Goal: Information Seeking & Learning: Find specific fact

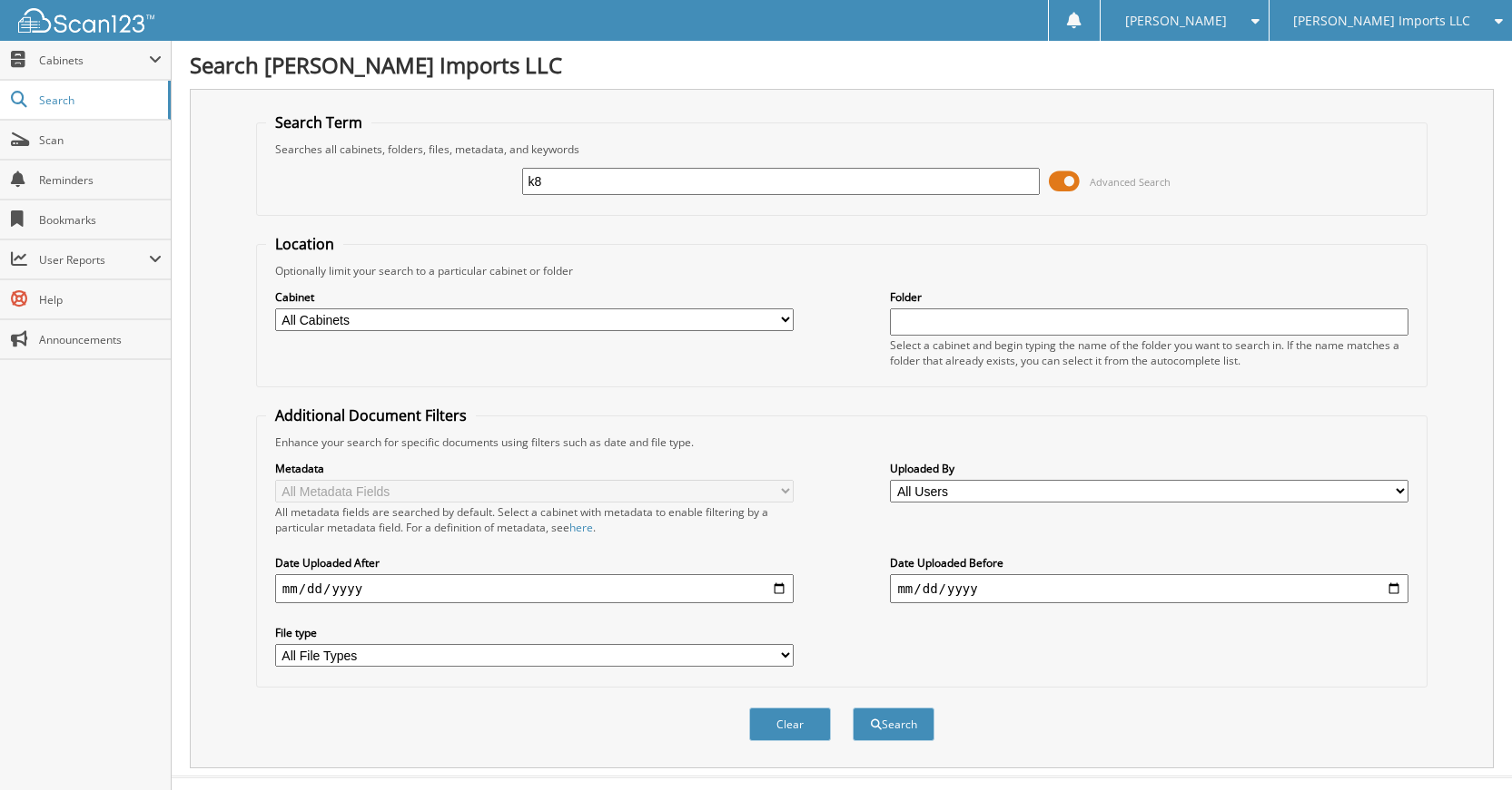
type input "k"
type input "K89112"
click at [852, 708] on button "Search" at bounding box center [893, 724] width 81 height 34
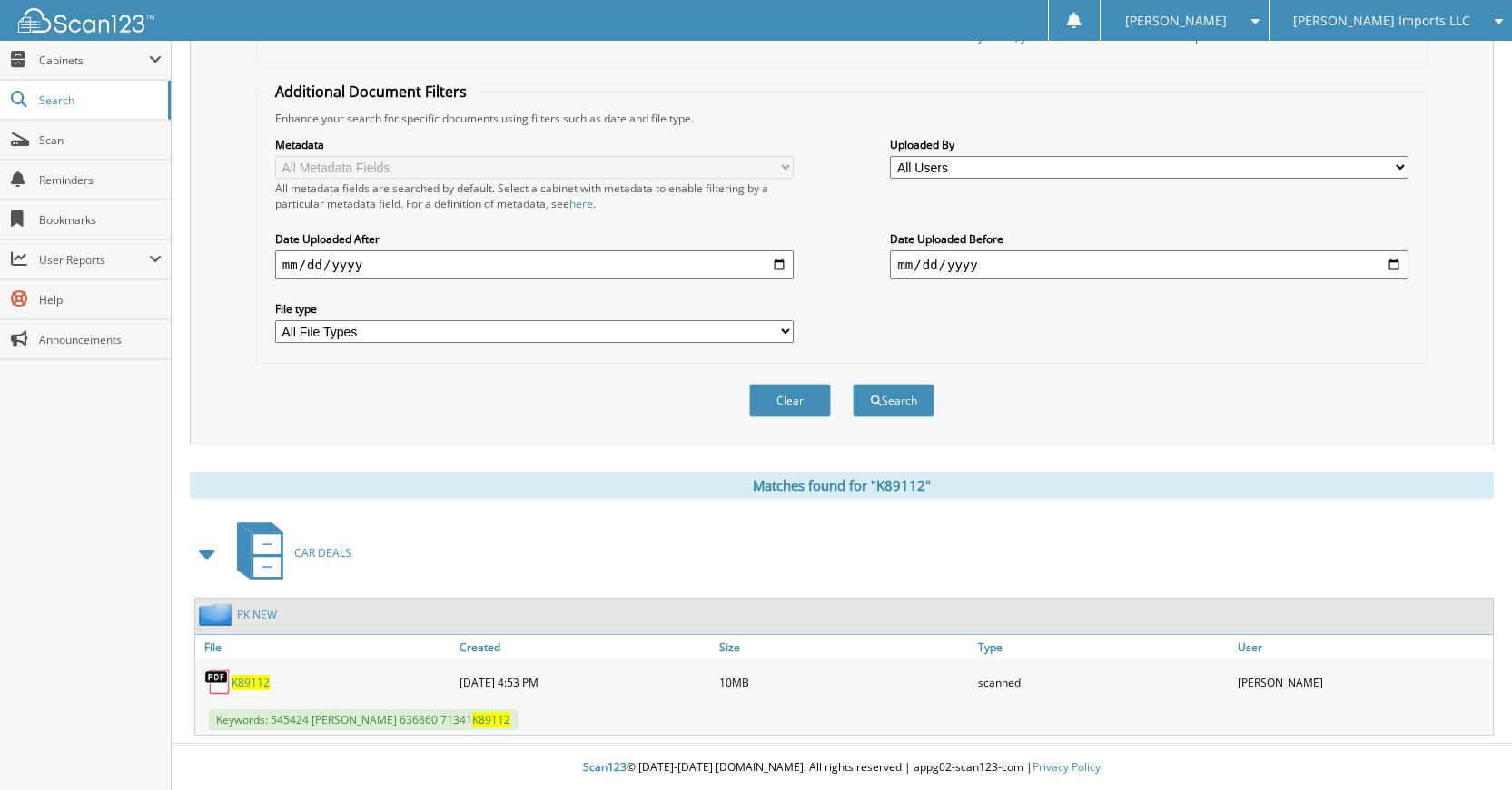
scroll to position [174, 0]
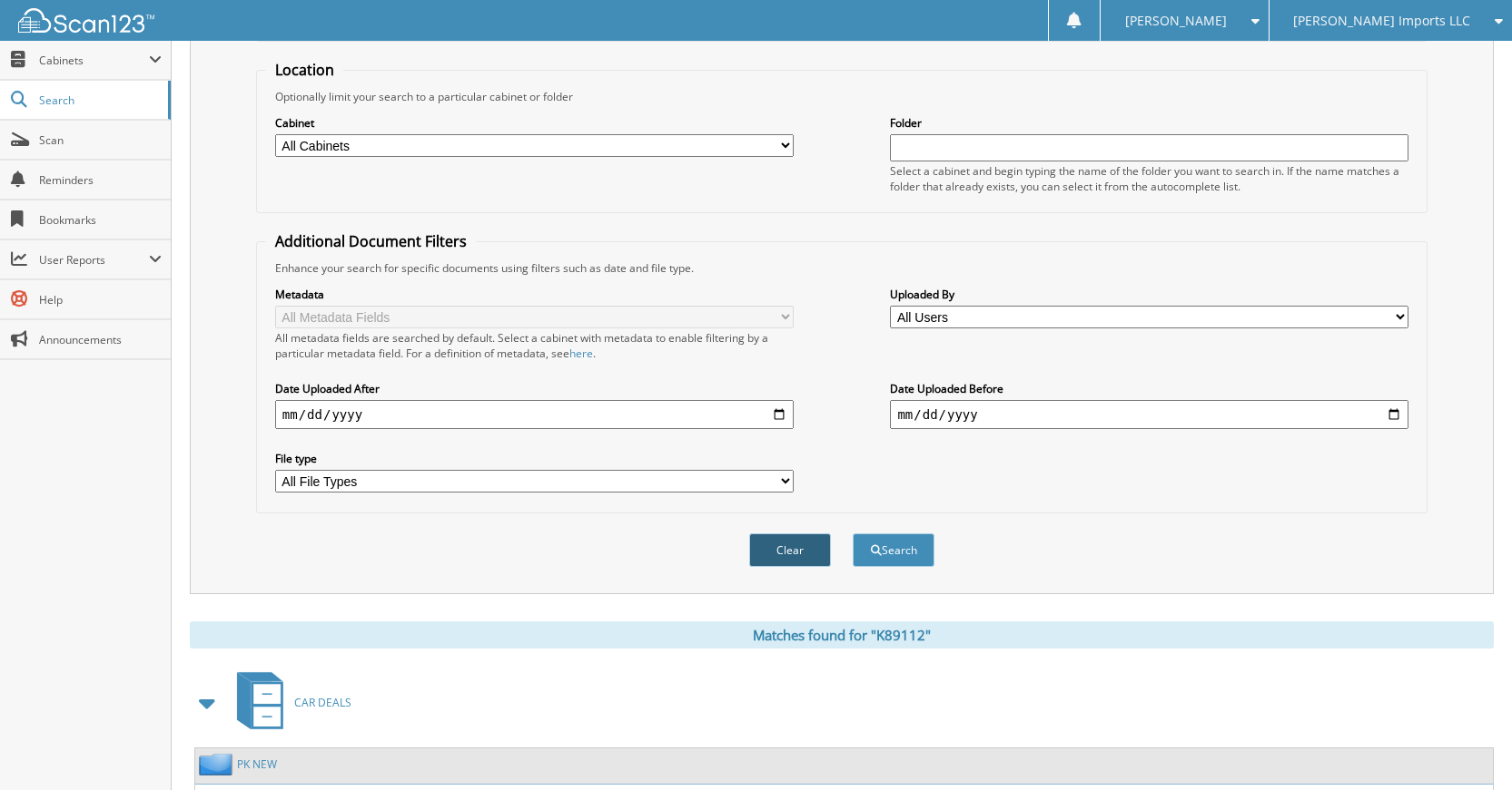
type input "K61200K89112"
click at [782, 555] on button "Clear" at bounding box center [789, 550] width 81 height 34
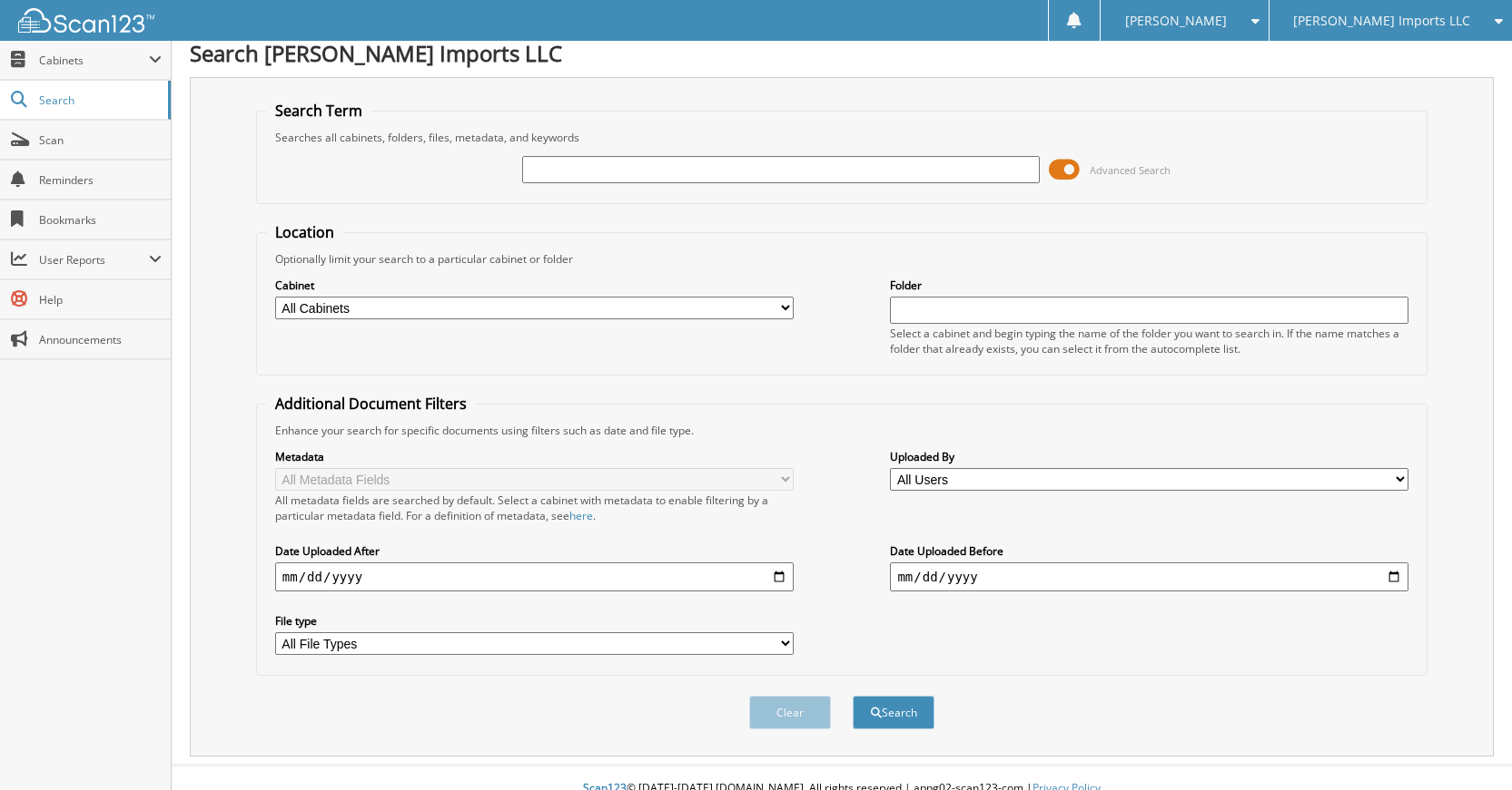
scroll to position [0, 0]
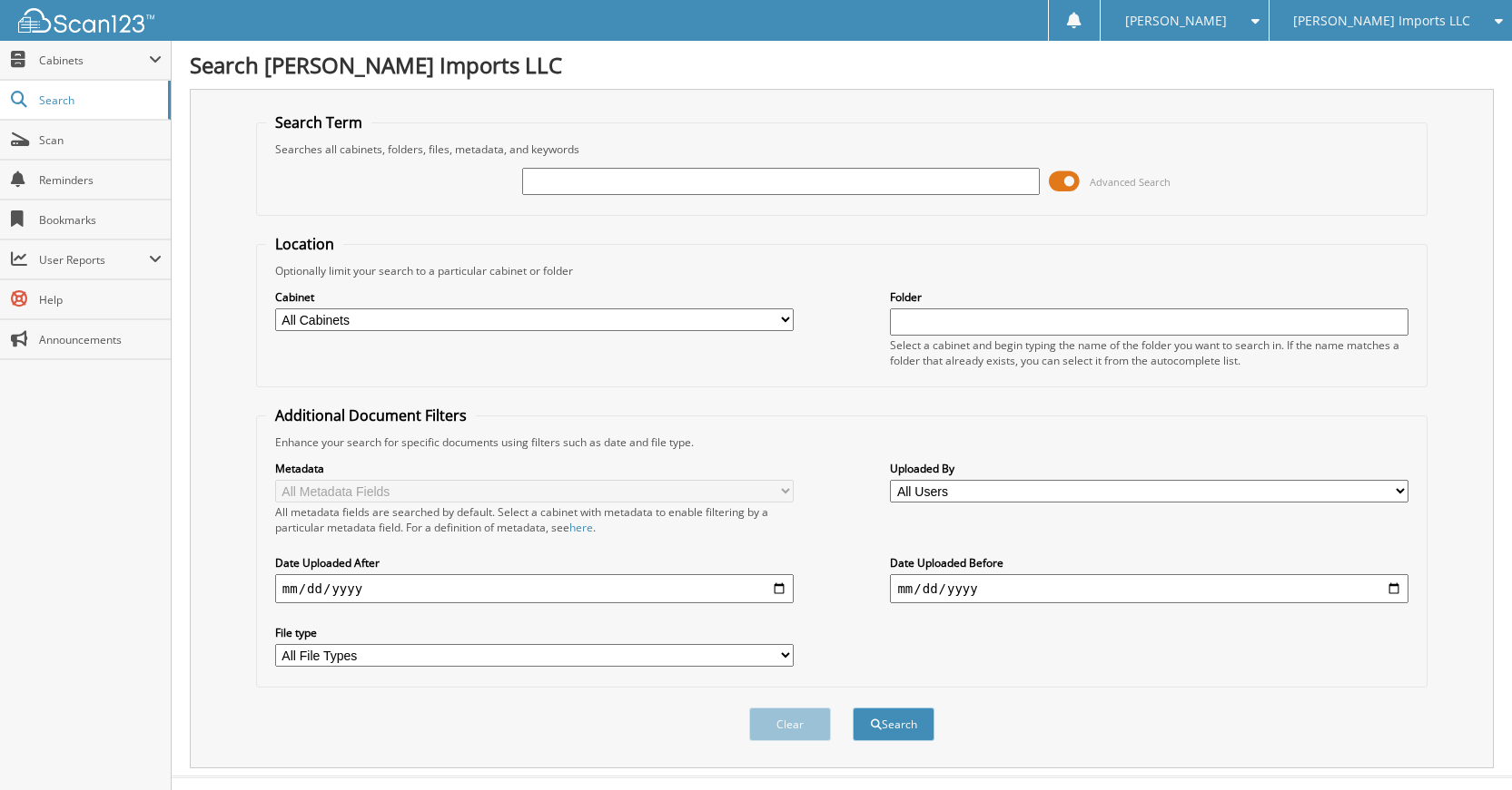
click at [790, 158] on div "Advanced Search" at bounding box center [842, 181] width 1151 height 49
click at [789, 190] on input "text" at bounding box center [782, 182] width 519 height 27
type input "K61200"
click at [852, 708] on button "Search" at bounding box center [893, 724] width 81 height 34
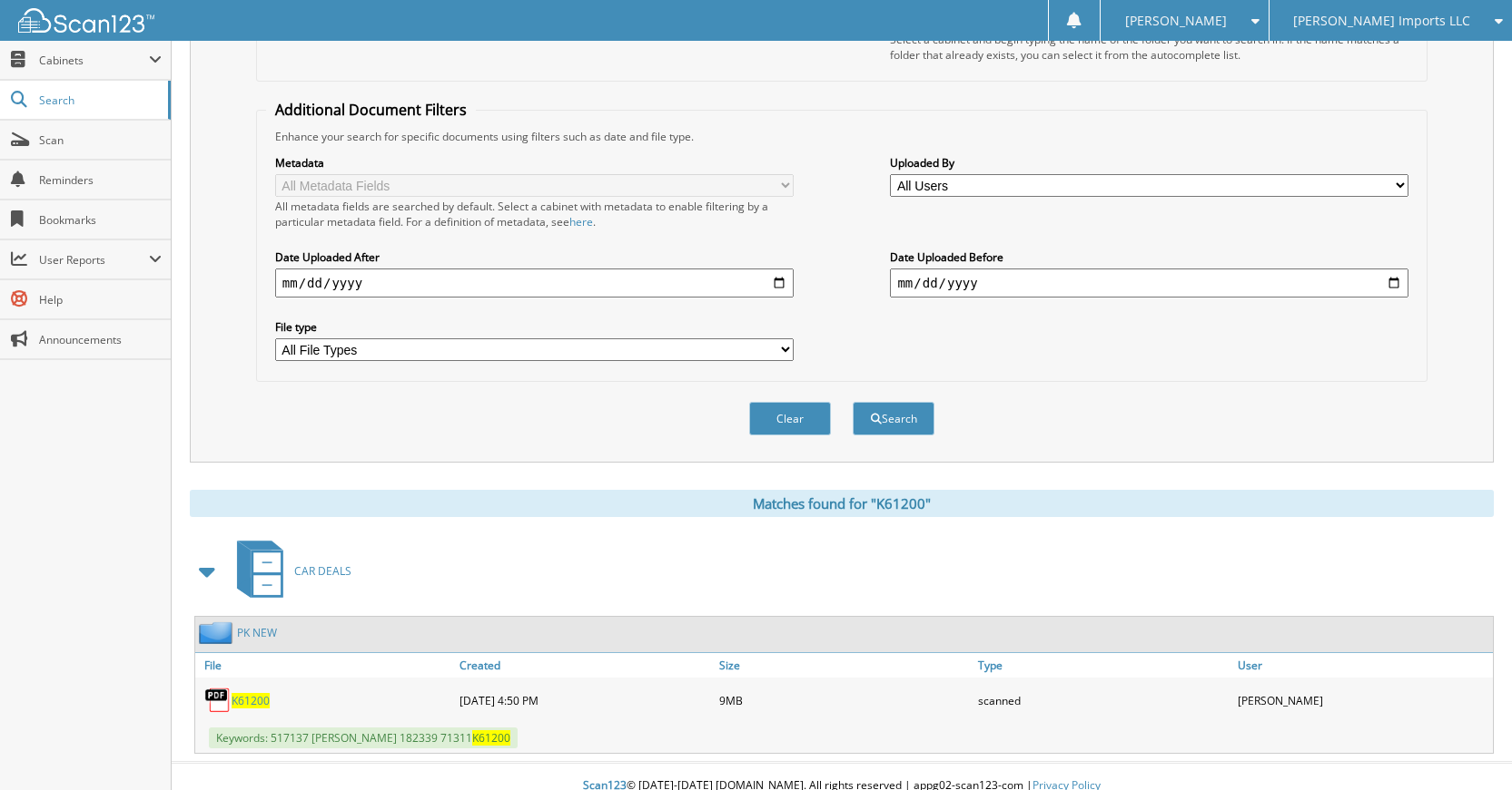
scroll to position [325, 0]
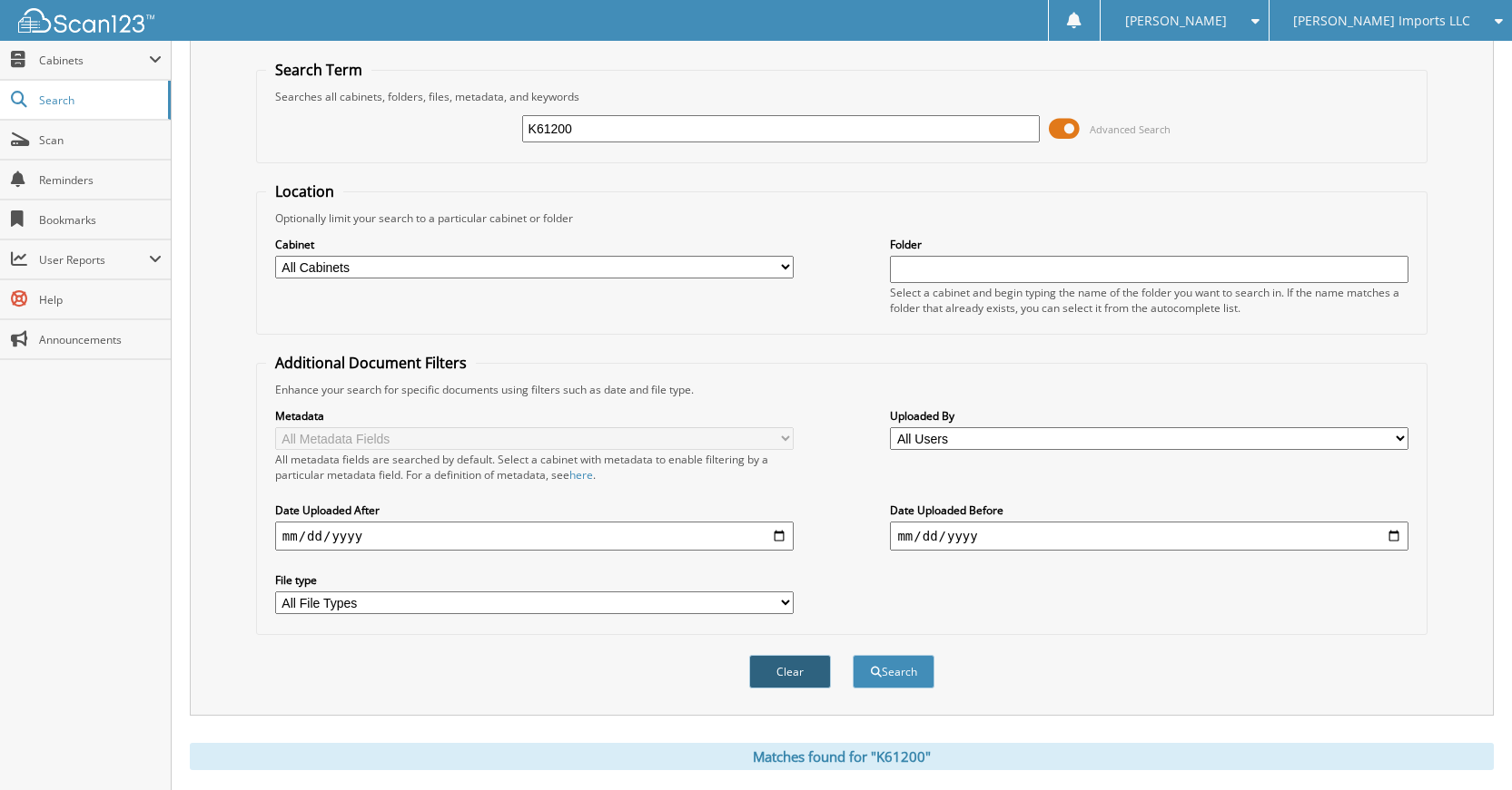
click at [790, 658] on button "Clear" at bounding box center [789, 672] width 81 height 34
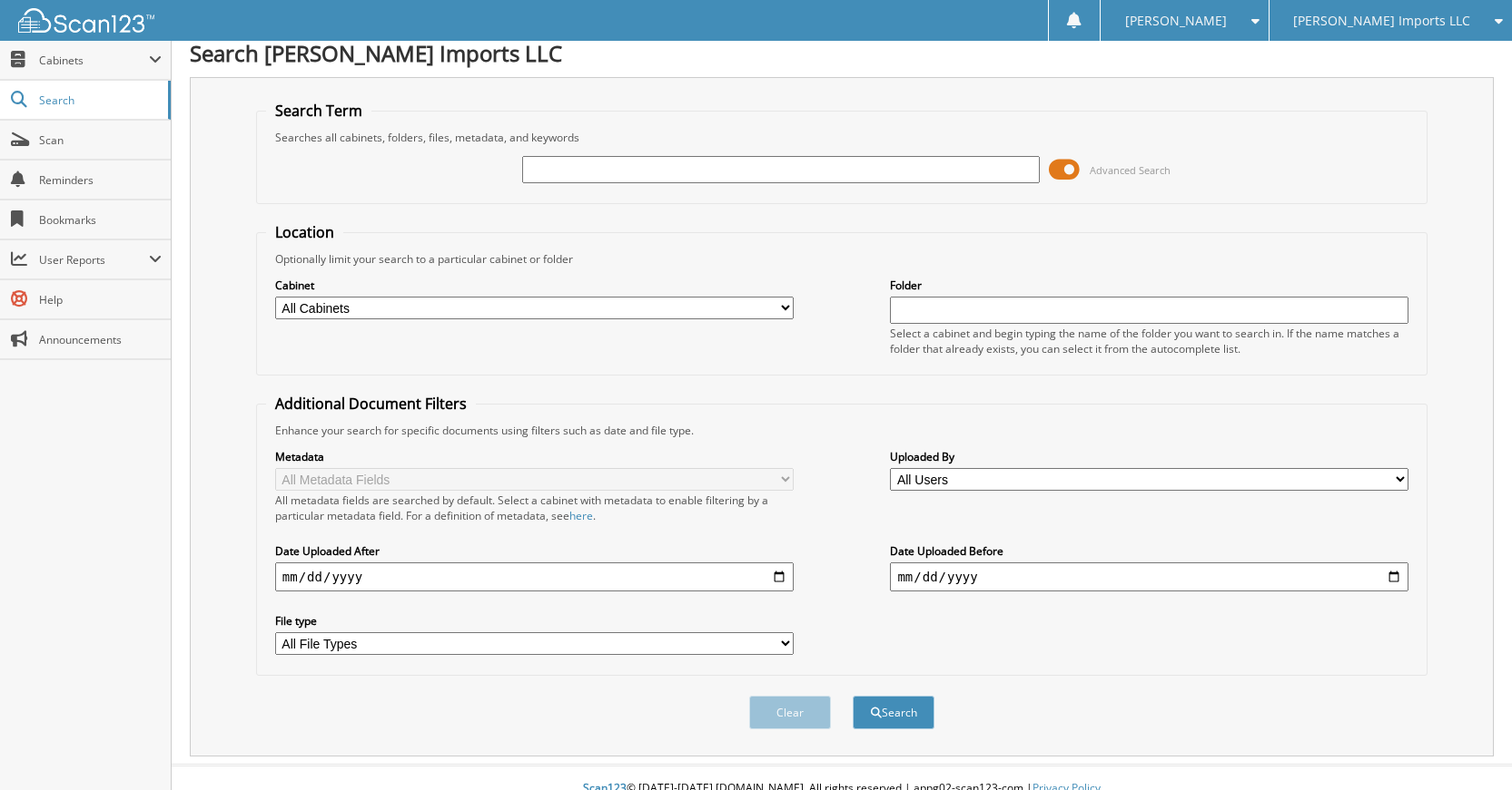
scroll to position [0, 0]
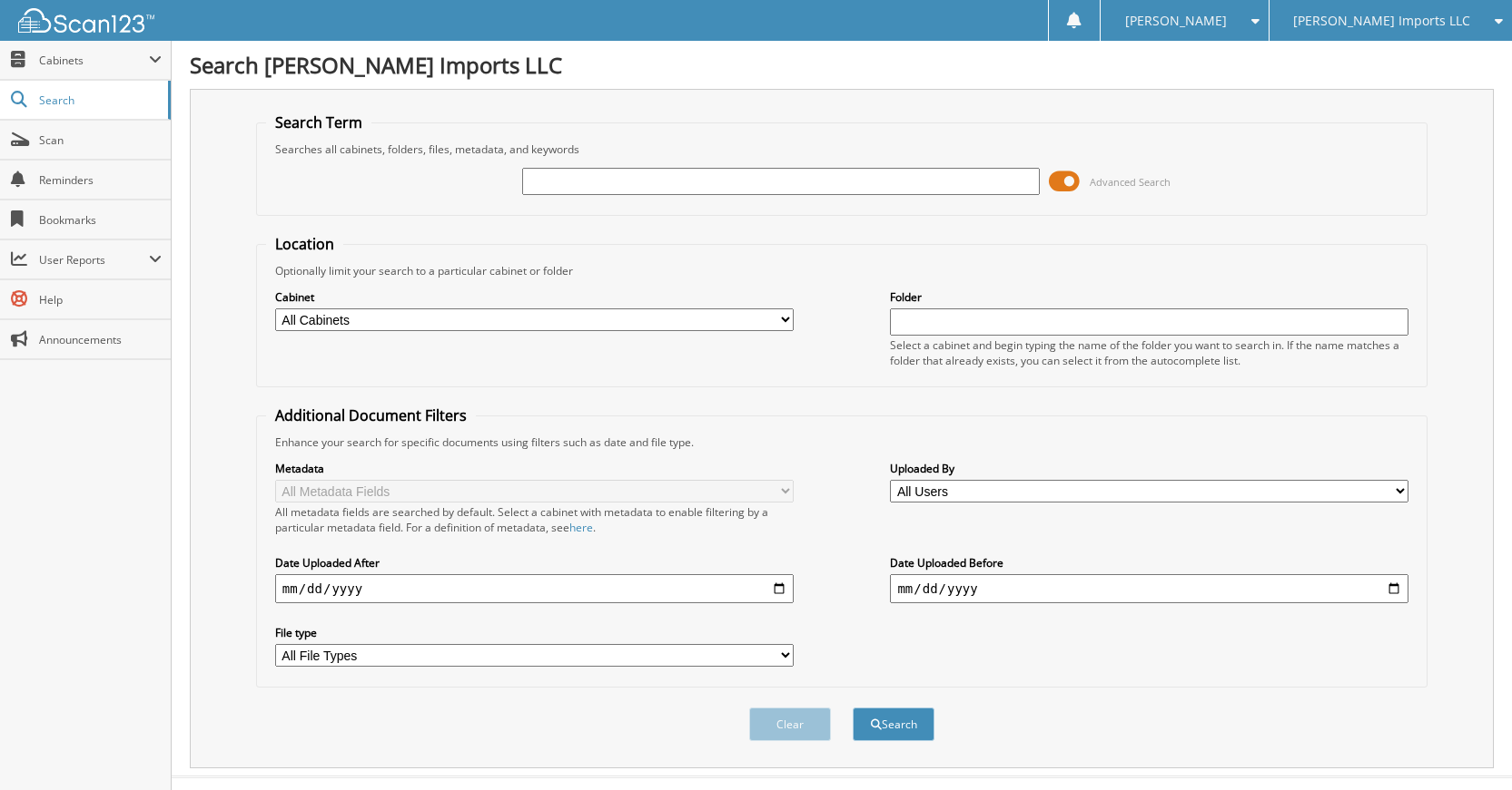
click at [885, 185] on input "text" at bounding box center [782, 182] width 519 height 27
type input "K90400"
click at [852, 708] on button "Search" at bounding box center [893, 724] width 81 height 34
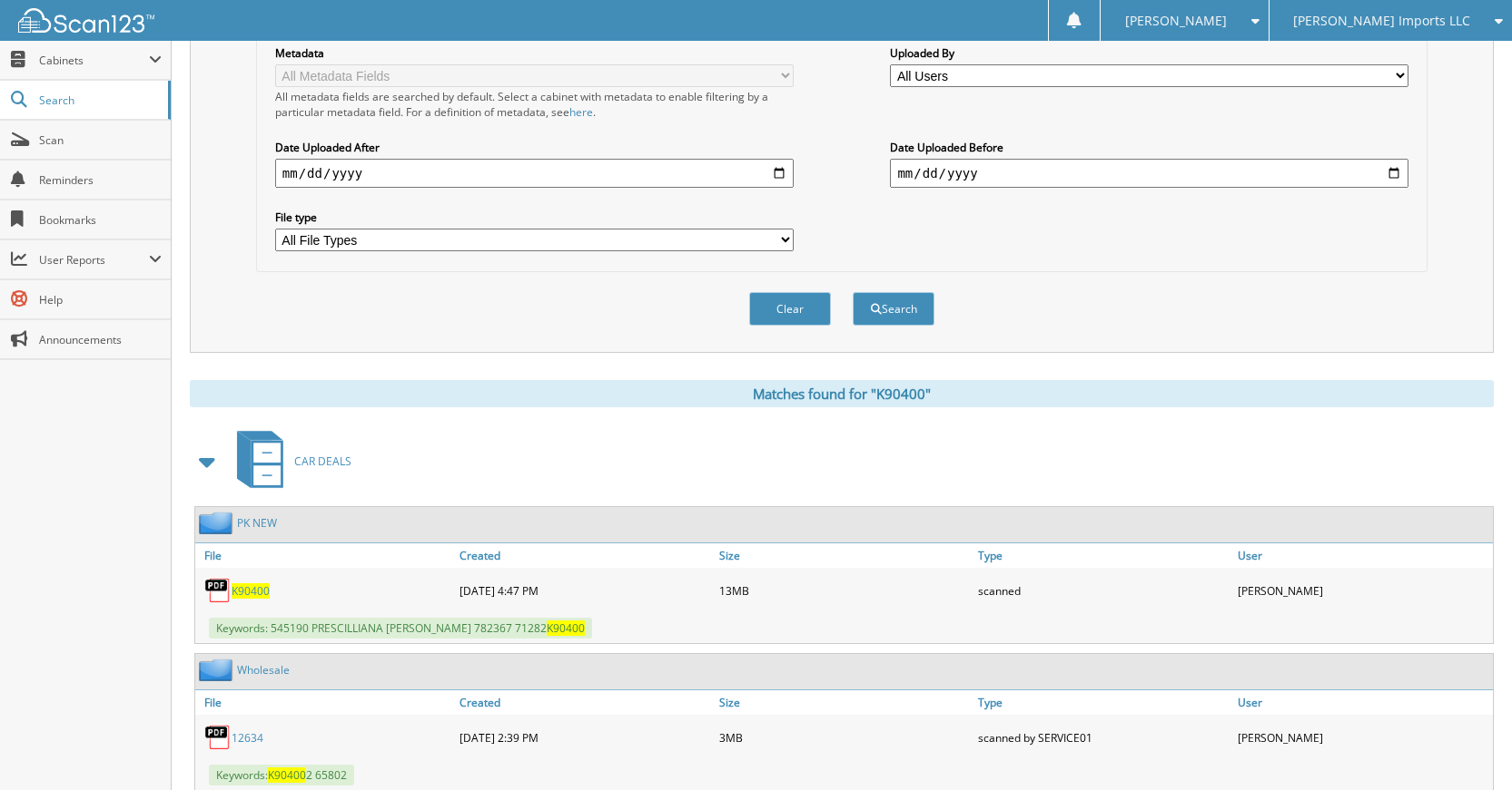
scroll to position [472, 0]
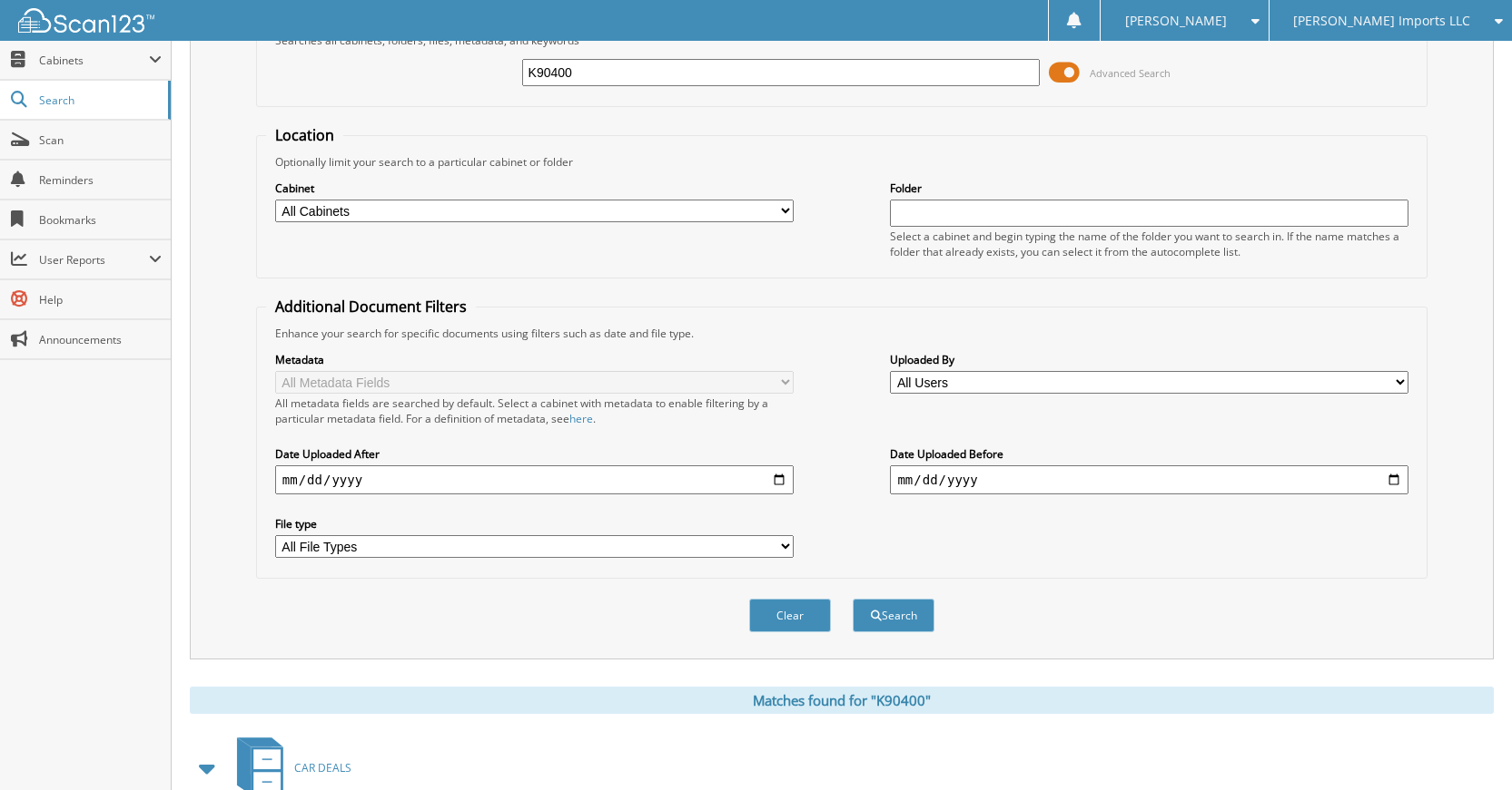
drag, startPoint x: 778, startPoint y: 625, endPoint x: 774, endPoint y: 614, distance: 11.7
click at [774, 614] on button "Clear" at bounding box center [789, 615] width 81 height 34
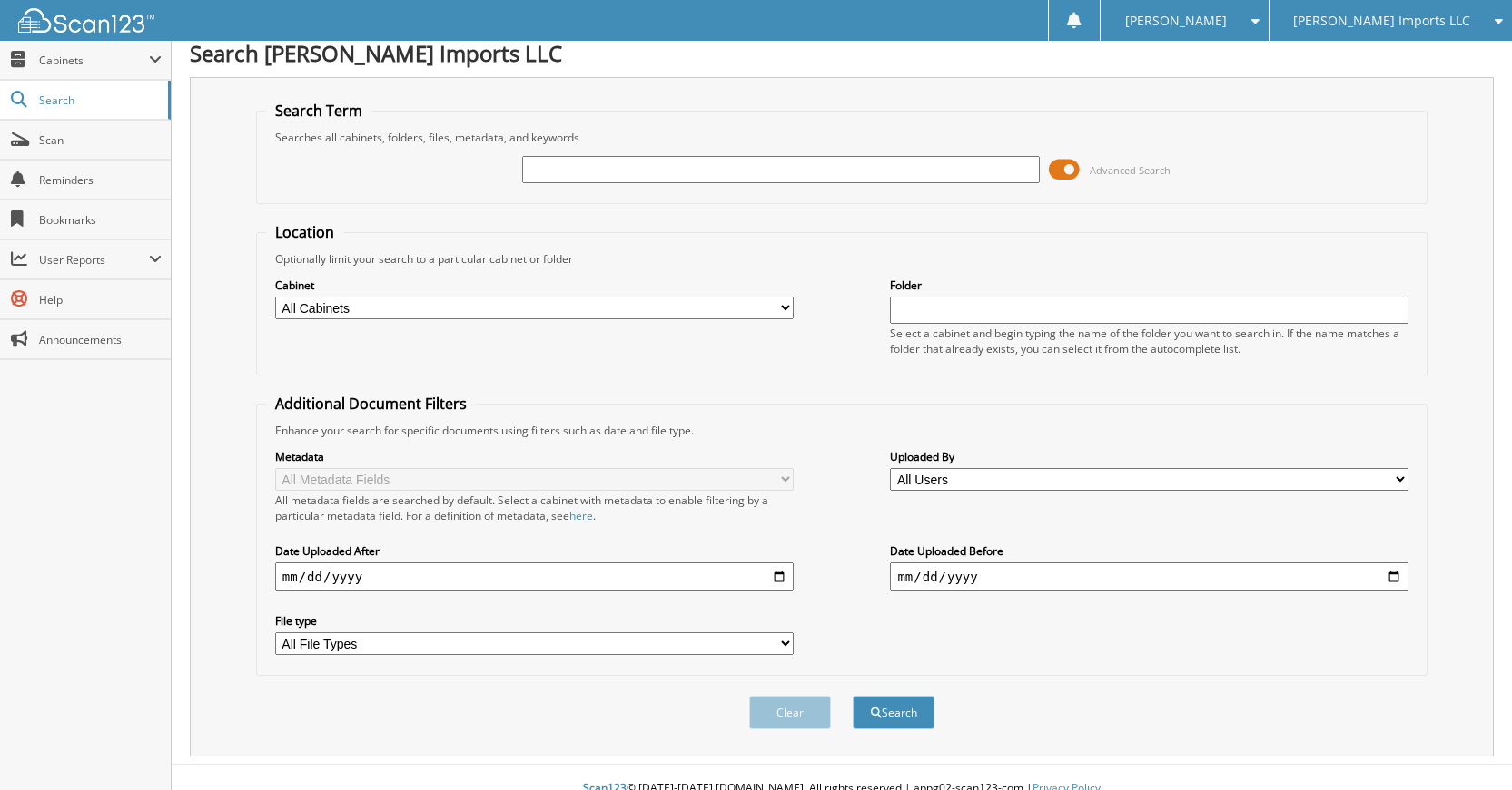
scroll to position [0, 0]
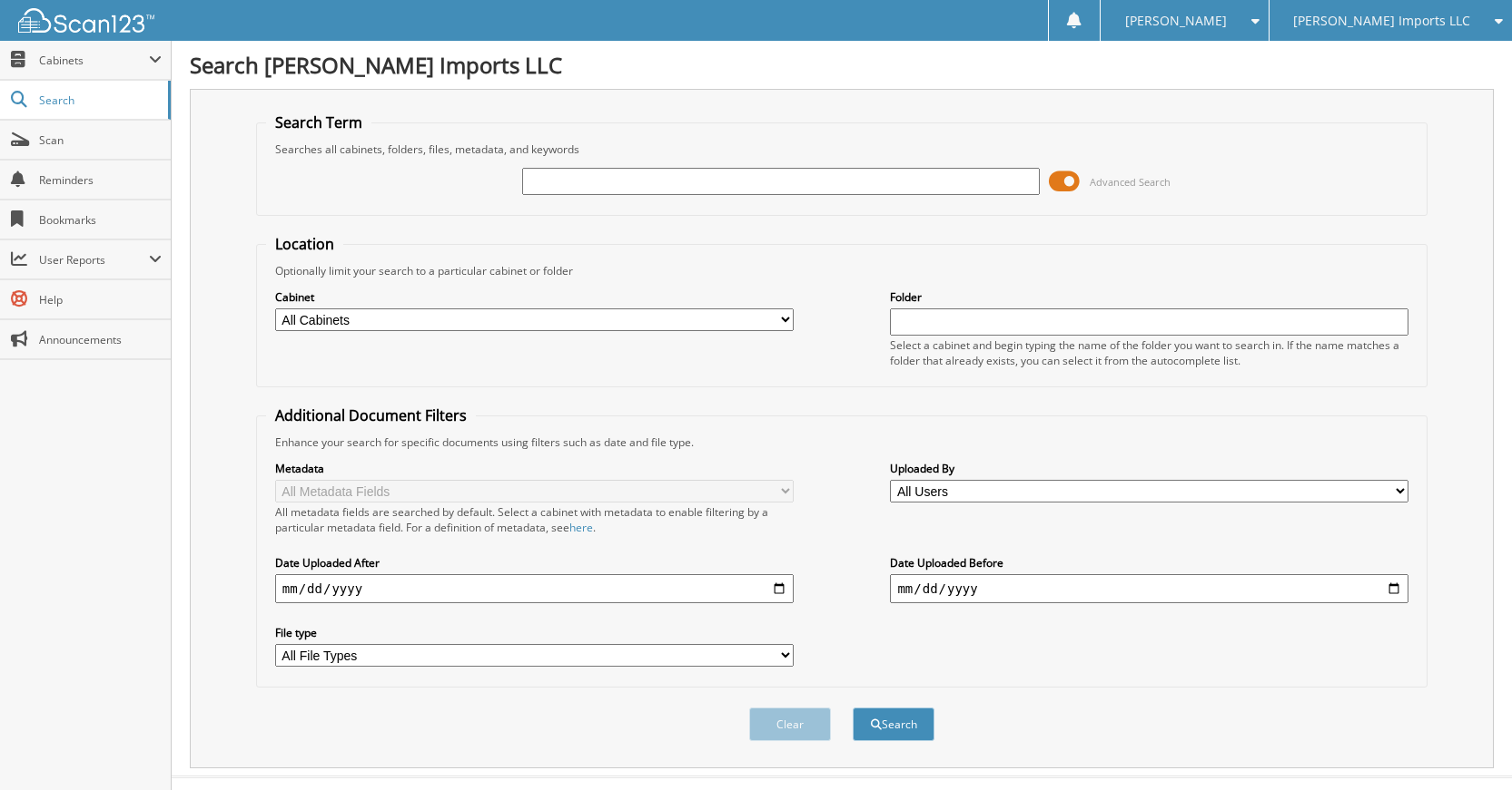
click at [822, 195] on div at bounding box center [782, 182] width 519 height 31
click at [852, 708] on button "Search" at bounding box center [893, 724] width 81 height 34
click at [862, 181] on input "text" at bounding box center [782, 182] width 519 height 27
type input "K89162"
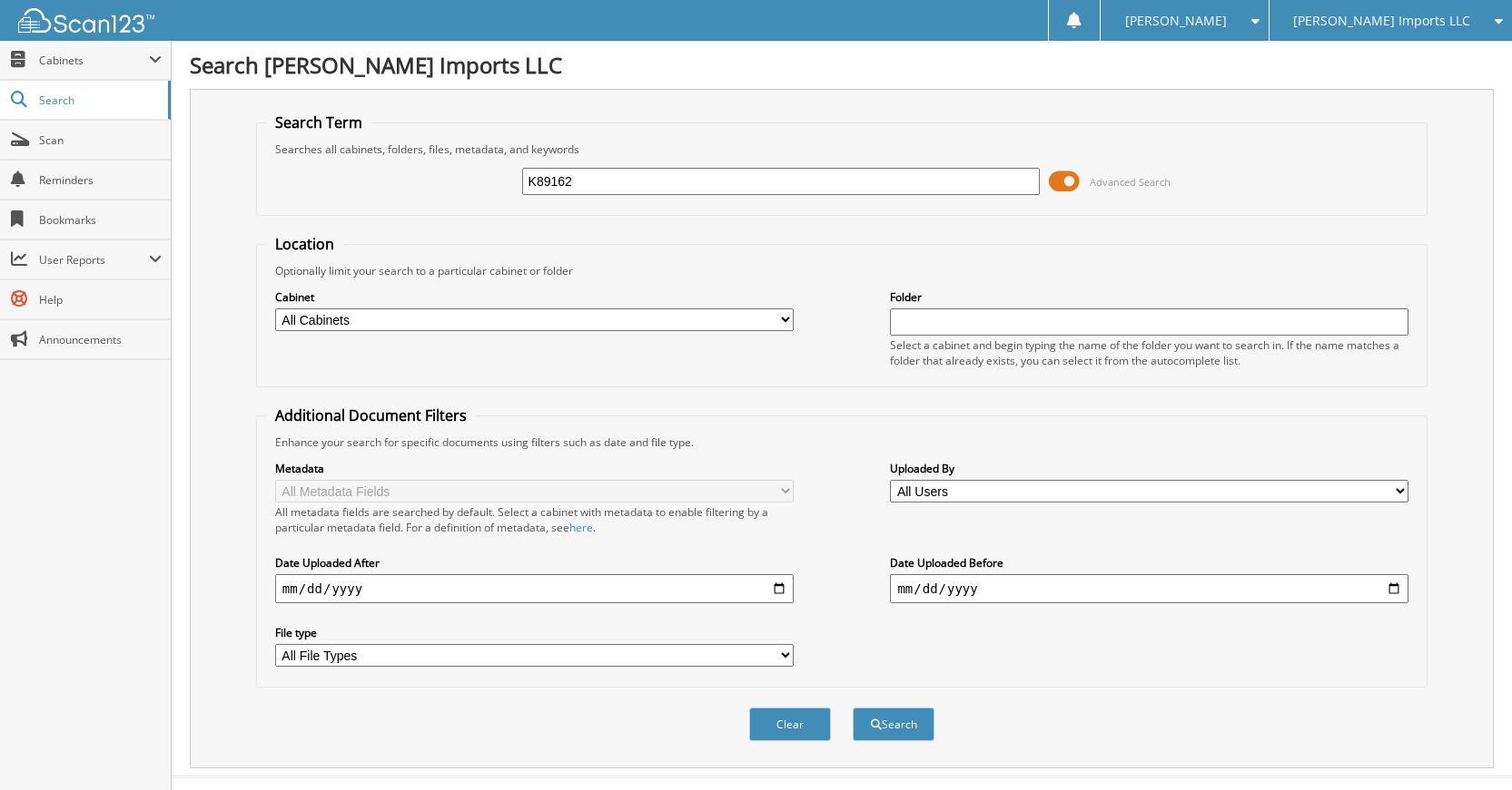
click at [852, 708] on button "Search" at bounding box center [893, 724] width 81 height 34
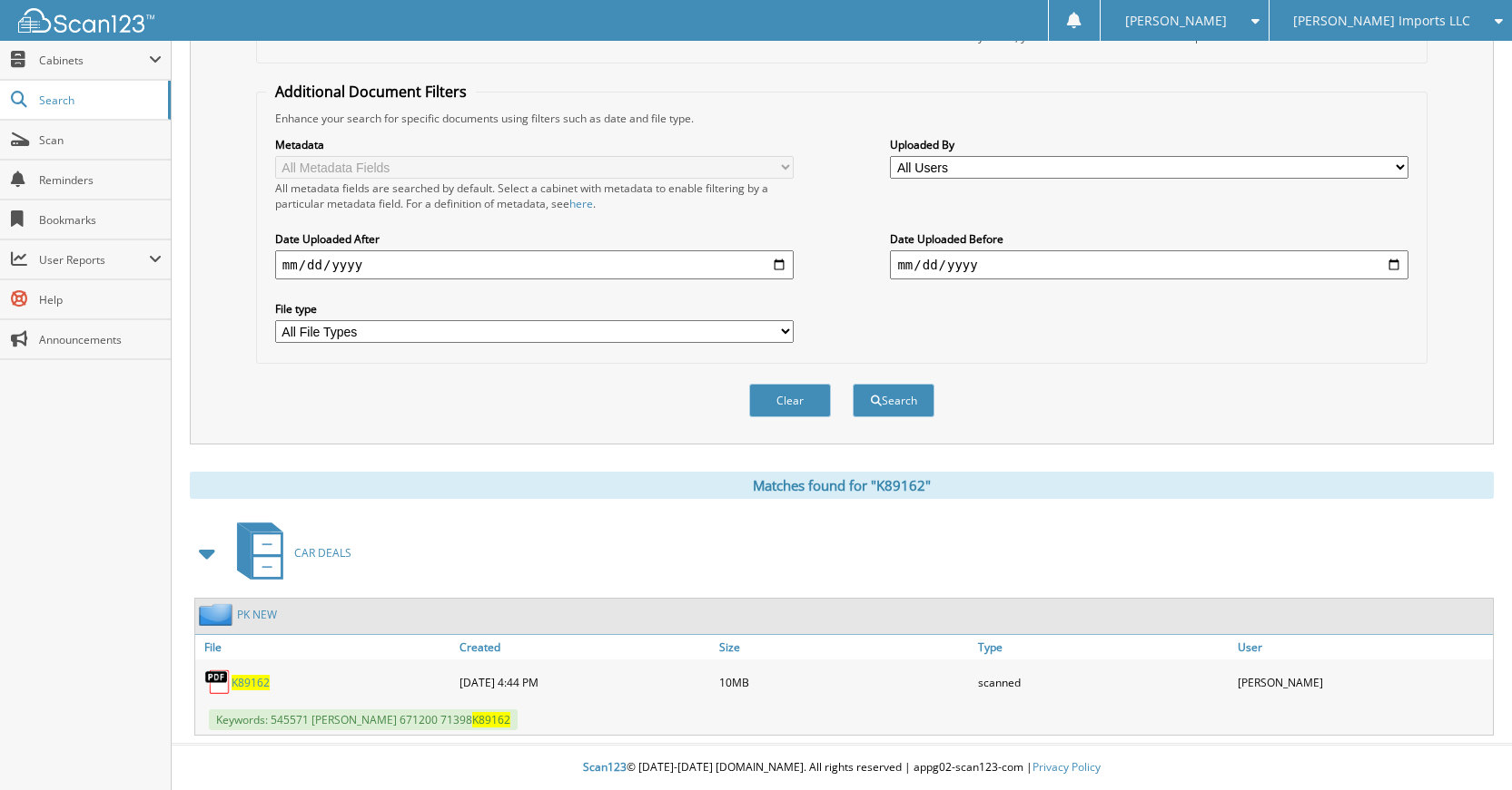
scroll to position [143, 0]
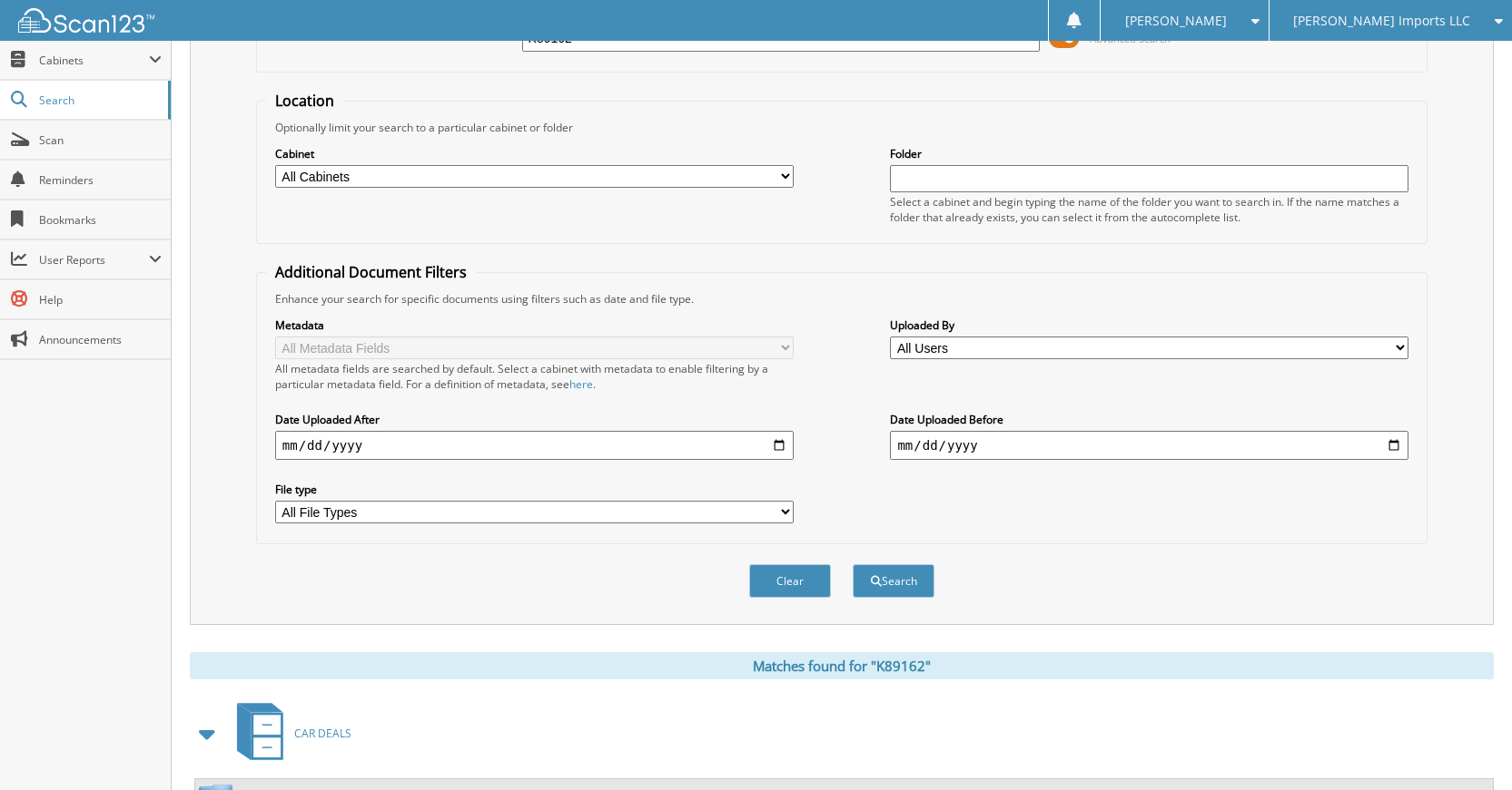
click at [782, 592] on button "Clear" at bounding box center [789, 581] width 81 height 34
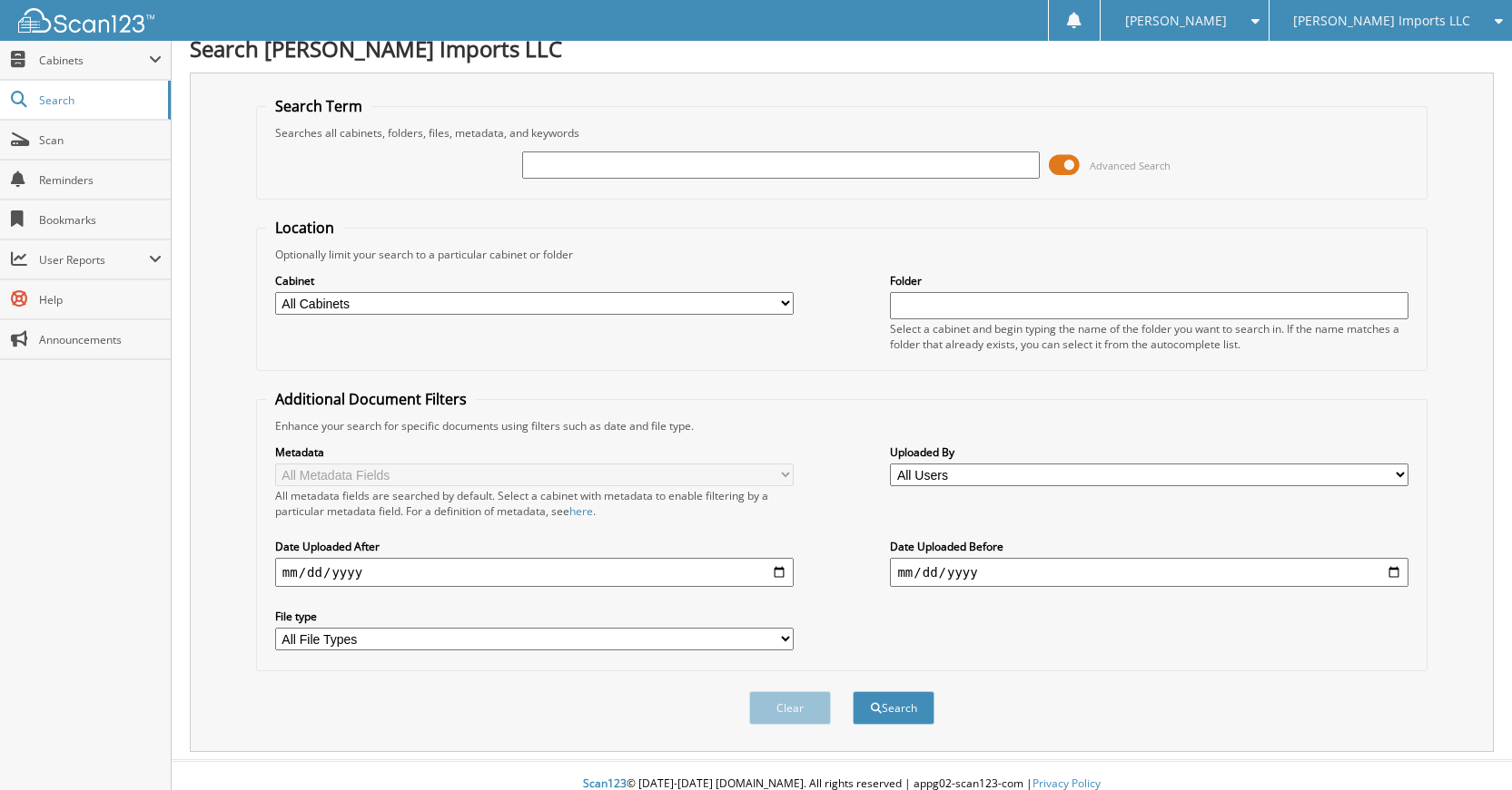
scroll to position [0, 0]
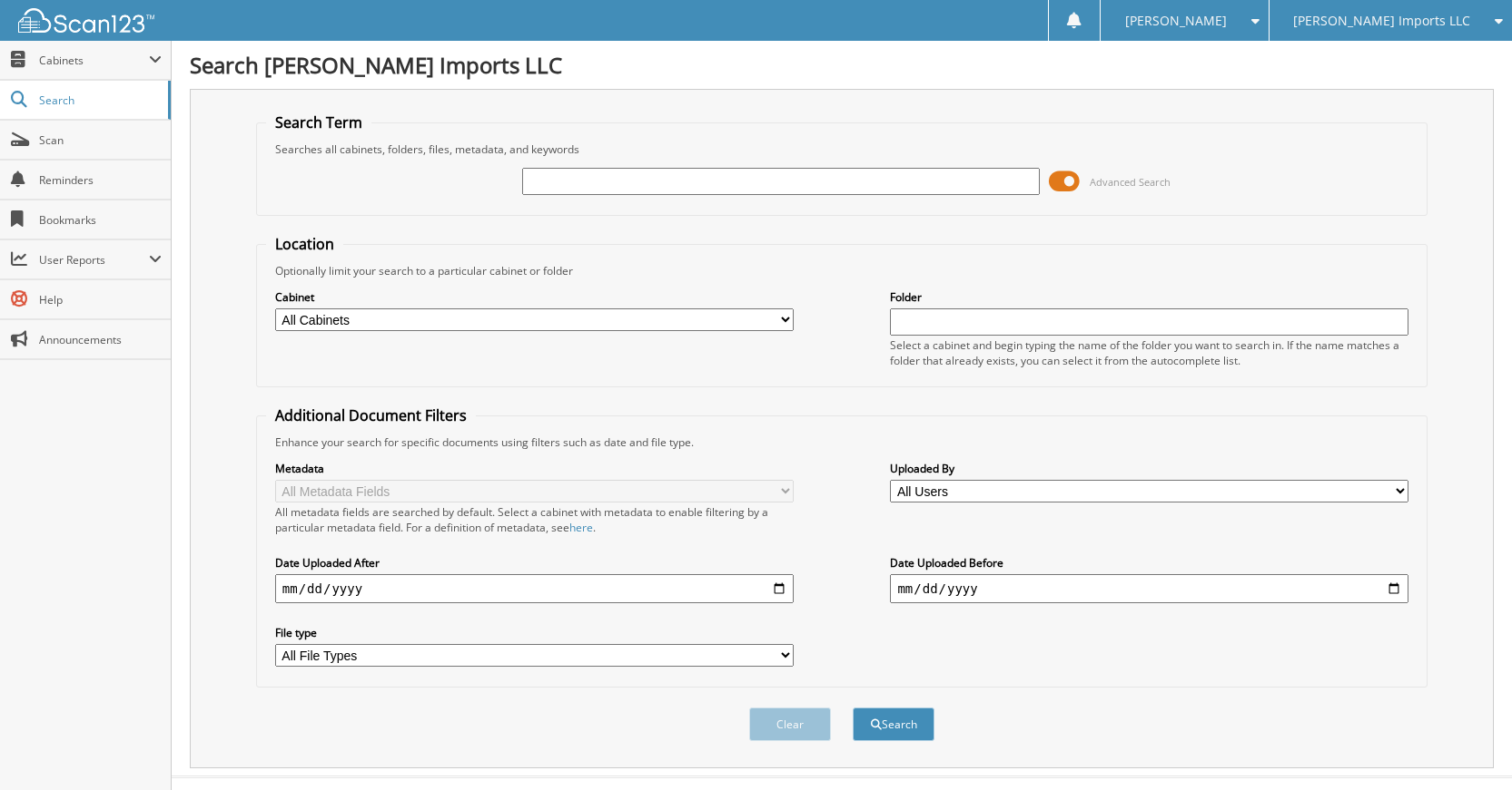
click at [923, 188] on input "text" at bounding box center [782, 182] width 519 height 27
type input "K60998"
click at [852, 708] on button "Search" at bounding box center [893, 724] width 81 height 34
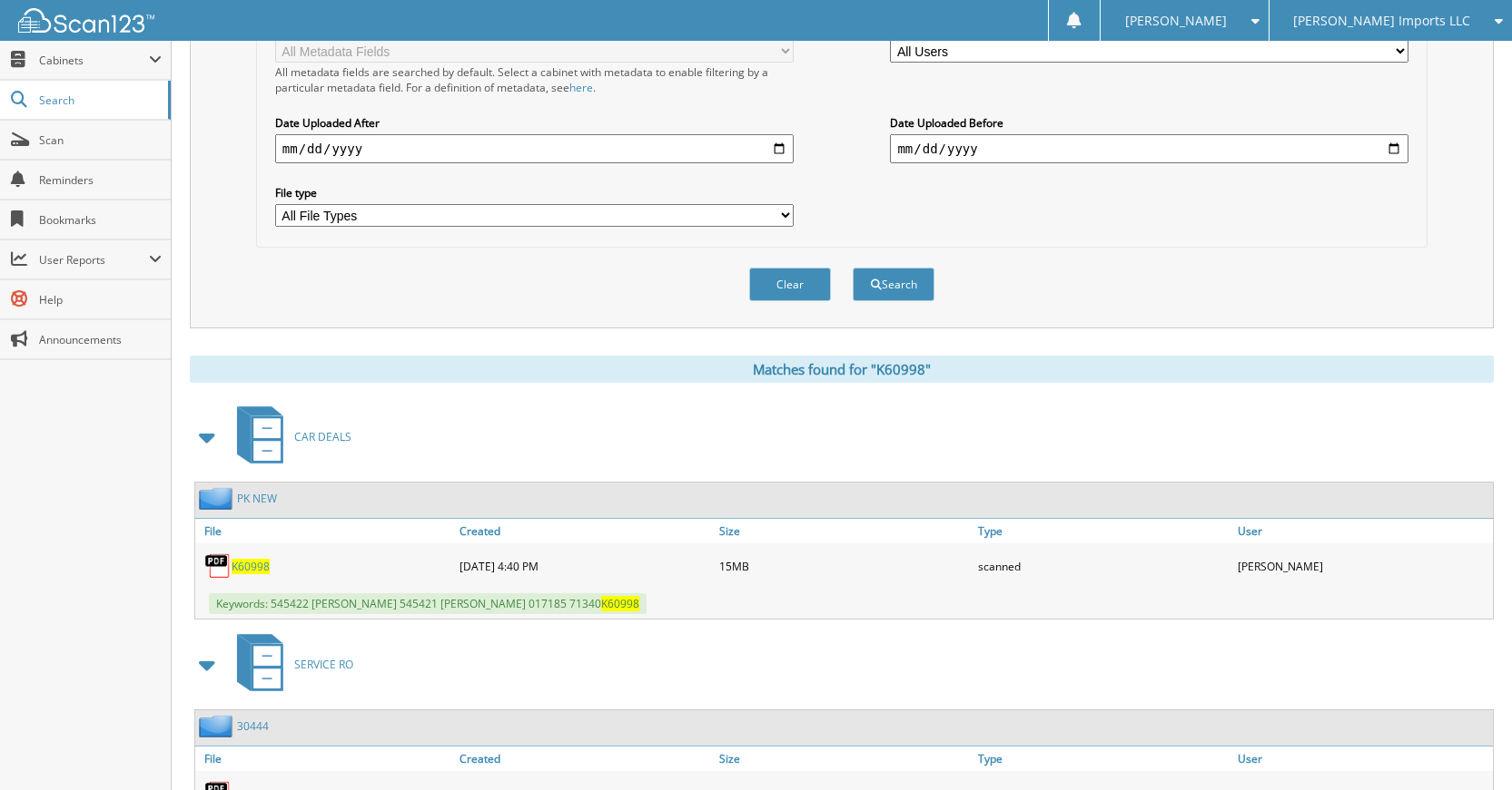
scroll to position [273, 0]
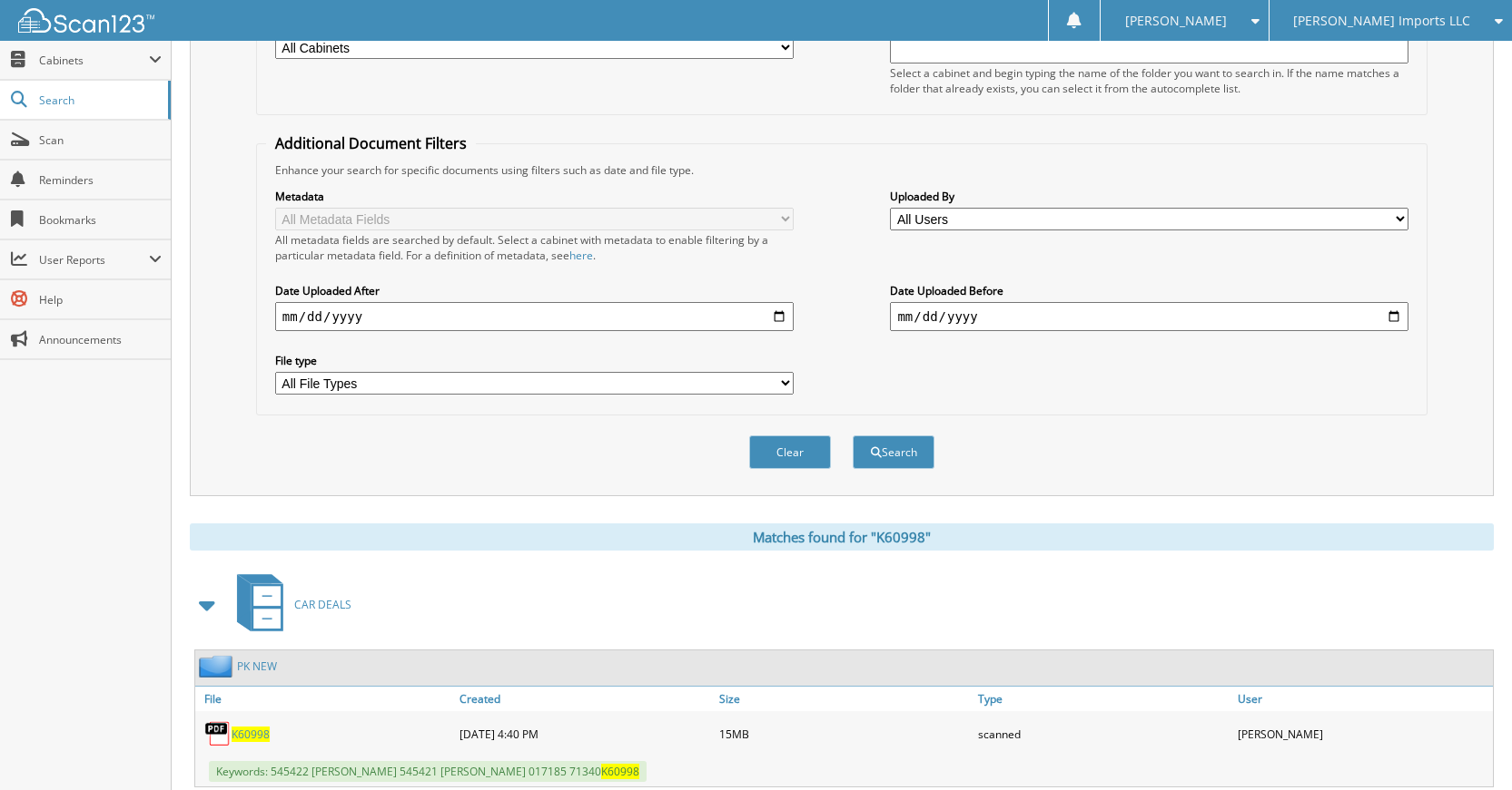
click at [793, 445] on button "Clear" at bounding box center [789, 453] width 81 height 34
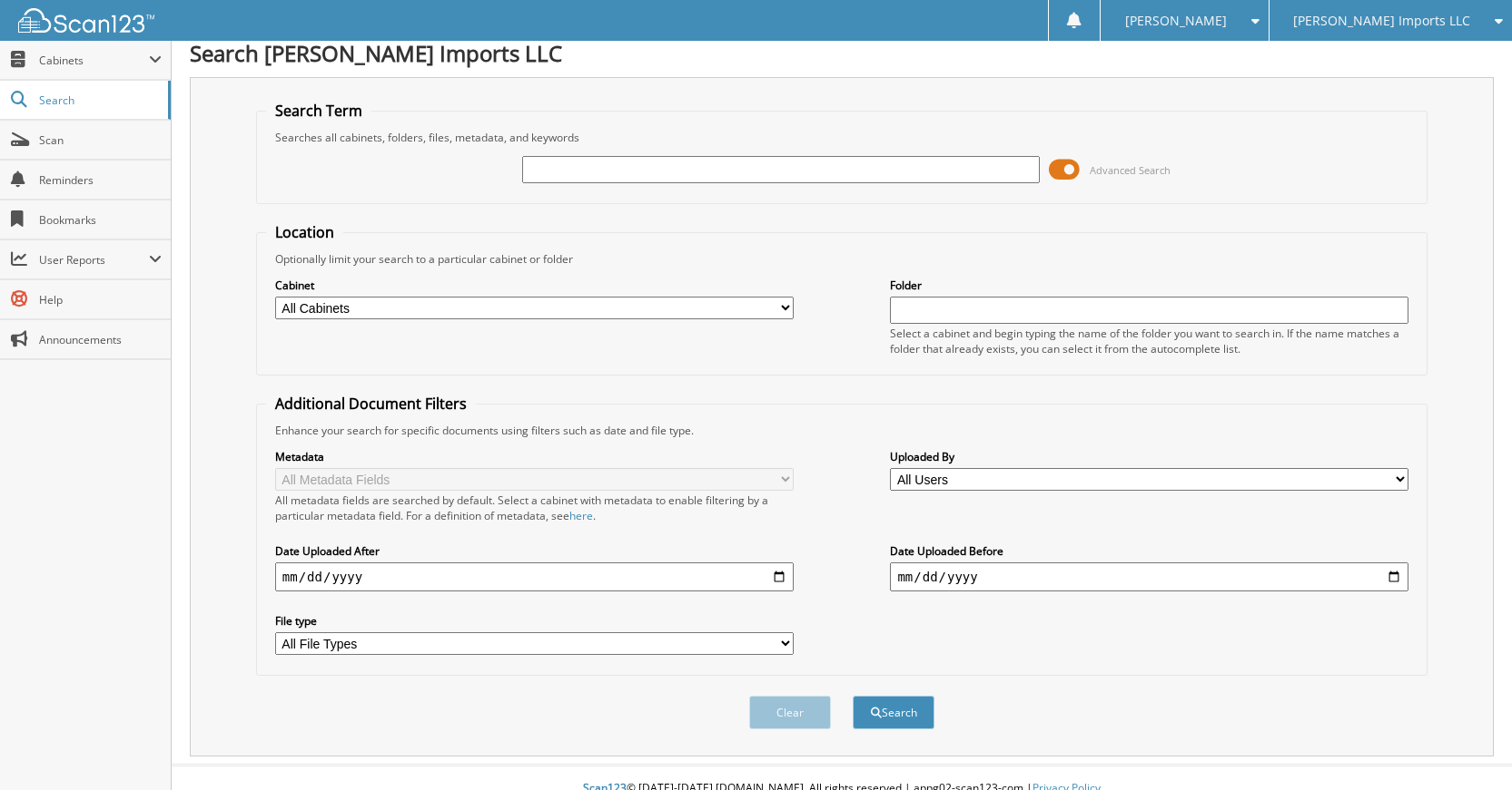
scroll to position [0, 0]
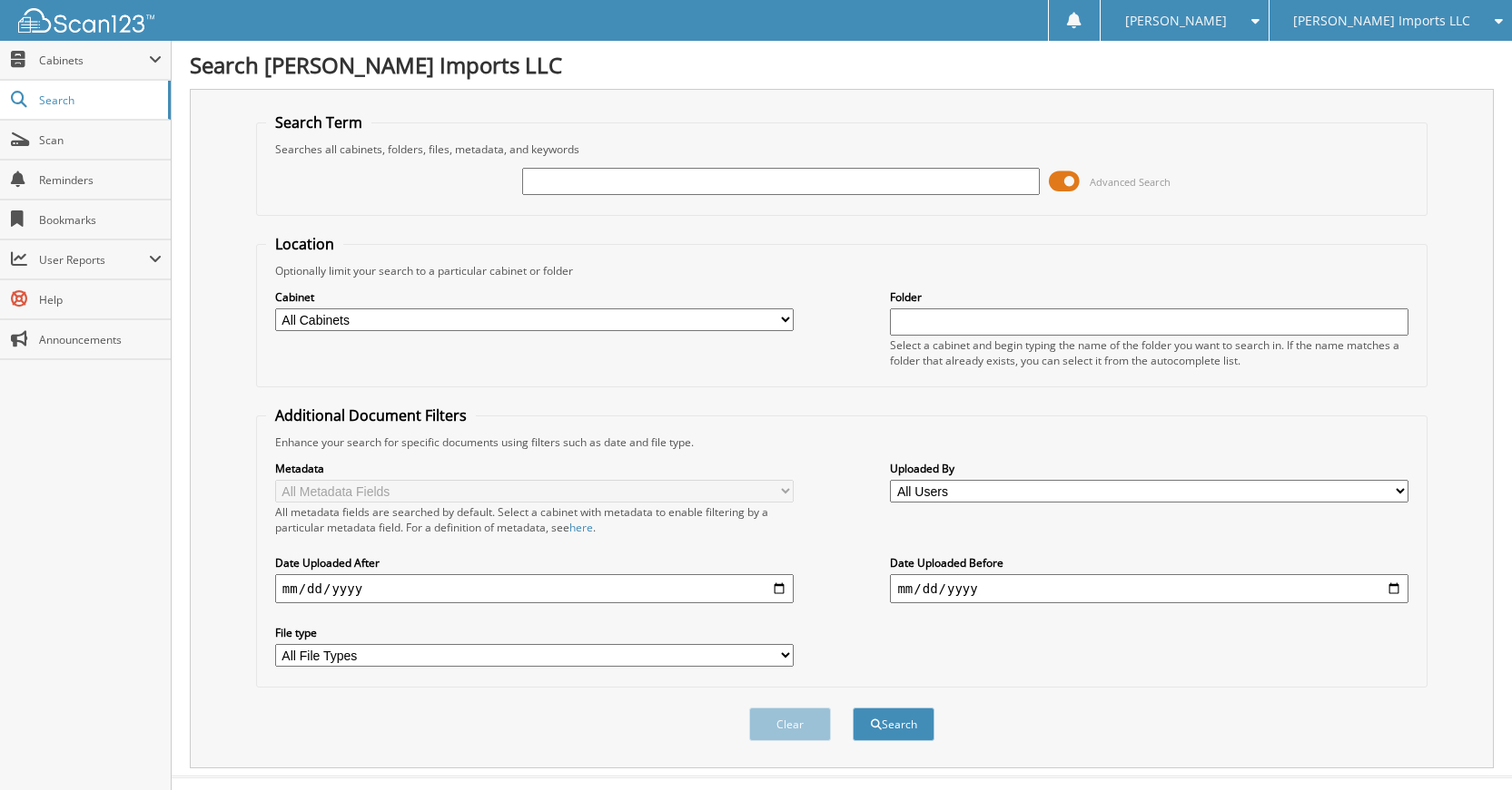
click at [897, 188] on input "text" at bounding box center [782, 182] width 519 height 27
type input "K20273"
click at [852, 708] on button "Search" at bounding box center [893, 724] width 81 height 34
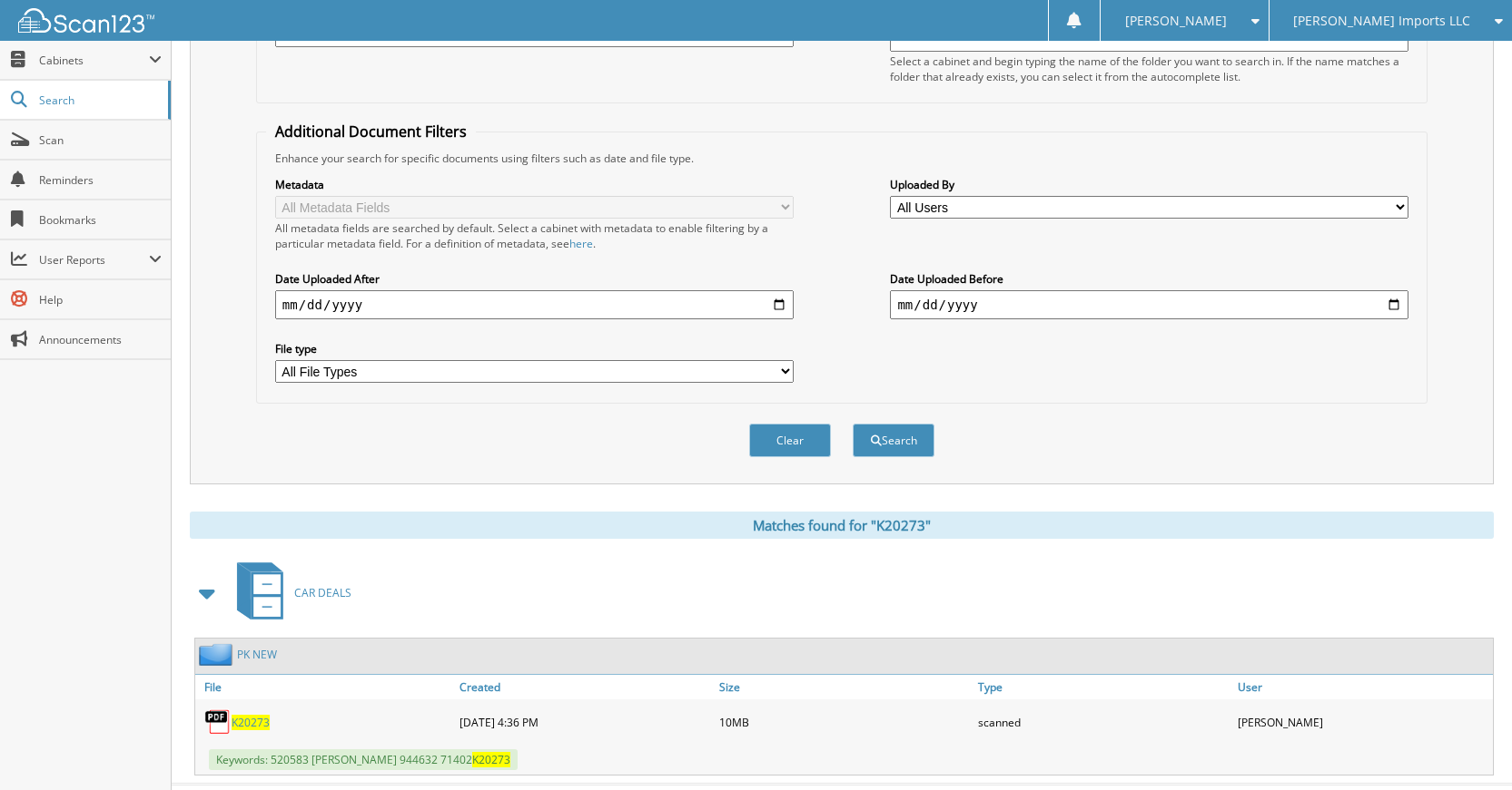
scroll to position [325, 0]
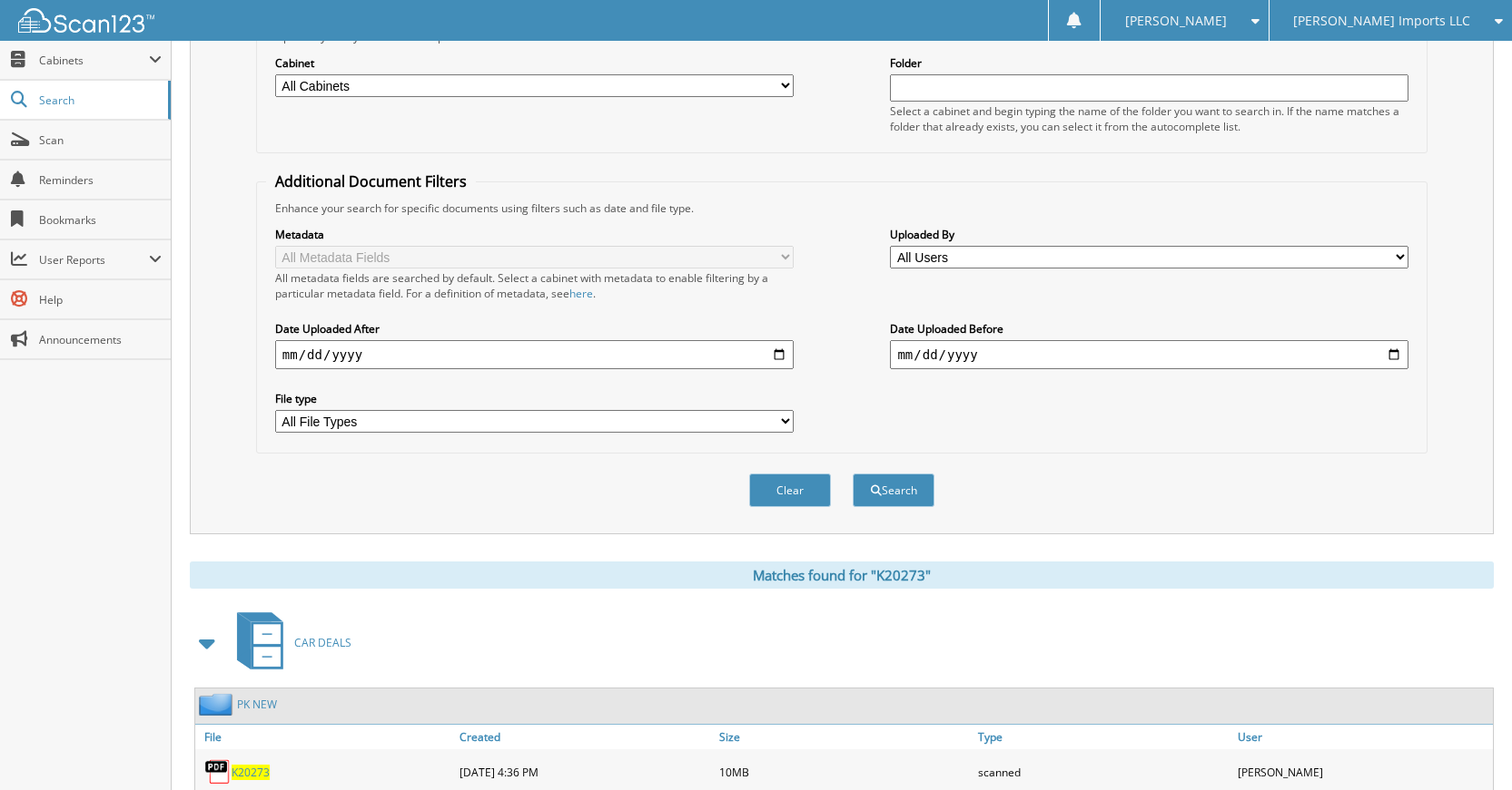
click at [790, 500] on button "Clear" at bounding box center [789, 490] width 81 height 34
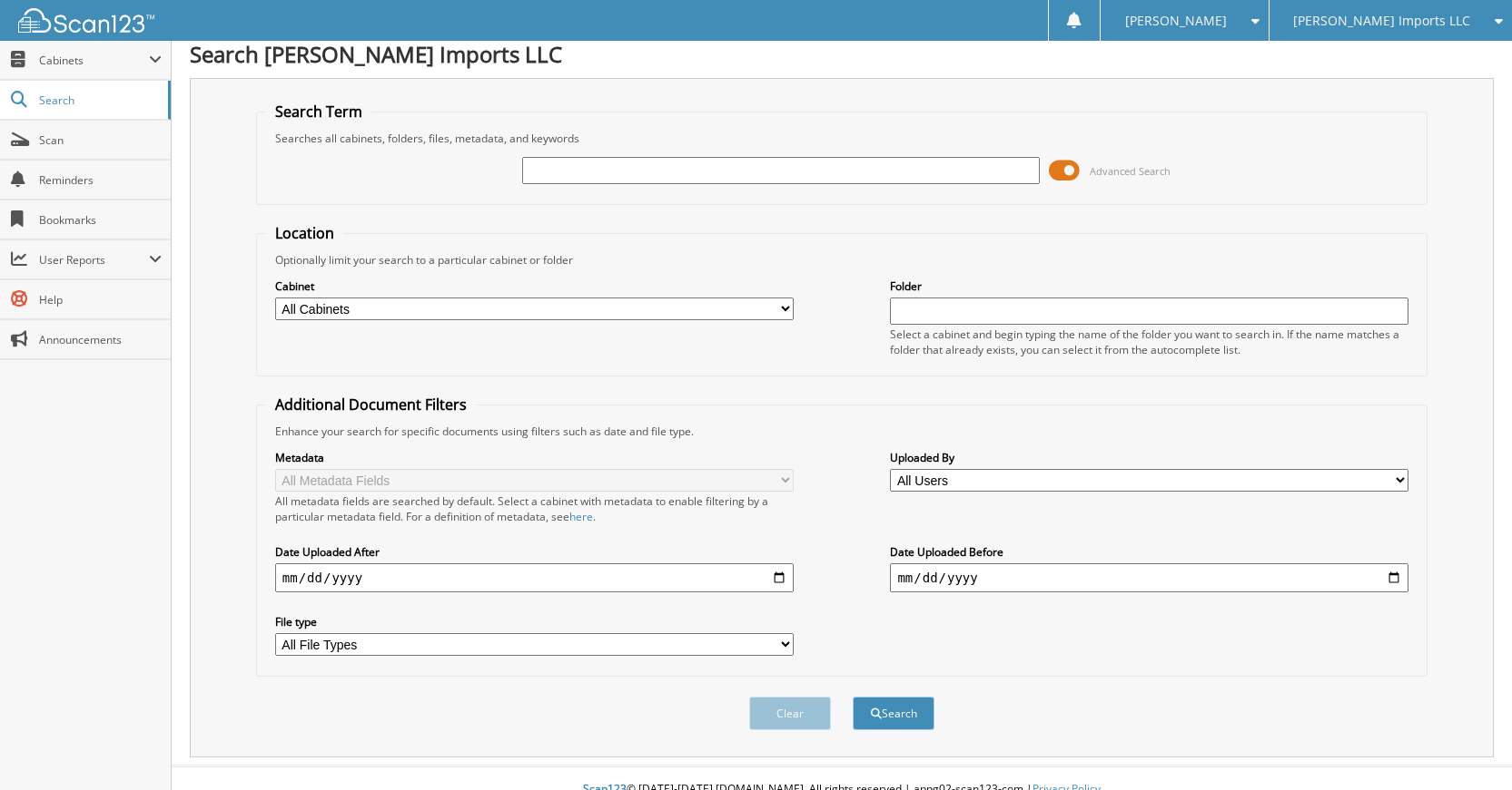
scroll to position [0, 0]
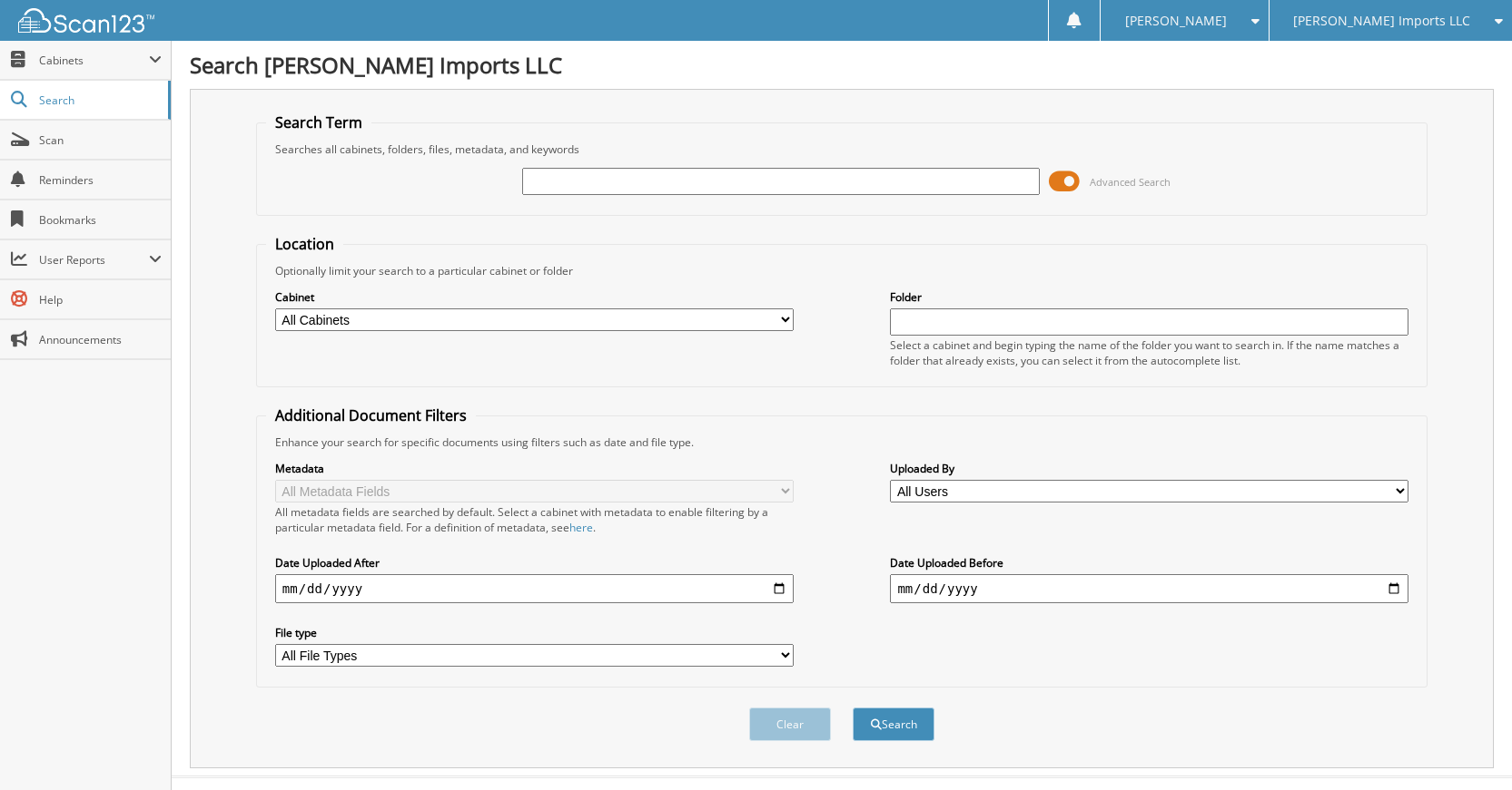
click at [917, 187] on input "text" at bounding box center [782, 182] width 519 height 27
type input "K40035"
click at [852, 708] on button "Search" at bounding box center [893, 724] width 81 height 34
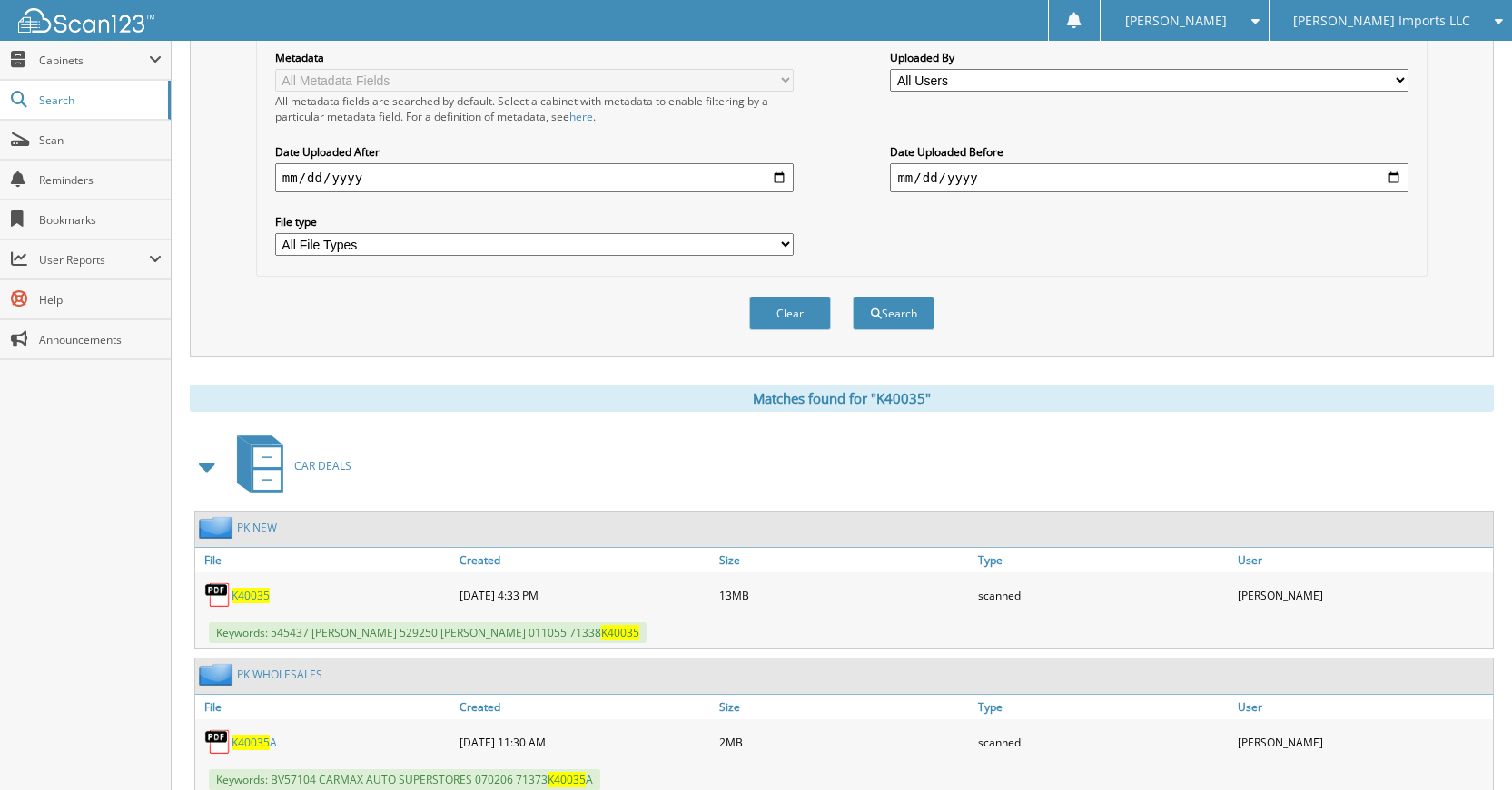
scroll to position [381, 0]
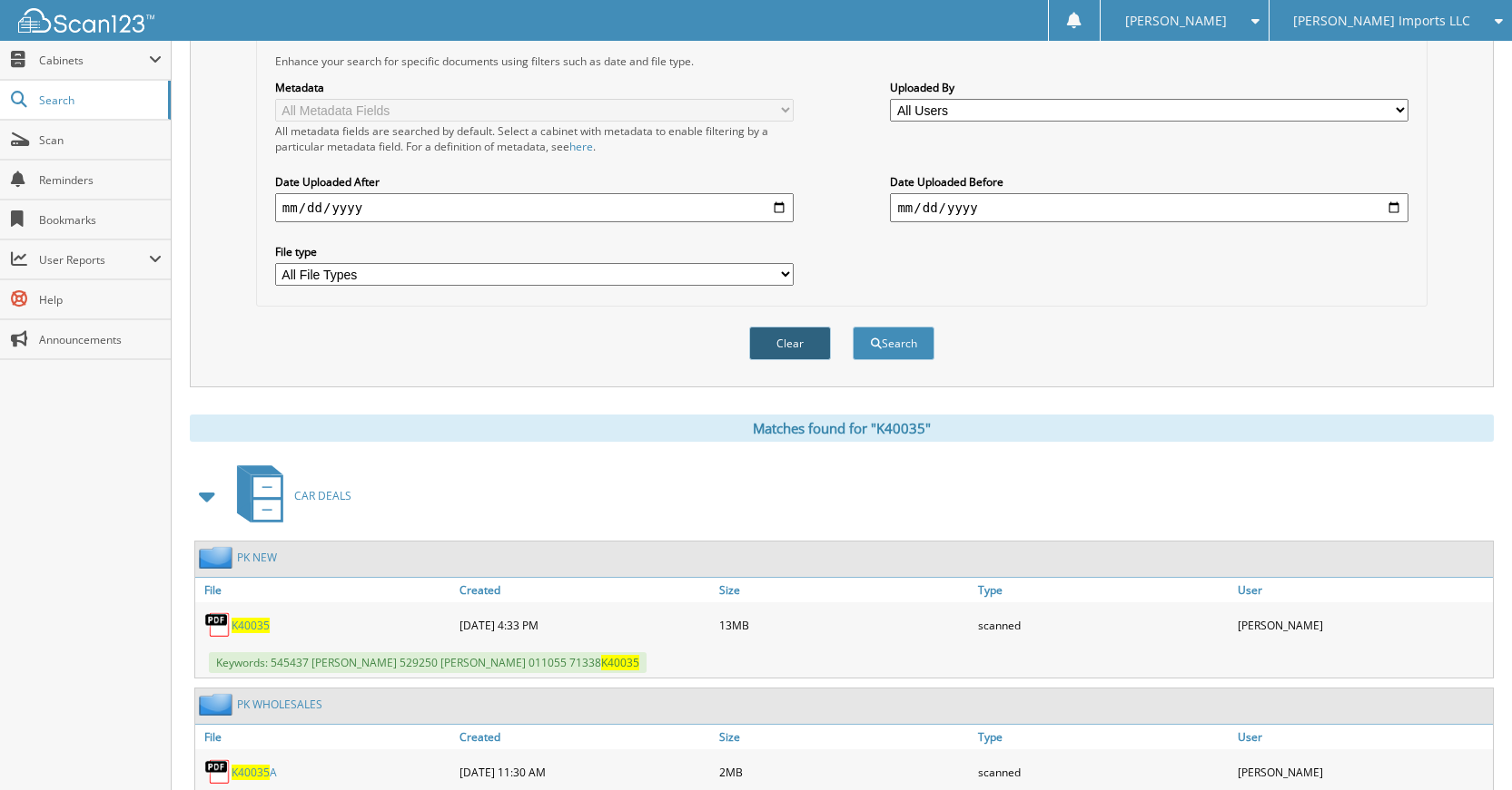
click at [782, 347] on button "Clear" at bounding box center [789, 343] width 81 height 34
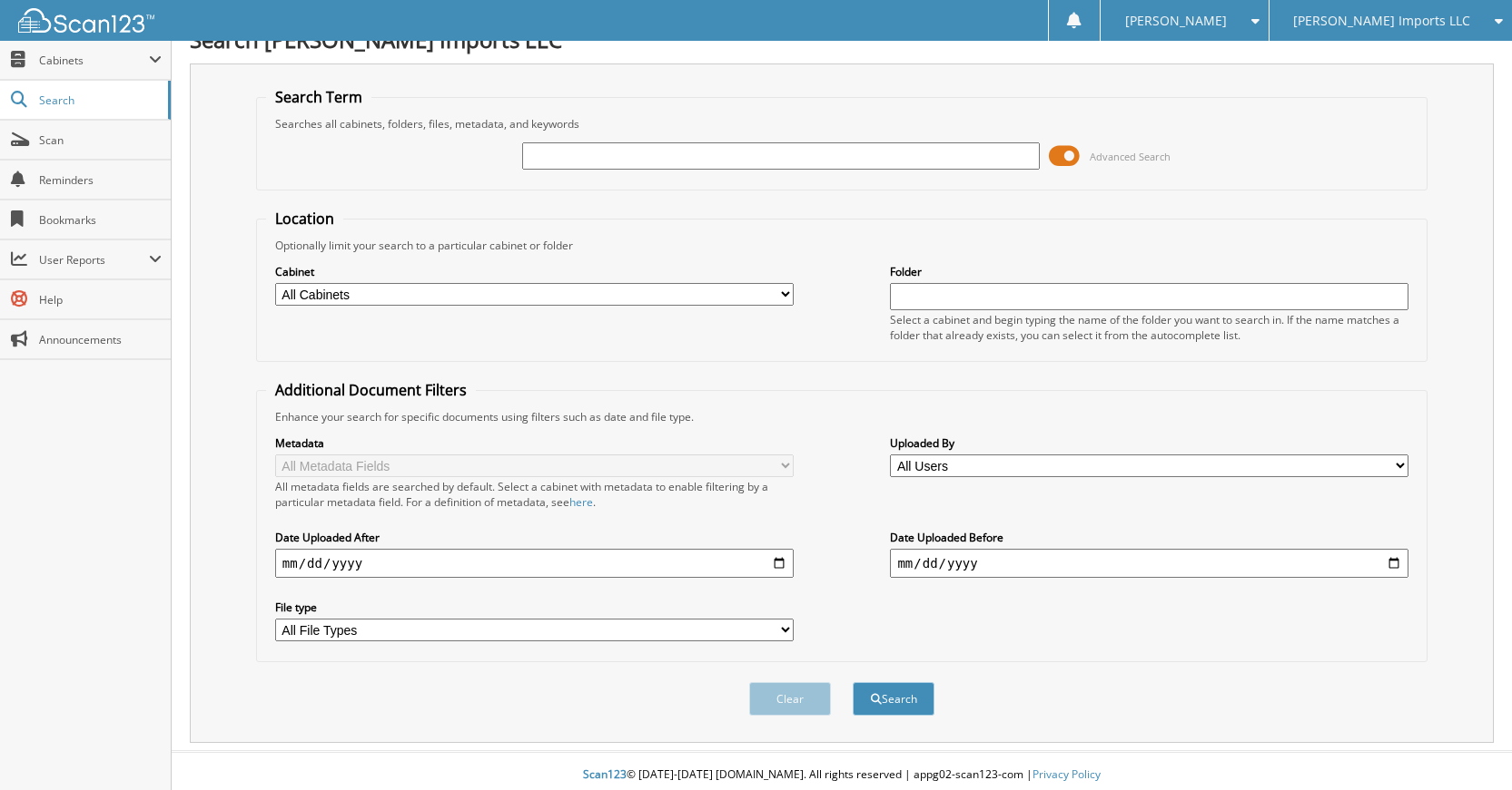
scroll to position [0, 0]
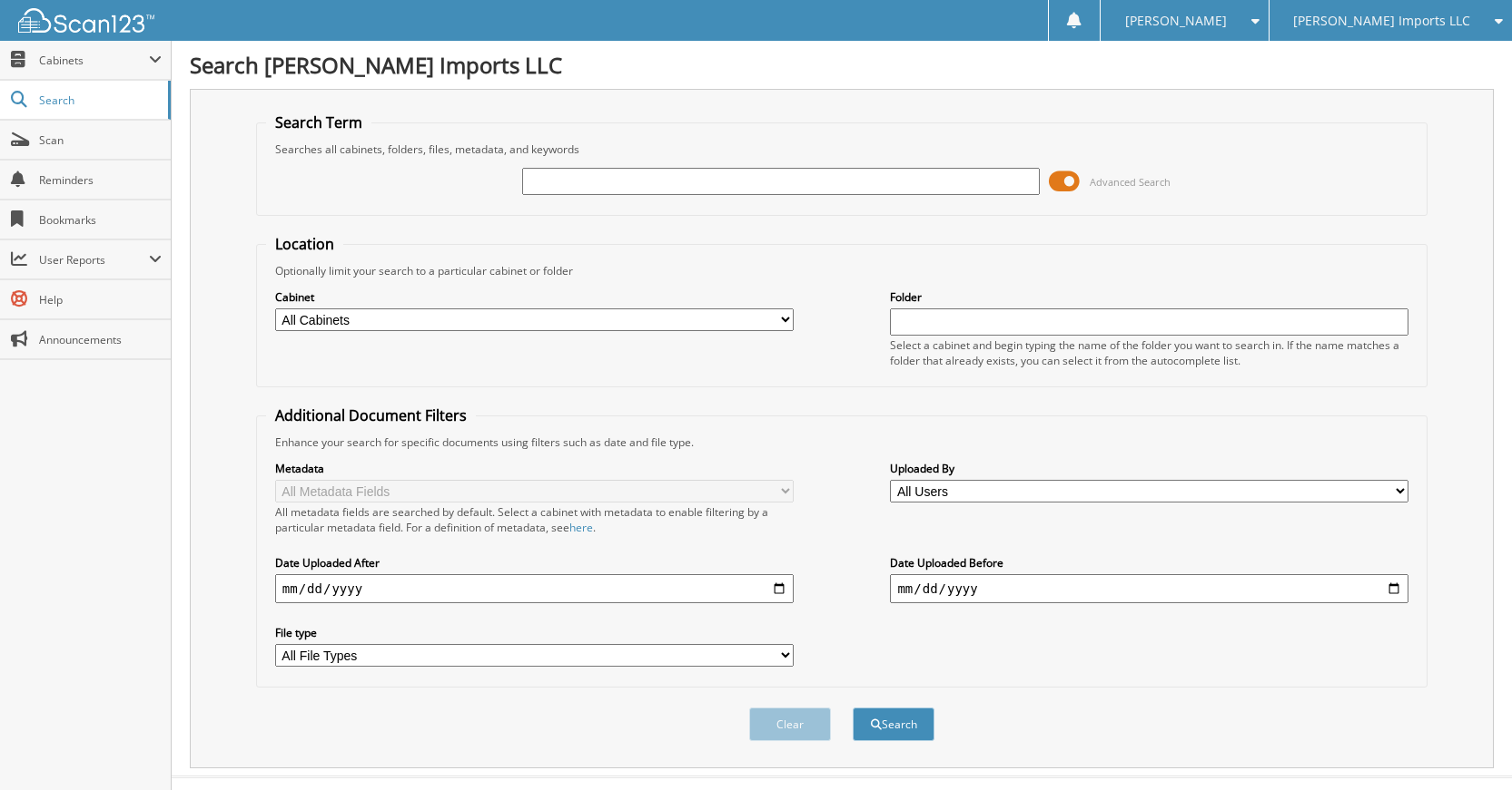
click at [833, 192] on input "text" at bounding box center [782, 182] width 519 height 27
type input "K40037"
click at [852, 708] on button "Search" at bounding box center [893, 724] width 81 height 34
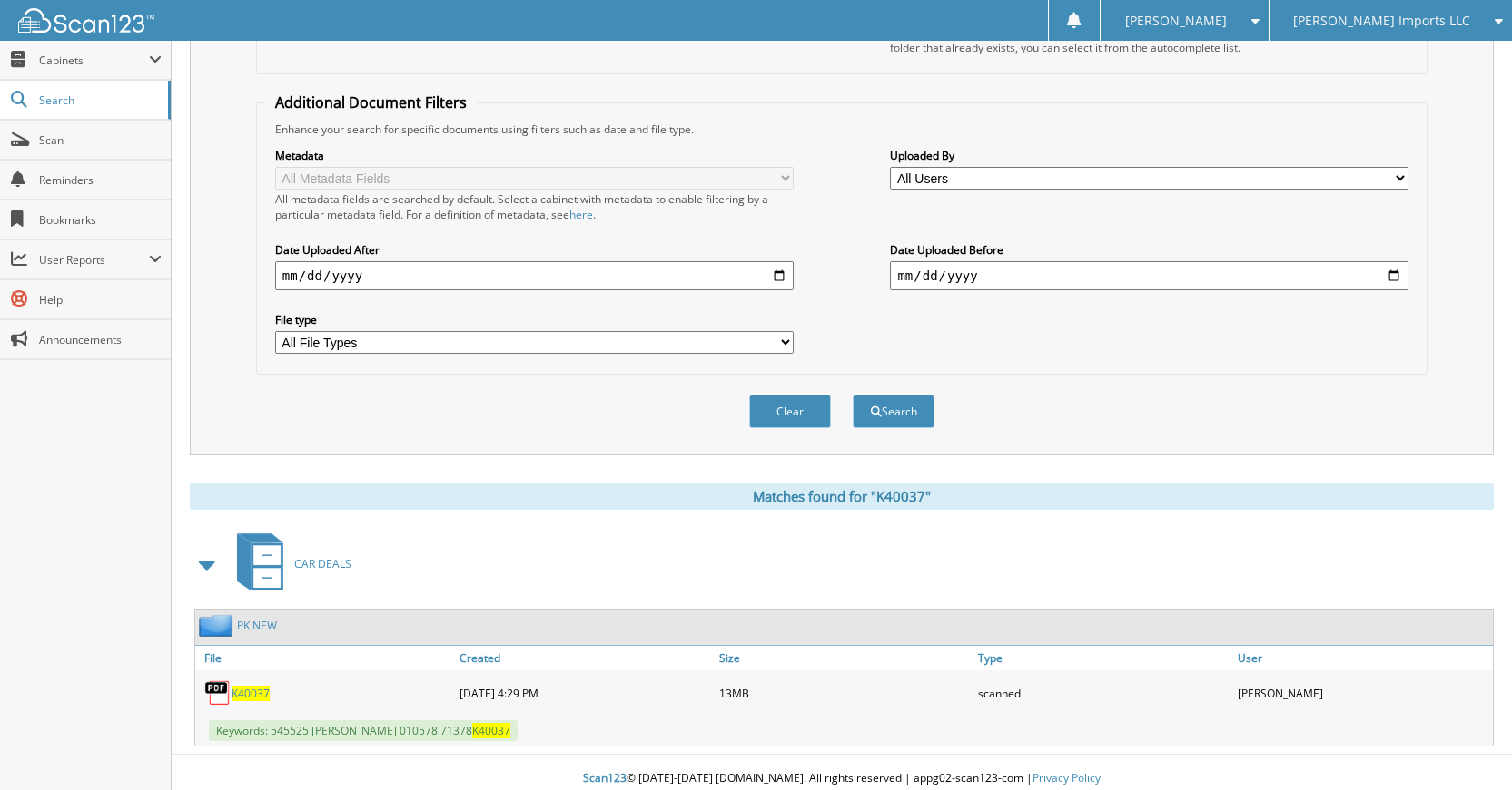
scroll to position [325, 0]
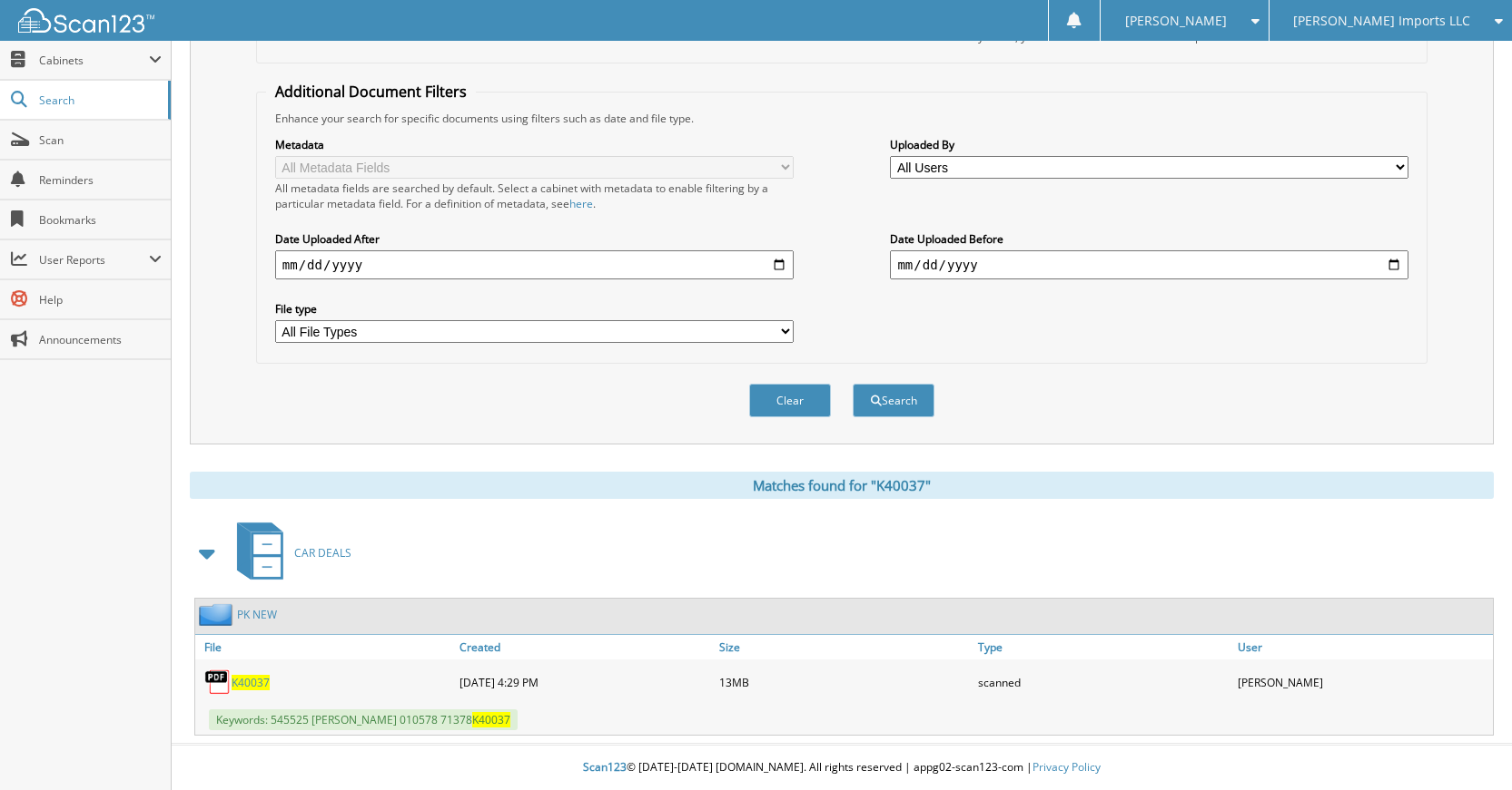
click at [780, 403] on button "Clear" at bounding box center [789, 400] width 81 height 34
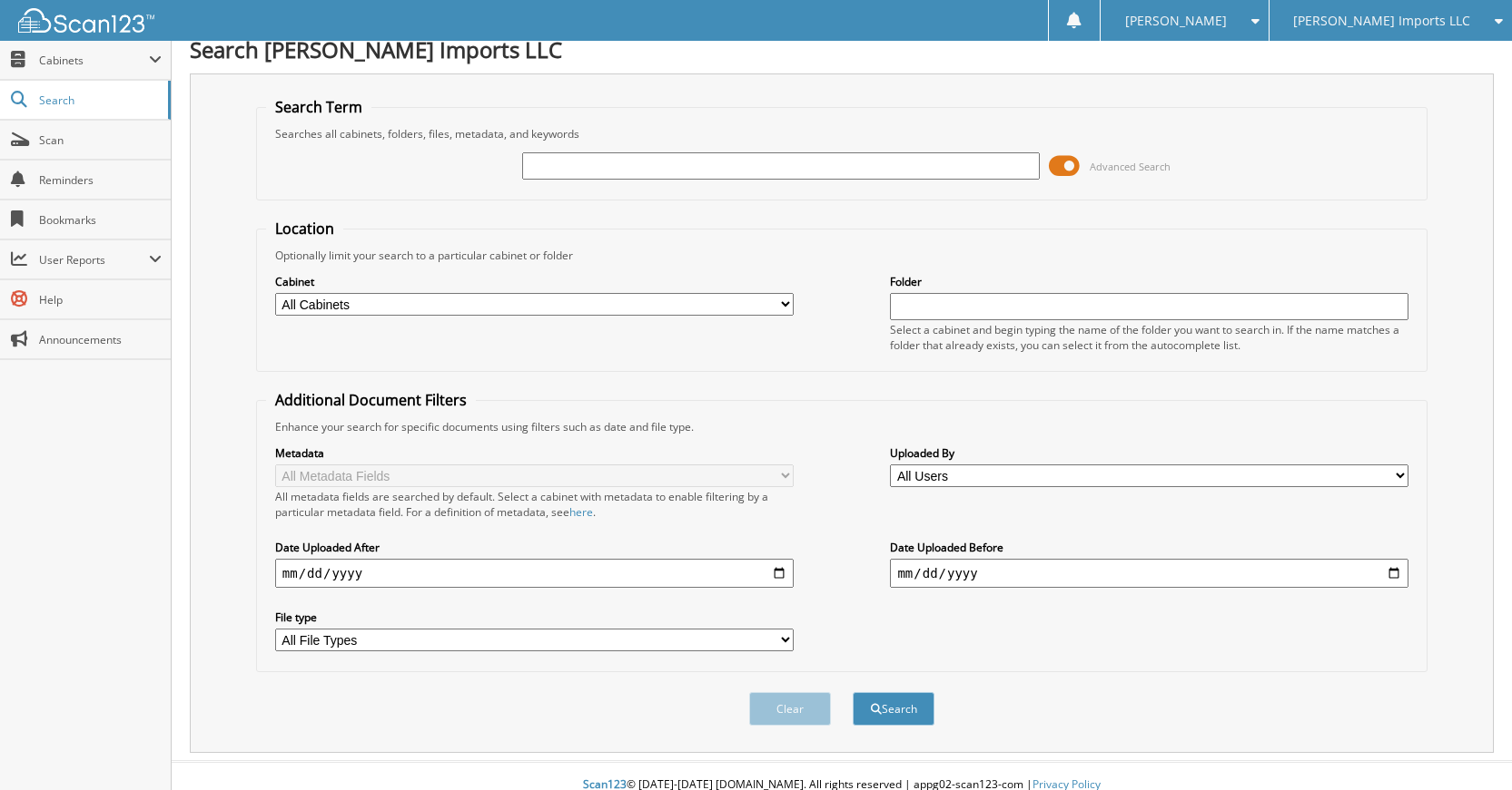
scroll to position [0, 0]
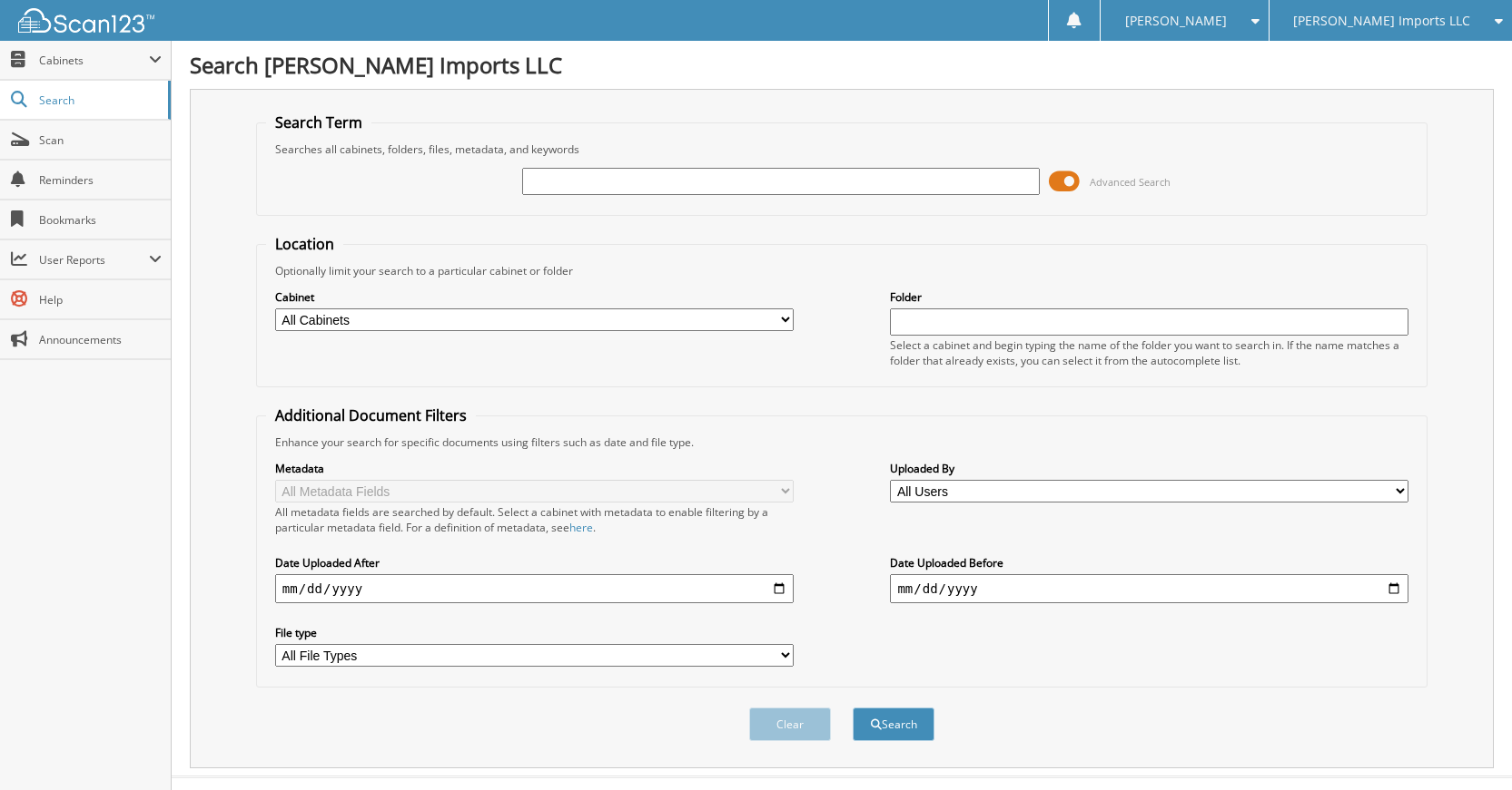
click at [897, 174] on input "text" at bounding box center [782, 182] width 519 height 27
type input "K20305"
click at [852, 708] on button "Search" at bounding box center [893, 724] width 81 height 34
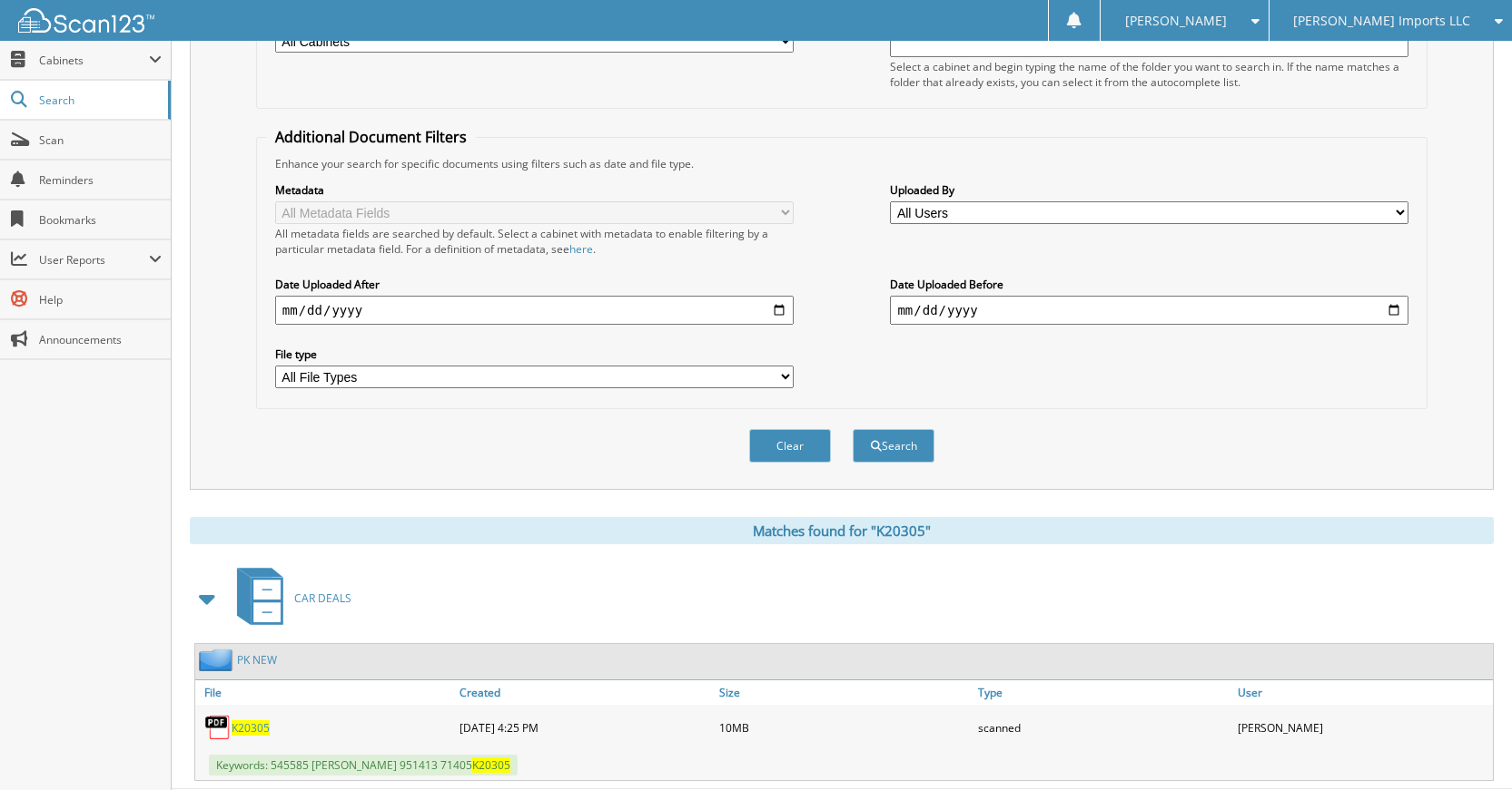
scroll to position [234, 0]
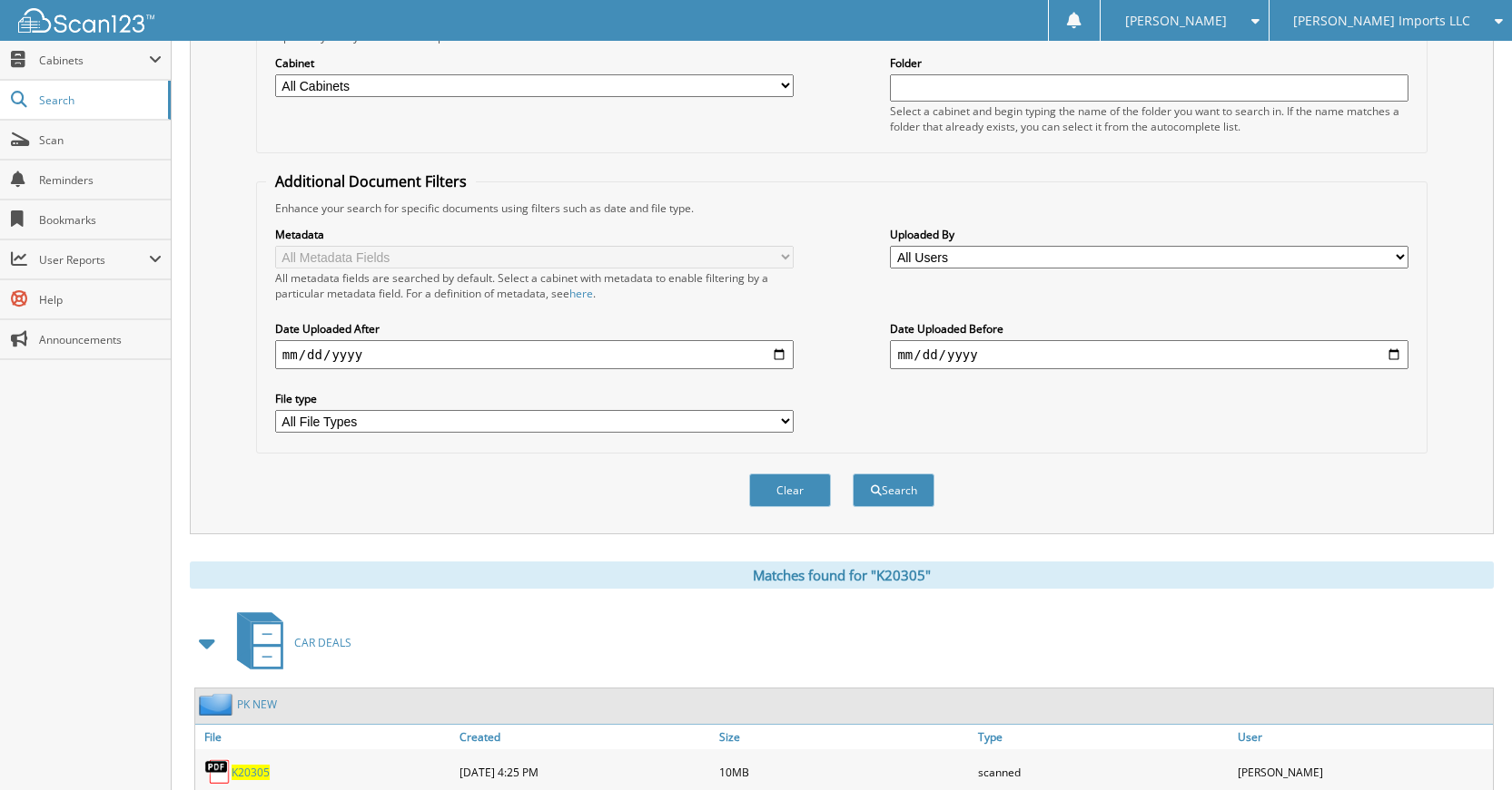
click at [791, 499] on button "Clear" at bounding box center [789, 490] width 81 height 34
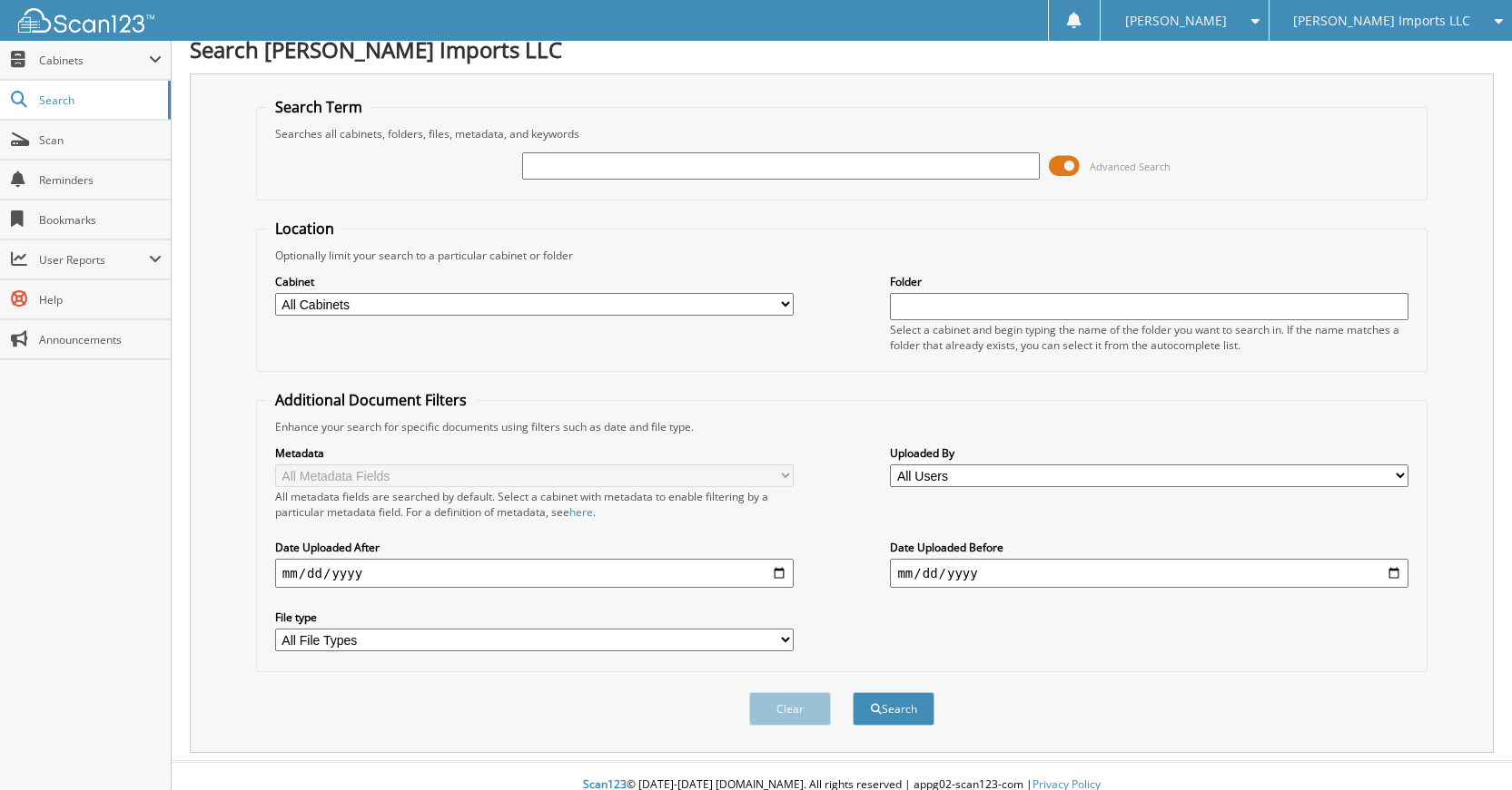
scroll to position [0, 0]
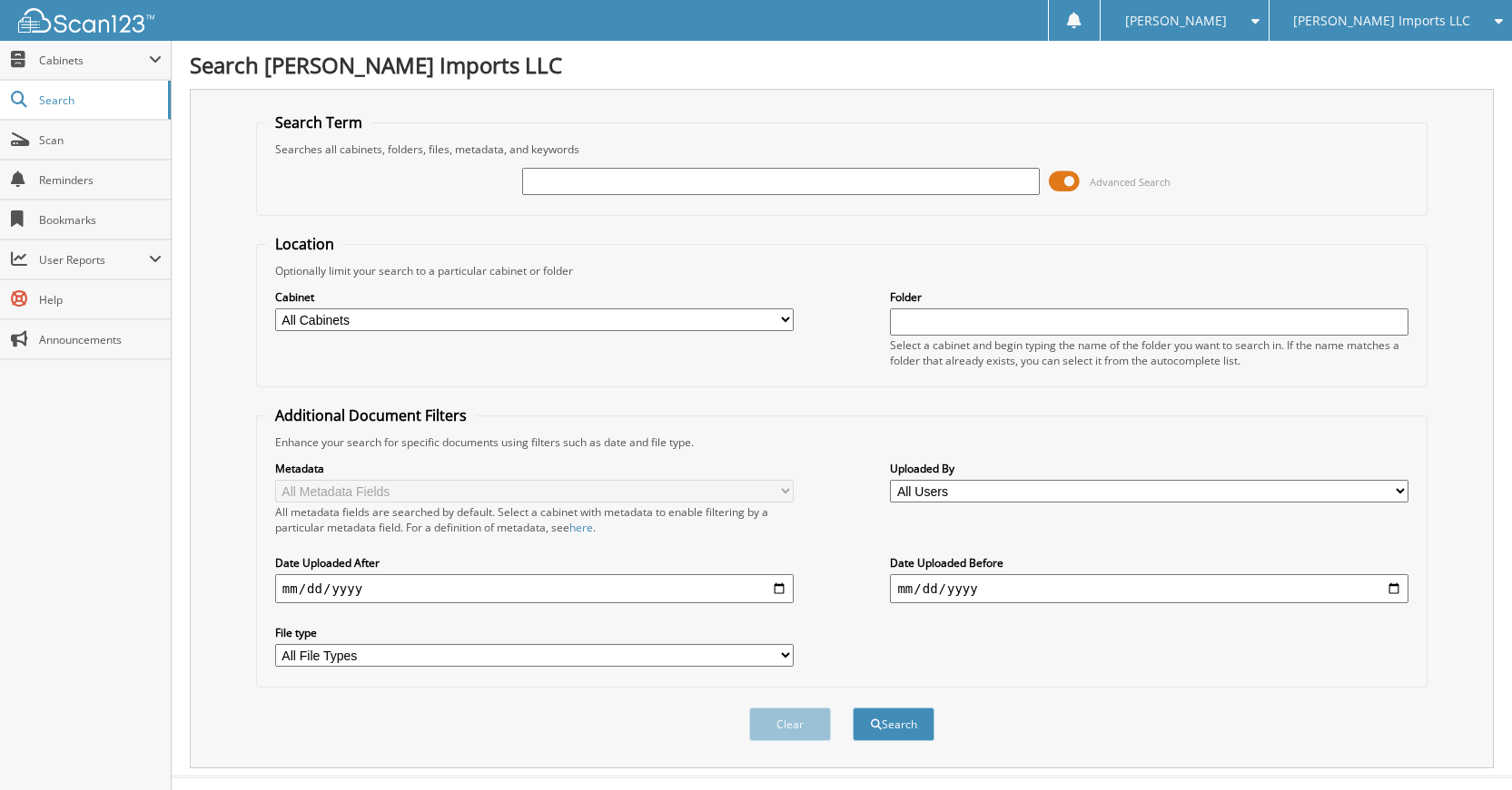
click at [869, 196] on div at bounding box center [782, 182] width 519 height 31
type input "K5457"
click at [852, 708] on button "Search" at bounding box center [893, 724] width 81 height 34
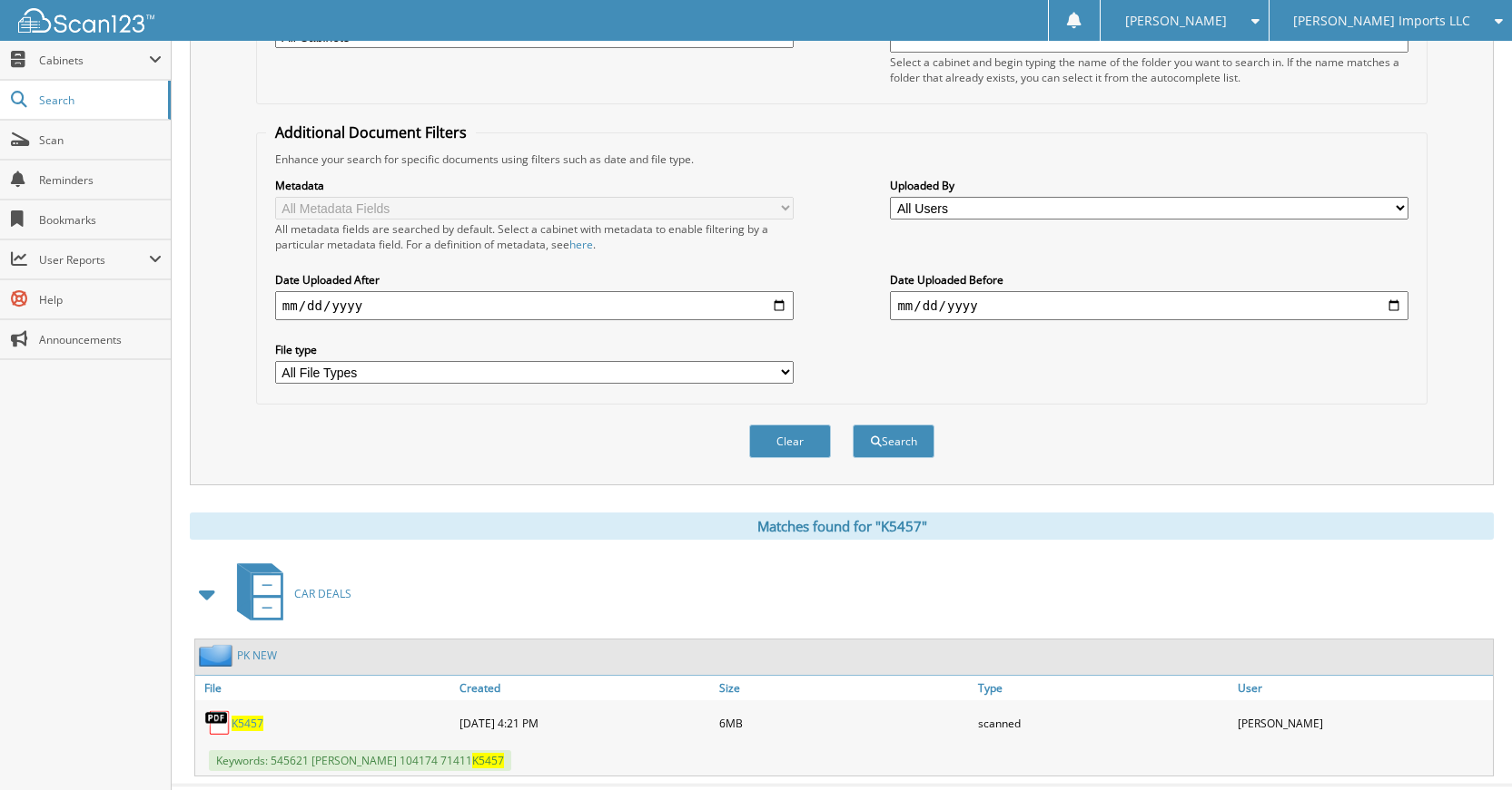
scroll to position [325, 0]
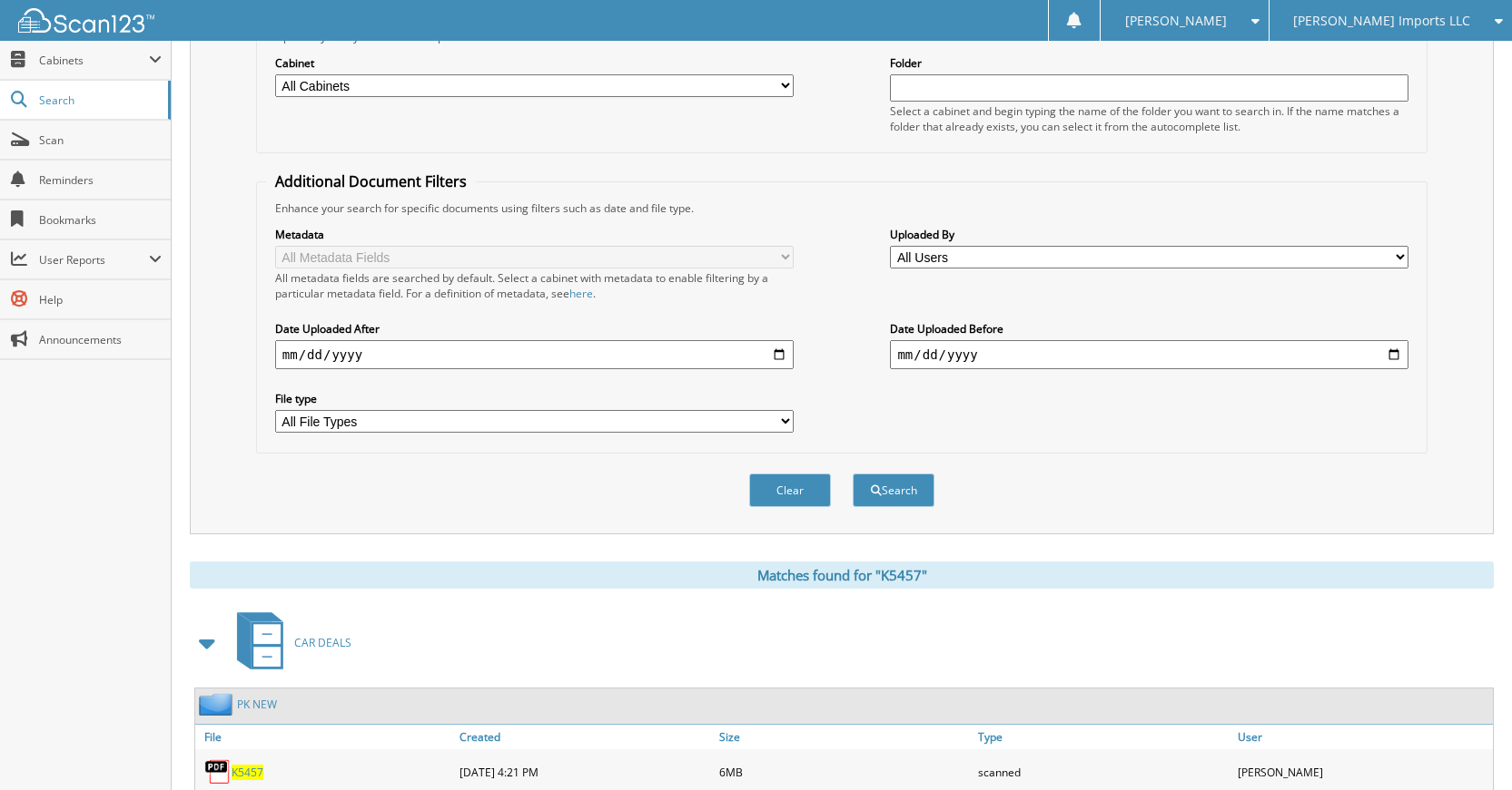
click at [798, 489] on button "Clear" at bounding box center [789, 490] width 81 height 34
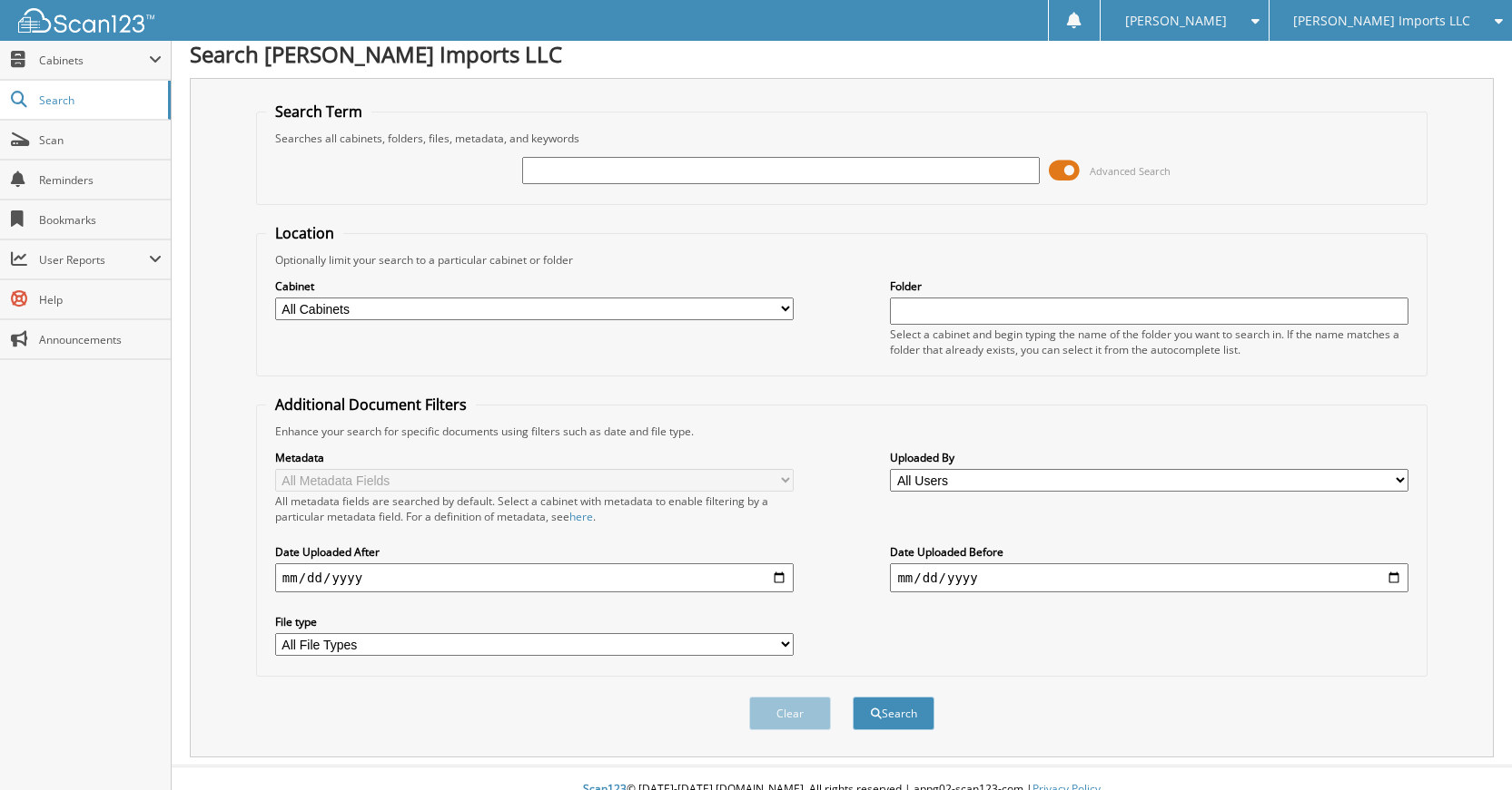
scroll to position [0, 0]
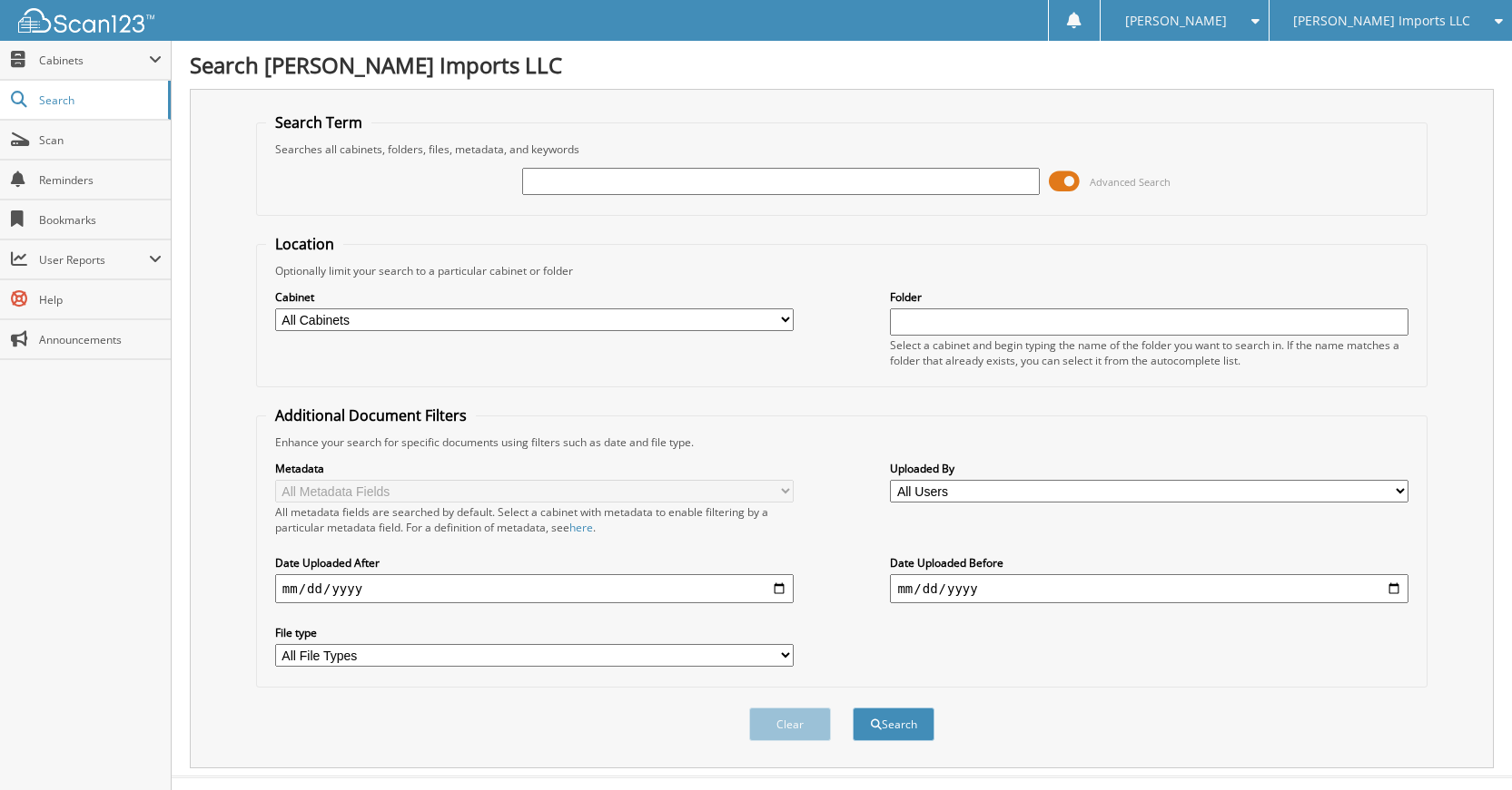
click at [856, 186] on input "text" at bounding box center [782, 182] width 519 height 27
type input "K5429"
click at [852, 708] on button "Search" at bounding box center [893, 724] width 81 height 34
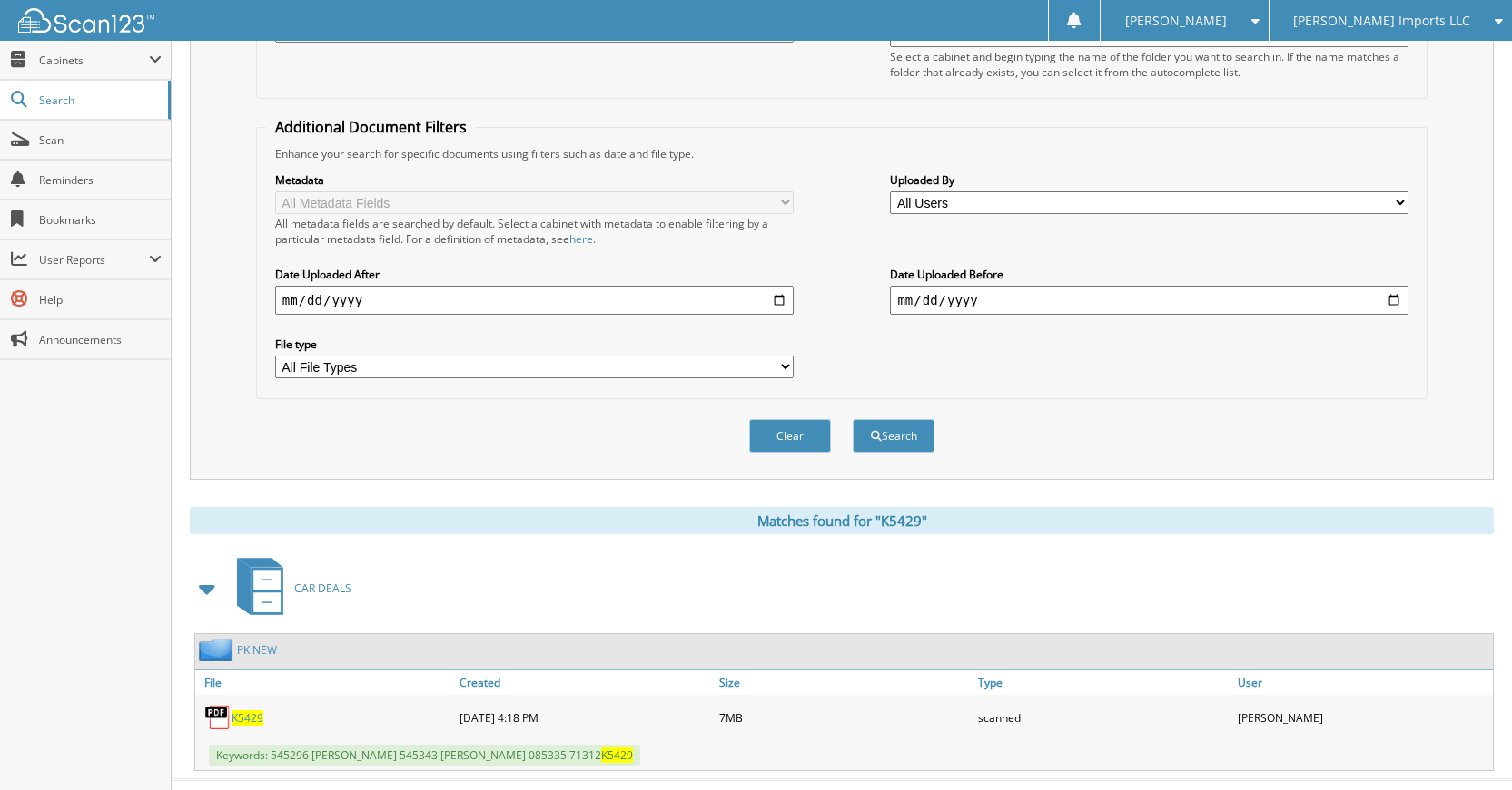
scroll to position [325, 0]
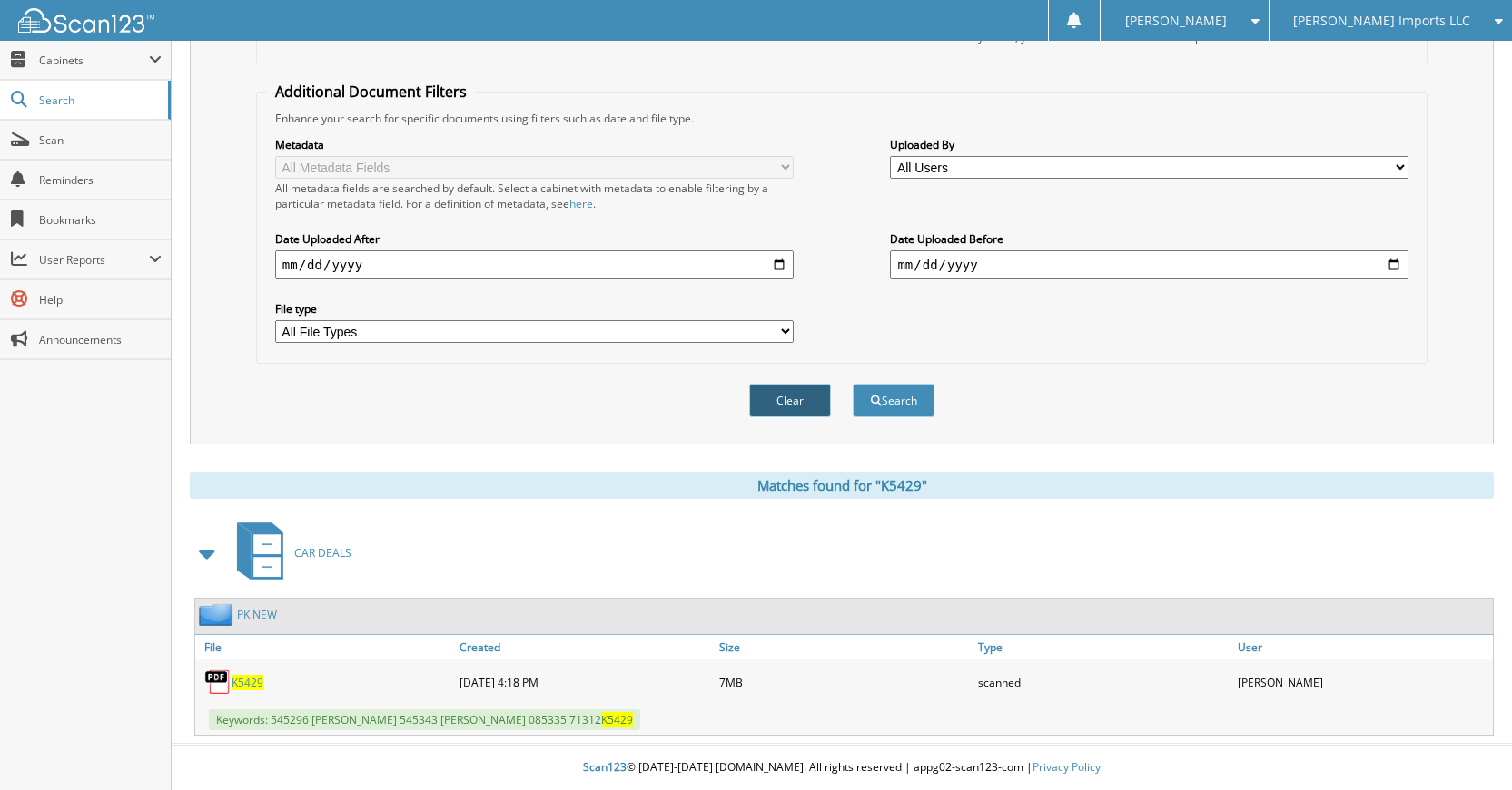
click at [797, 415] on button "Clear" at bounding box center [789, 400] width 81 height 34
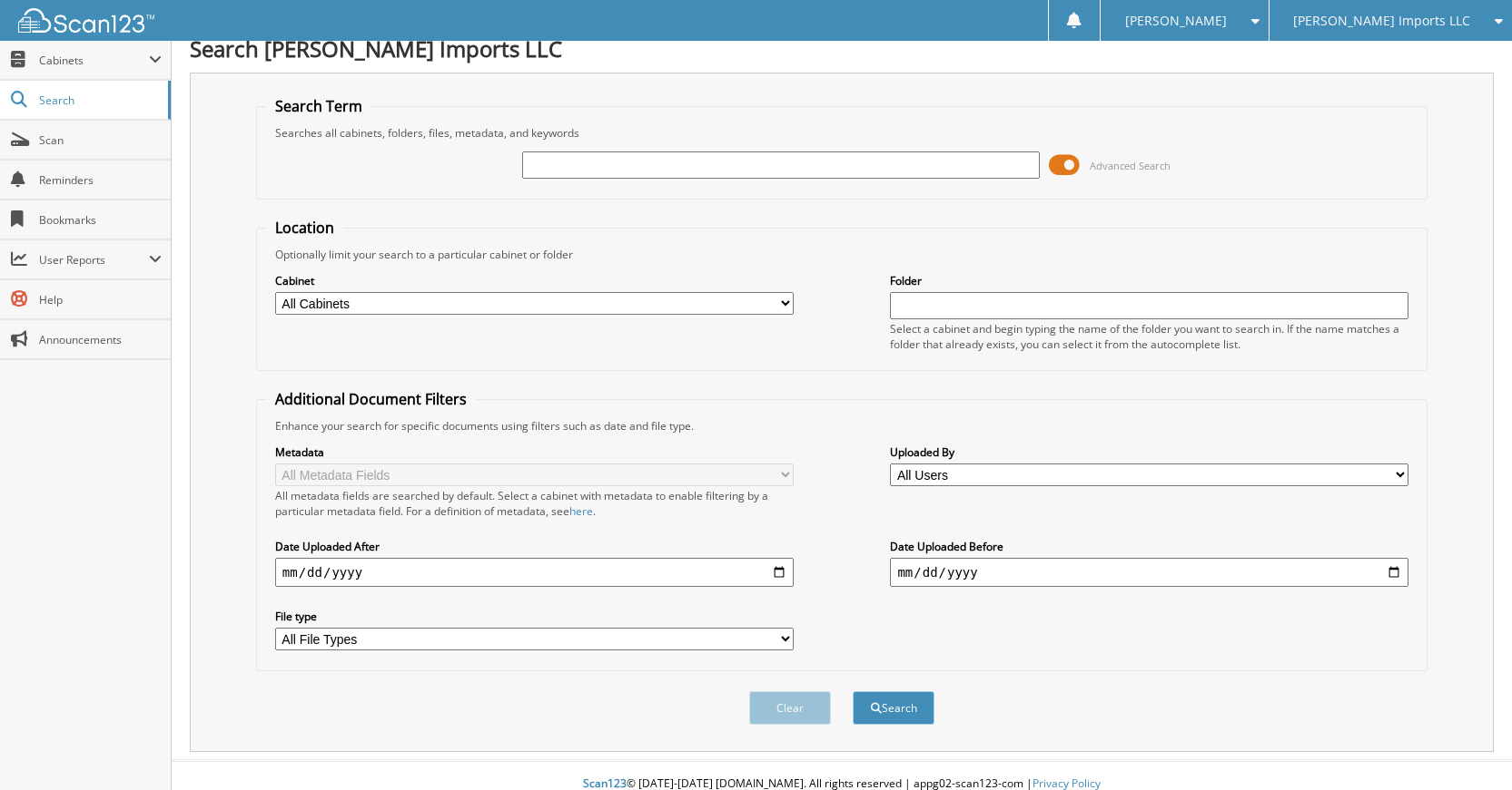
scroll to position [0, 0]
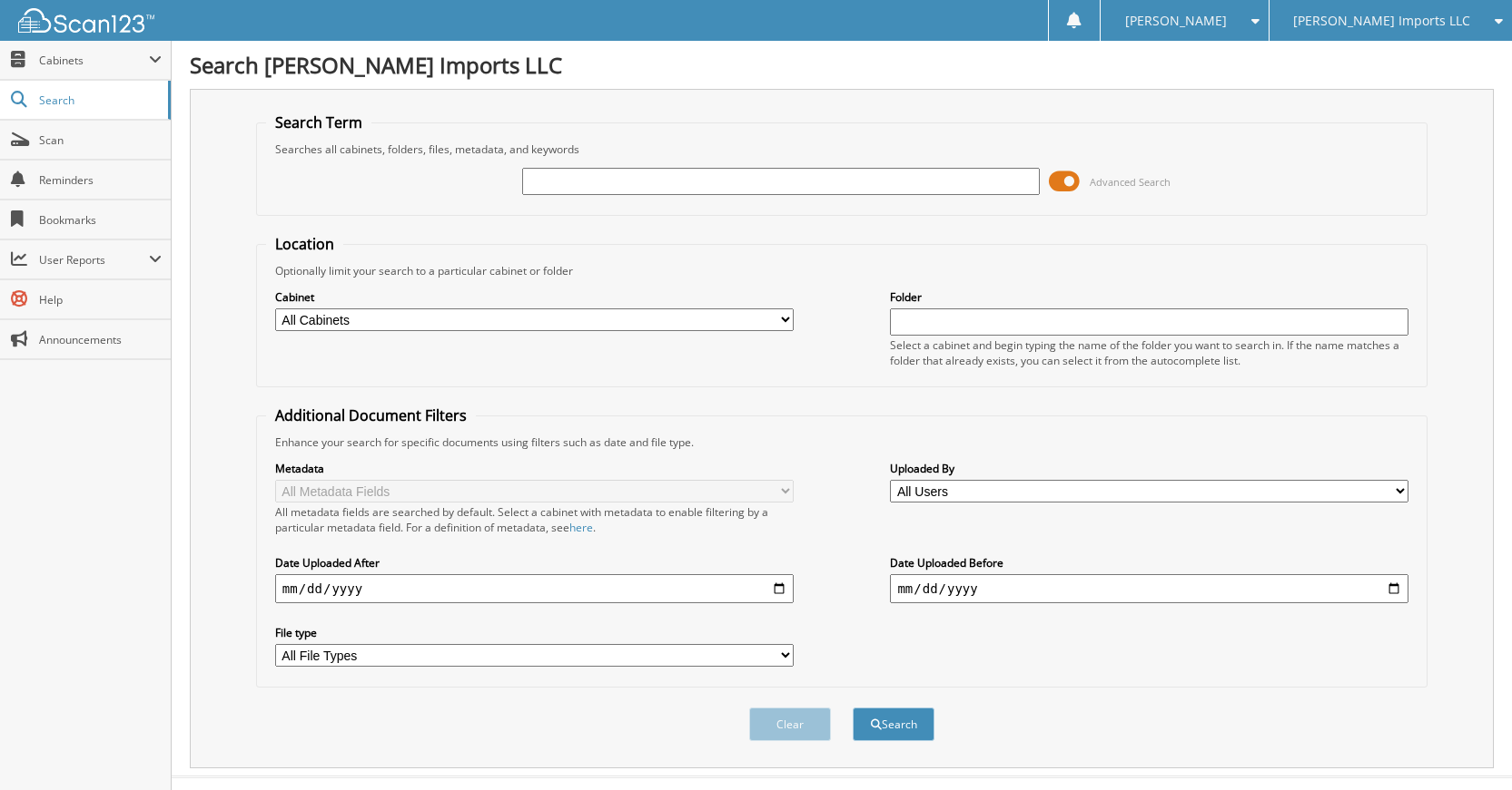
click at [838, 192] on div at bounding box center [782, 182] width 519 height 31
click at [838, 192] on input "text" at bounding box center [782, 182] width 519 height 27
type input "K20281"
click at [852, 708] on button "Search" at bounding box center [893, 724] width 81 height 34
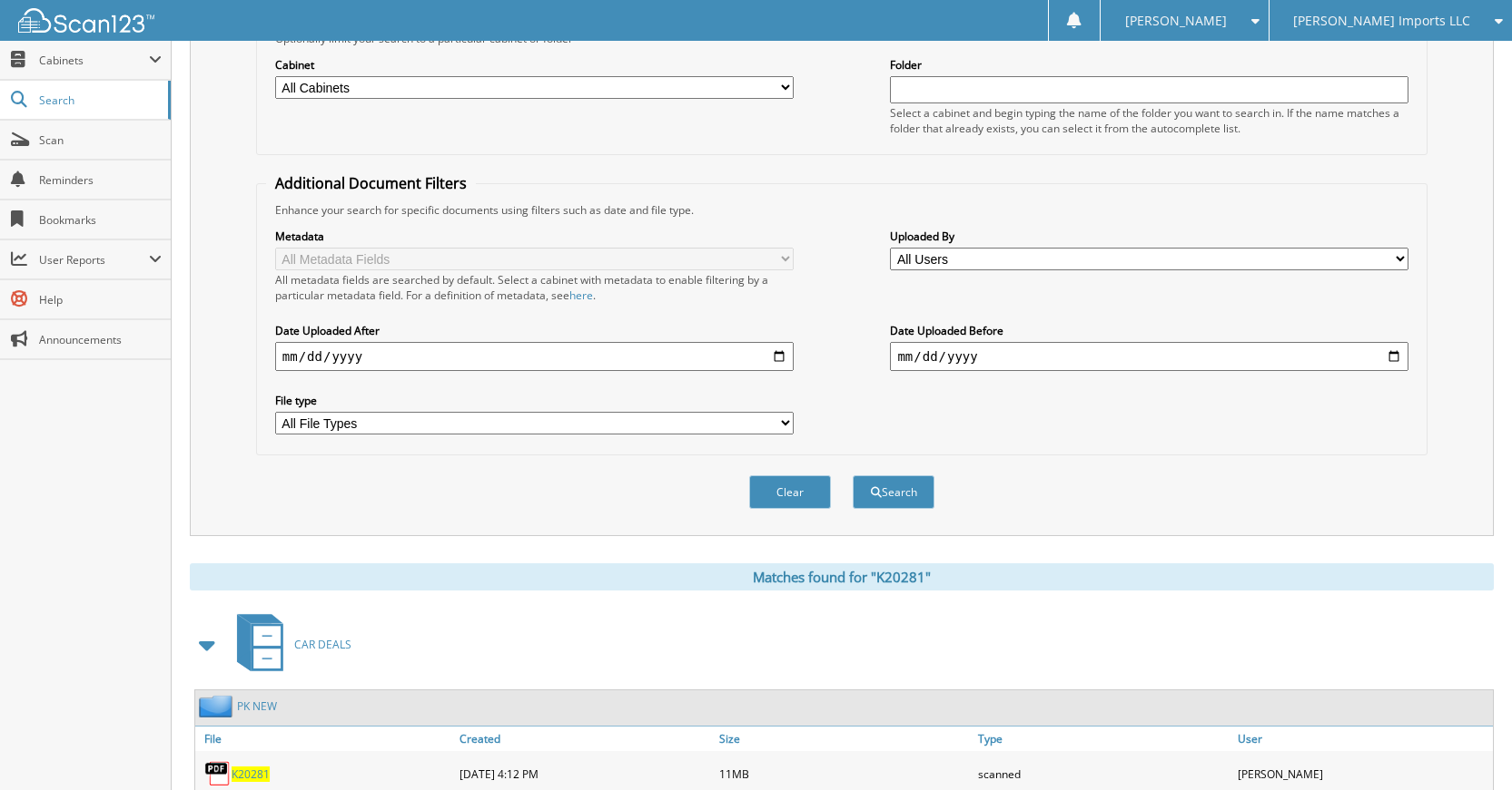
scroll to position [143, 0]
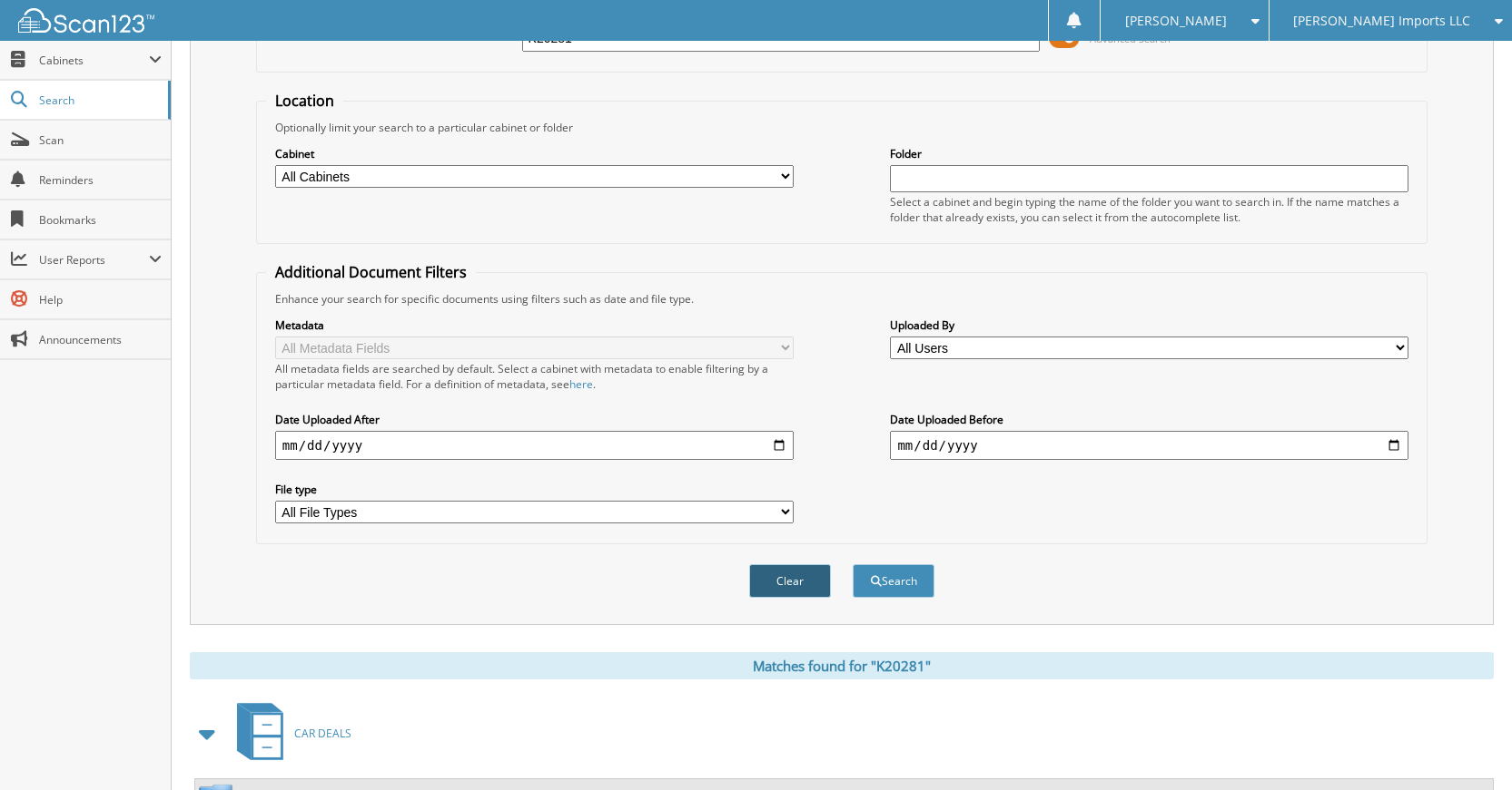
click at [779, 594] on button "Clear" at bounding box center [789, 581] width 81 height 34
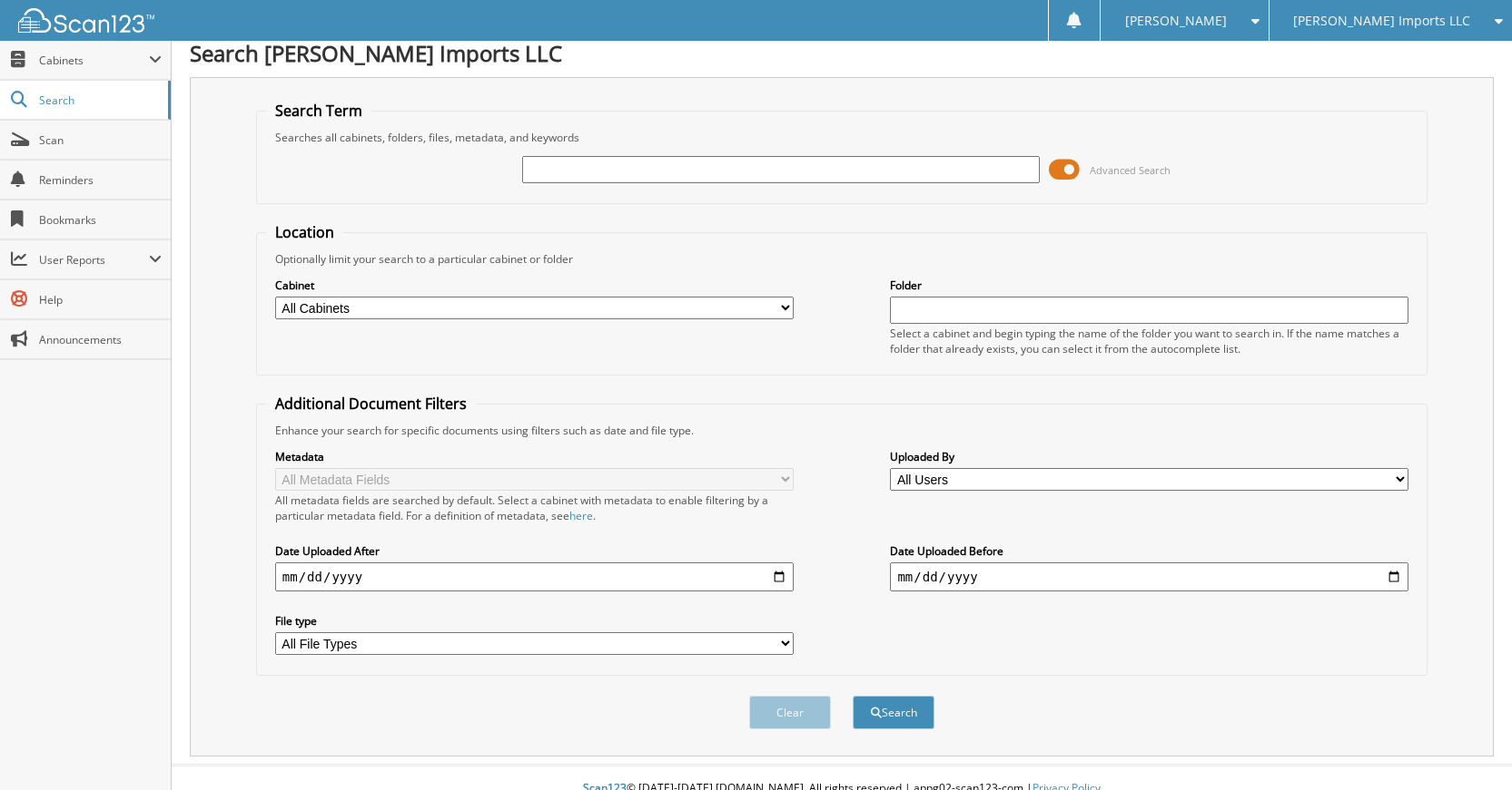
scroll to position [0, 0]
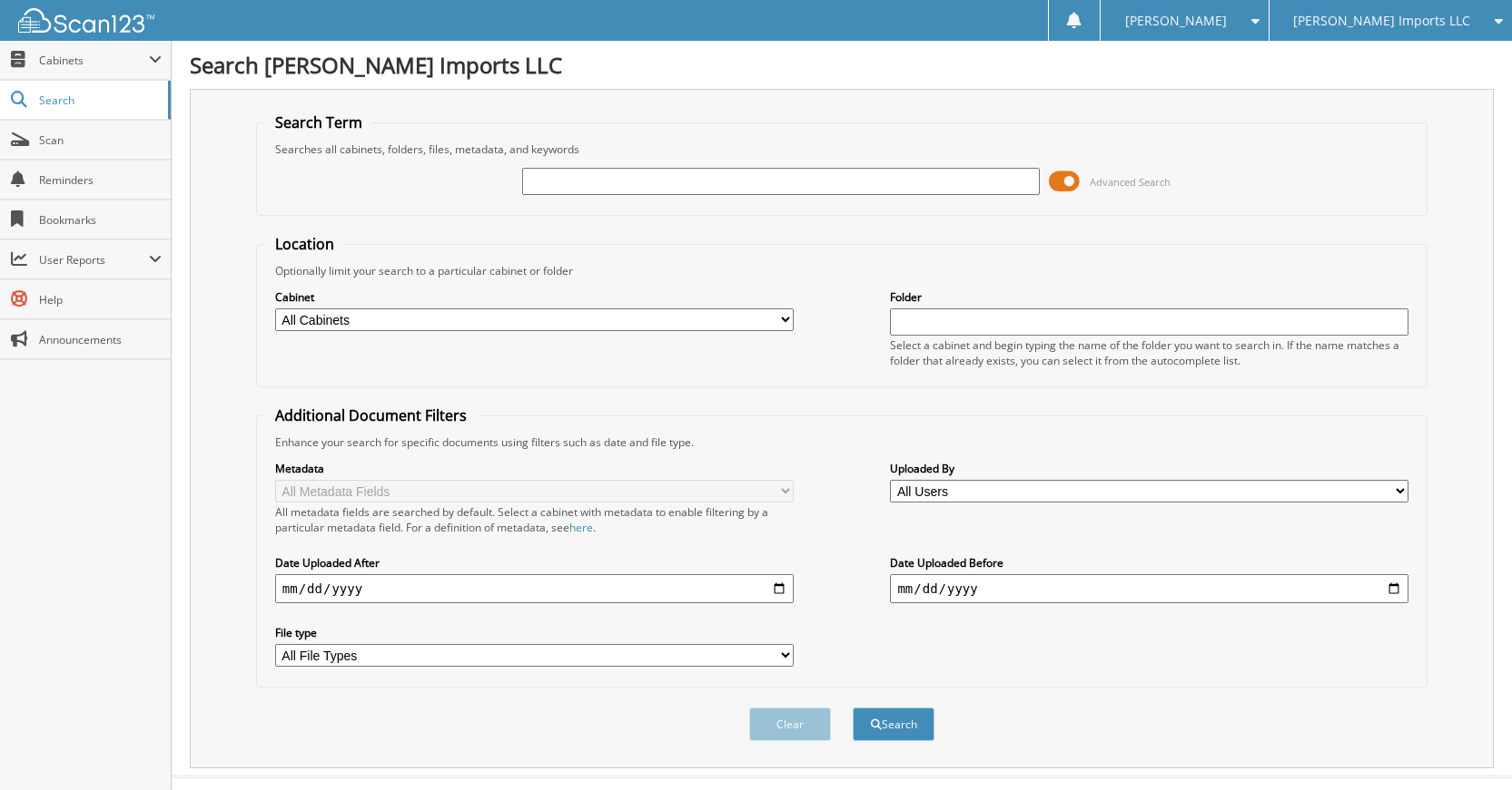
click at [871, 171] on input "text" at bounding box center [782, 182] width 519 height 27
type input "K90418"
click at [852, 708] on button "Search" at bounding box center [893, 724] width 81 height 34
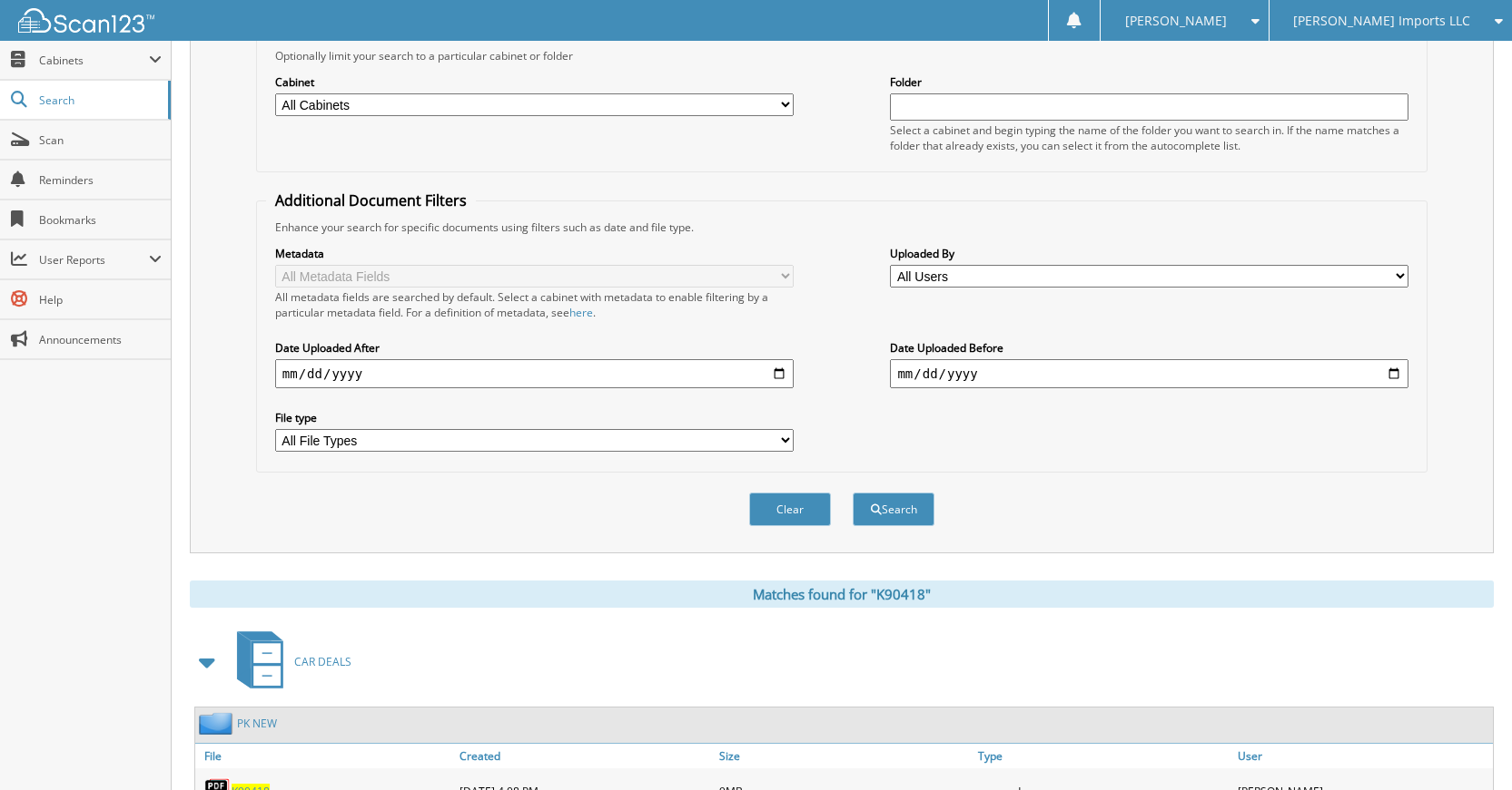
scroll to position [325, 0]
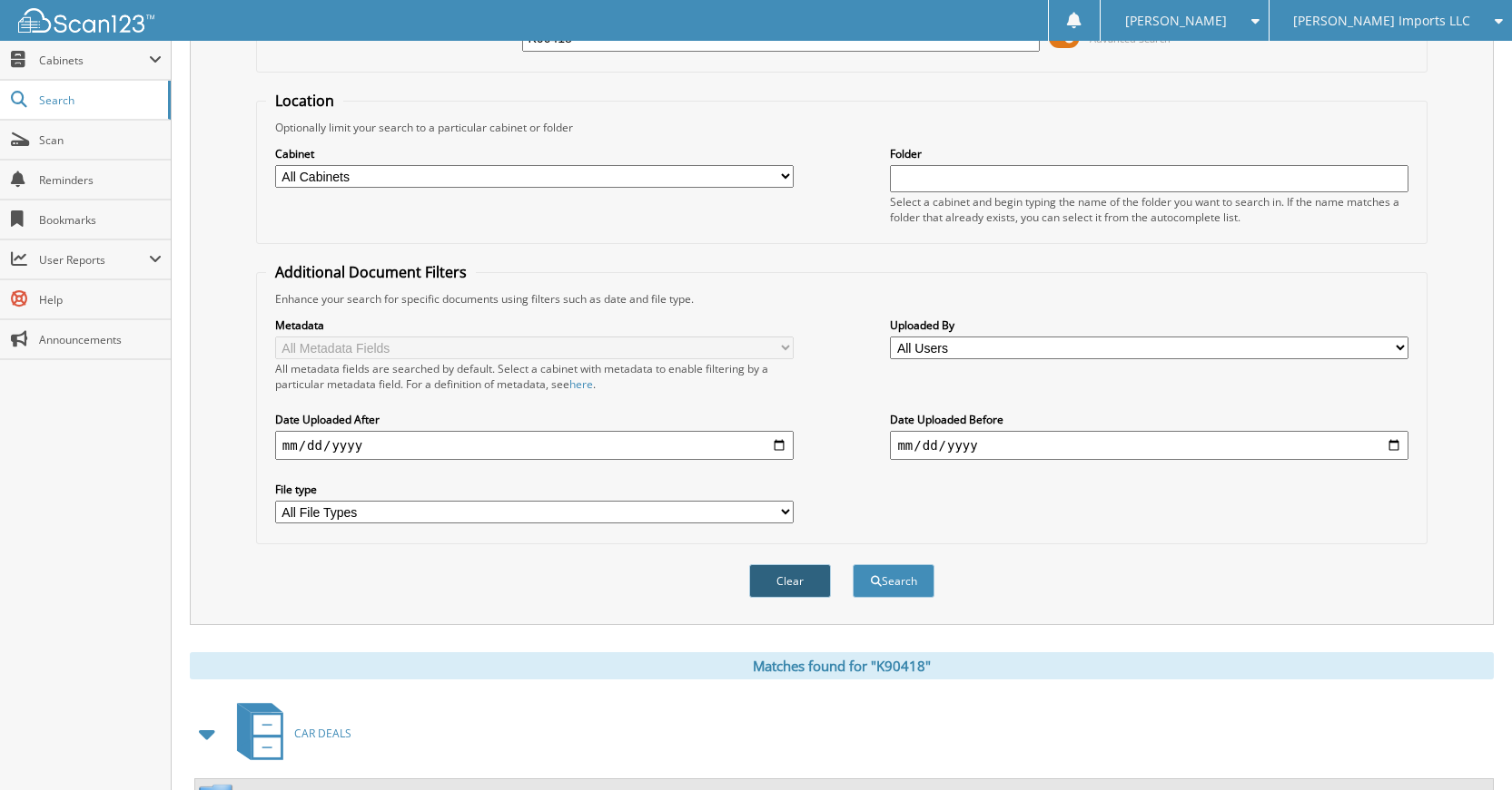
click at [786, 581] on button "Clear" at bounding box center [789, 581] width 81 height 34
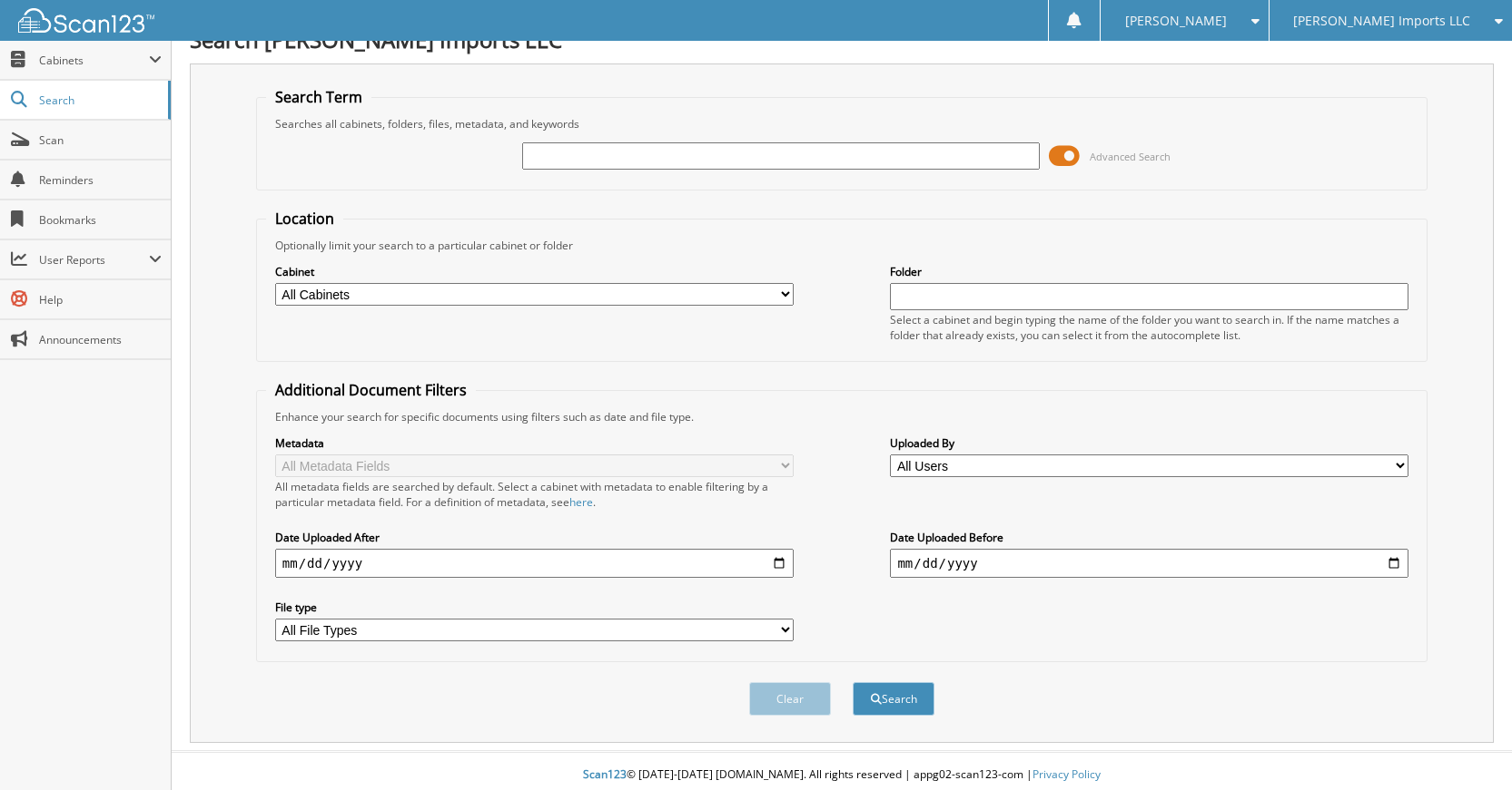
scroll to position [0, 0]
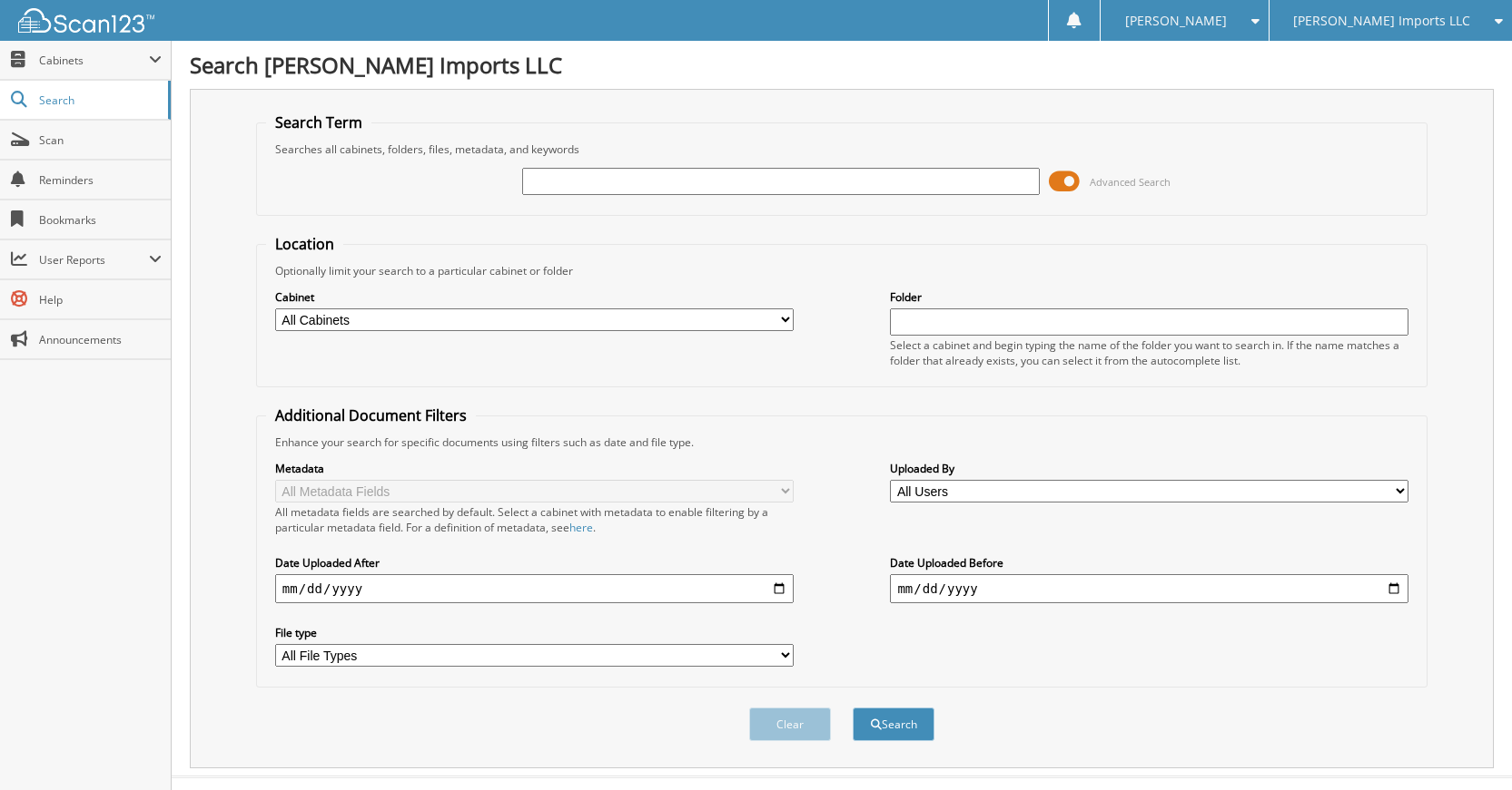
click at [904, 191] on input "text" at bounding box center [782, 182] width 519 height 27
type input "K61152"
click at [852, 708] on button "Search" at bounding box center [893, 724] width 81 height 34
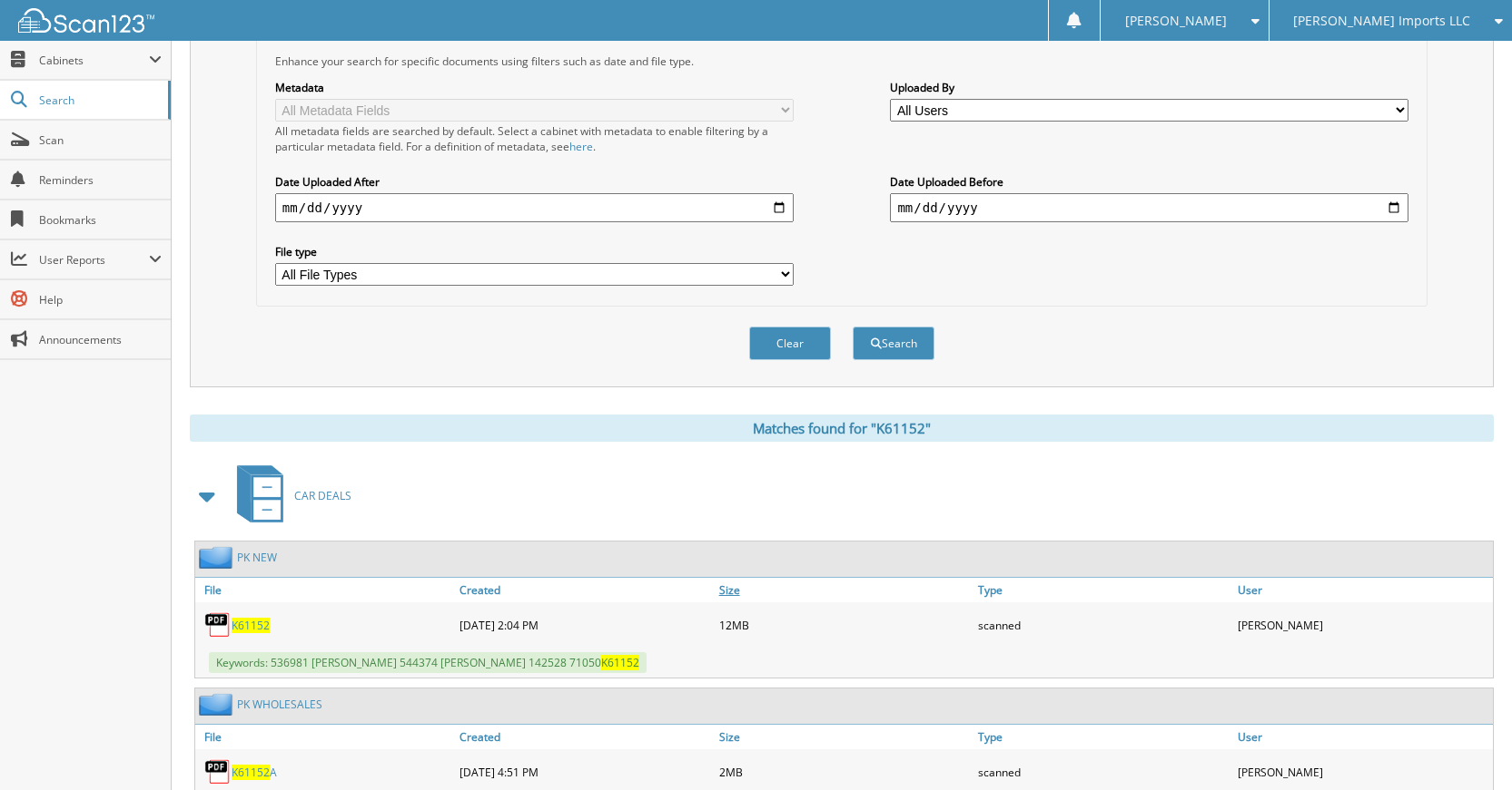
scroll to position [472, 0]
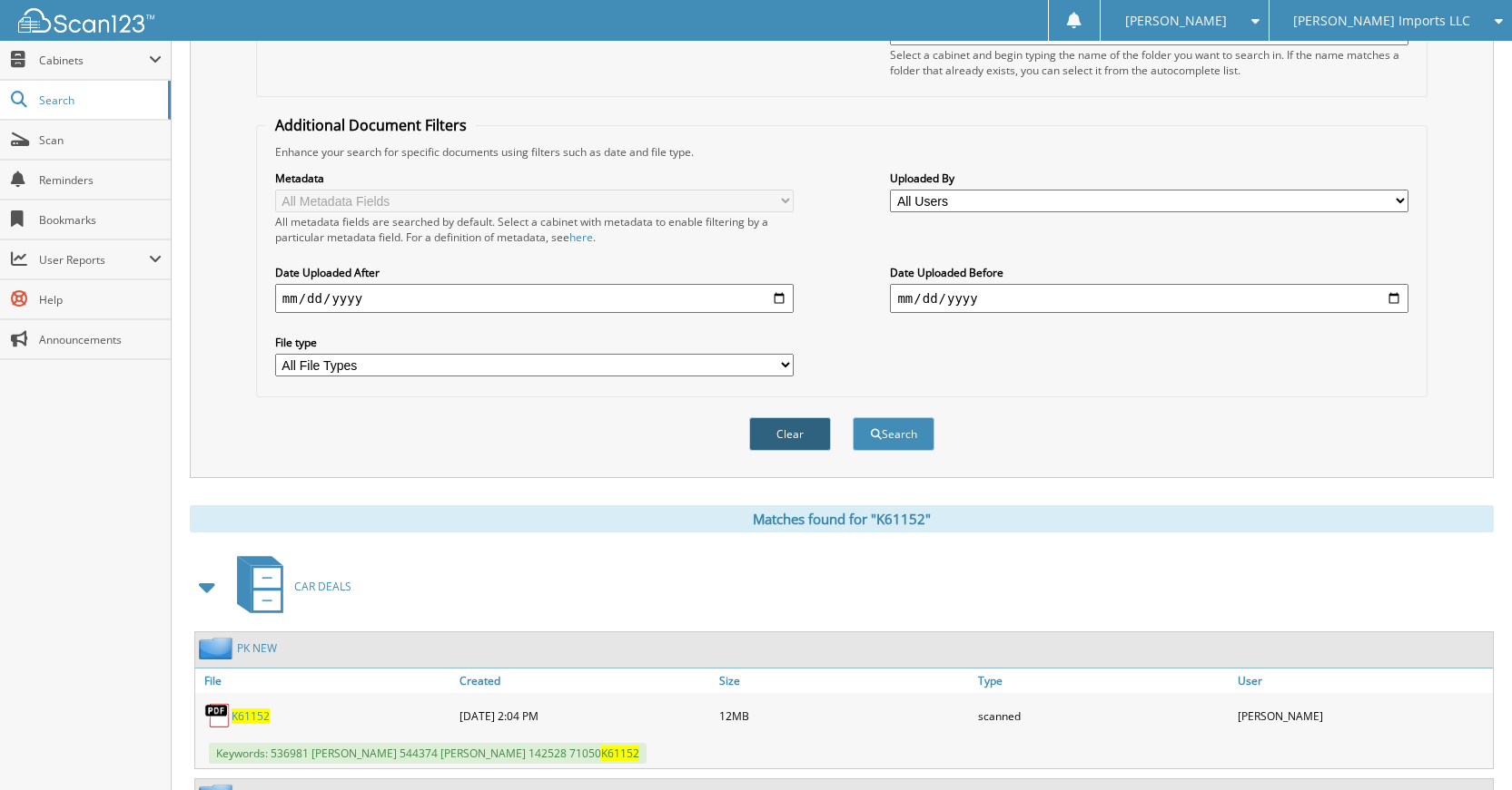
click at [788, 436] on button "Clear" at bounding box center [789, 434] width 81 height 34
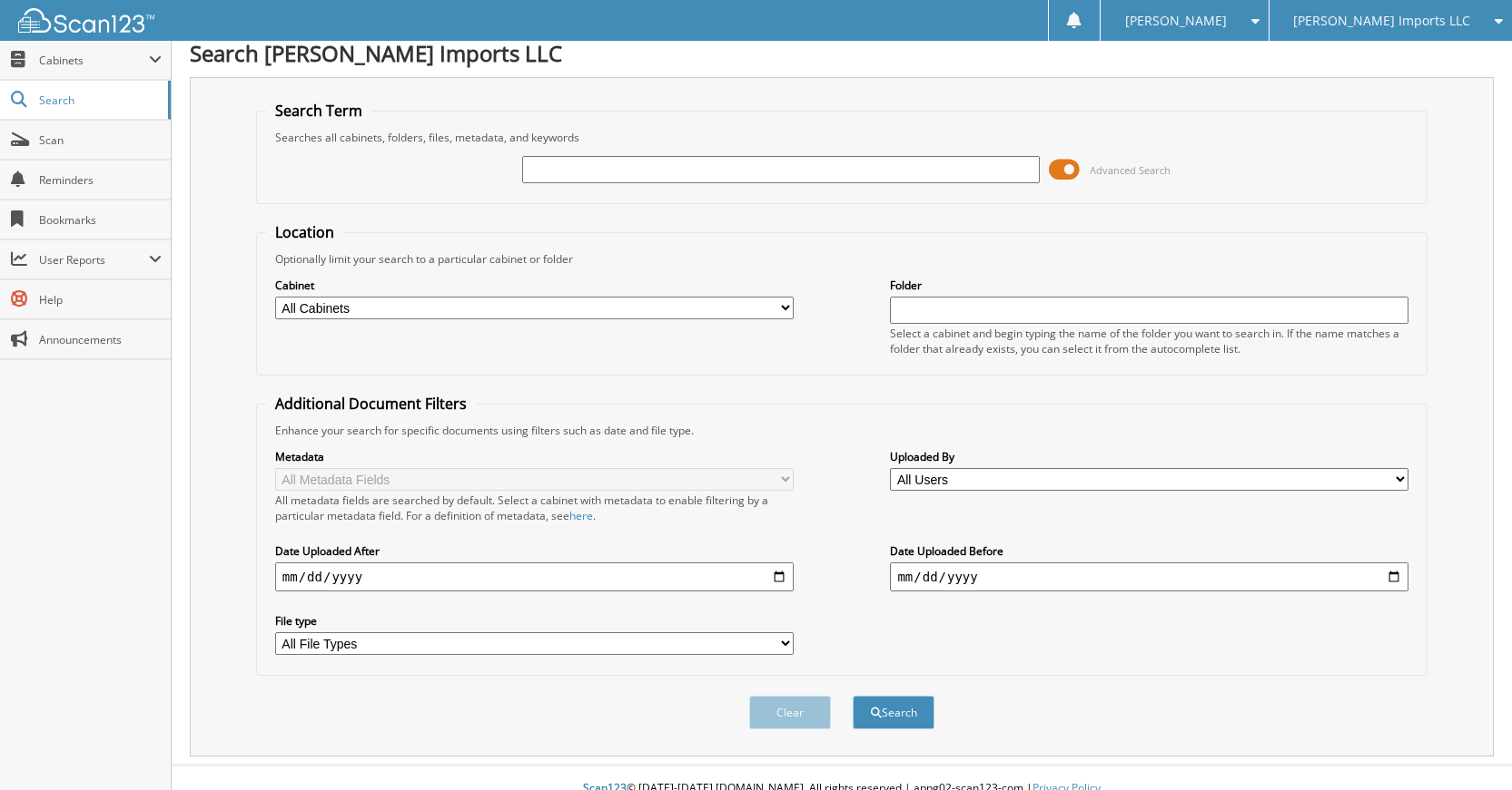
scroll to position [0, 0]
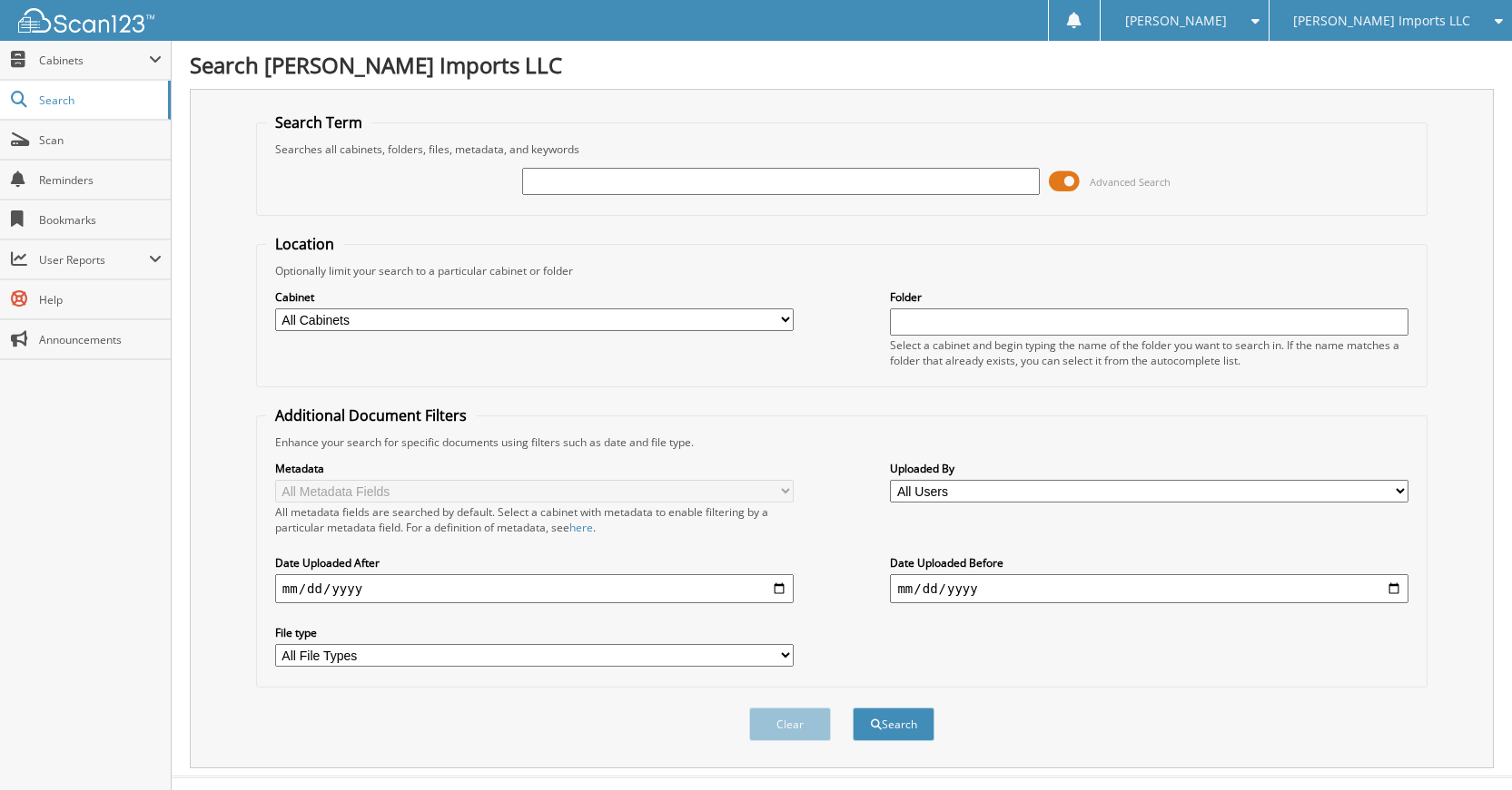
click at [966, 169] on input "text" at bounding box center [782, 182] width 519 height 27
click at [900, 179] on input "text" at bounding box center [782, 182] width 519 height 27
click at [897, 223] on form "Search Term Searches all cabinets, folders, files, metadata, and keywords Advan…" at bounding box center [842, 436] width 1171 height 649
click at [890, 182] on input "text" at bounding box center [782, 182] width 519 height 27
type input "K50285"
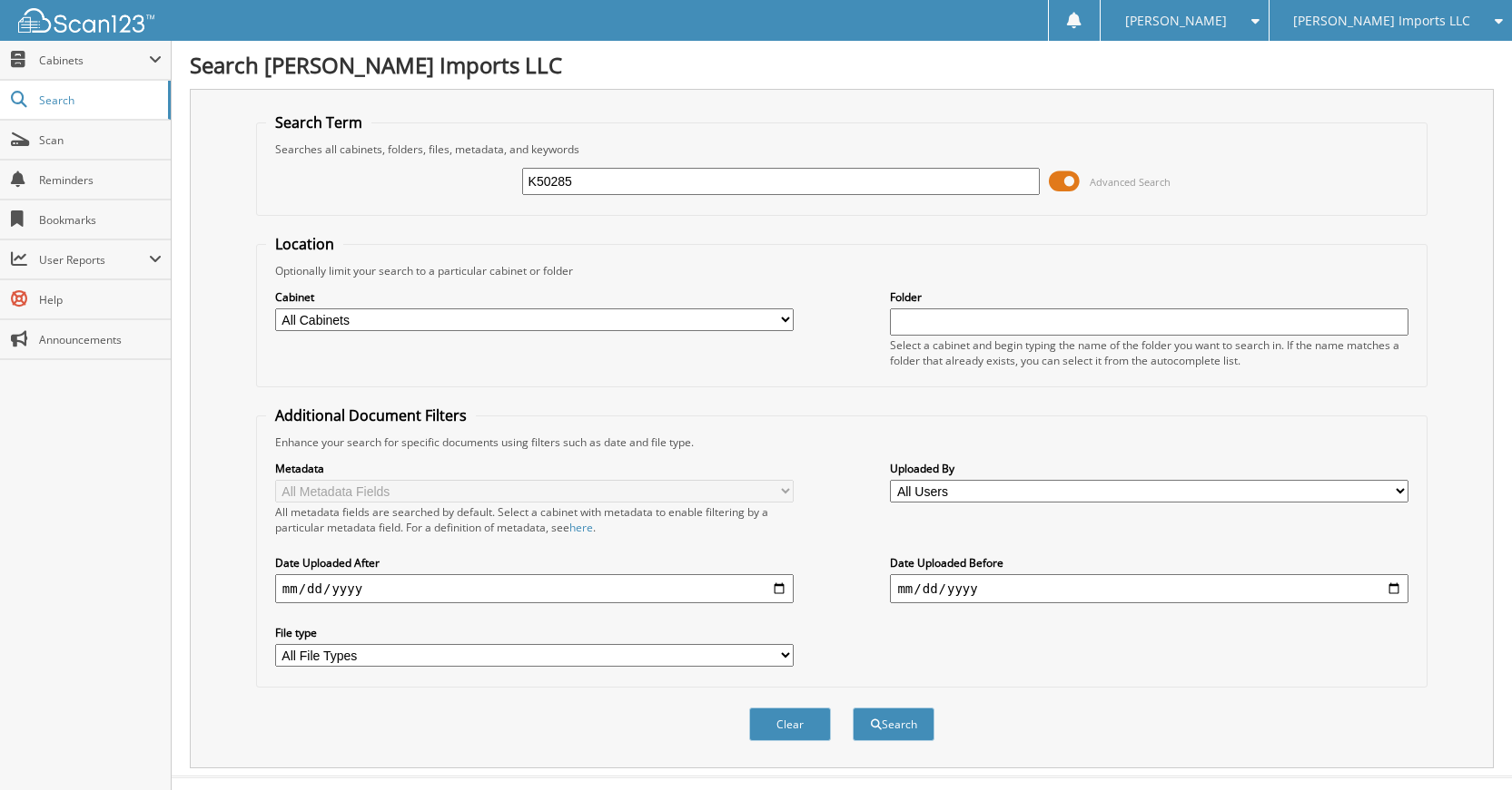
click at [852, 708] on button "Search" at bounding box center [893, 724] width 81 height 34
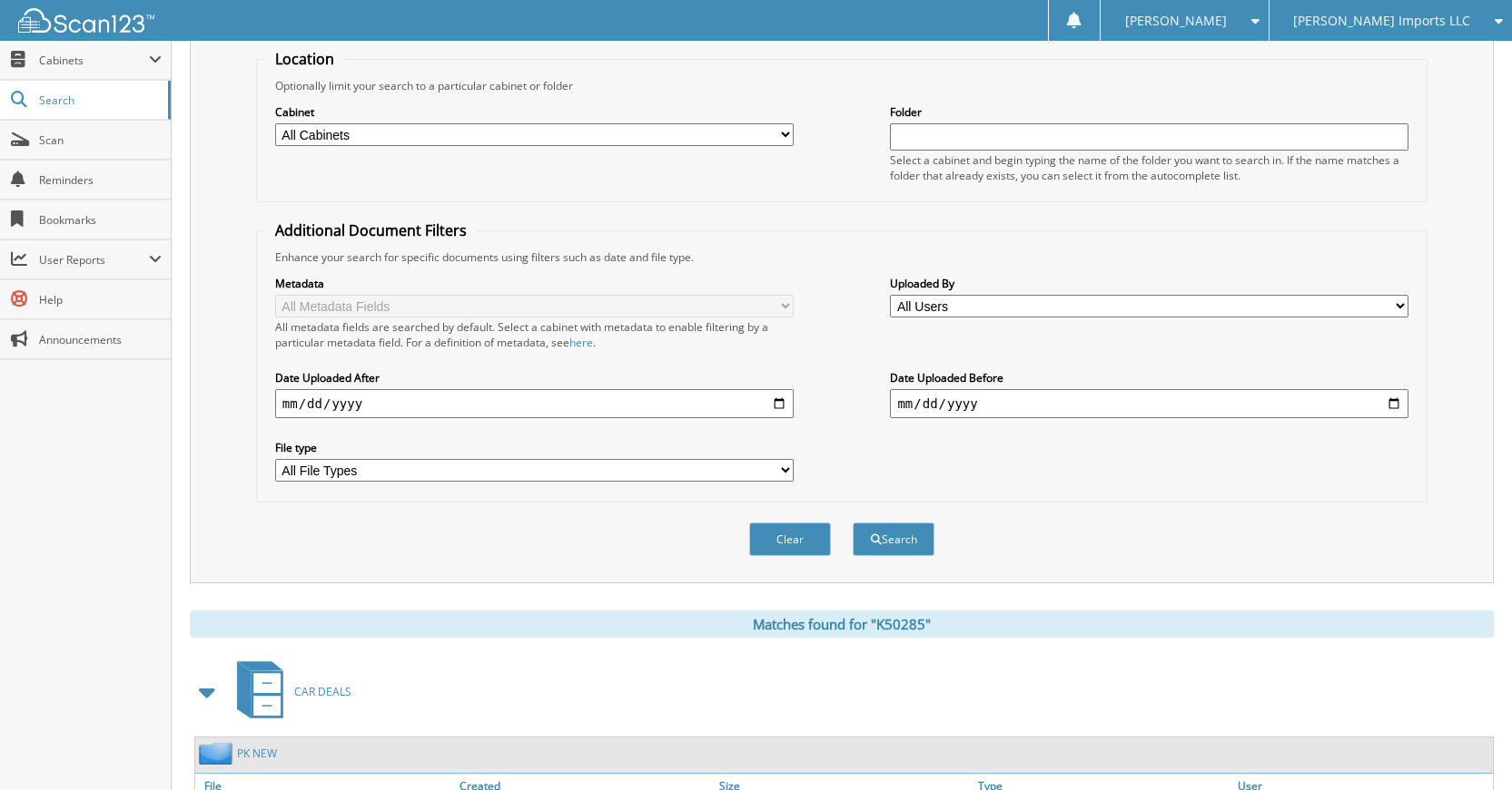
scroll to position [52, 0]
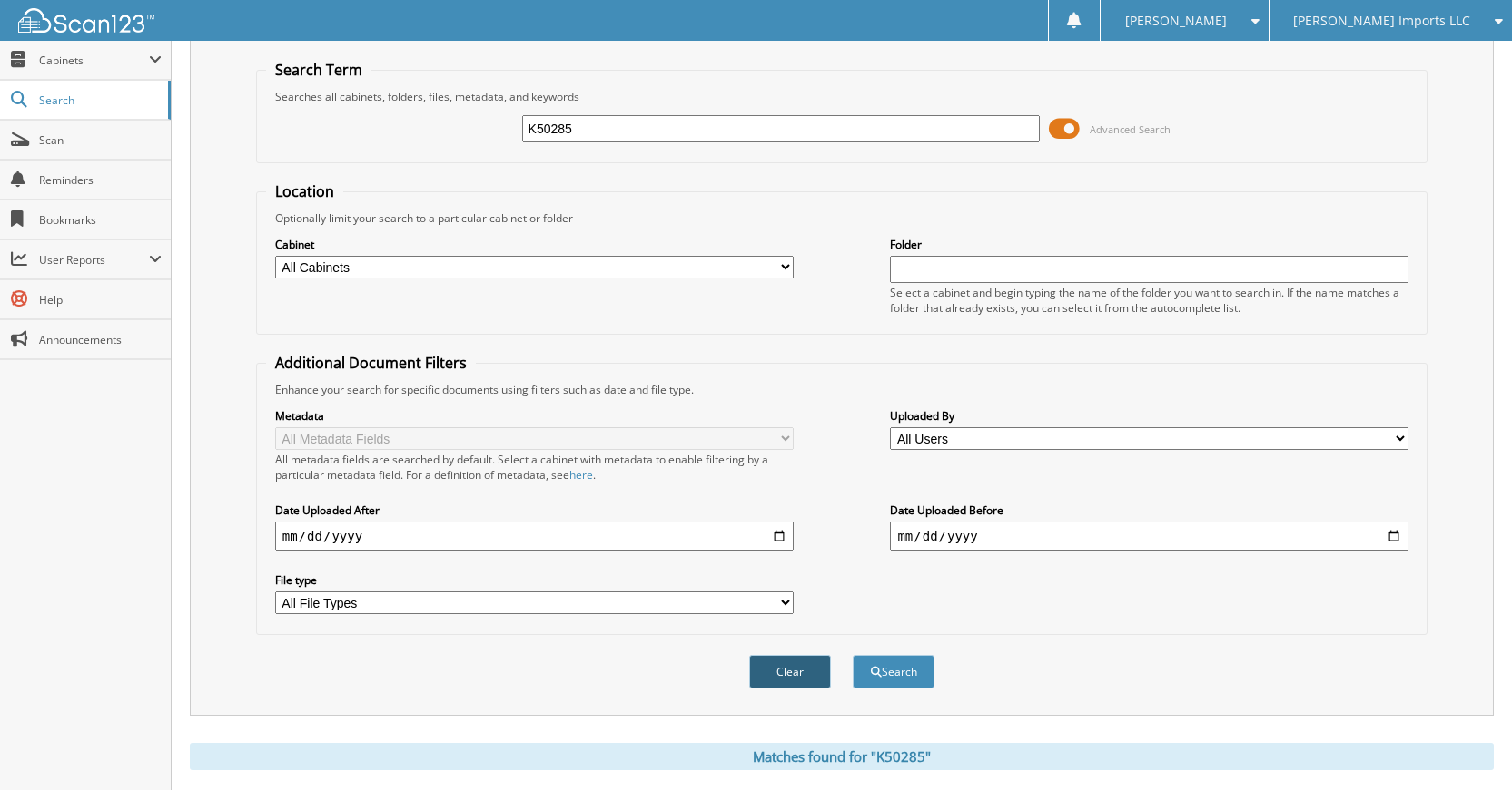
click at [784, 662] on button "Clear" at bounding box center [789, 672] width 81 height 34
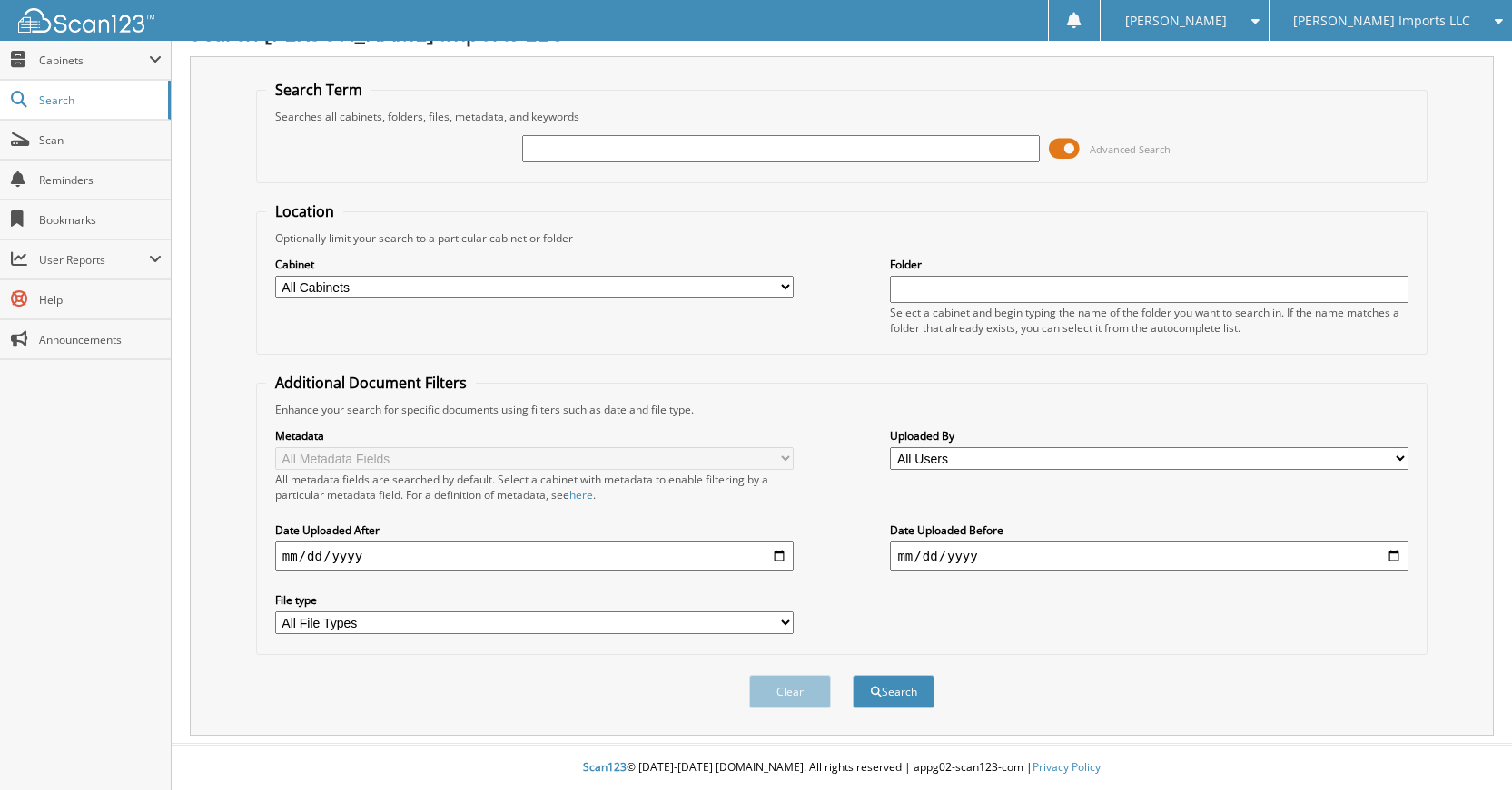
drag, startPoint x: 820, startPoint y: 161, endPoint x: 820, endPoint y: 152, distance: 9.0
click at [820, 156] on div at bounding box center [782, 149] width 519 height 31
click at [820, 152] on input "text" at bounding box center [782, 149] width 519 height 27
type input "K89148"
click at [852, 675] on button "Search" at bounding box center [893, 691] width 81 height 34
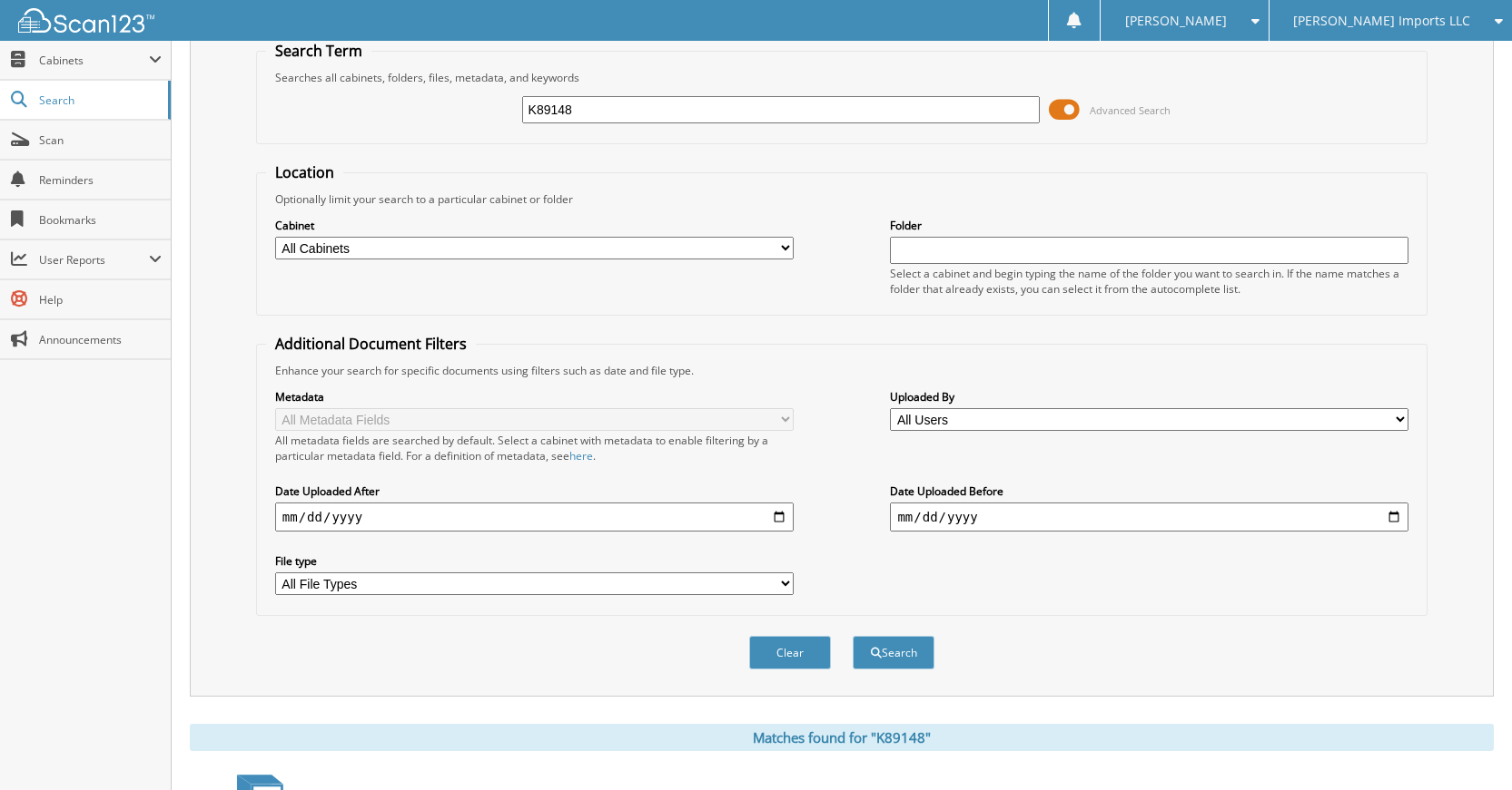
scroll to position [325, 0]
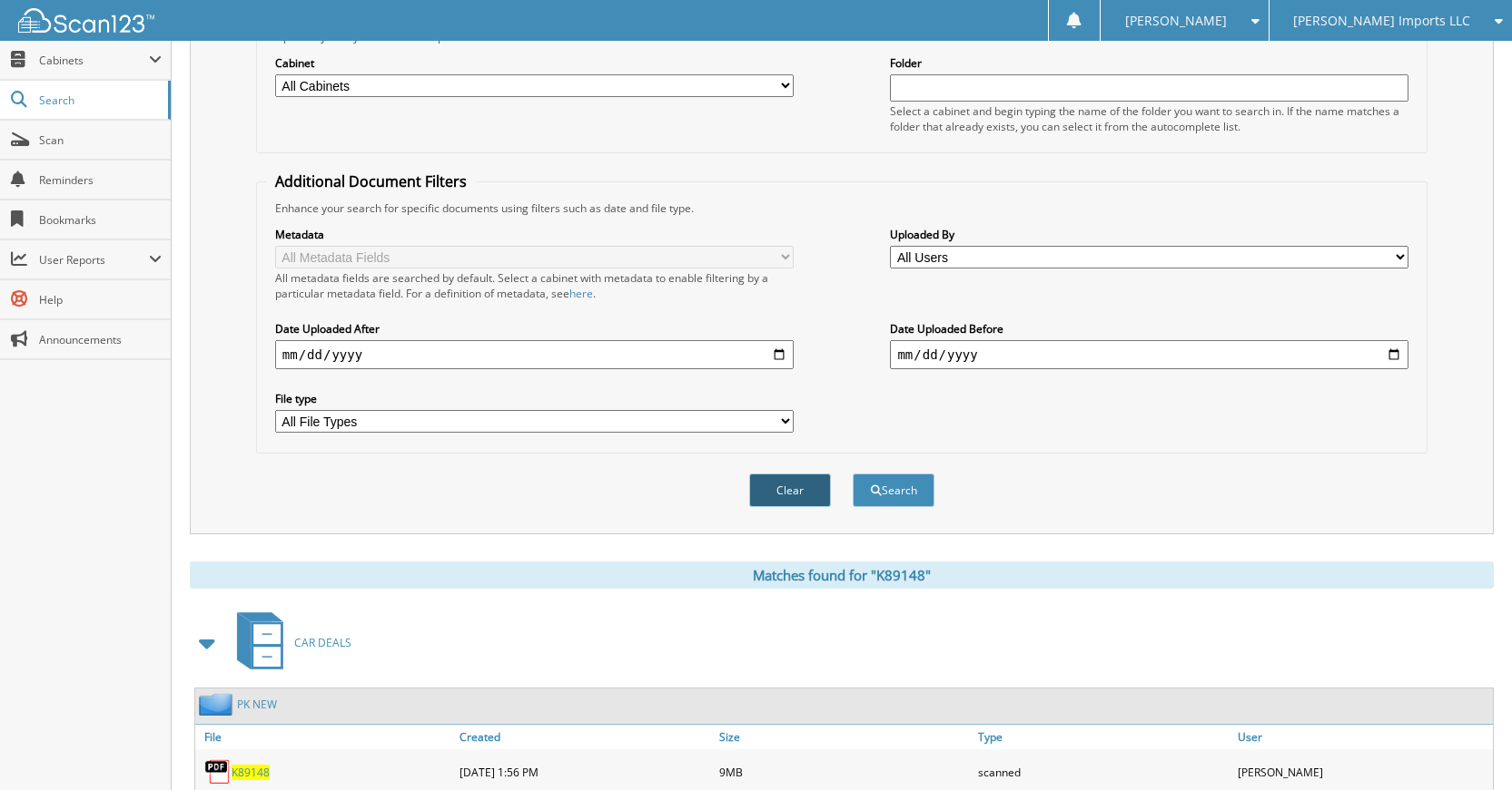
click at [811, 496] on button "Clear" at bounding box center [789, 490] width 81 height 34
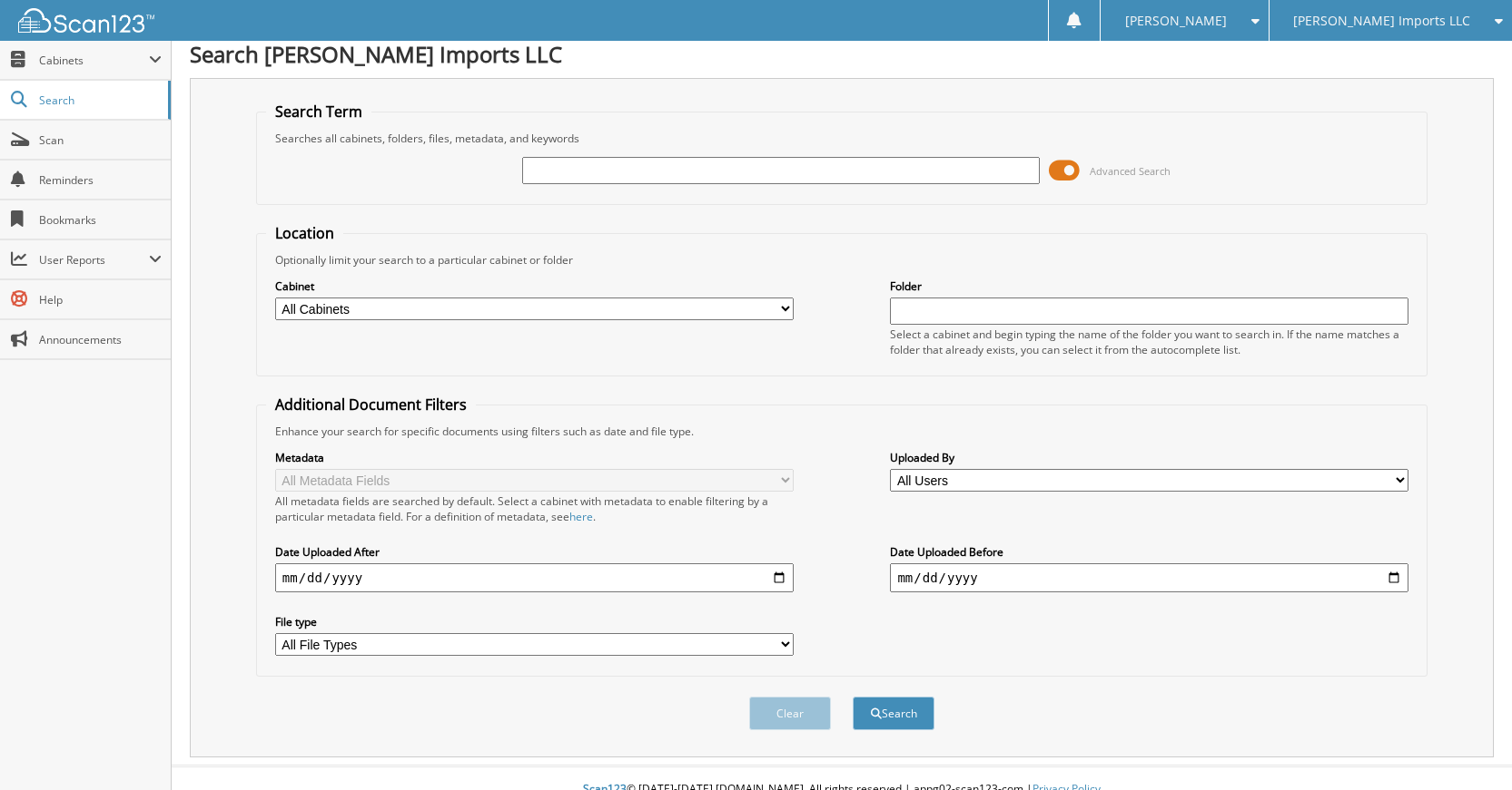
scroll to position [0, 0]
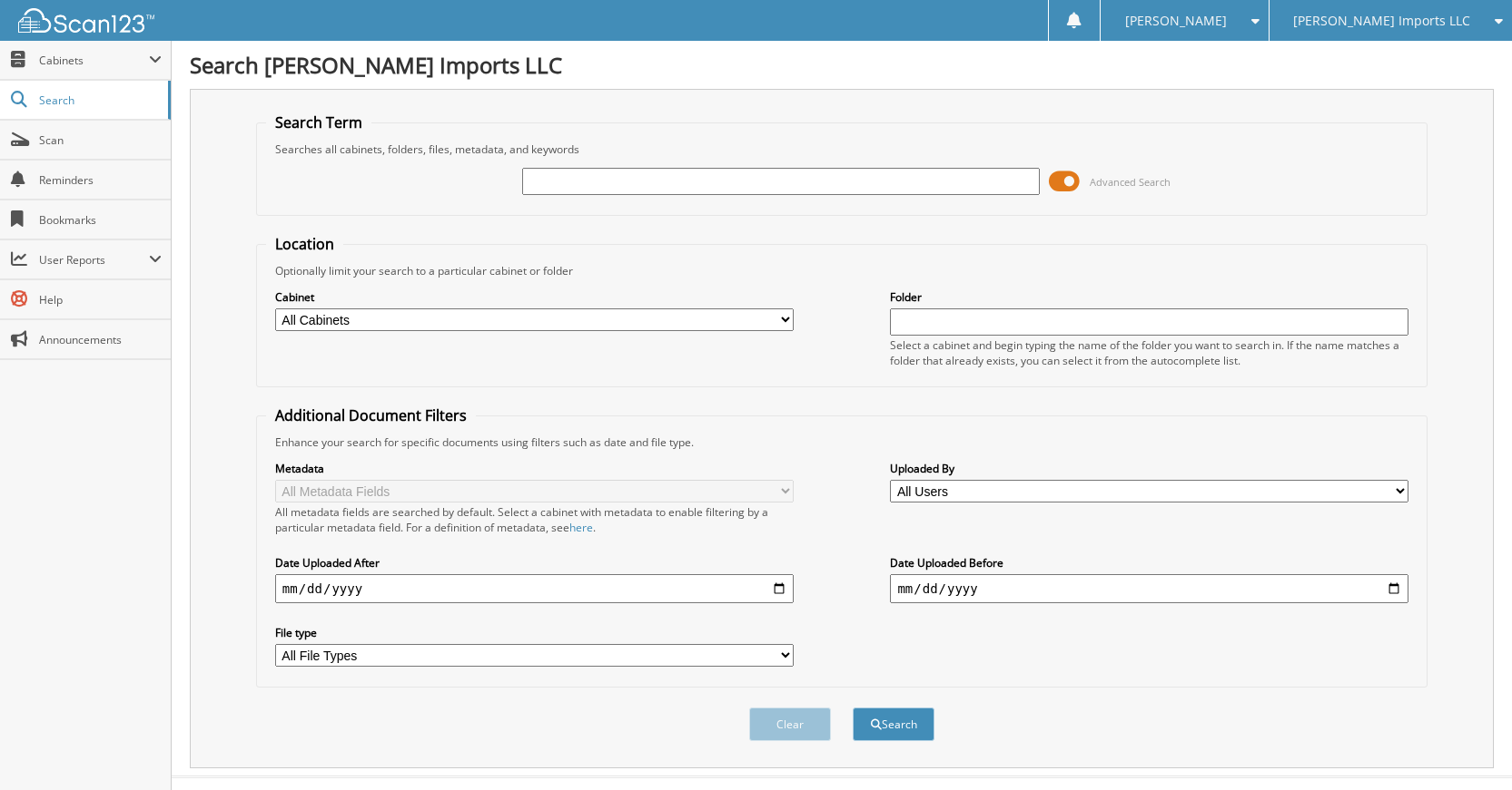
click at [867, 178] on input "text" at bounding box center [782, 182] width 519 height 27
type input "K79162"
click at [852, 708] on button "Search" at bounding box center [893, 724] width 81 height 34
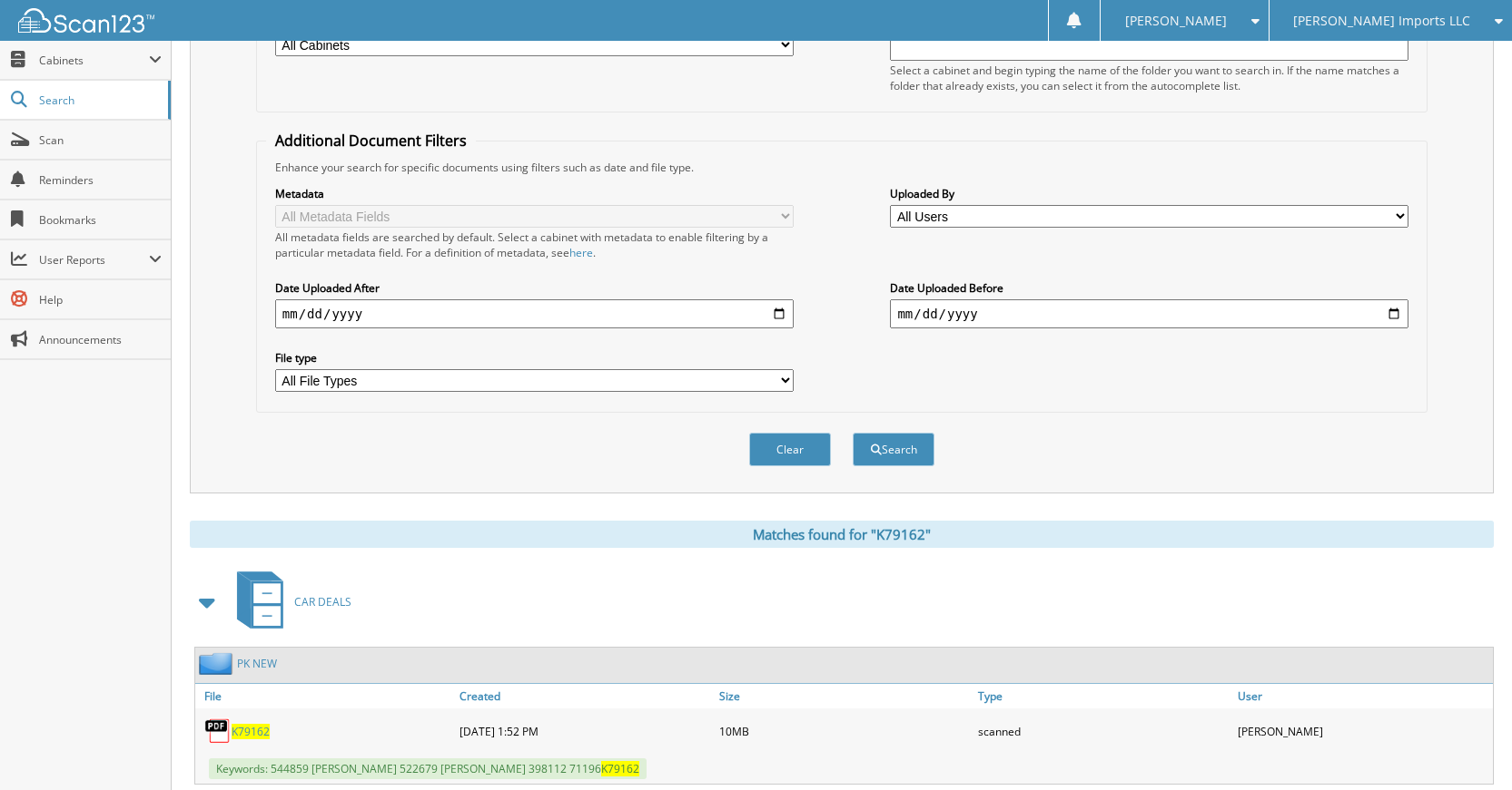
scroll to position [234, 0]
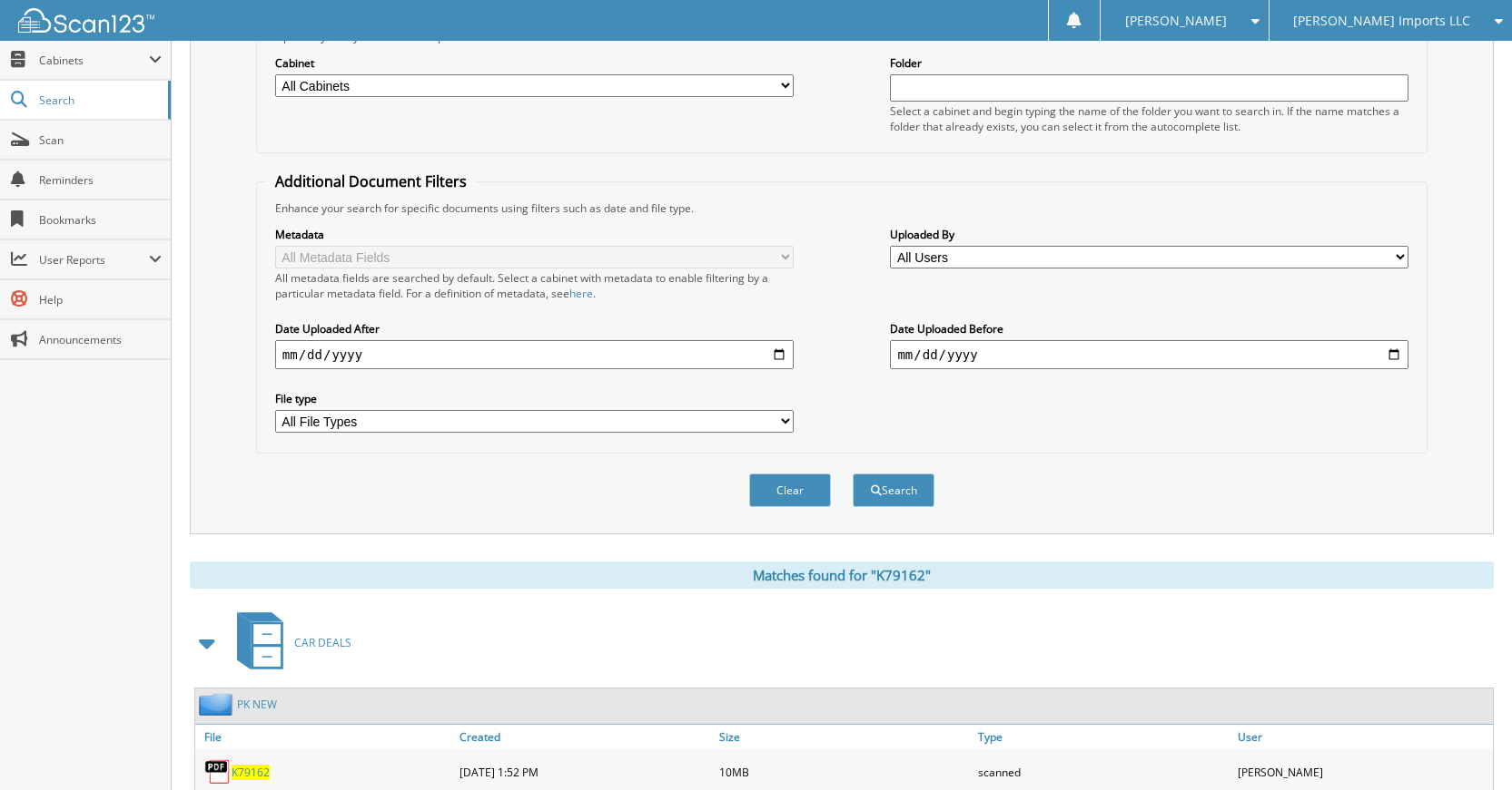
drag, startPoint x: 768, startPoint y: 509, endPoint x: 753, endPoint y: 516, distance: 16.6
click at [756, 515] on div "Clear Search" at bounding box center [842, 490] width 1171 height 73
click at [761, 502] on button "Clear" at bounding box center [789, 490] width 81 height 34
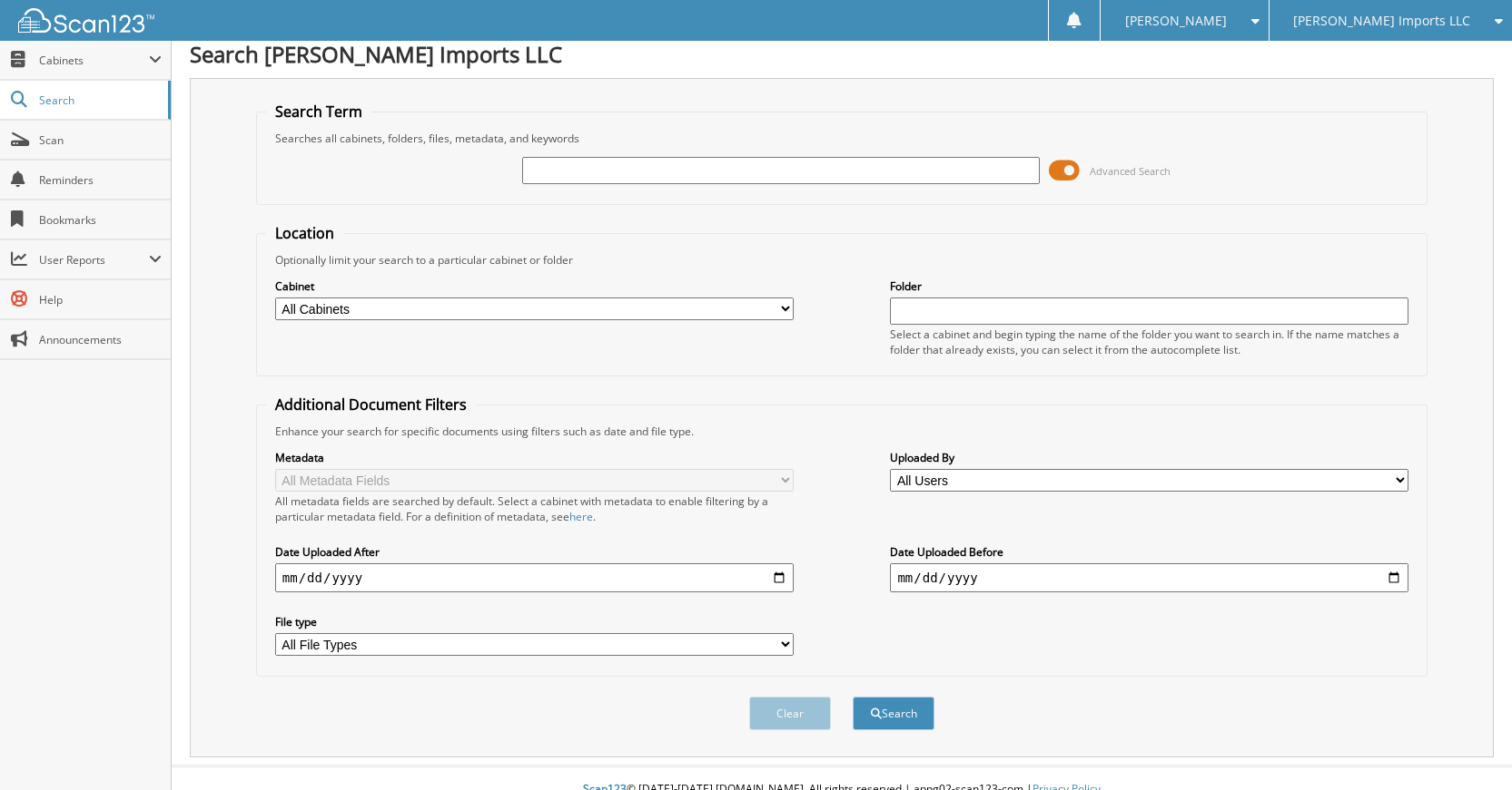
scroll to position [0, 0]
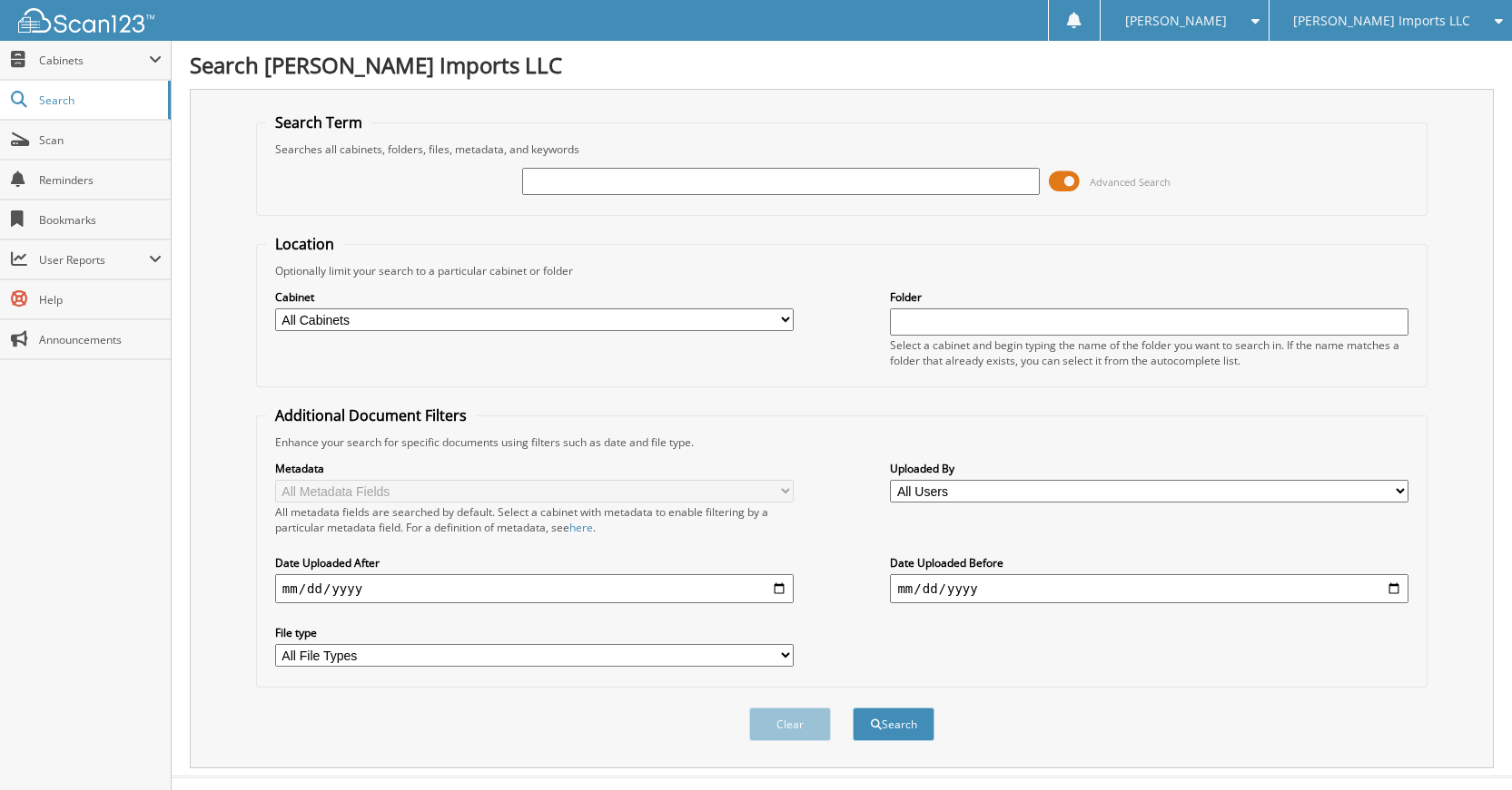
click at [895, 174] on input "text" at bounding box center [782, 182] width 519 height 27
type input "K50336"
click at [852, 708] on button "Search" at bounding box center [893, 724] width 81 height 34
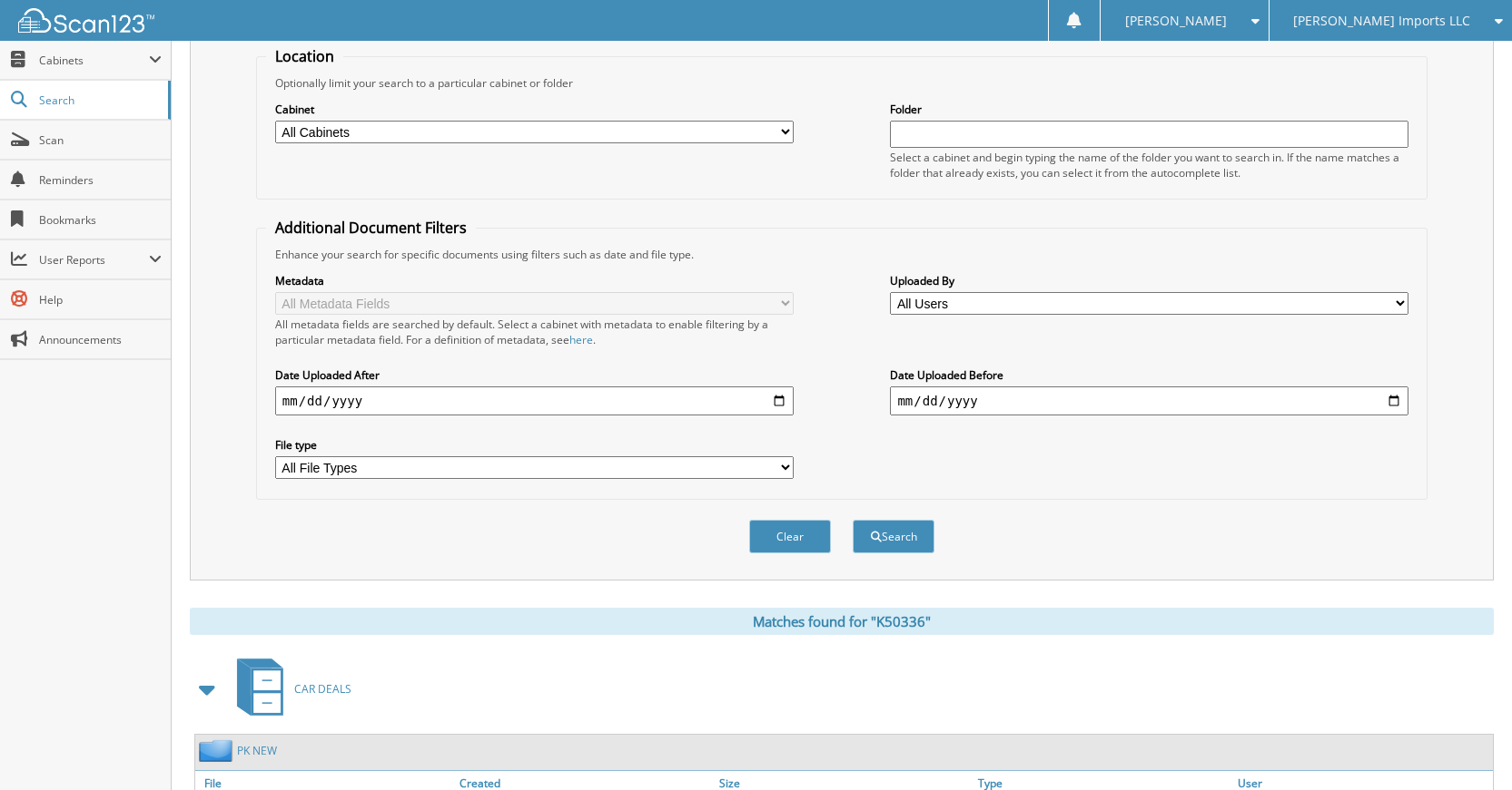
scroll to position [325, 0]
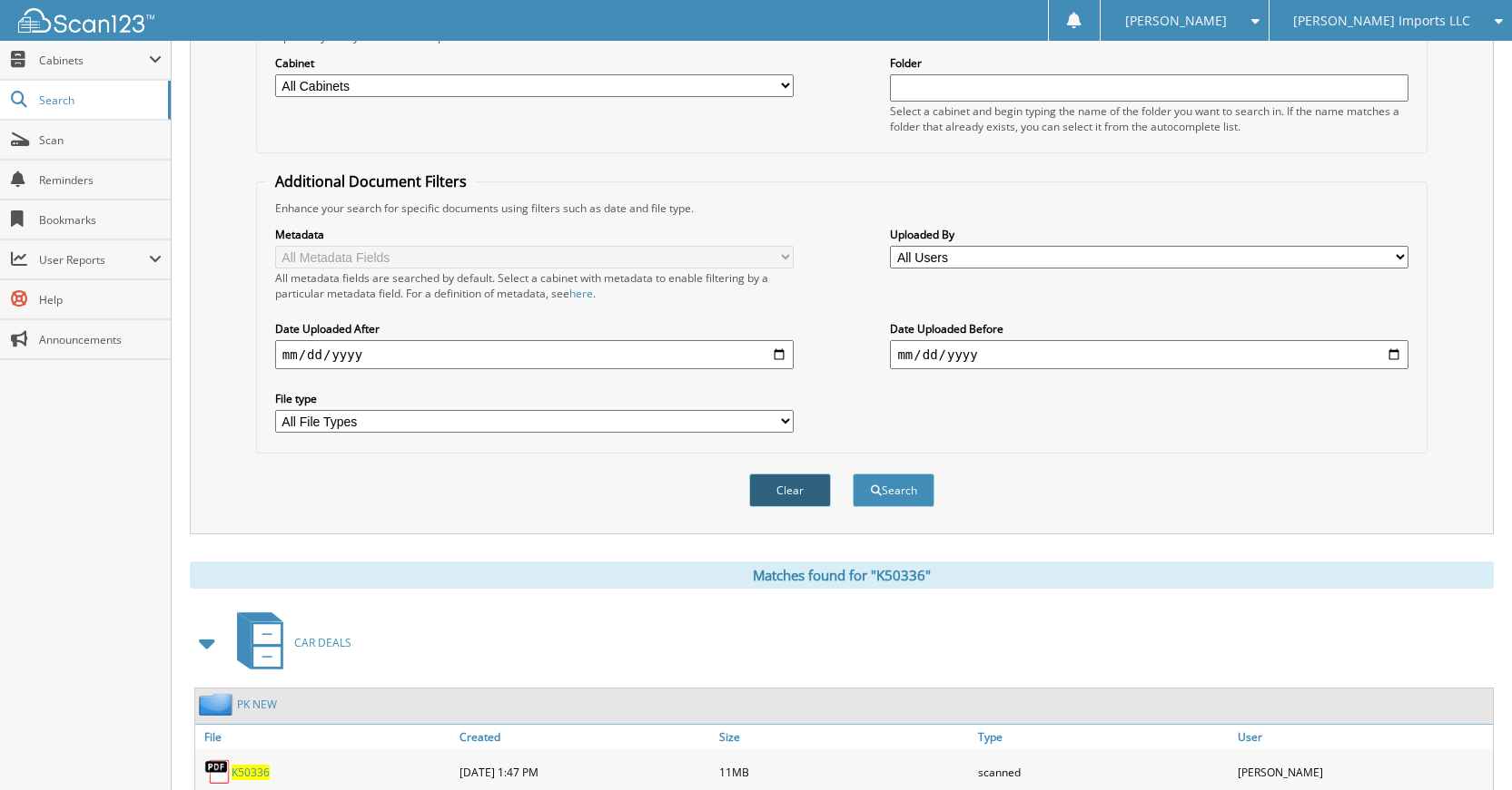
click at [782, 502] on button "Clear" at bounding box center [789, 490] width 81 height 34
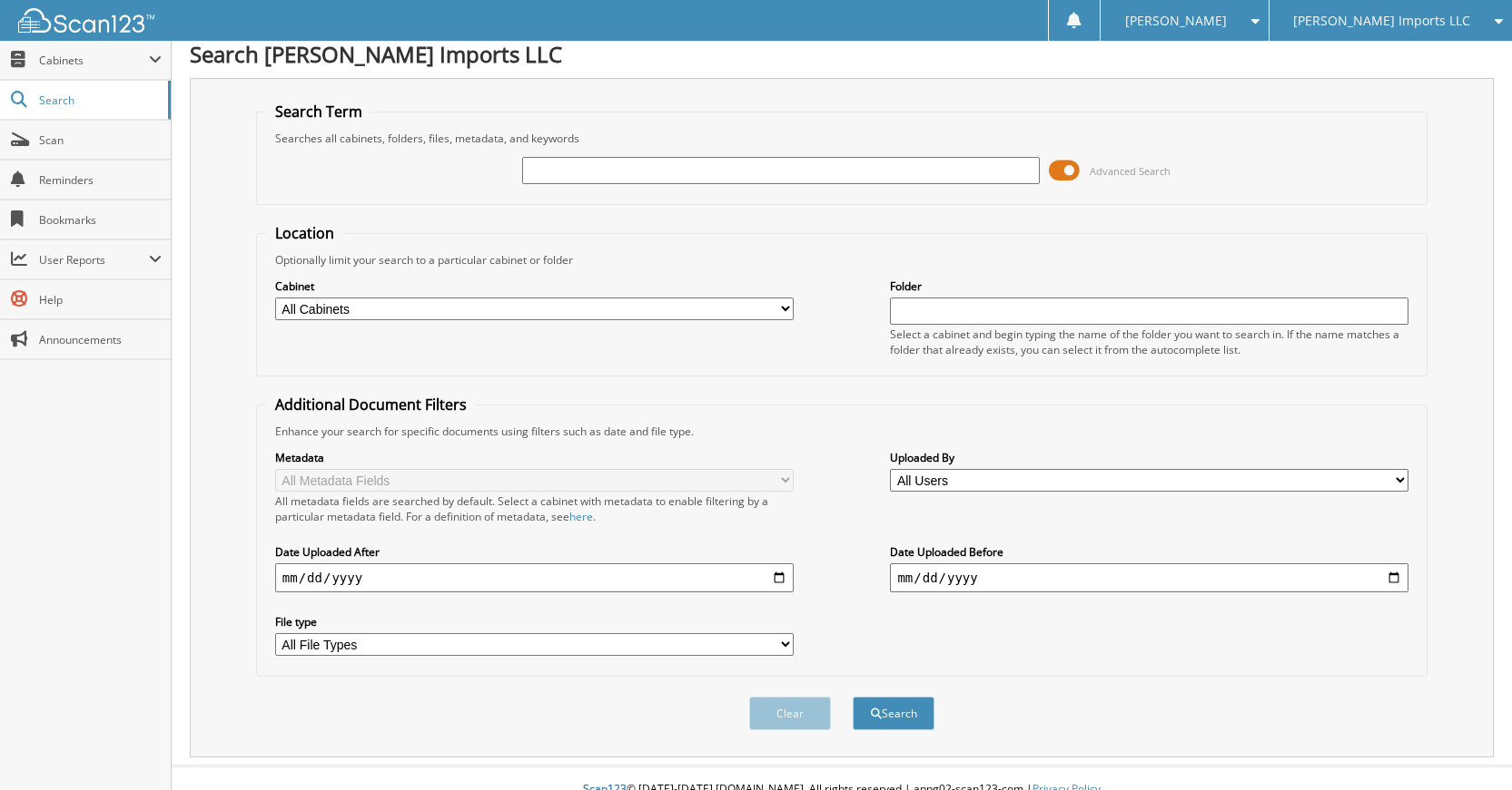
scroll to position [0, 0]
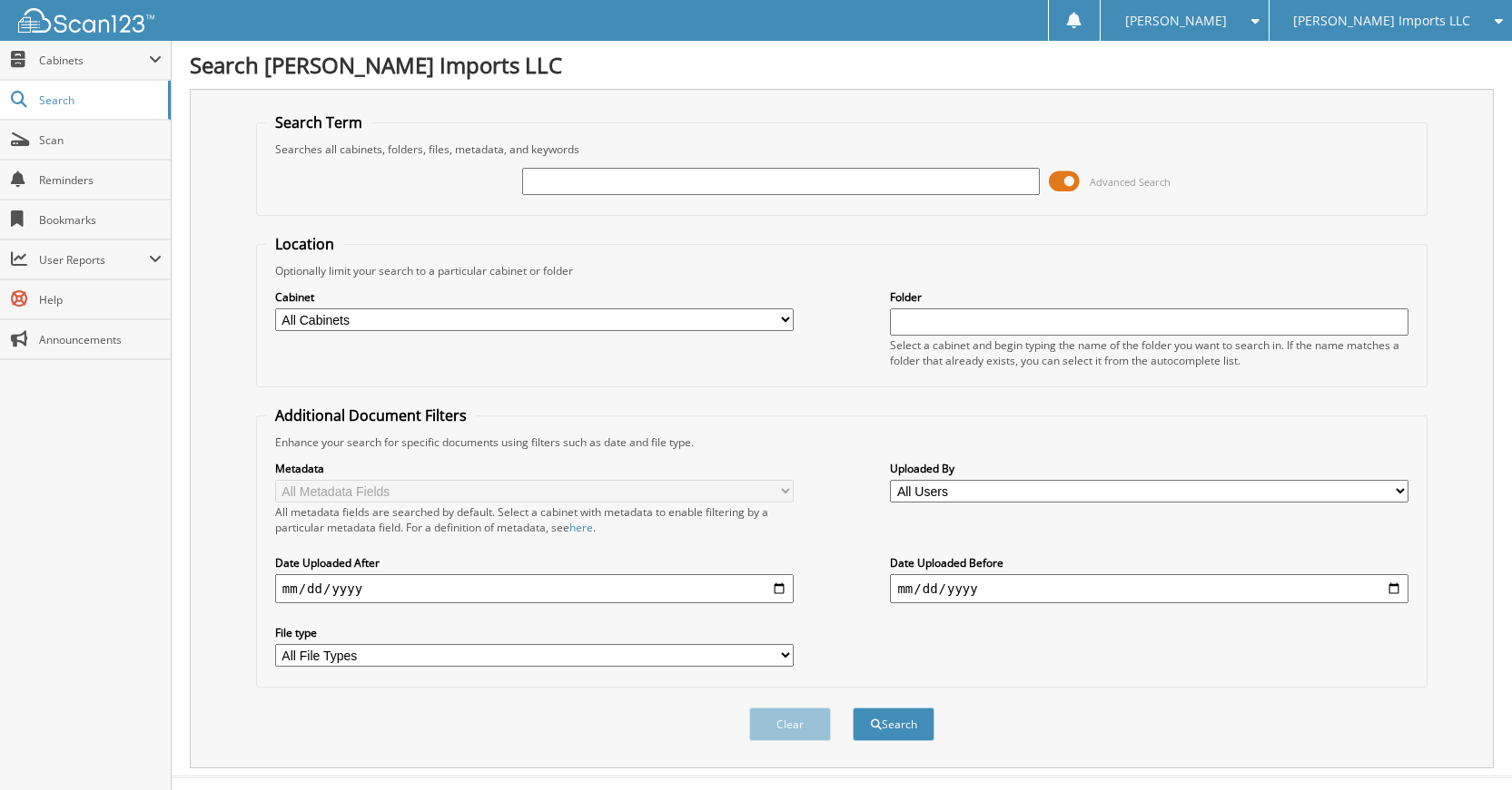
click at [920, 179] on input "text" at bounding box center [782, 182] width 519 height 27
type input "K61162"
click at [852, 708] on button "Search" at bounding box center [893, 724] width 81 height 34
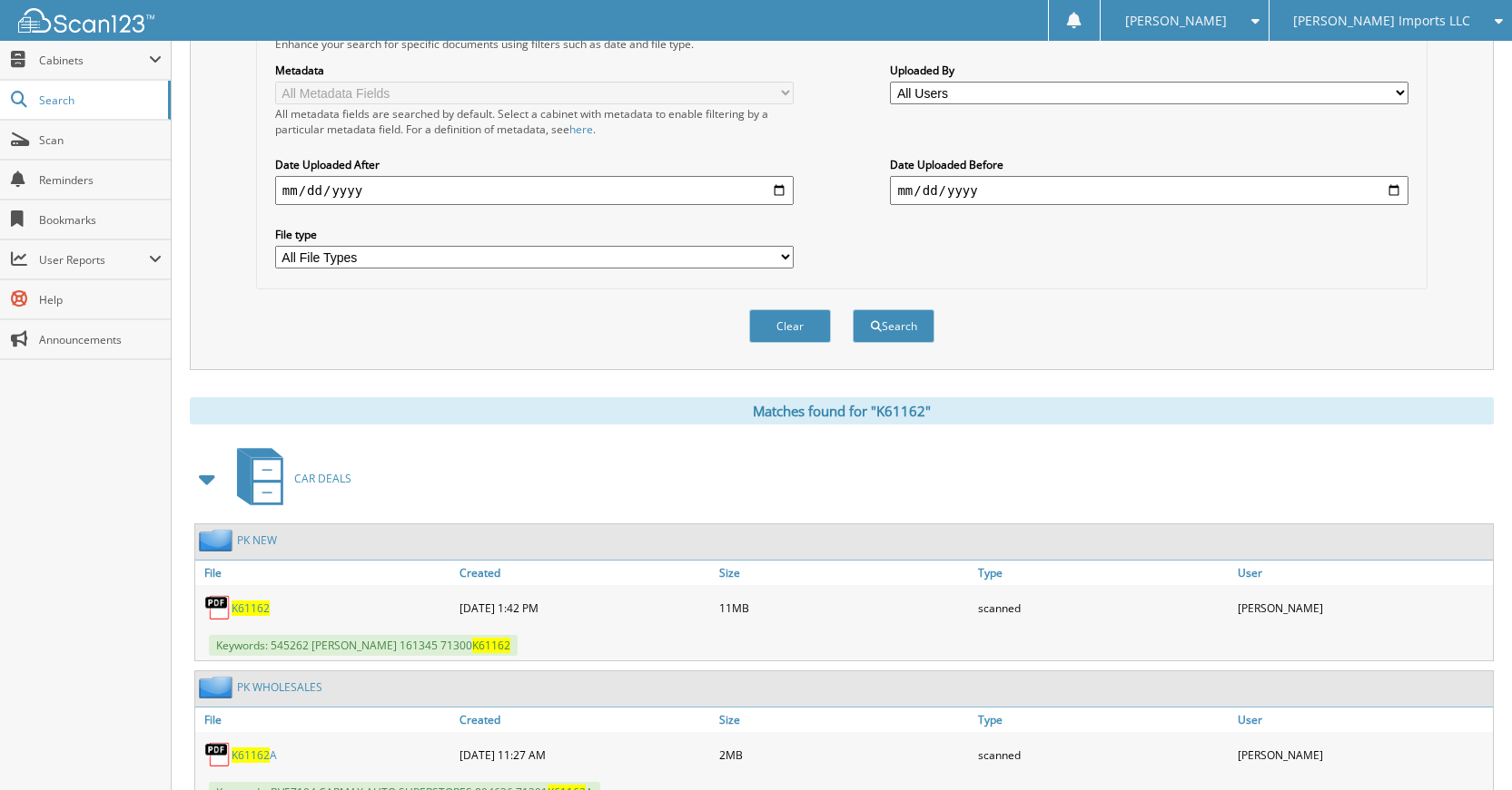
scroll to position [290, 0]
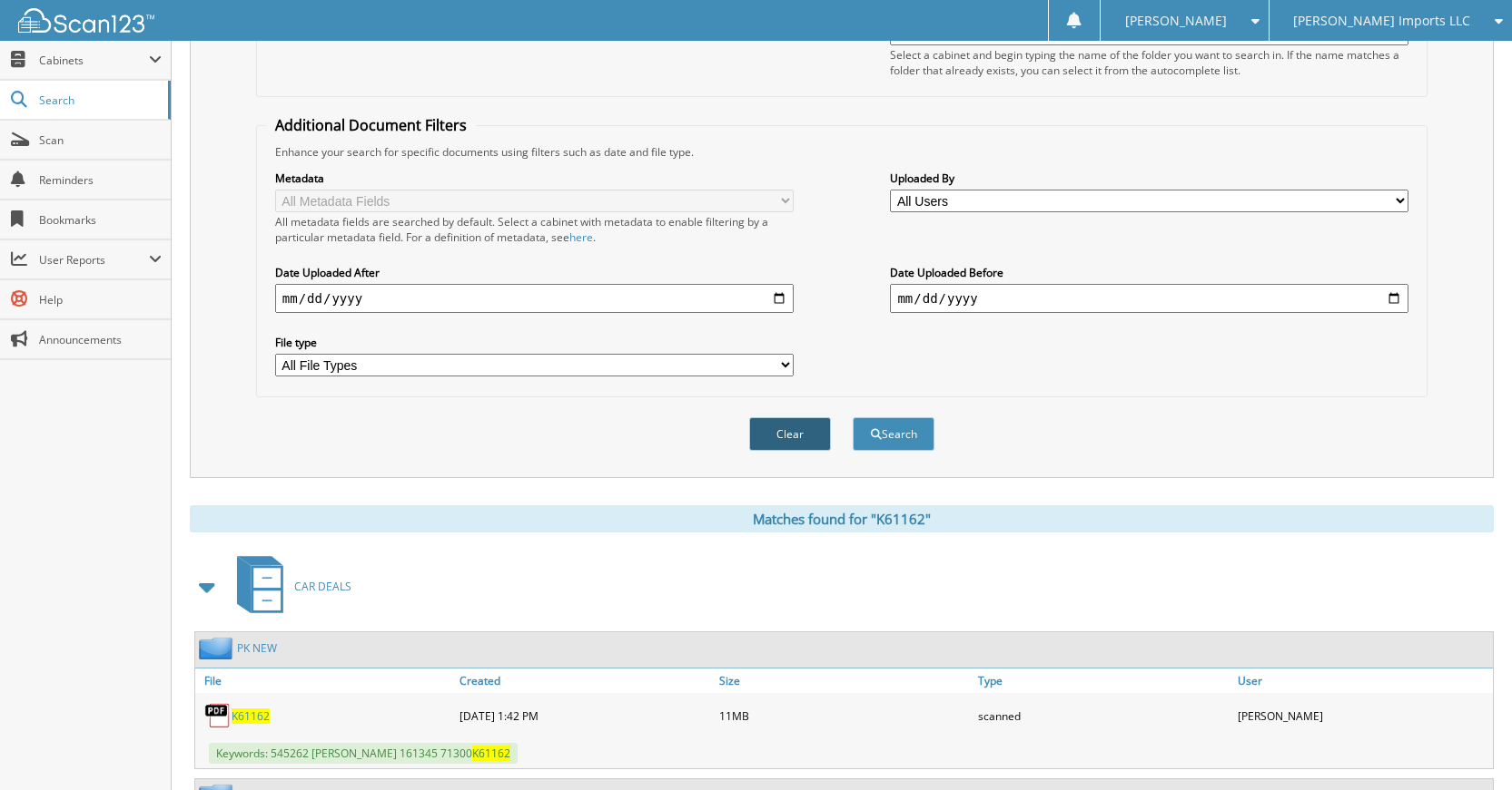
click at [778, 429] on button "Clear" at bounding box center [789, 434] width 81 height 34
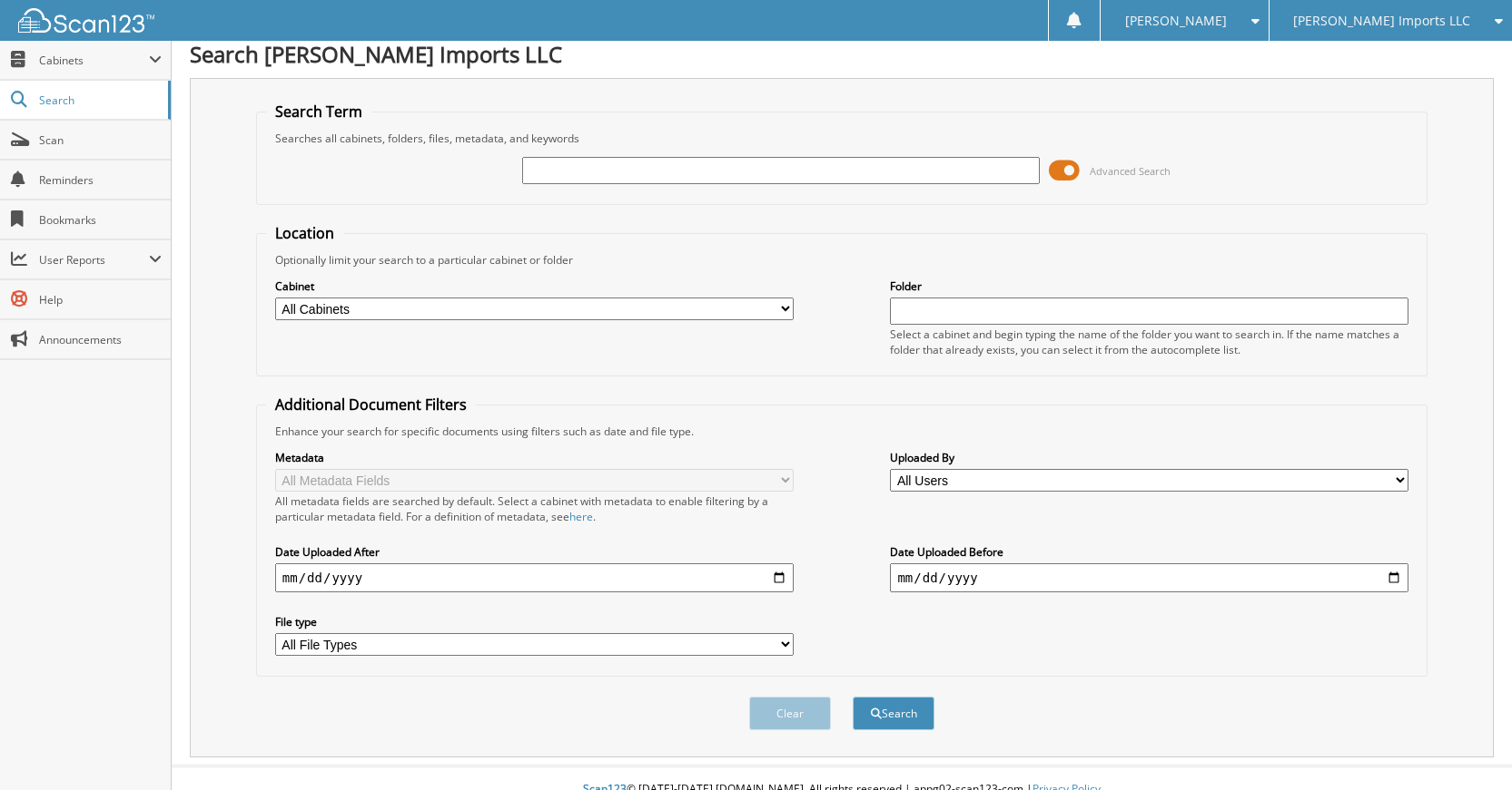
scroll to position [0, 0]
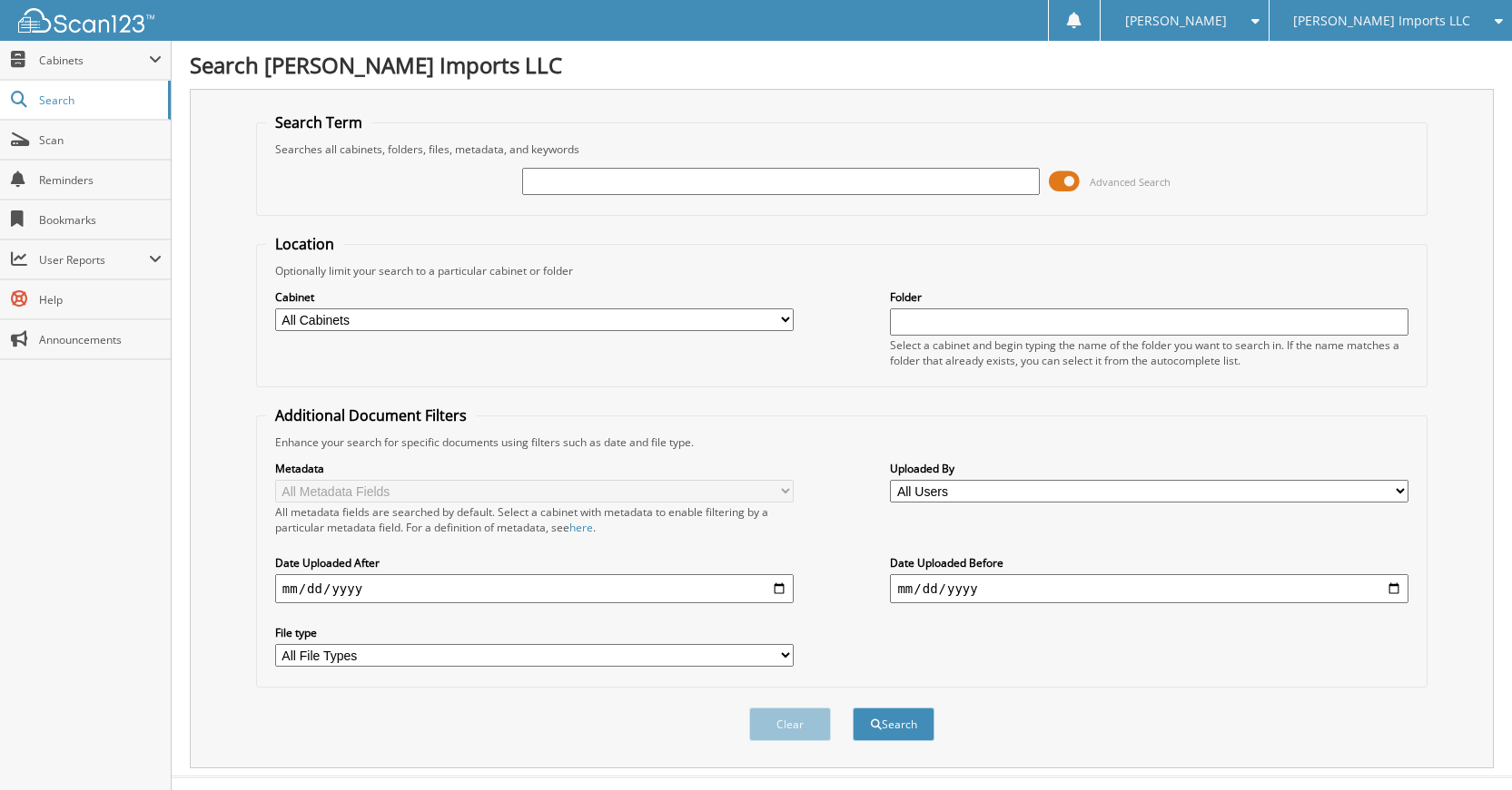
click at [852, 174] on input "text" at bounding box center [782, 182] width 519 height 27
type input "K30116"
click at [852, 708] on button "Search" at bounding box center [893, 724] width 81 height 34
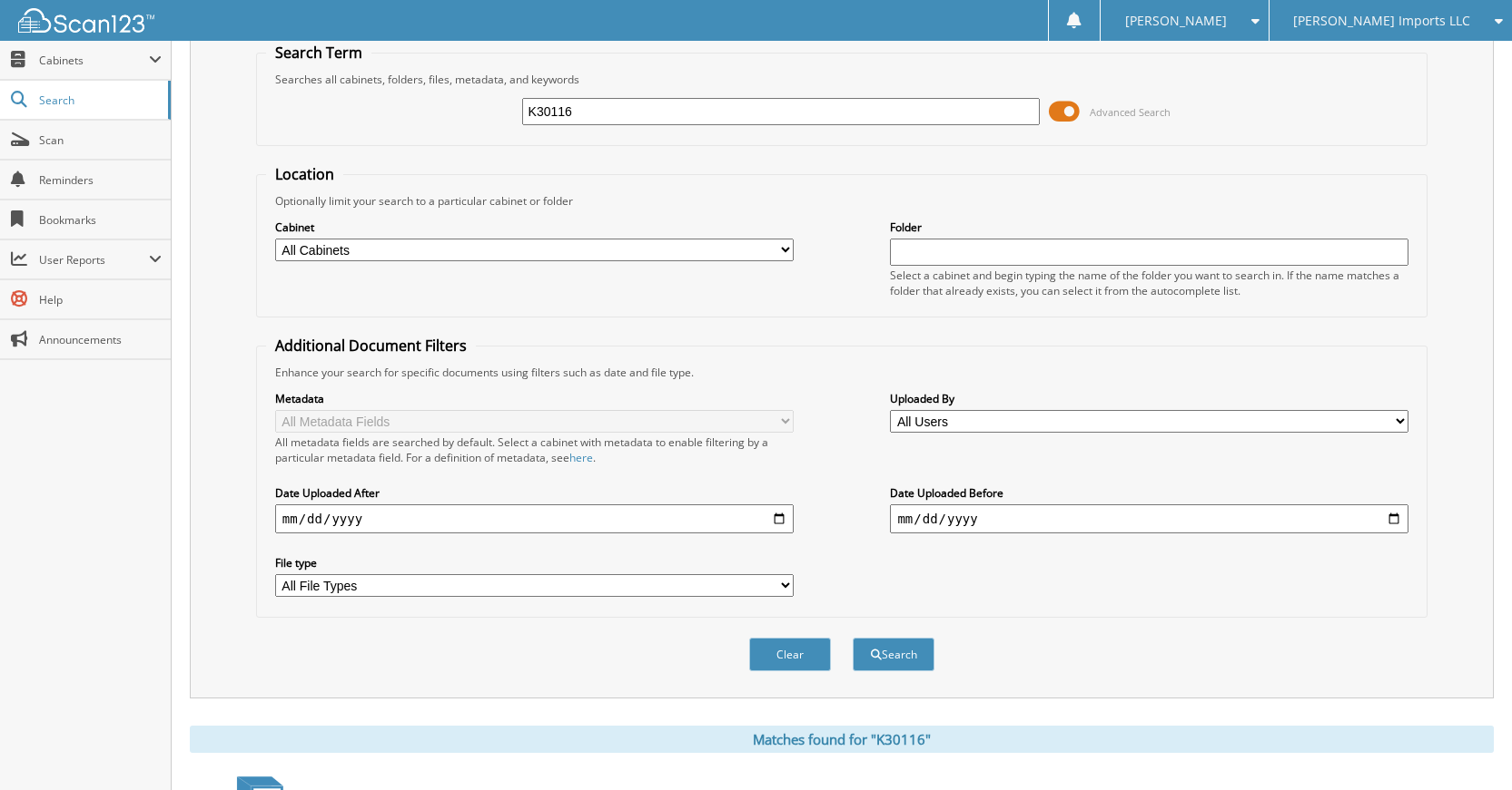
scroll to position [325, 0]
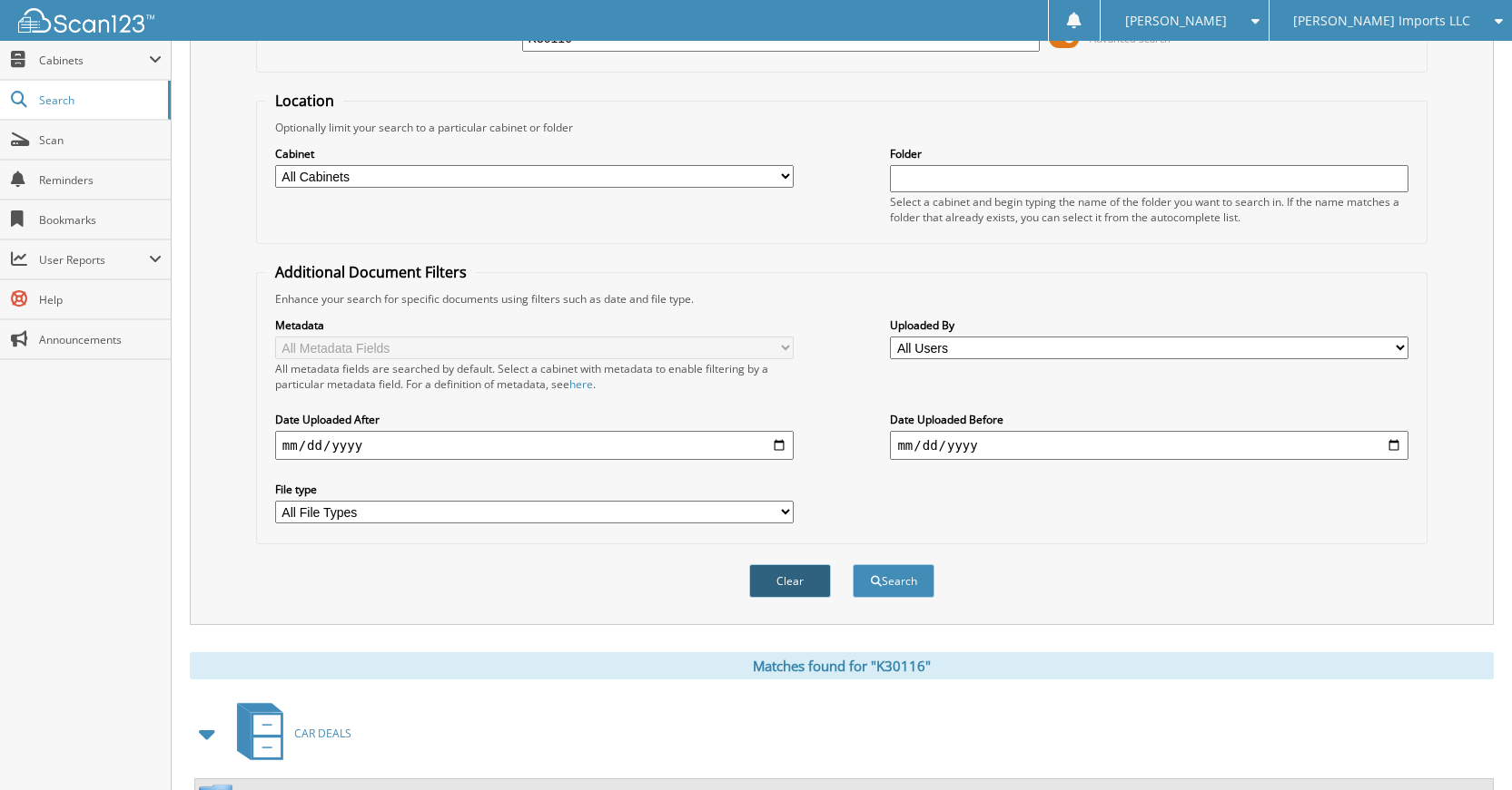
click at [790, 584] on button "Clear" at bounding box center [789, 581] width 81 height 34
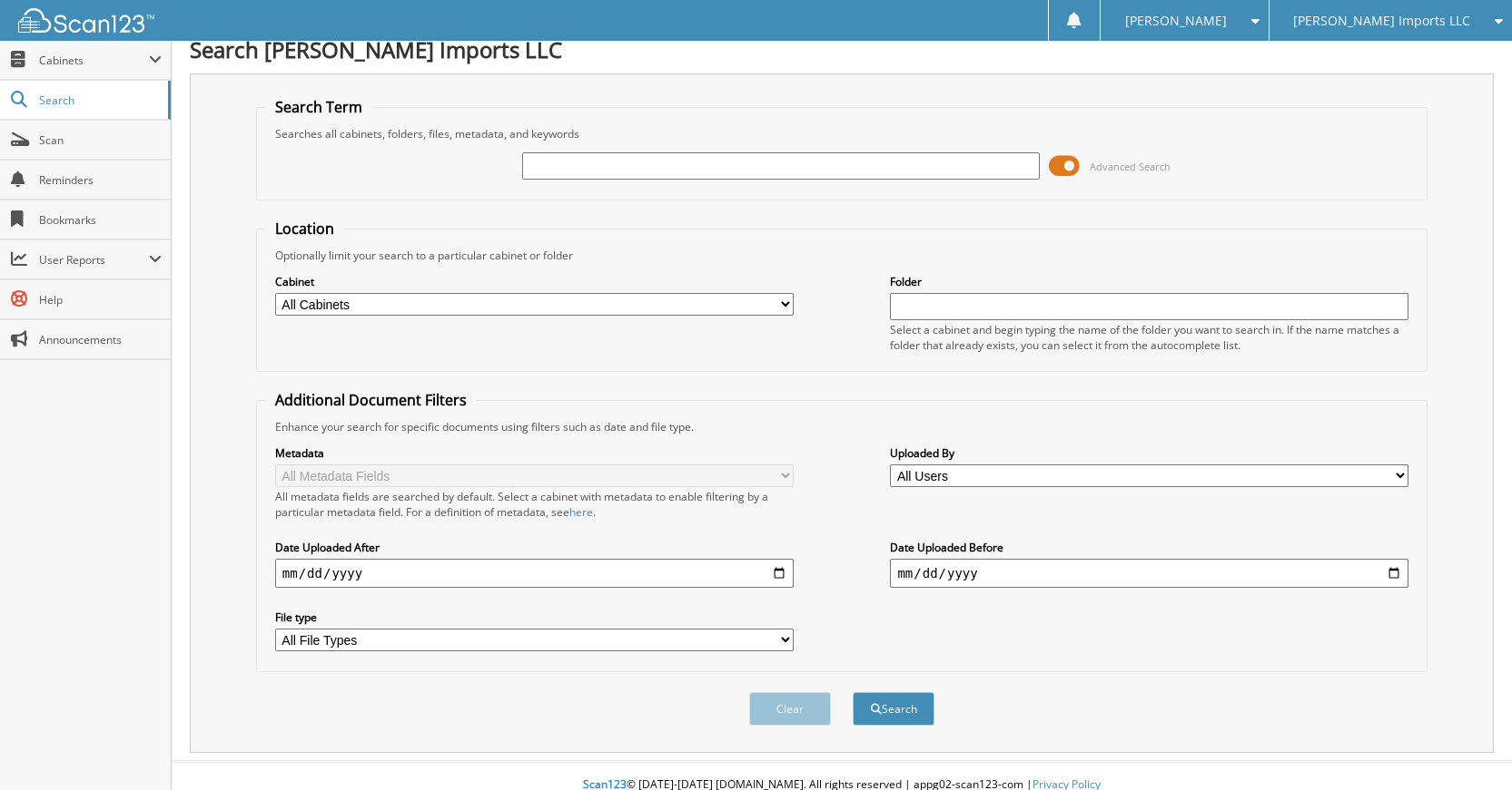
scroll to position [0, 0]
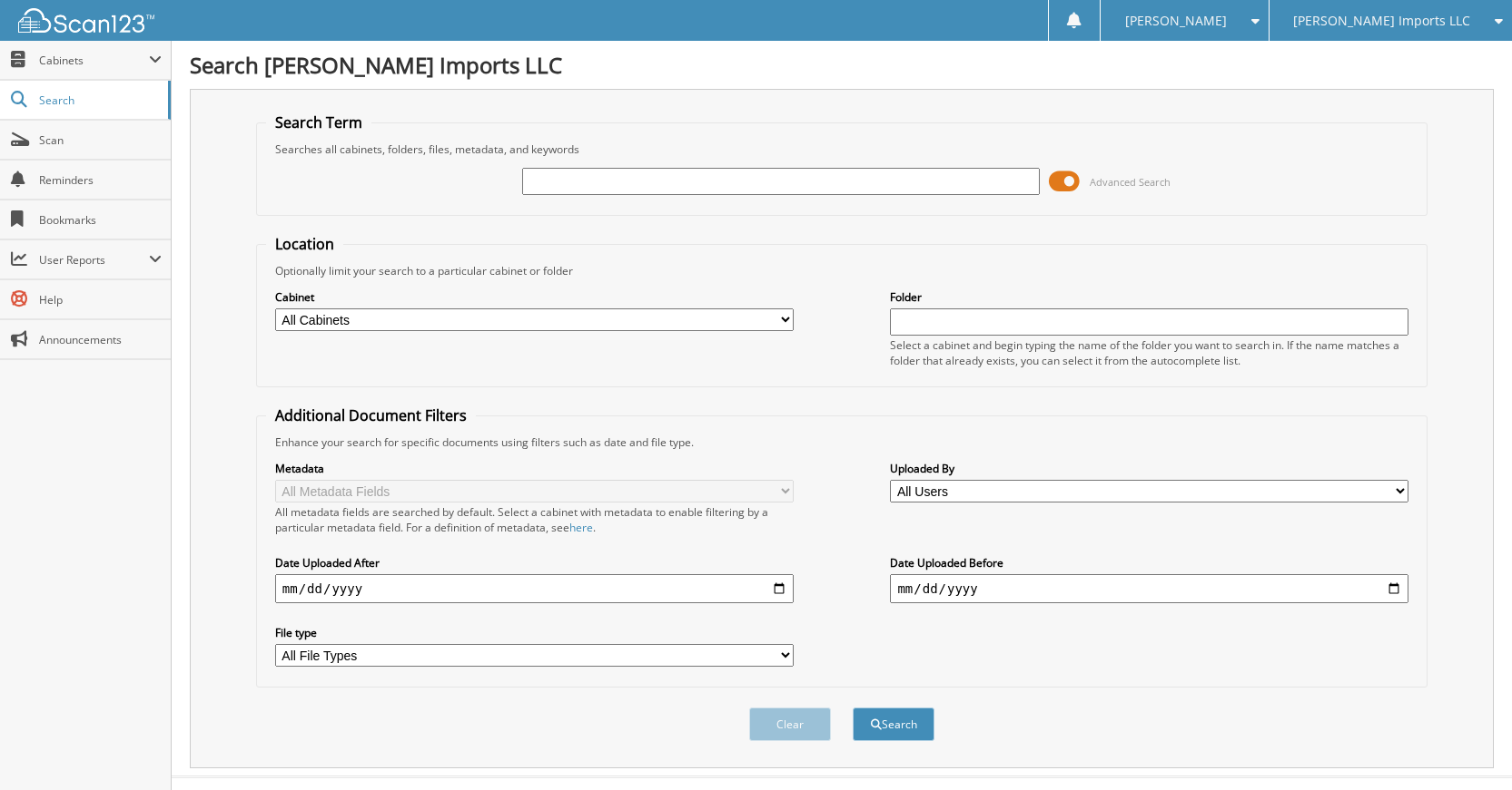
click at [919, 171] on input "text" at bounding box center [782, 182] width 519 height 27
type input "K90424"
click at [852, 708] on button "Search" at bounding box center [893, 724] width 81 height 34
click at [712, 163] on div "K90424 Advanced Search" at bounding box center [842, 181] width 1151 height 49
click at [713, 189] on input "K90424" at bounding box center [782, 182] width 519 height 27
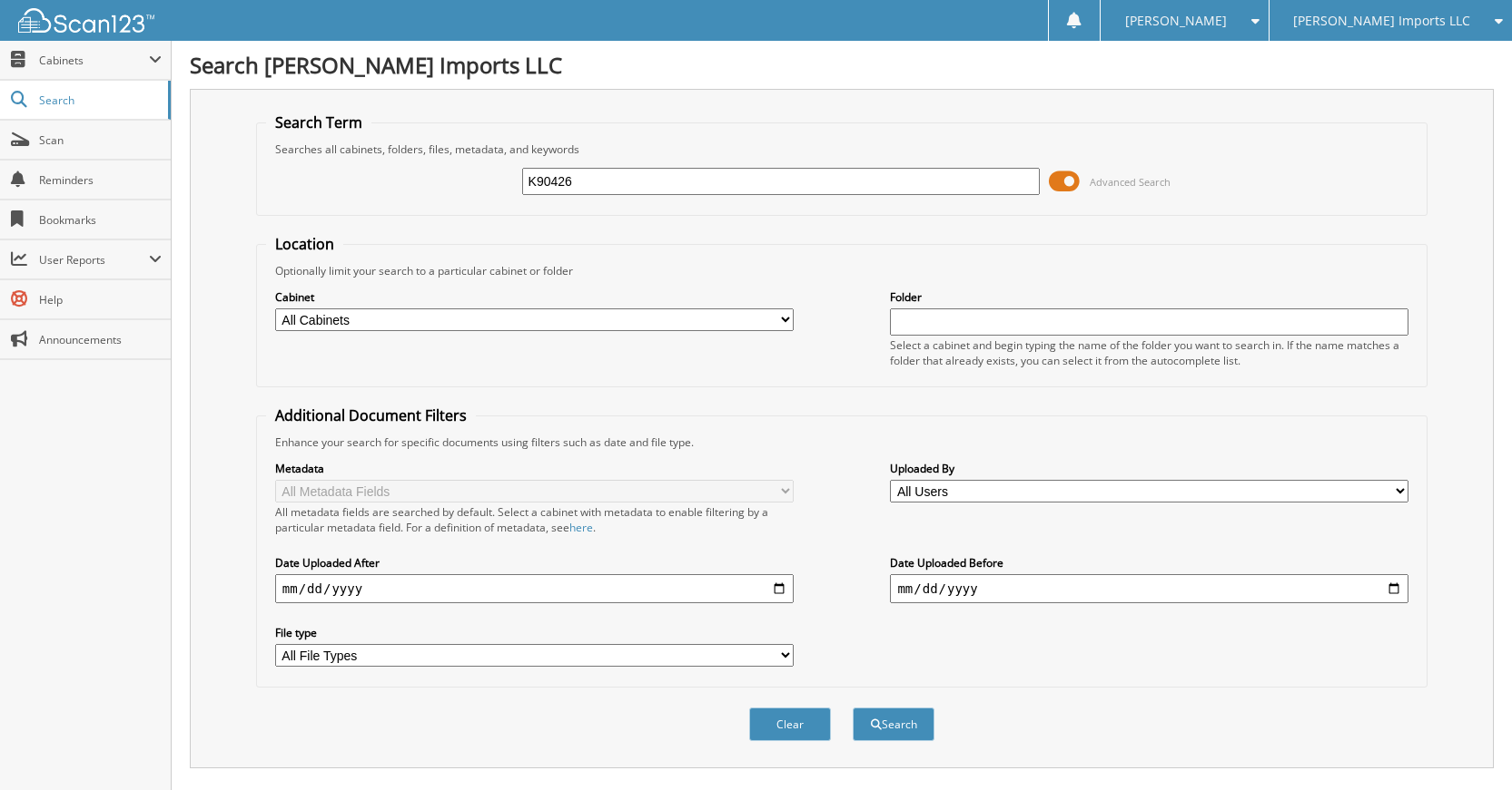
type input "K90426"
click at [852, 708] on button "Search" at bounding box center [893, 724] width 81 height 34
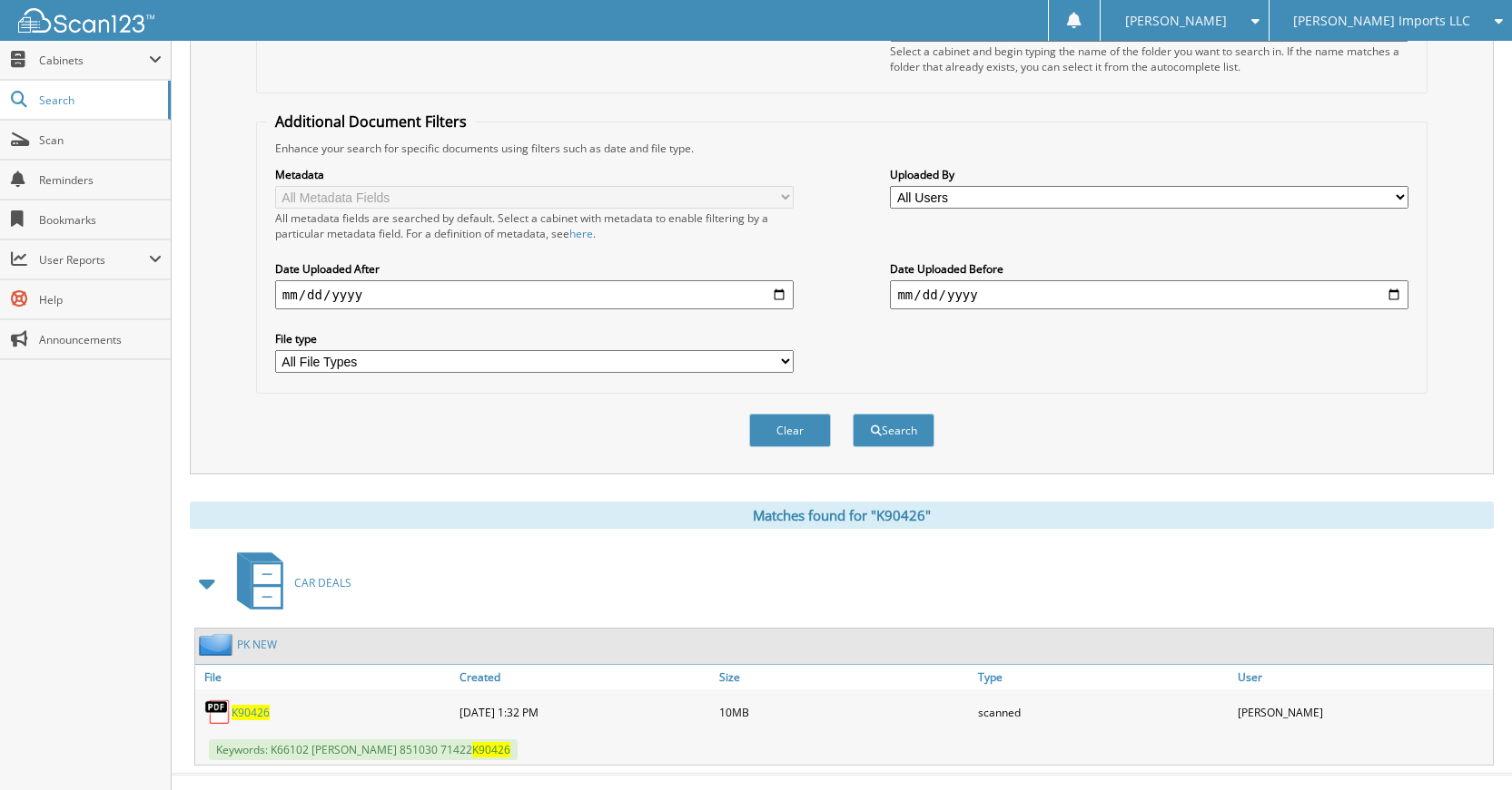
scroll to position [325, 0]
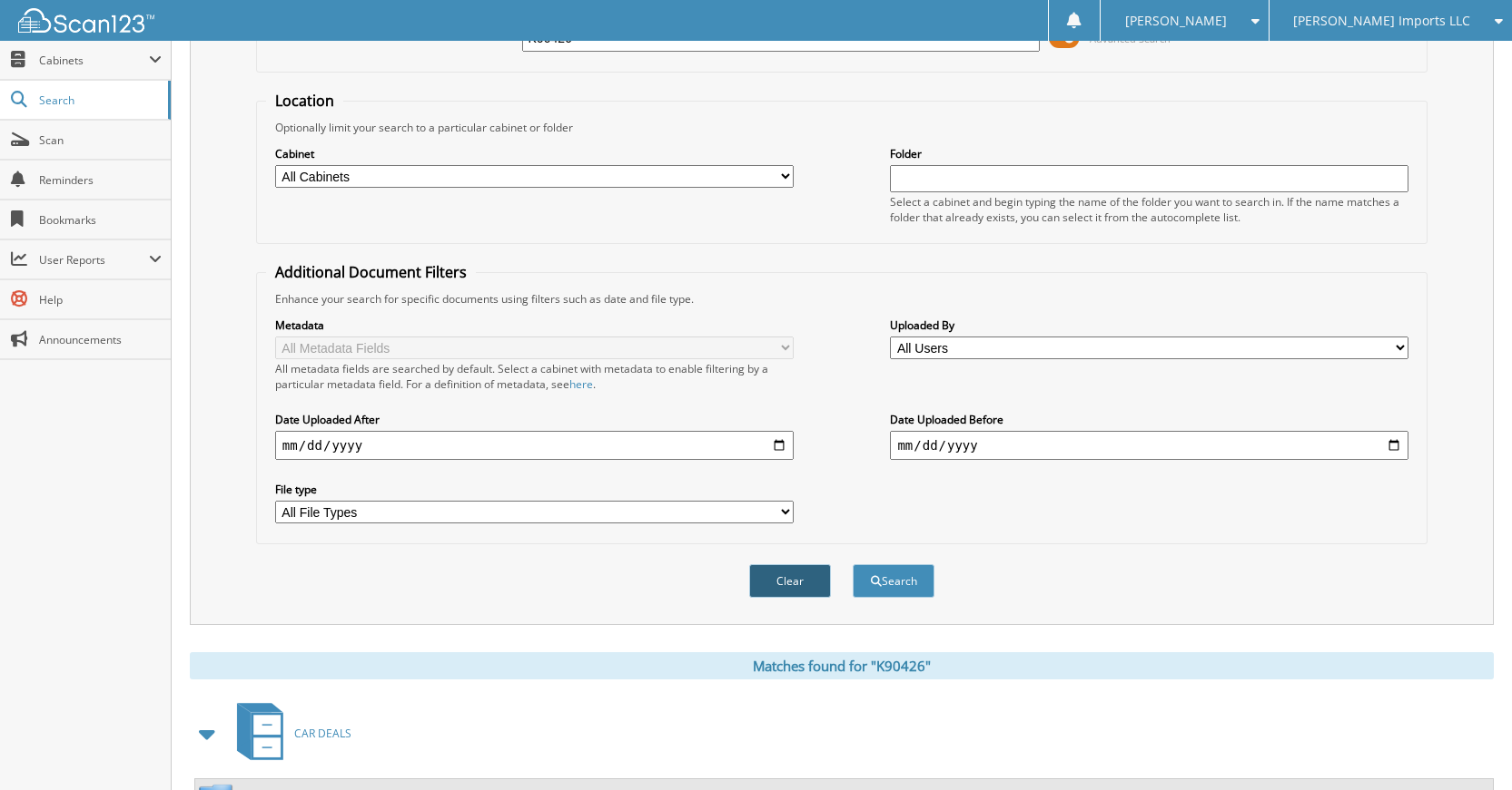
click at [774, 591] on button "Clear" at bounding box center [789, 581] width 81 height 34
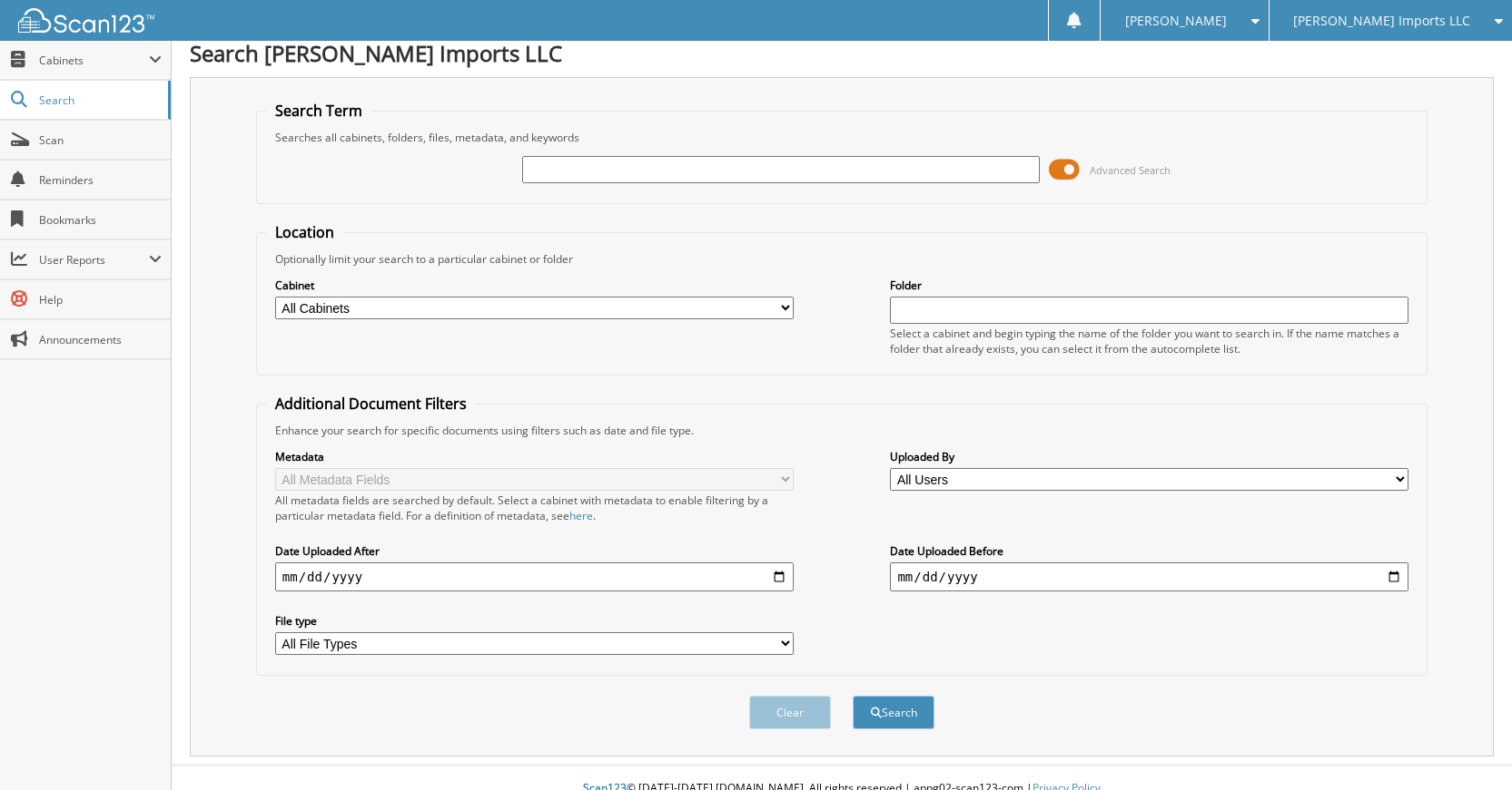
scroll to position [0, 0]
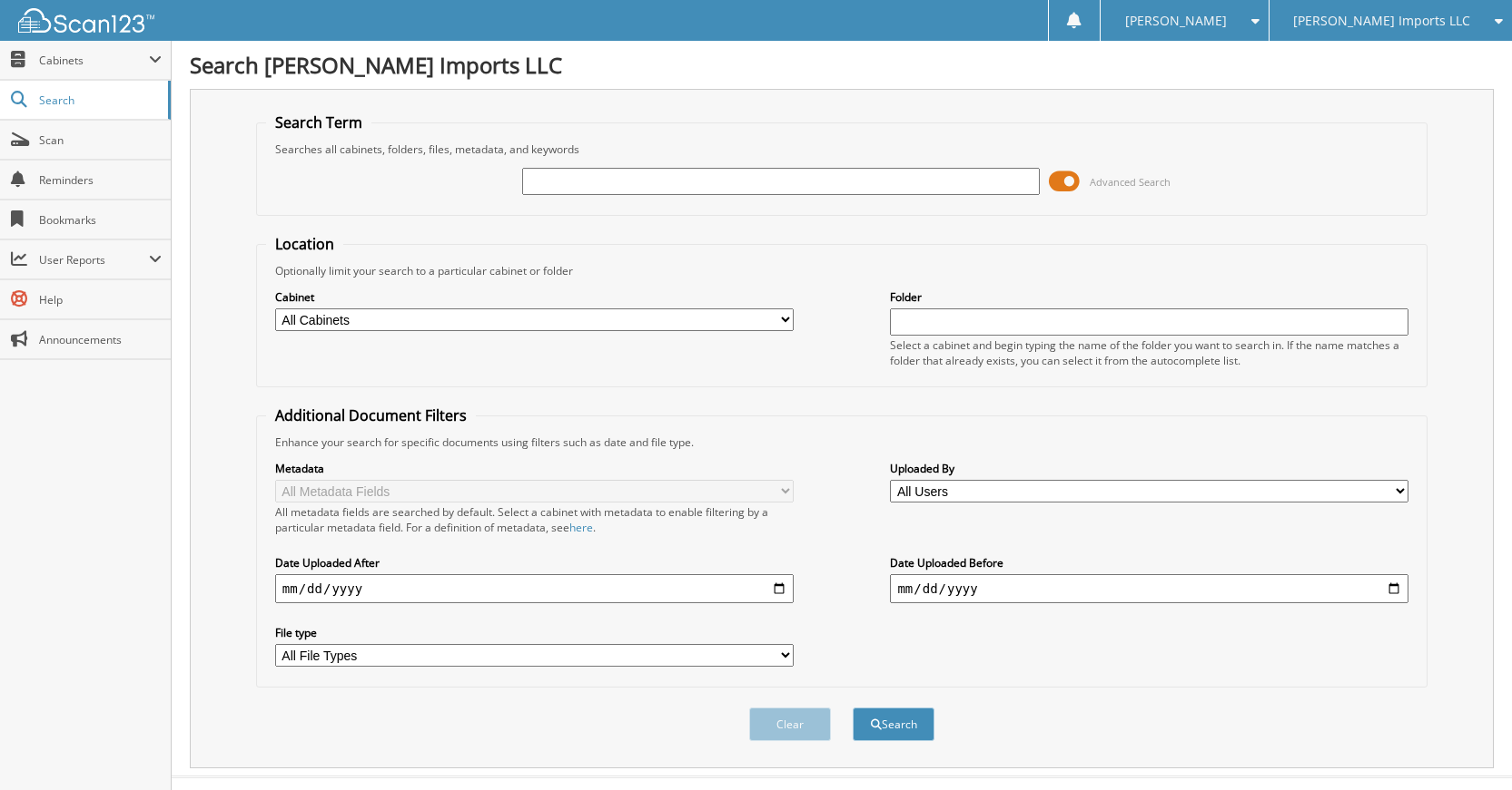
click at [875, 199] on div "Advanced Search" at bounding box center [842, 181] width 1151 height 49
click at [875, 198] on div "Advanced Search" at bounding box center [842, 181] width 1151 height 49
drag, startPoint x: 876, startPoint y: 125, endPoint x: 876, endPoint y: 171, distance: 46.0
click at [876, 141] on fieldset "Search Term Searches all cabinets, folders, files, metadata, and keywords Advan…" at bounding box center [842, 163] width 1171 height 103
click at [876, 171] on input "text" at bounding box center [782, 182] width 519 height 27
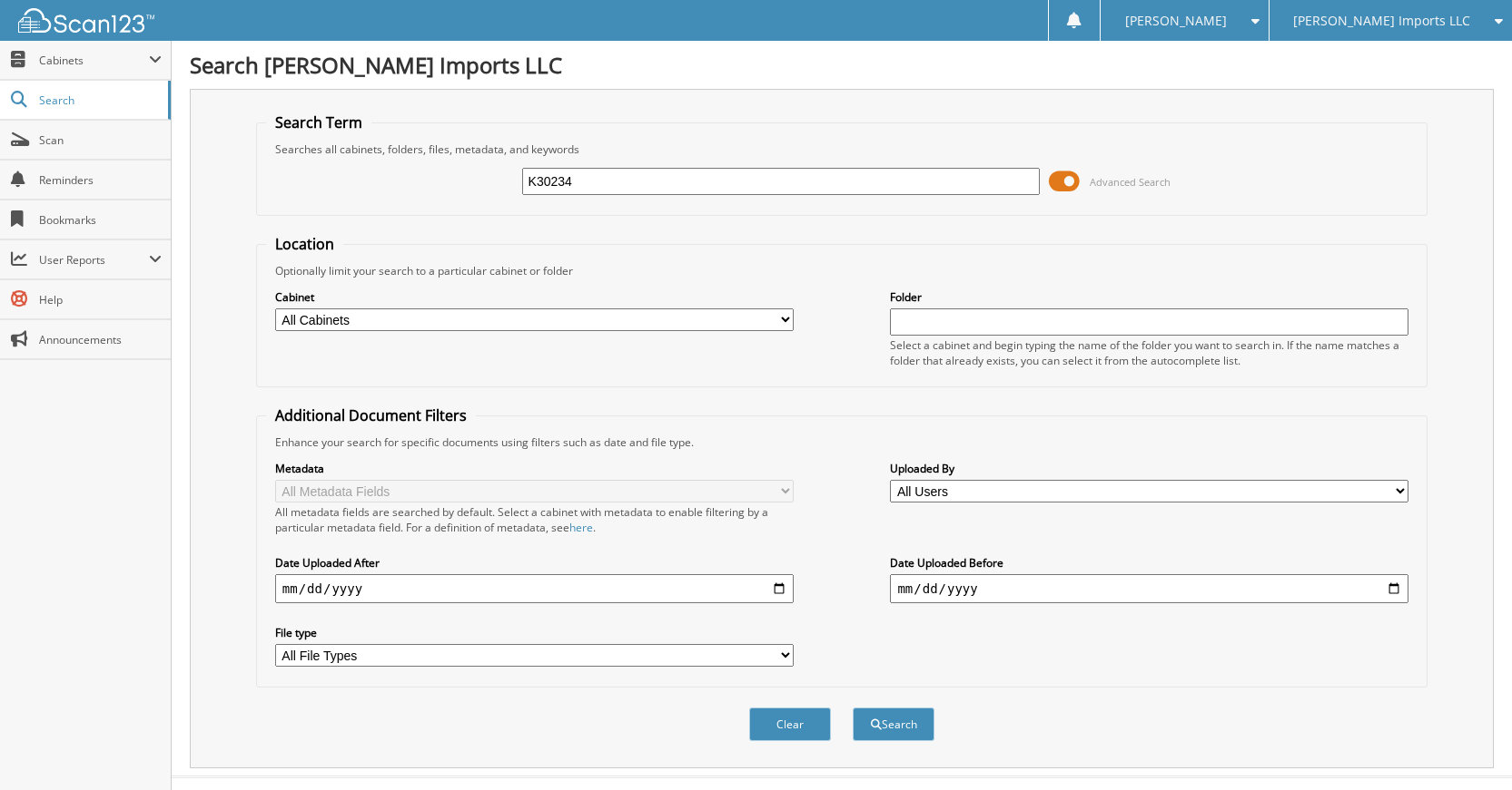
type input "K30234"
click at [852, 708] on button "Search" at bounding box center [893, 724] width 81 height 34
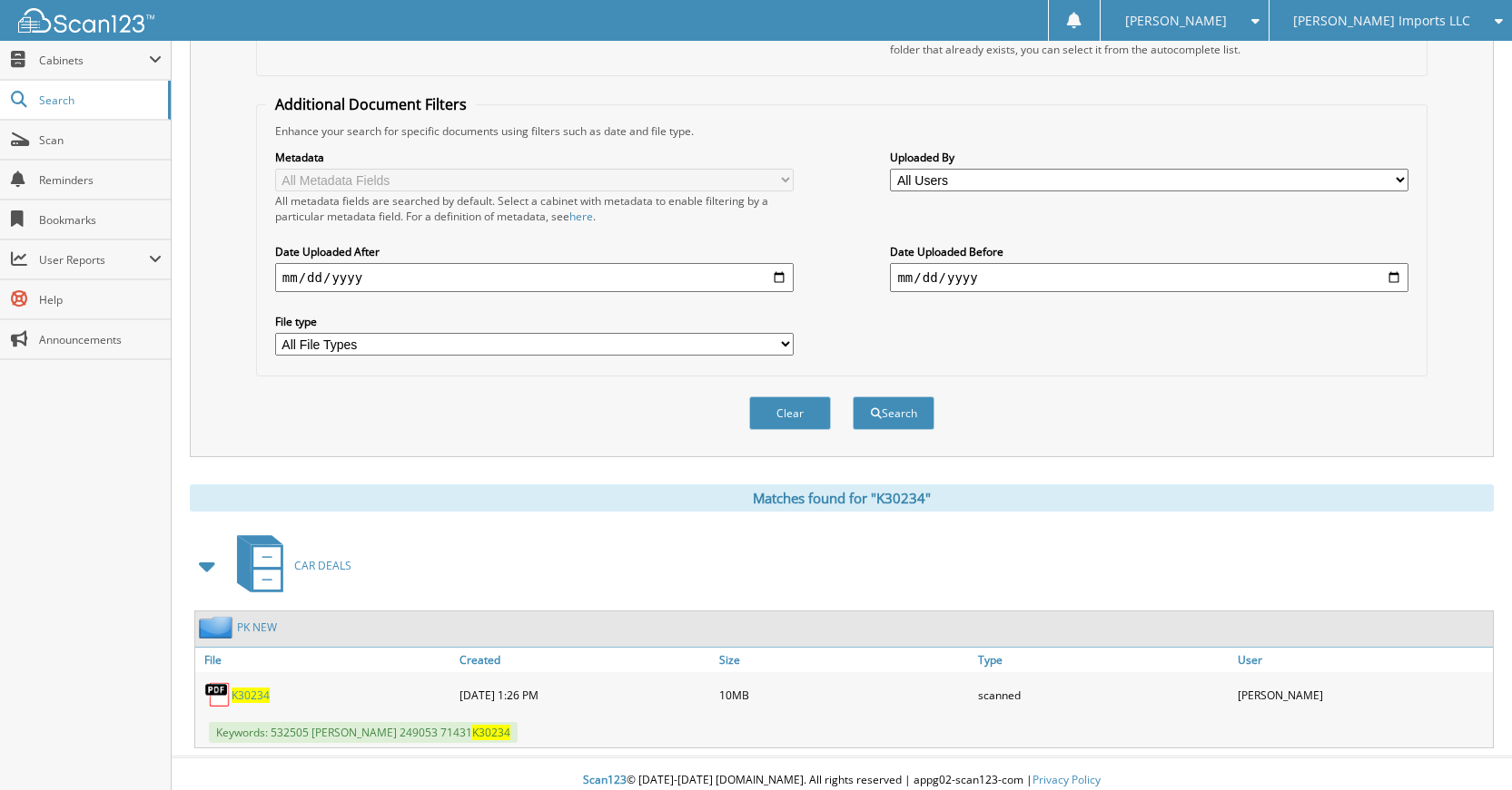
scroll to position [325, 0]
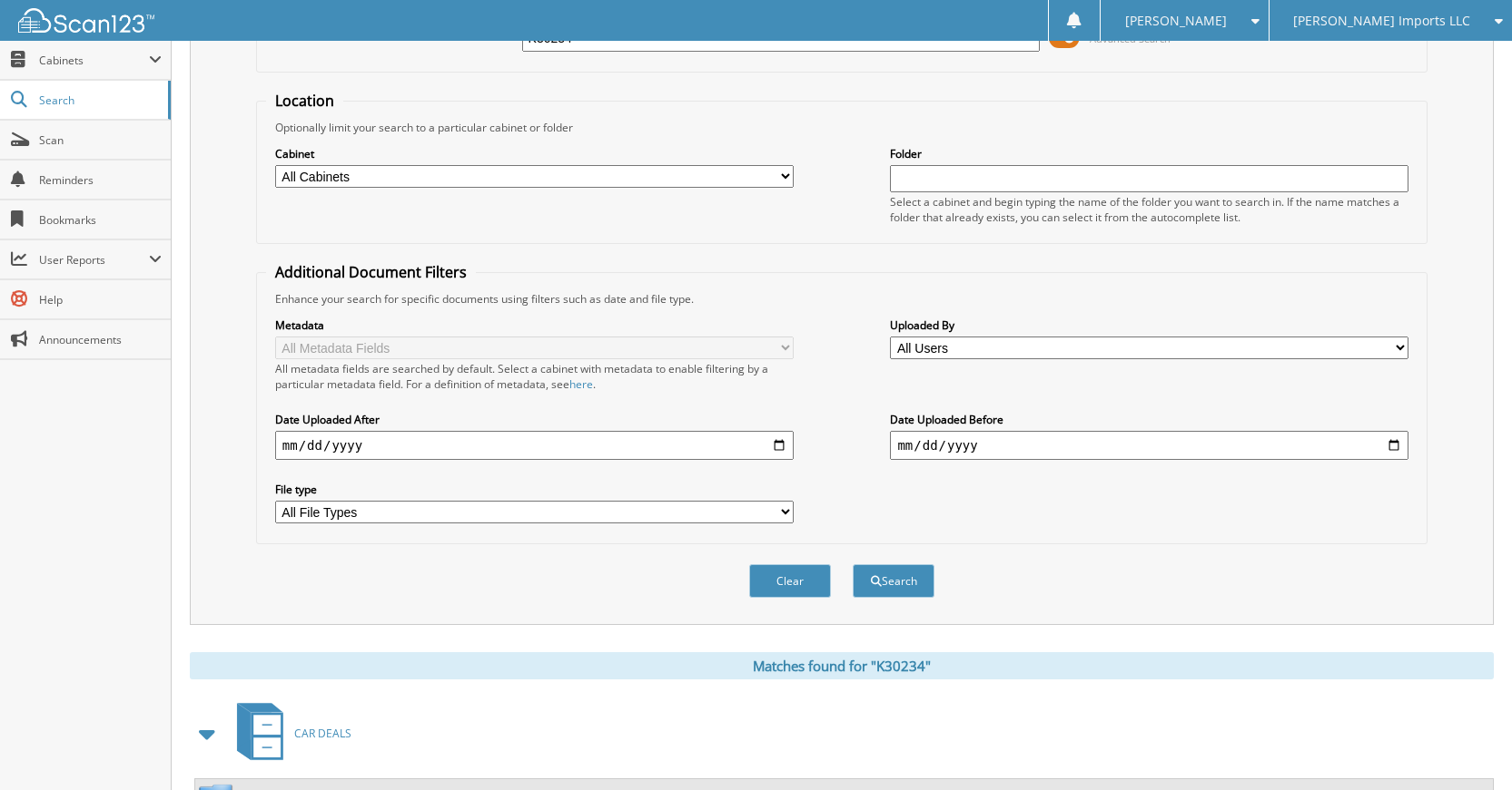
drag, startPoint x: 806, startPoint y: 576, endPoint x: 794, endPoint y: 585, distance: 15.0
click at [800, 583] on button "Clear" at bounding box center [789, 581] width 81 height 34
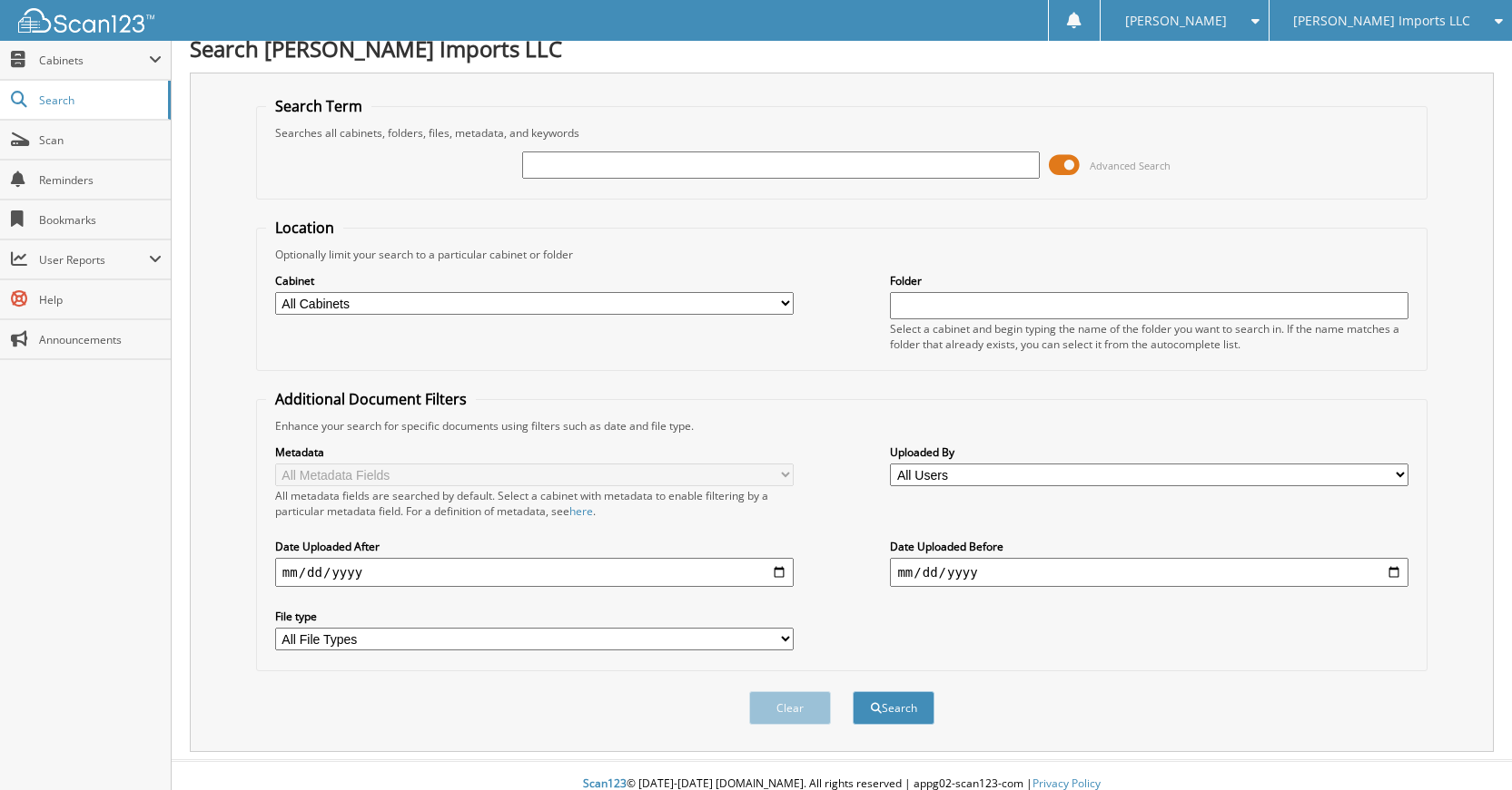
scroll to position [0, 0]
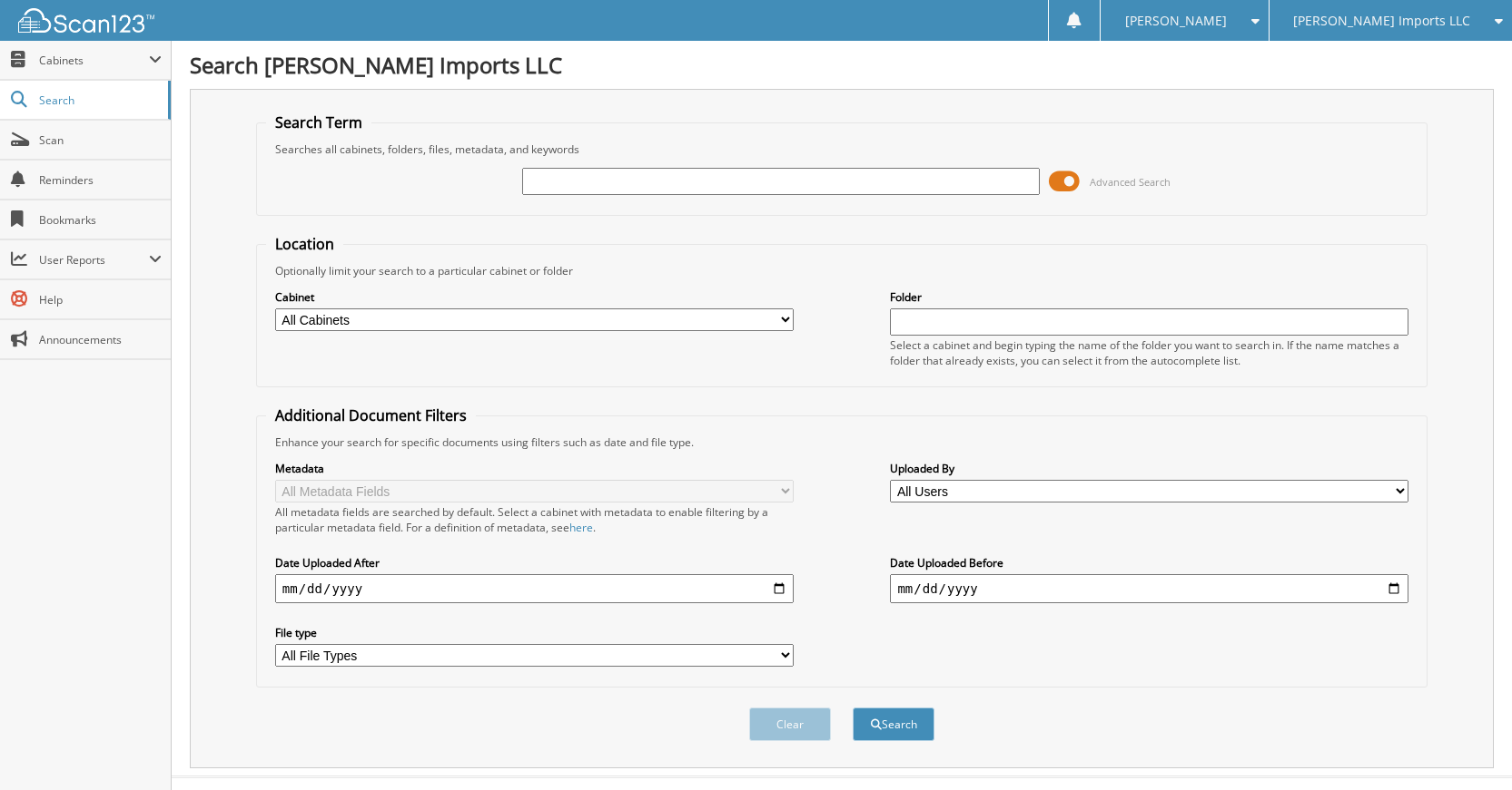
click at [900, 179] on input "text" at bounding box center [782, 182] width 519 height 27
type input "K95104"
click at [852, 708] on button "Search" at bounding box center [893, 724] width 81 height 34
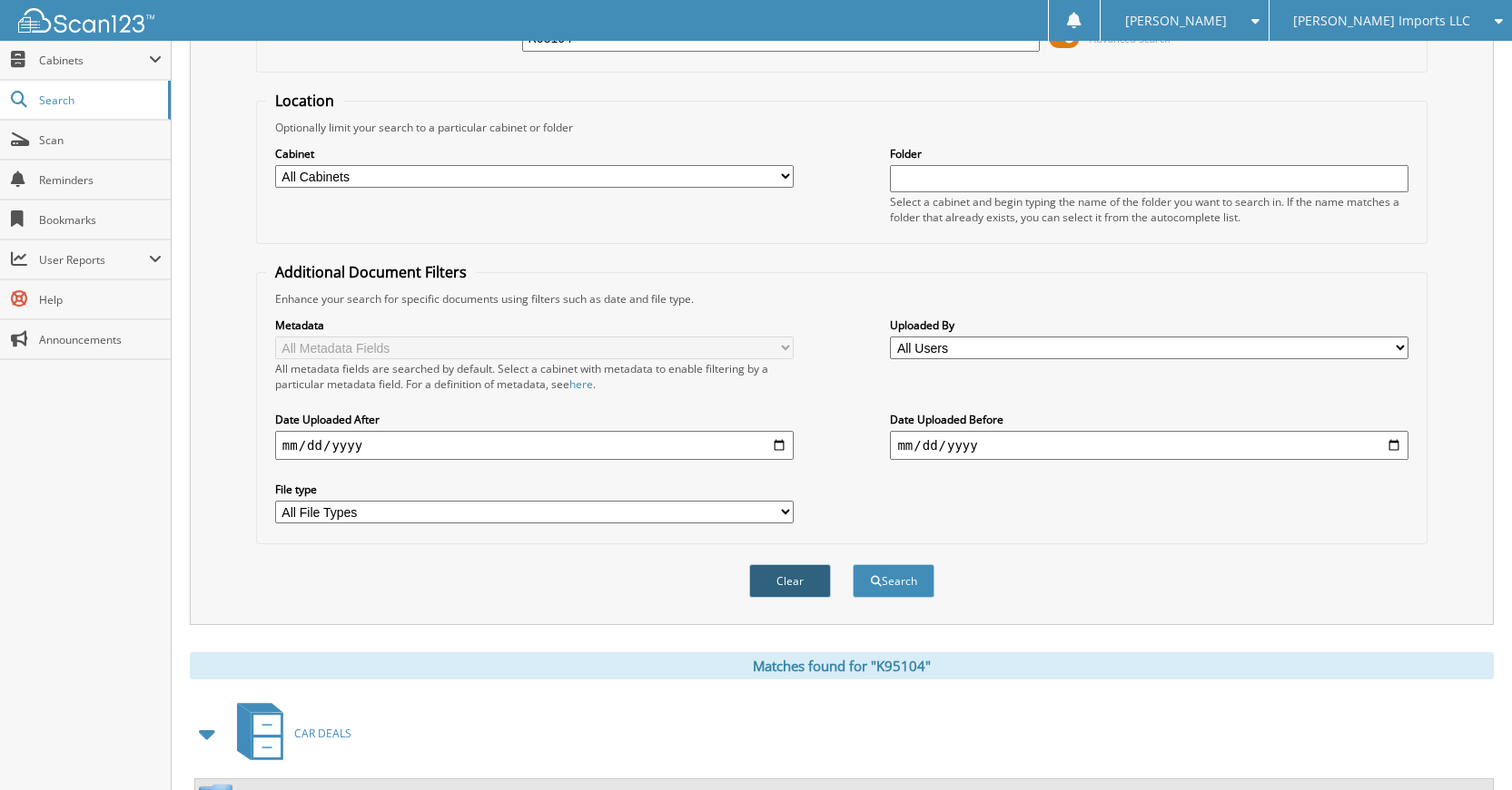
click at [811, 585] on button "Clear" at bounding box center [789, 581] width 81 height 34
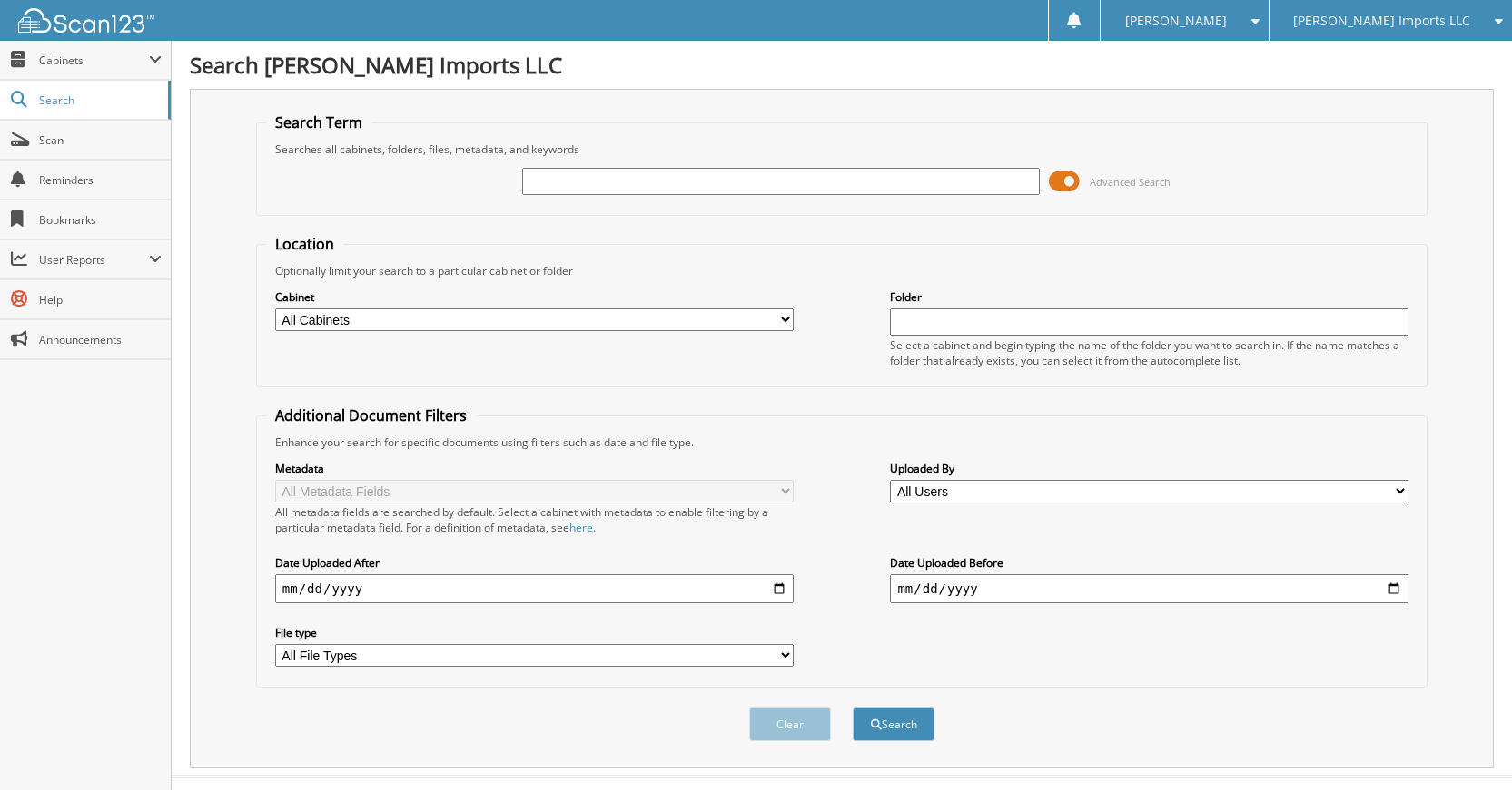
drag, startPoint x: 924, startPoint y: 189, endPoint x: 904, endPoint y: 194, distance: 20.6
click at [919, 190] on input "text" at bounding box center [782, 182] width 519 height 27
type input "K61205"
click at [852, 708] on button "Search" at bounding box center [893, 724] width 81 height 34
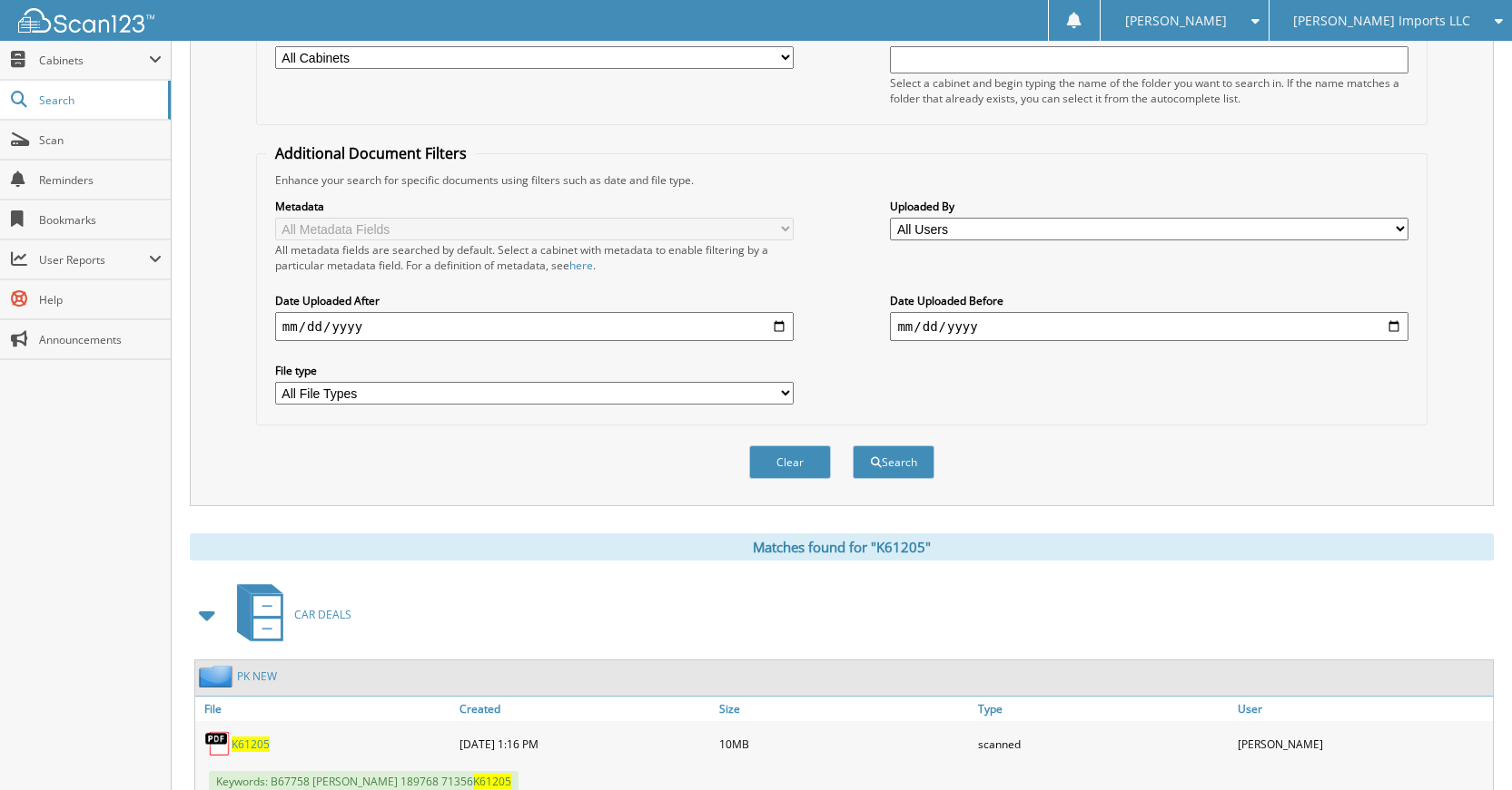
scroll to position [234, 0]
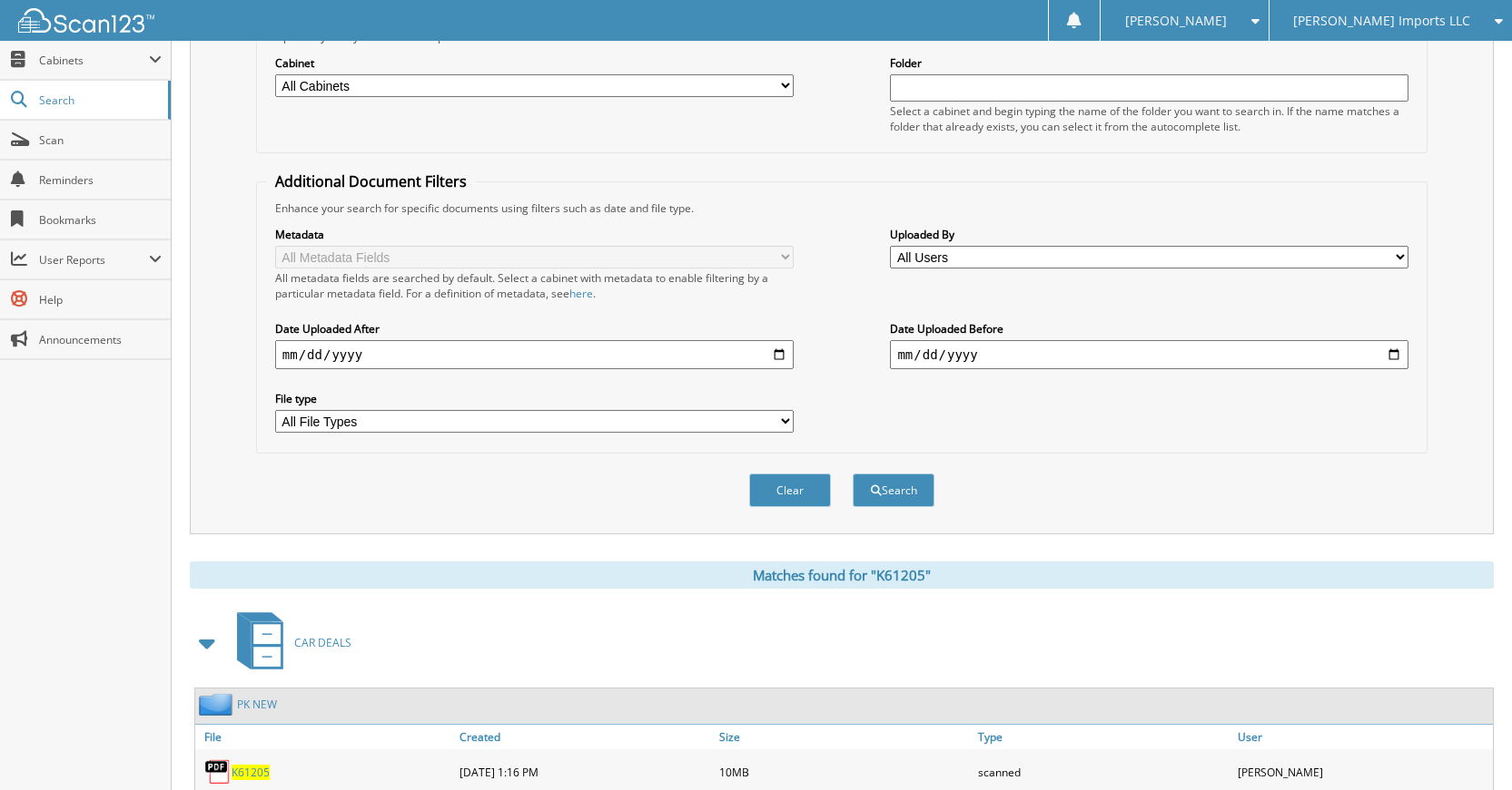
drag, startPoint x: 786, startPoint y: 506, endPoint x: 726, endPoint y: 551, distance: 75.0
click at [776, 511] on div "Clear Search" at bounding box center [842, 490] width 1171 height 73
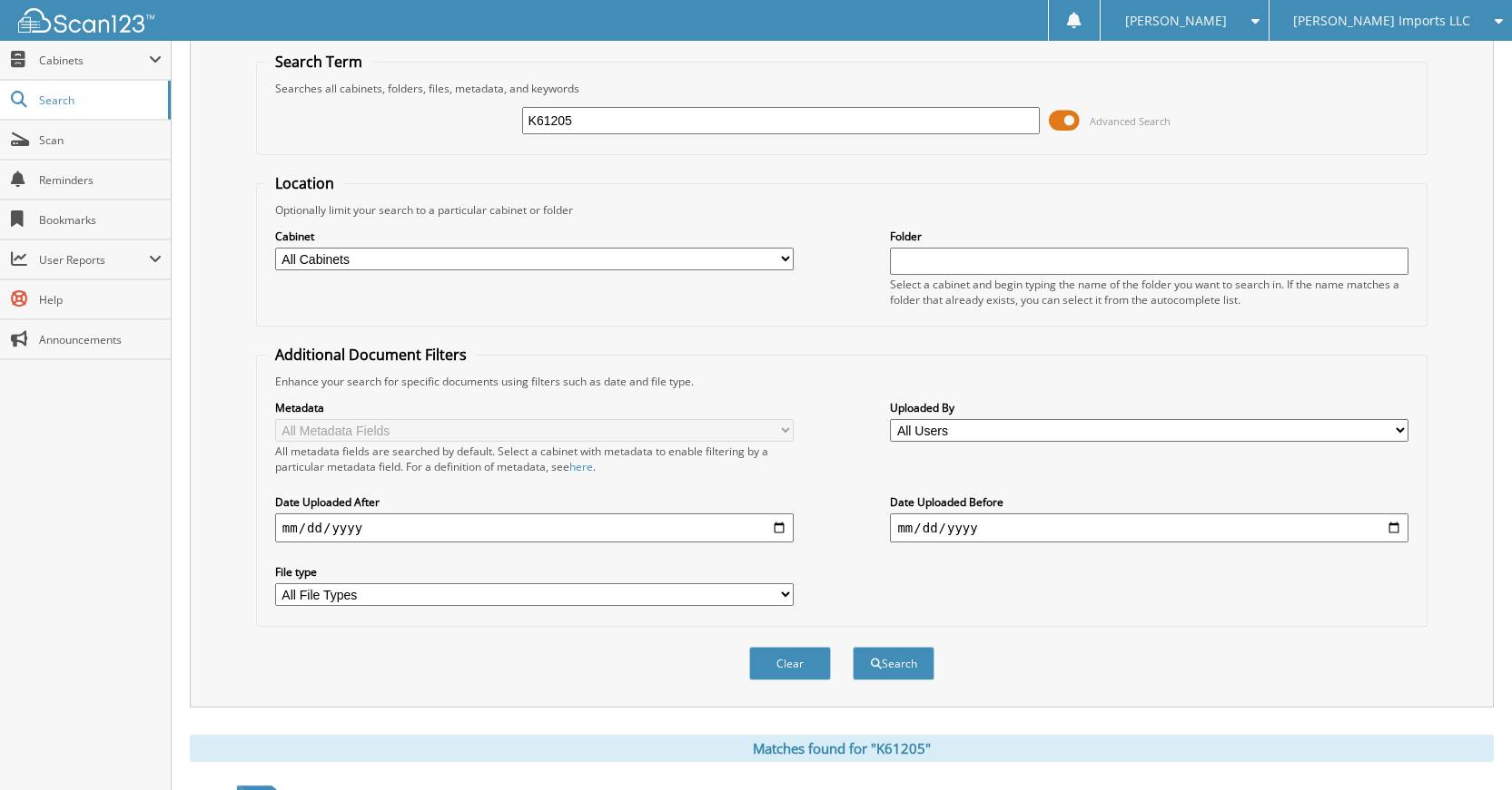
scroll to position [0, 0]
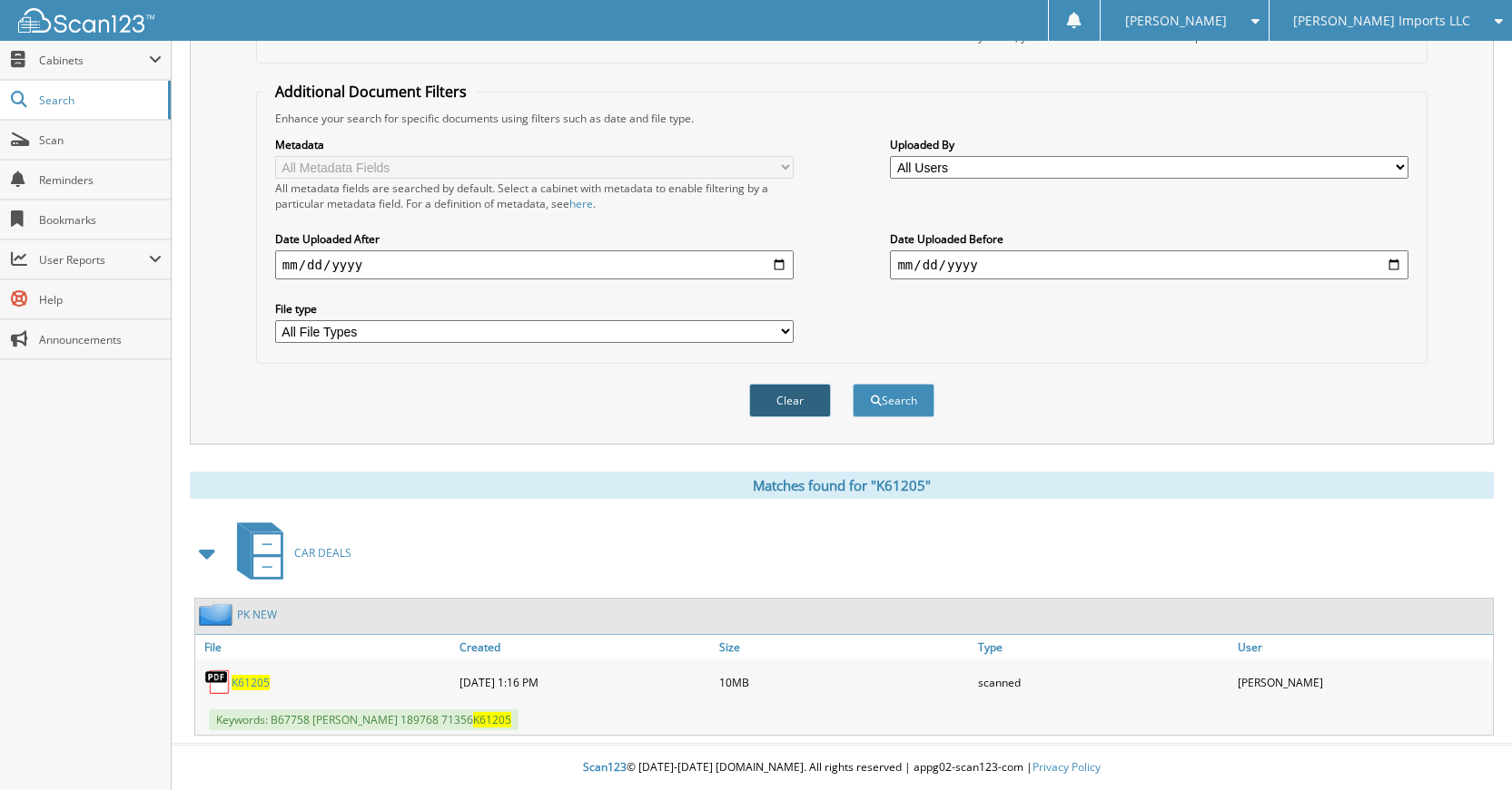
click at [785, 405] on button "Clear" at bounding box center [789, 400] width 81 height 34
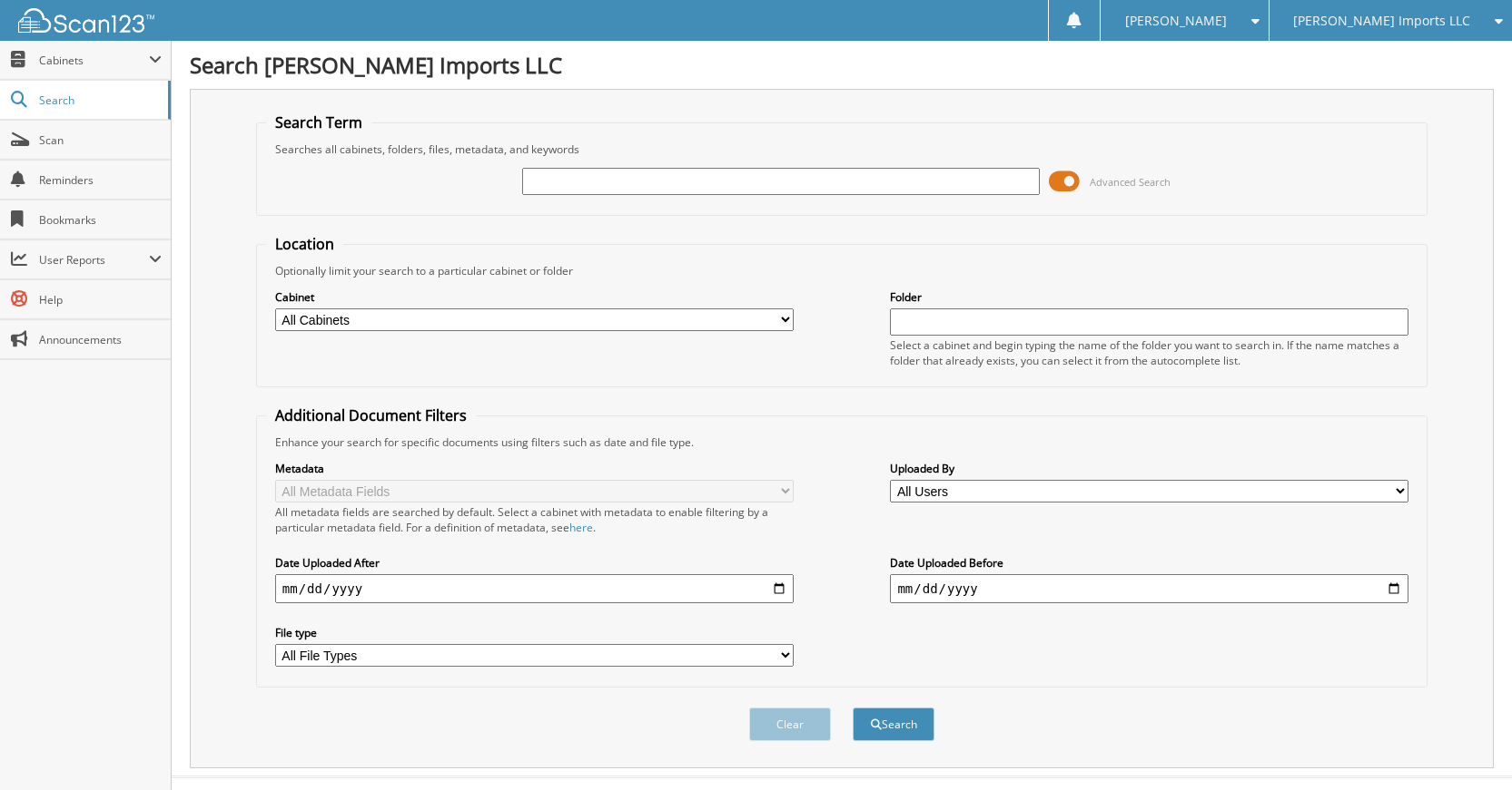
click at [830, 183] on input "text" at bounding box center [782, 182] width 519 height 27
type input "K5420"
click at [852, 708] on button "Search" at bounding box center [893, 724] width 81 height 34
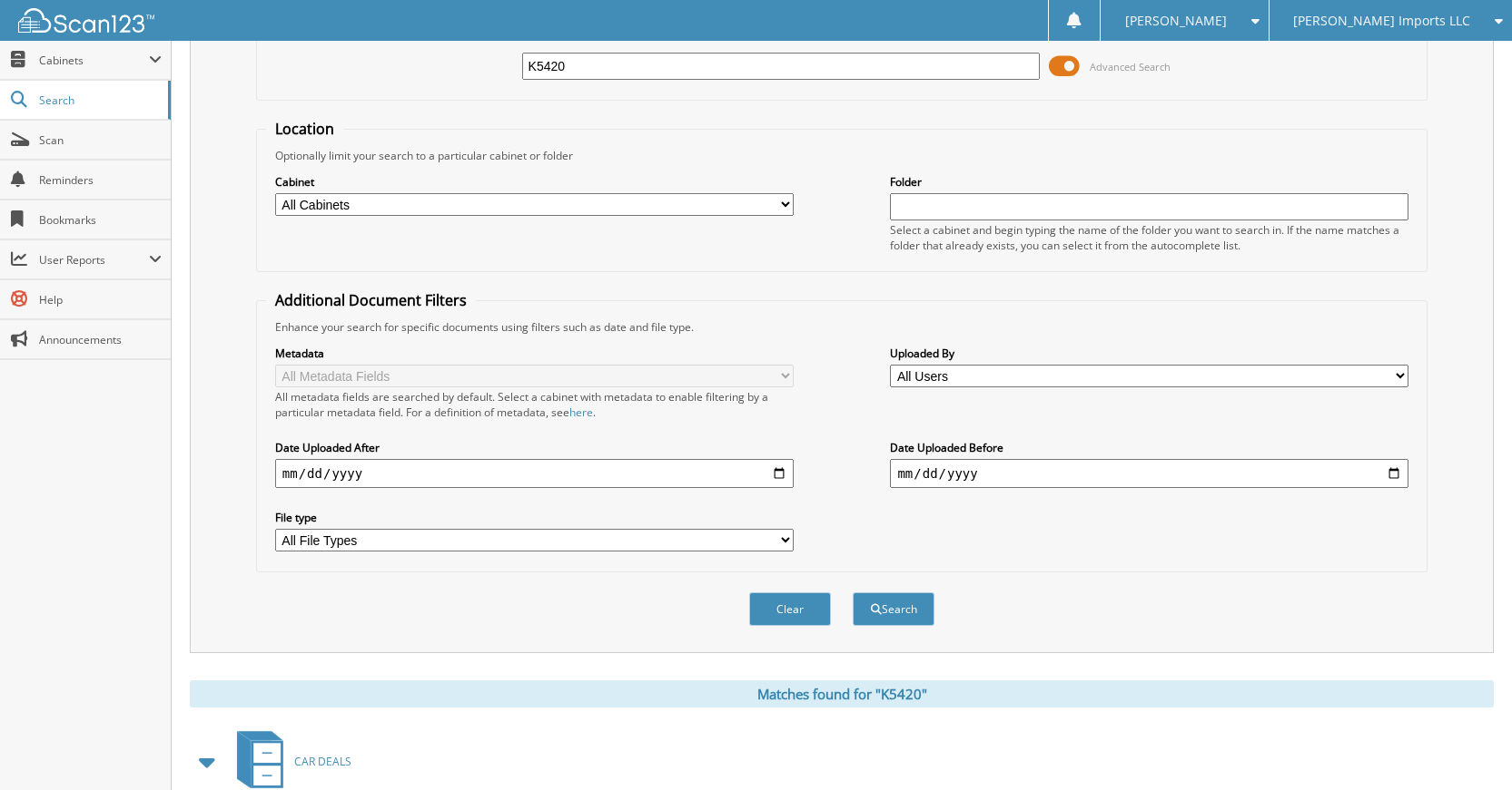
scroll to position [325, 0]
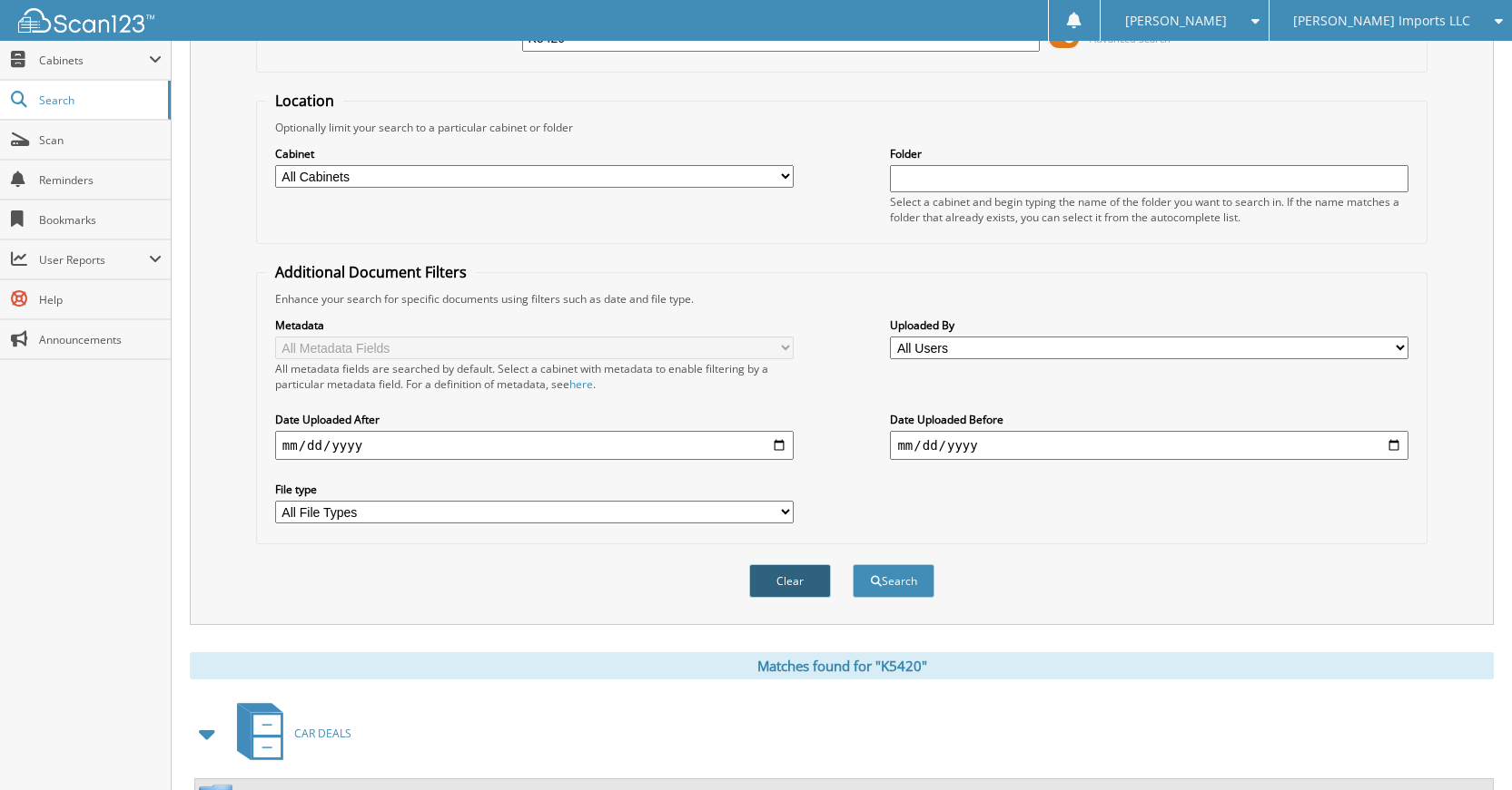
click at [803, 573] on button "Clear" at bounding box center [789, 581] width 81 height 34
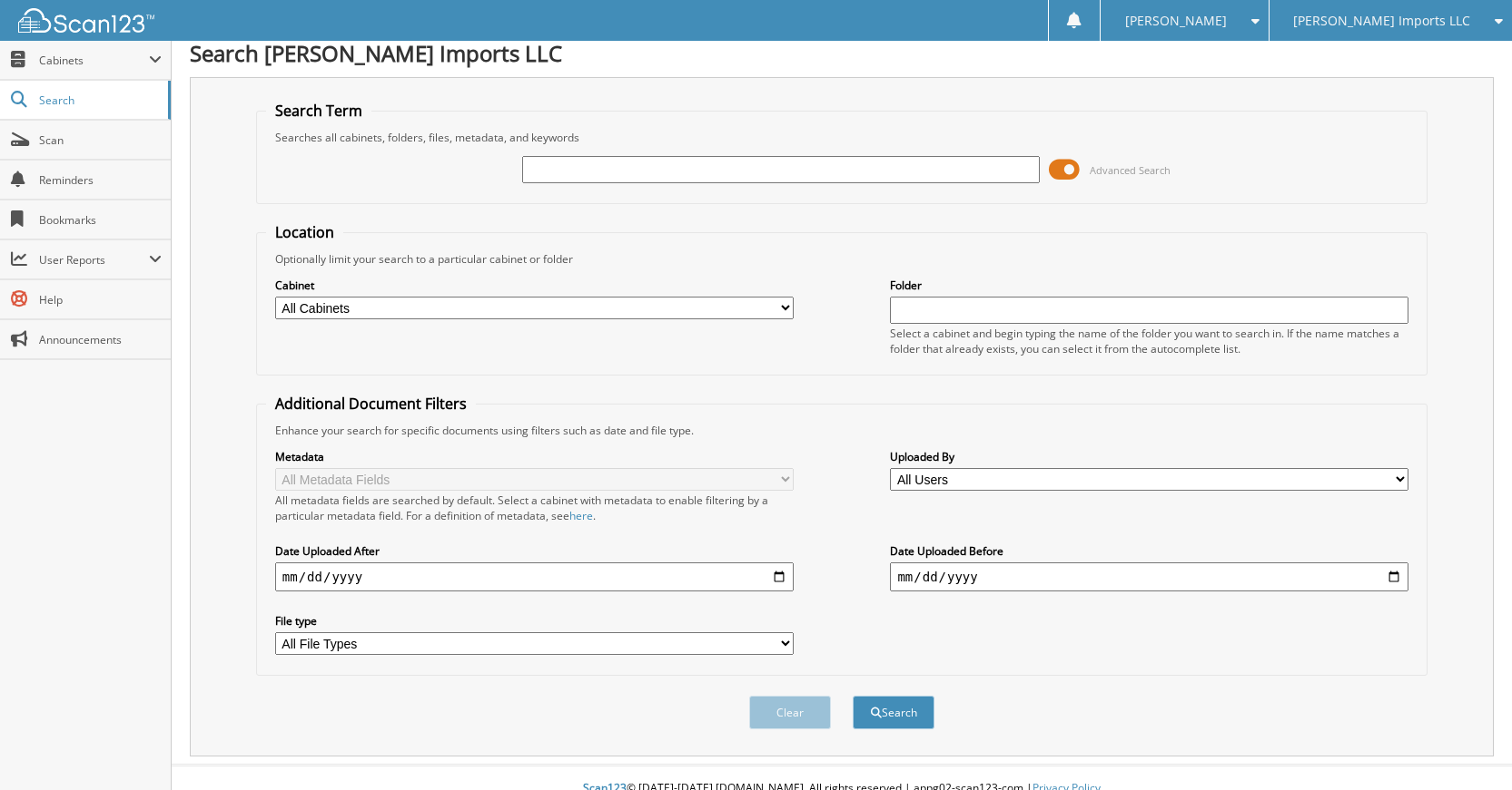
scroll to position [0, 0]
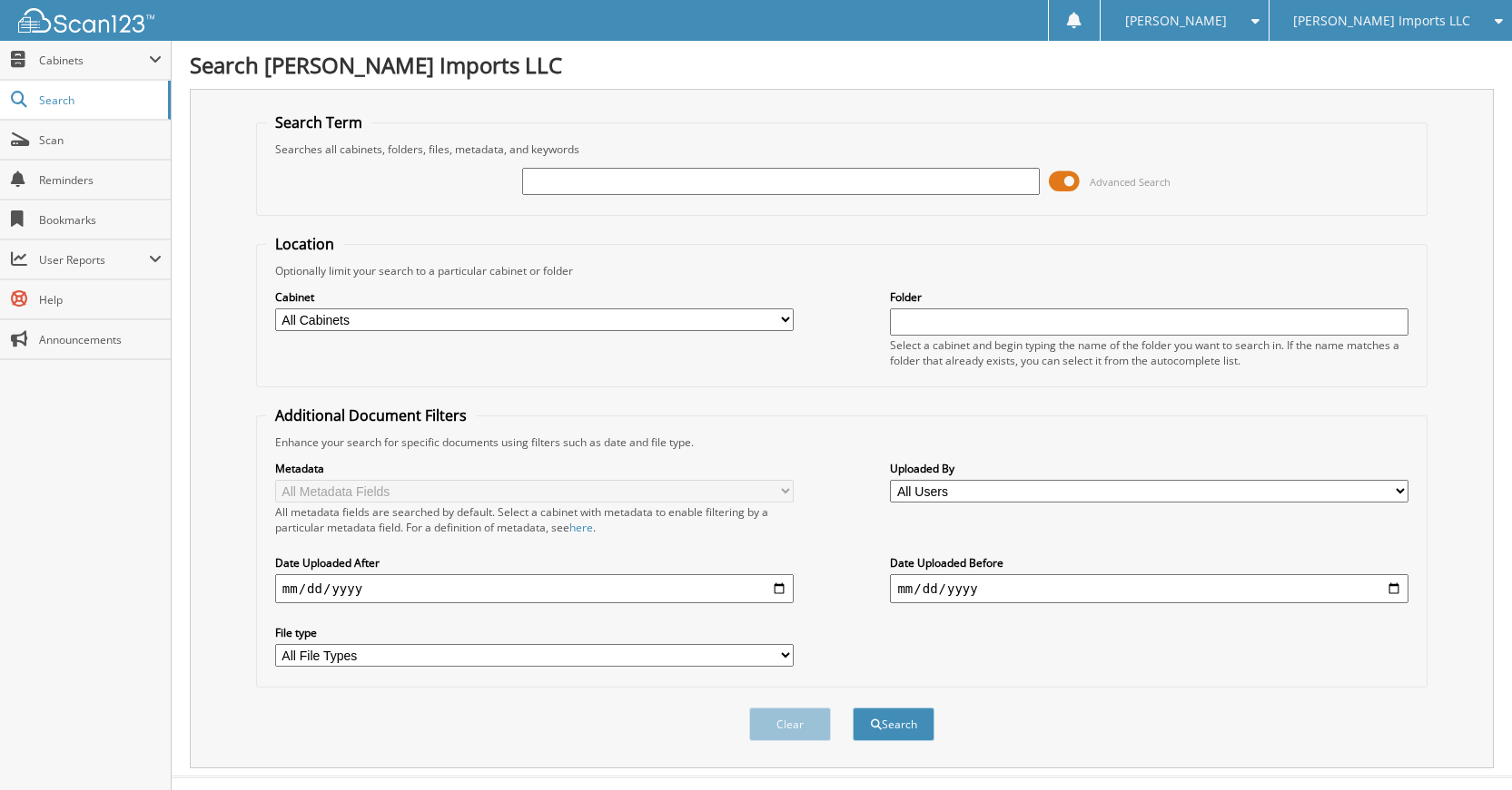
click at [844, 185] on input "text" at bounding box center [782, 182] width 519 height 27
type input "K30219"
click at [852, 708] on button "Search" at bounding box center [893, 724] width 81 height 34
drag, startPoint x: 783, startPoint y: 702, endPoint x: 776, endPoint y: 717, distance: 16.6
click at [774, 709] on div "Clear Search" at bounding box center [842, 724] width 1171 height 73
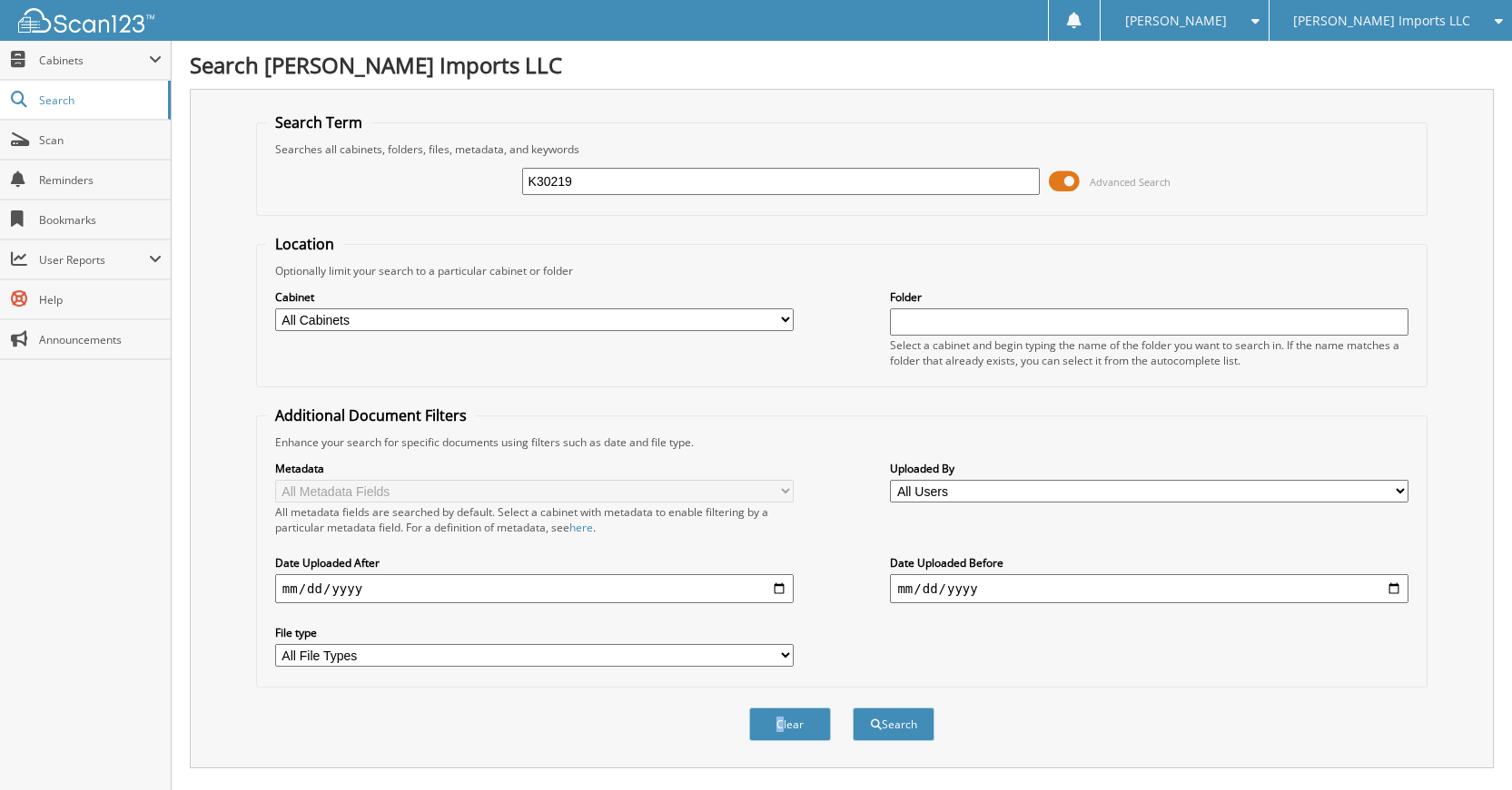
drag, startPoint x: 778, startPoint y: 730, endPoint x: 780, endPoint y: 692, distance: 38.1
click at [778, 731] on button "Clear" at bounding box center [789, 724] width 81 height 34
click at [815, 188] on input "text" at bounding box center [782, 182] width 519 height 27
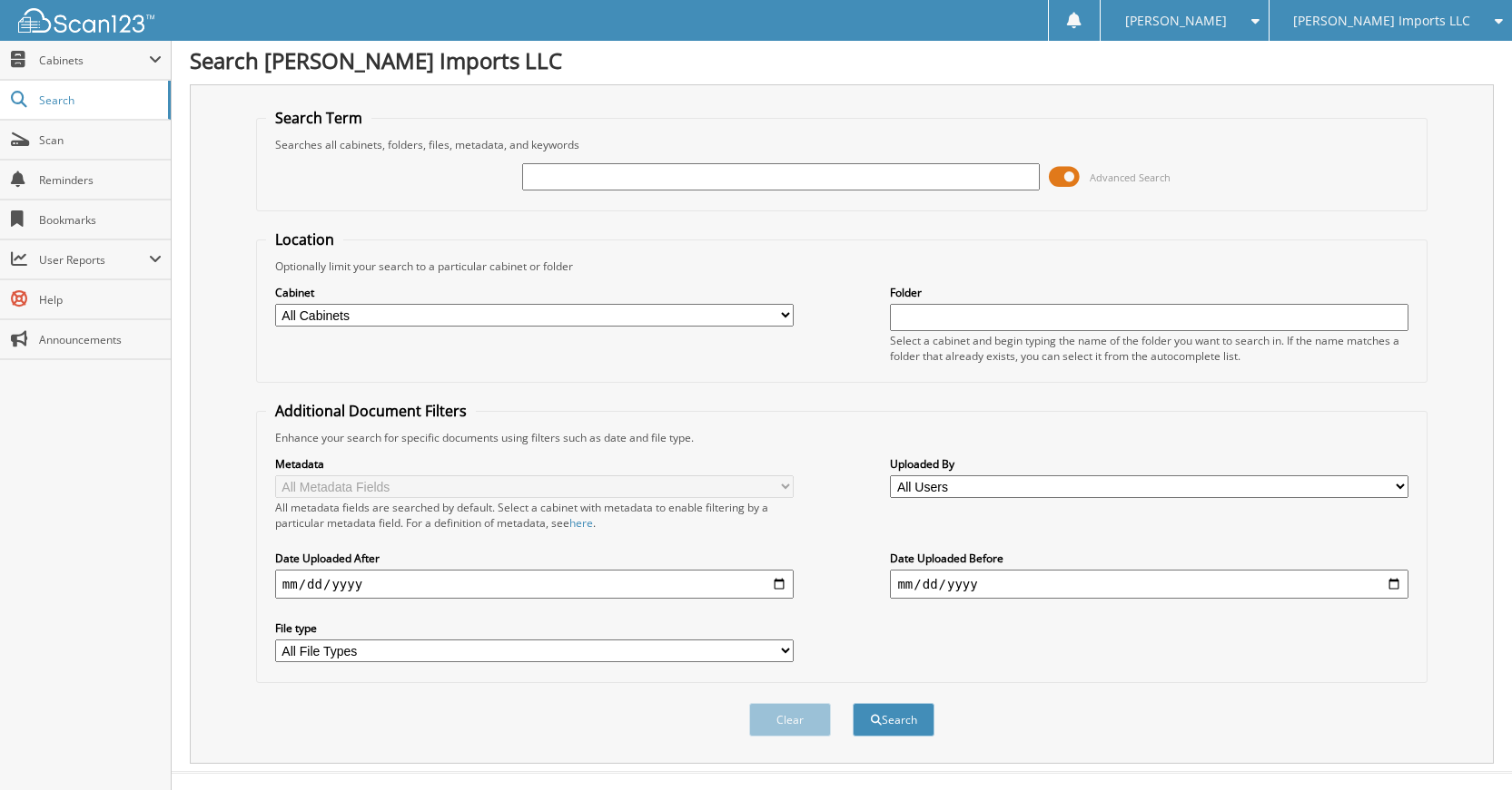
scroll to position [34, 0]
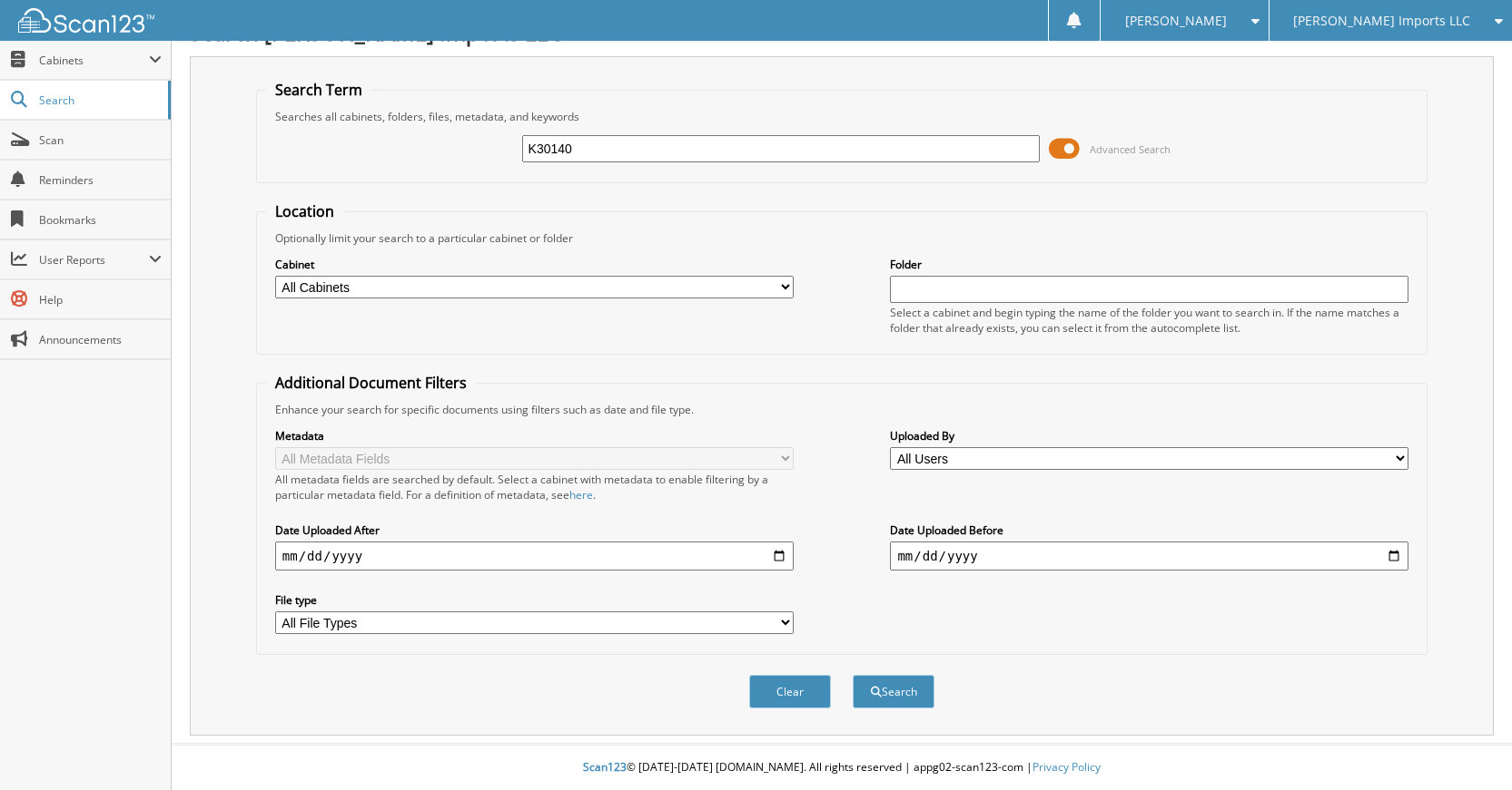
type input "K30140"
click at [852, 675] on button "Search" at bounding box center [893, 691] width 81 height 34
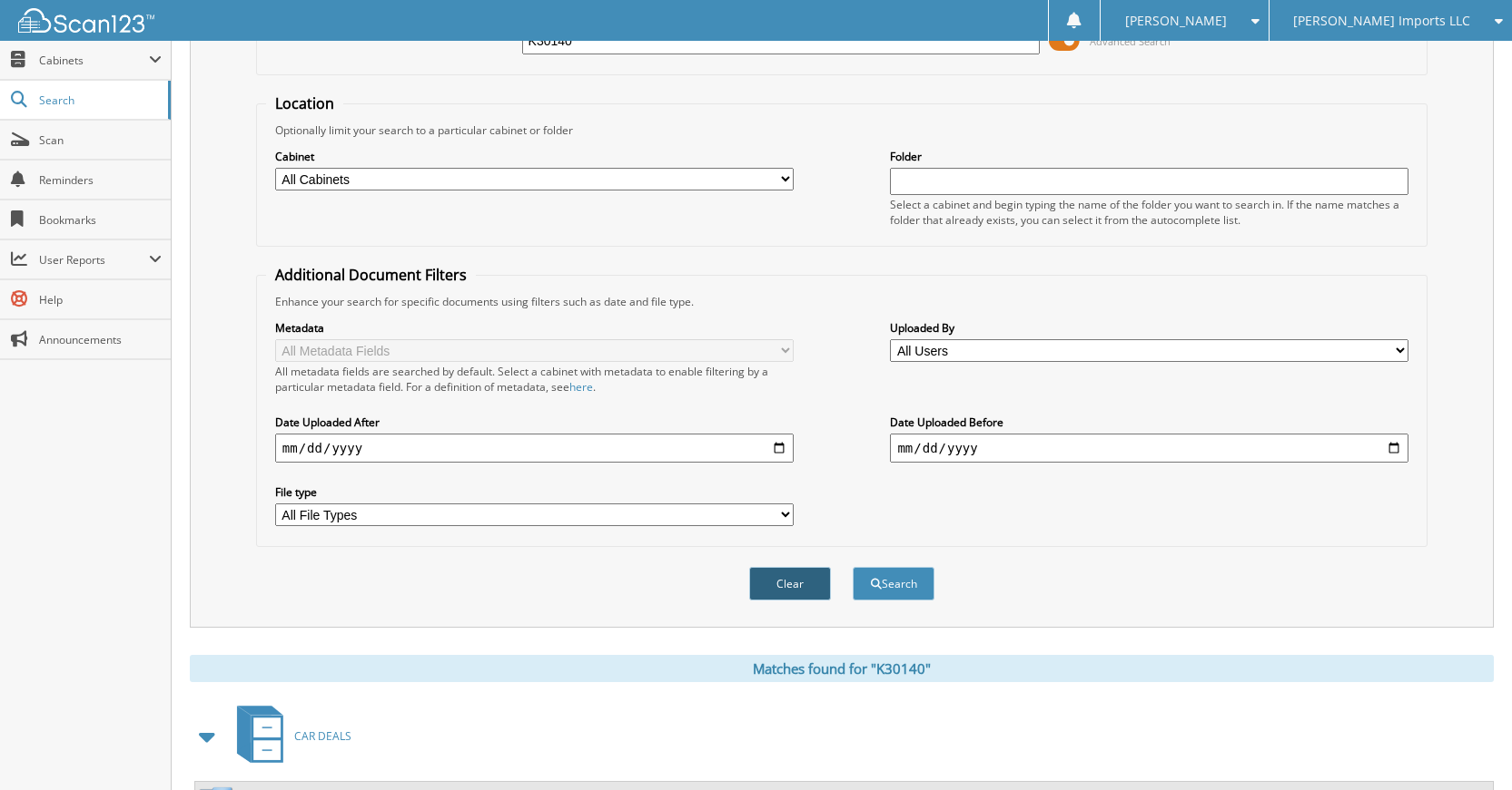
scroll to position [325, 0]
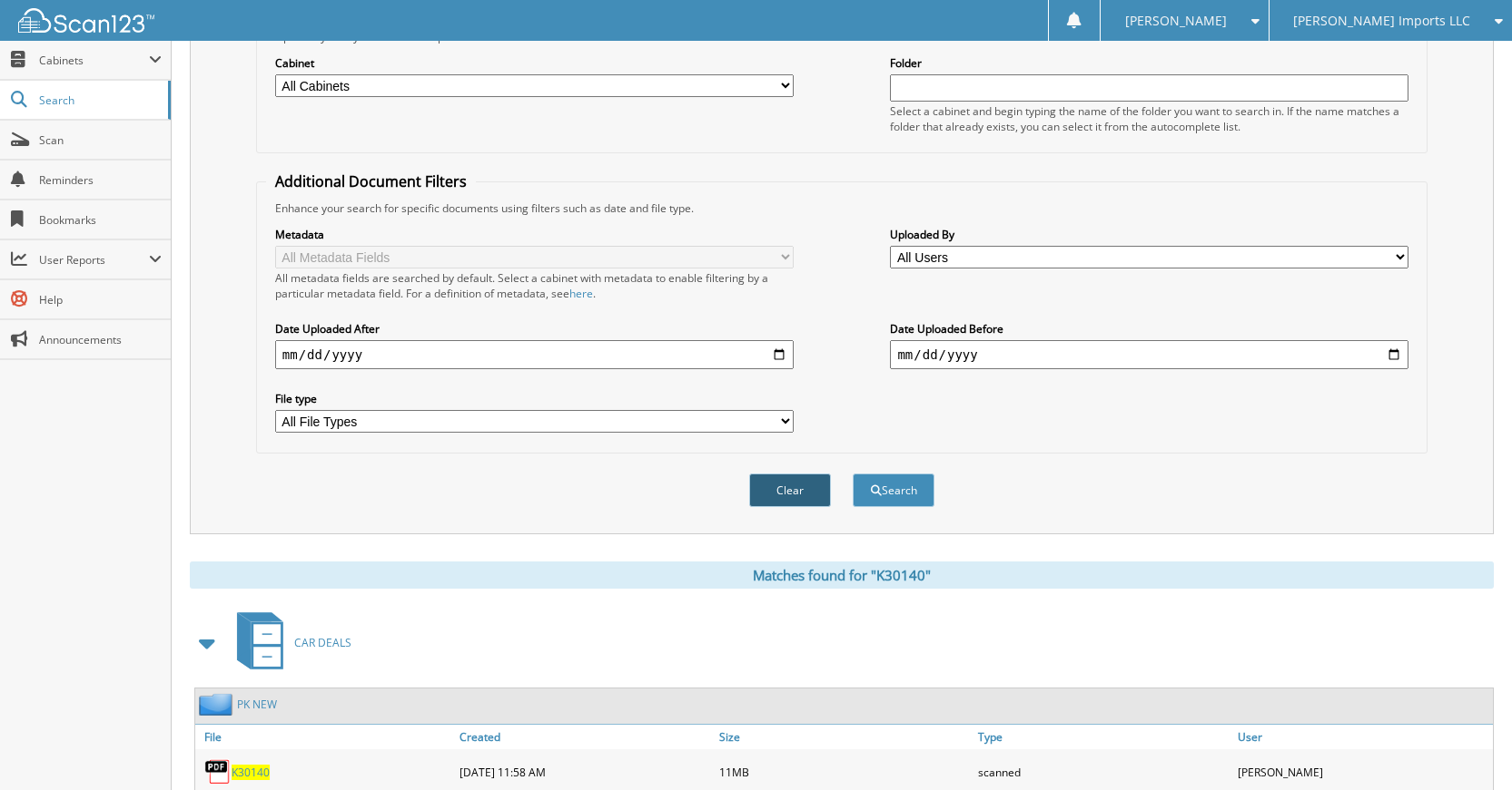
click at [794, 488] on button "Clear" at bounding box center [789, 490] width 81 height 34
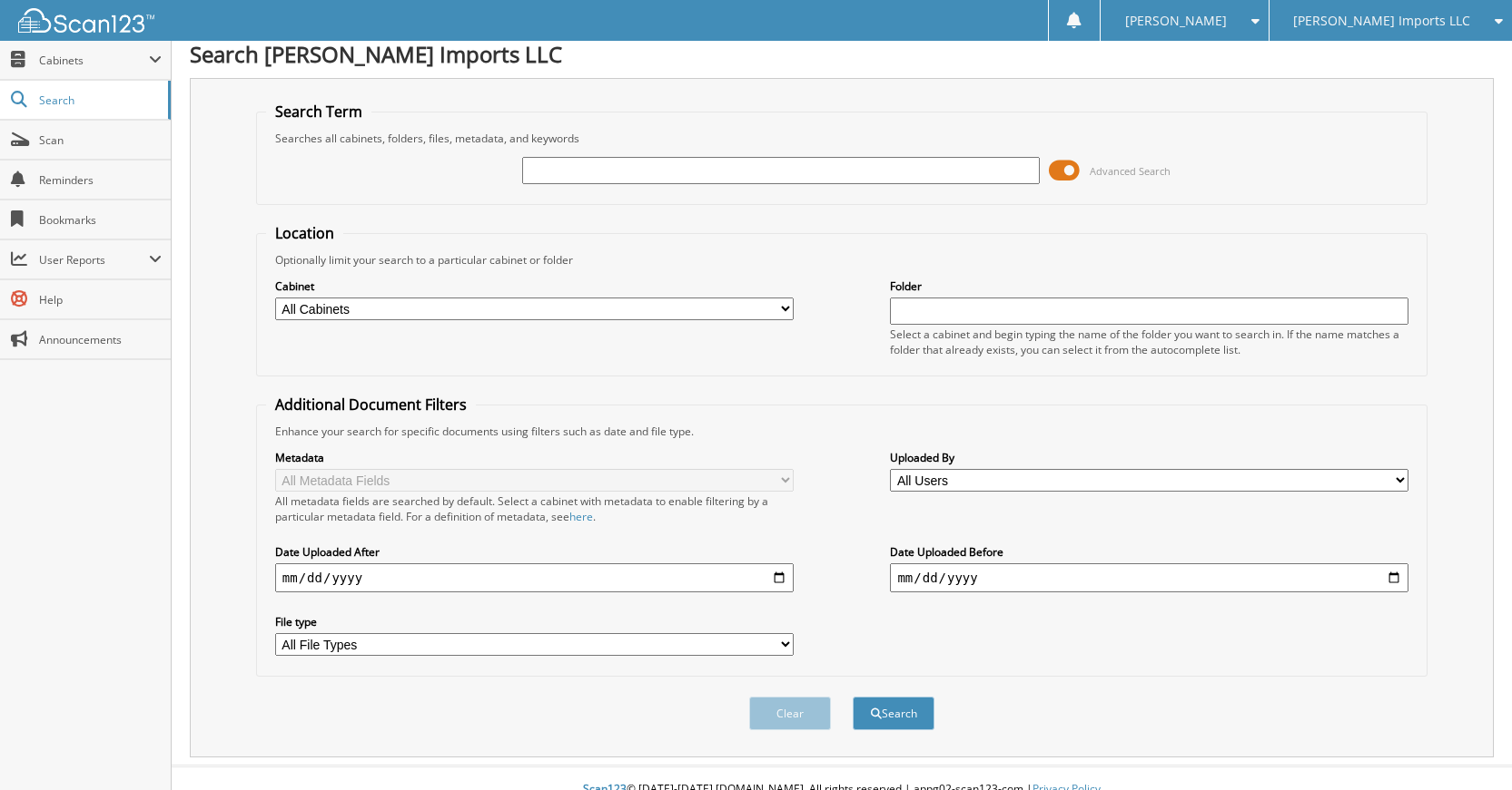
scroll to position [0, 0]
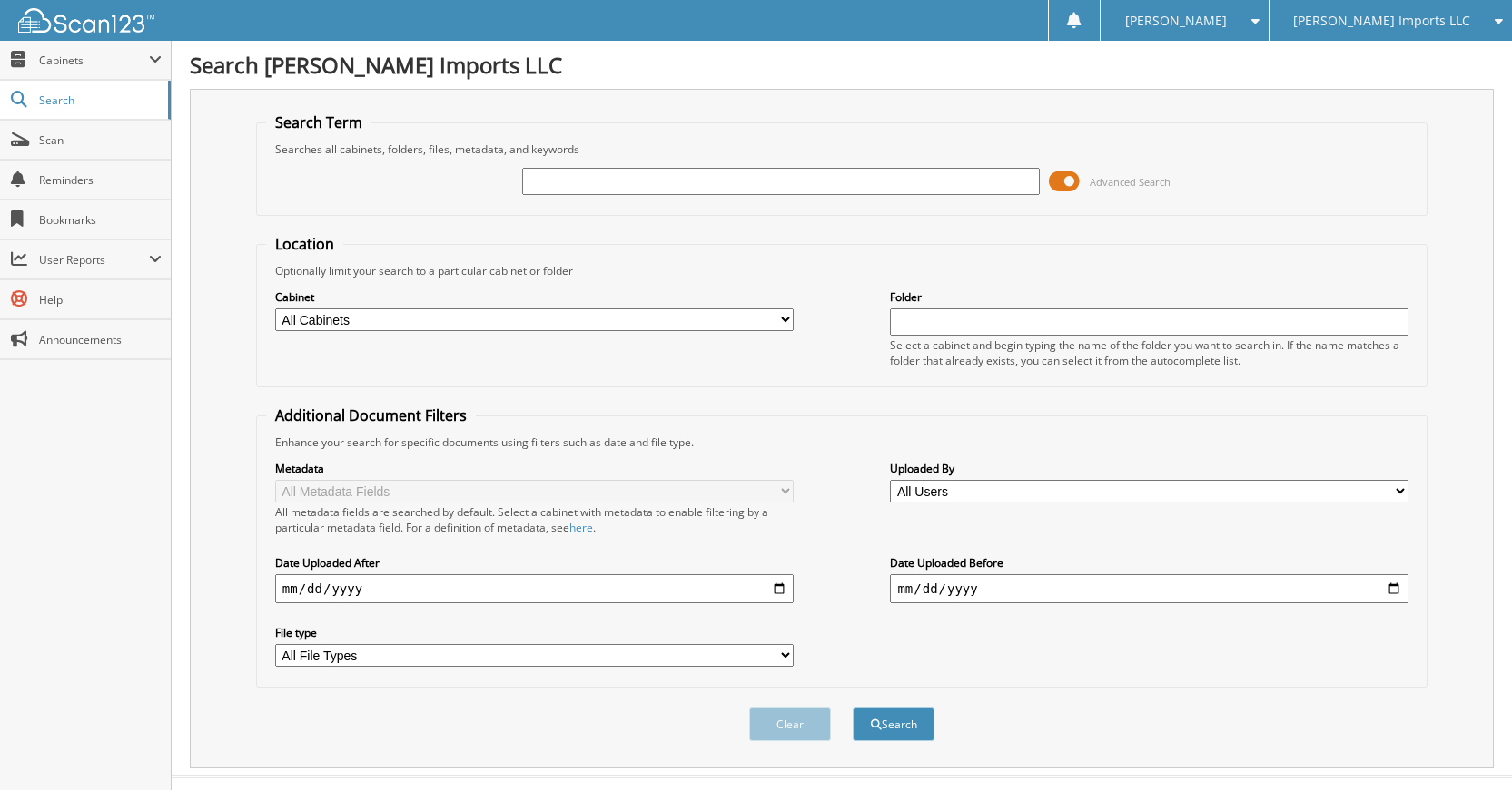
click at [887, 188] on input "text" at bounding box center [782, 182] width 519 height 27
type input "K5428"
click at [852, 708] on button "Search" at bounding box center [893, 724] width 81 height 34
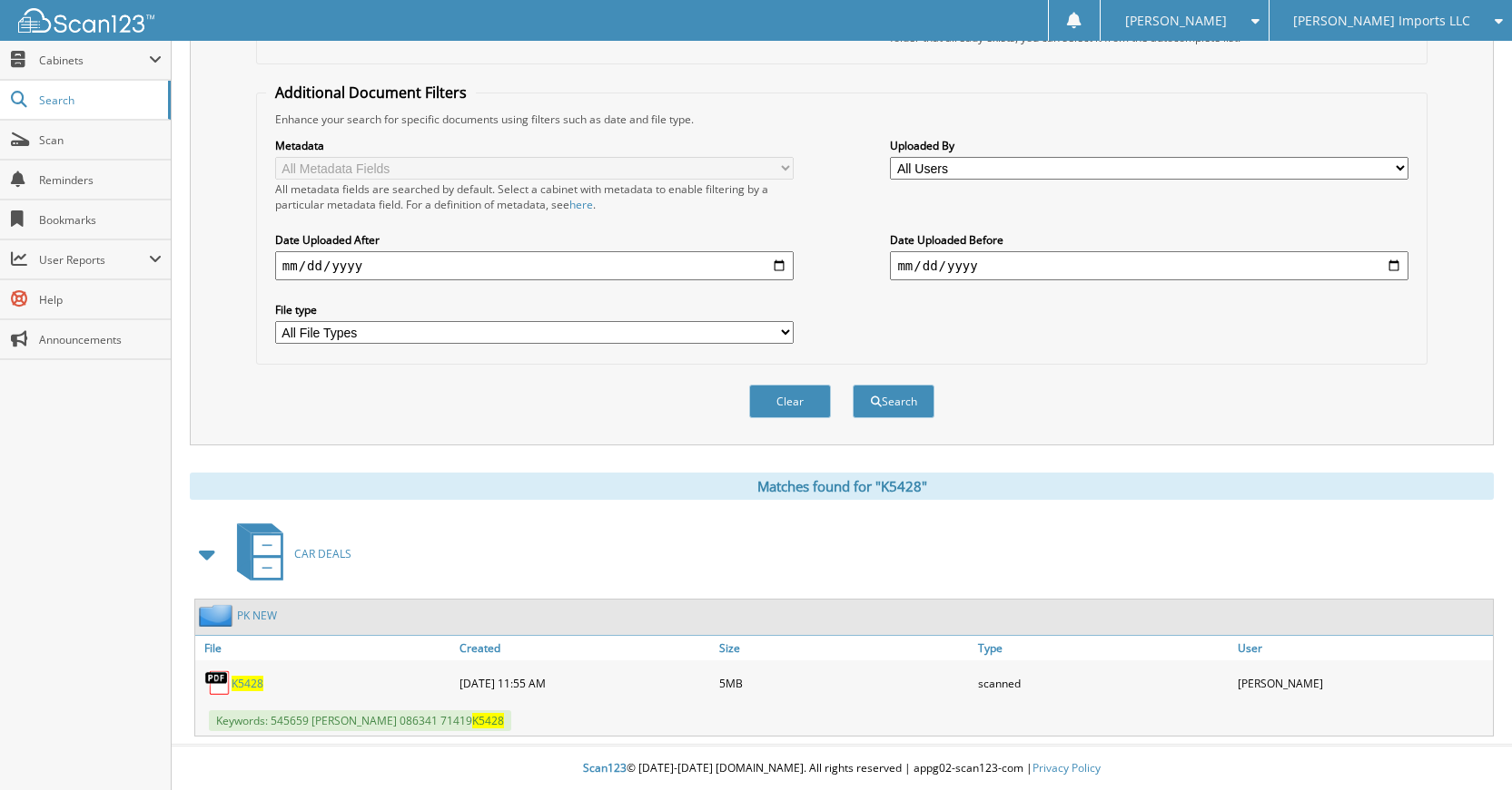
scroll to position [325, 0]
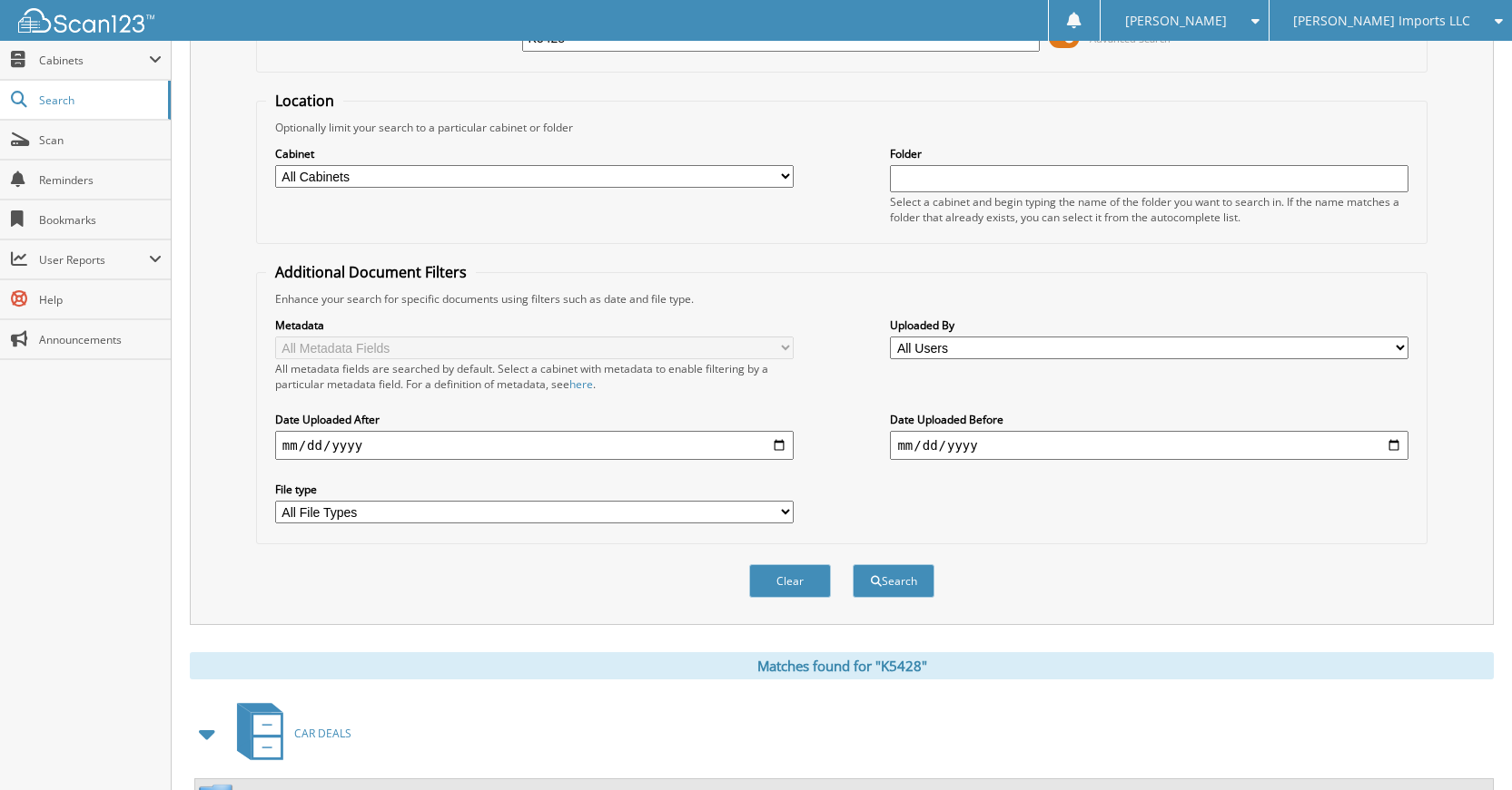
drag, startPoint x: 761, startPoint y: 584, endPoint x: 786, endPoint y: 573, distance: 27.3
click at [765, 581] on button "Clear" at bounding box center [789, 581] width 81 height 34
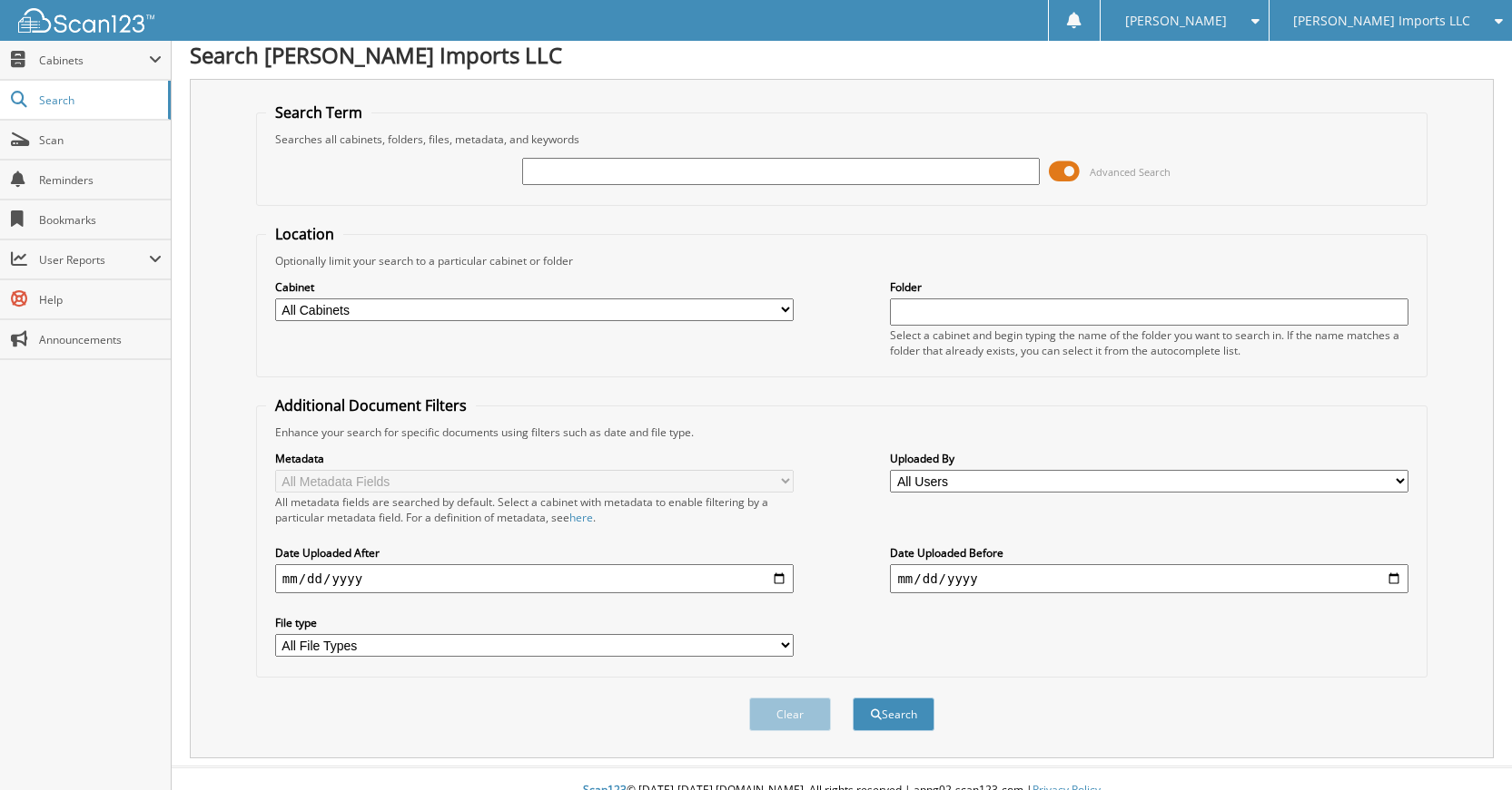
scroll to position [0, 0]
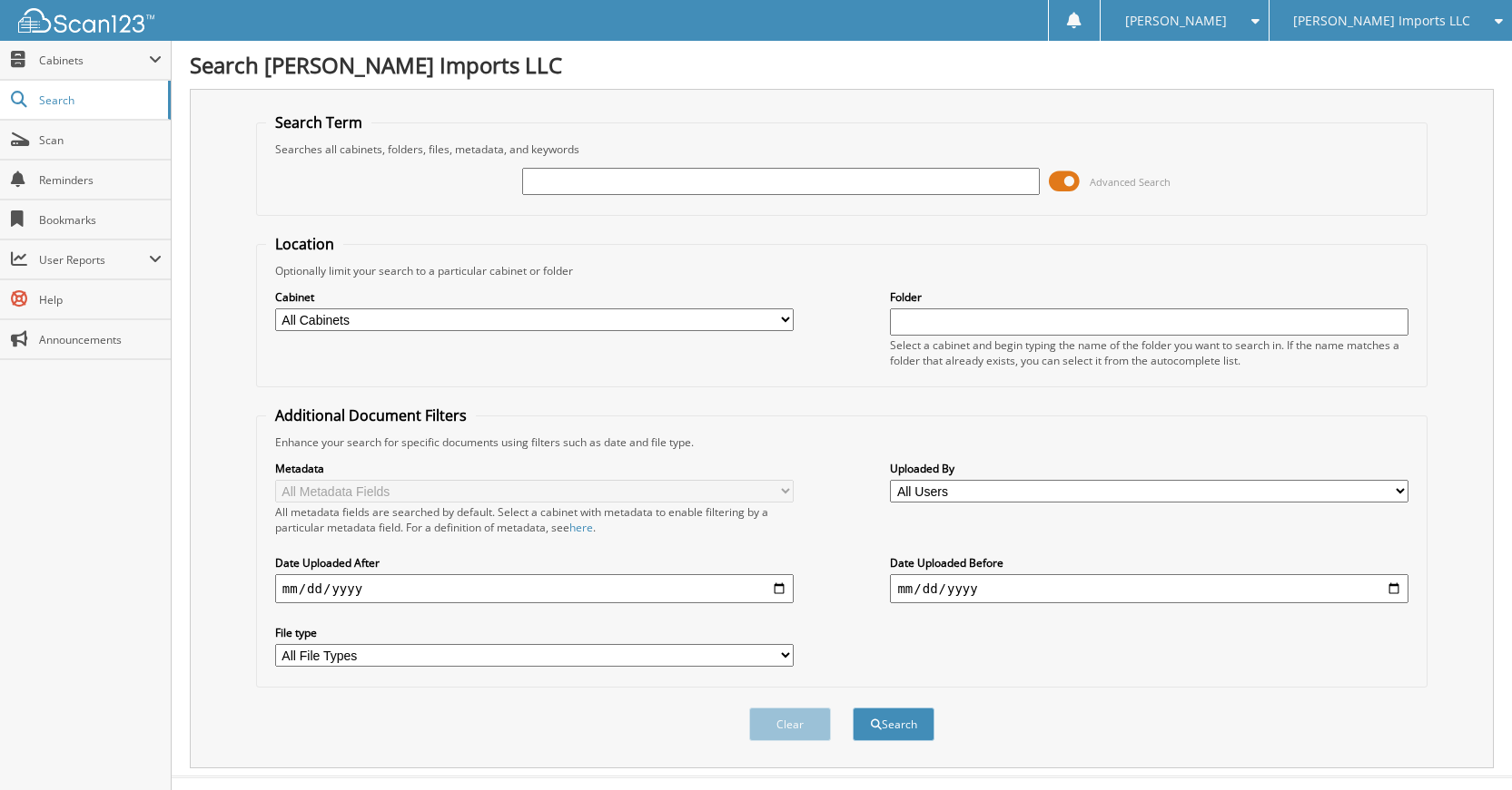
click at [822, 182] on input "text" at bounding box center [782, 182] width 519 height 27
type input "K61192"
click at [852, 708] on button "Search" at bounding box center [893, 724] width 81 height 34
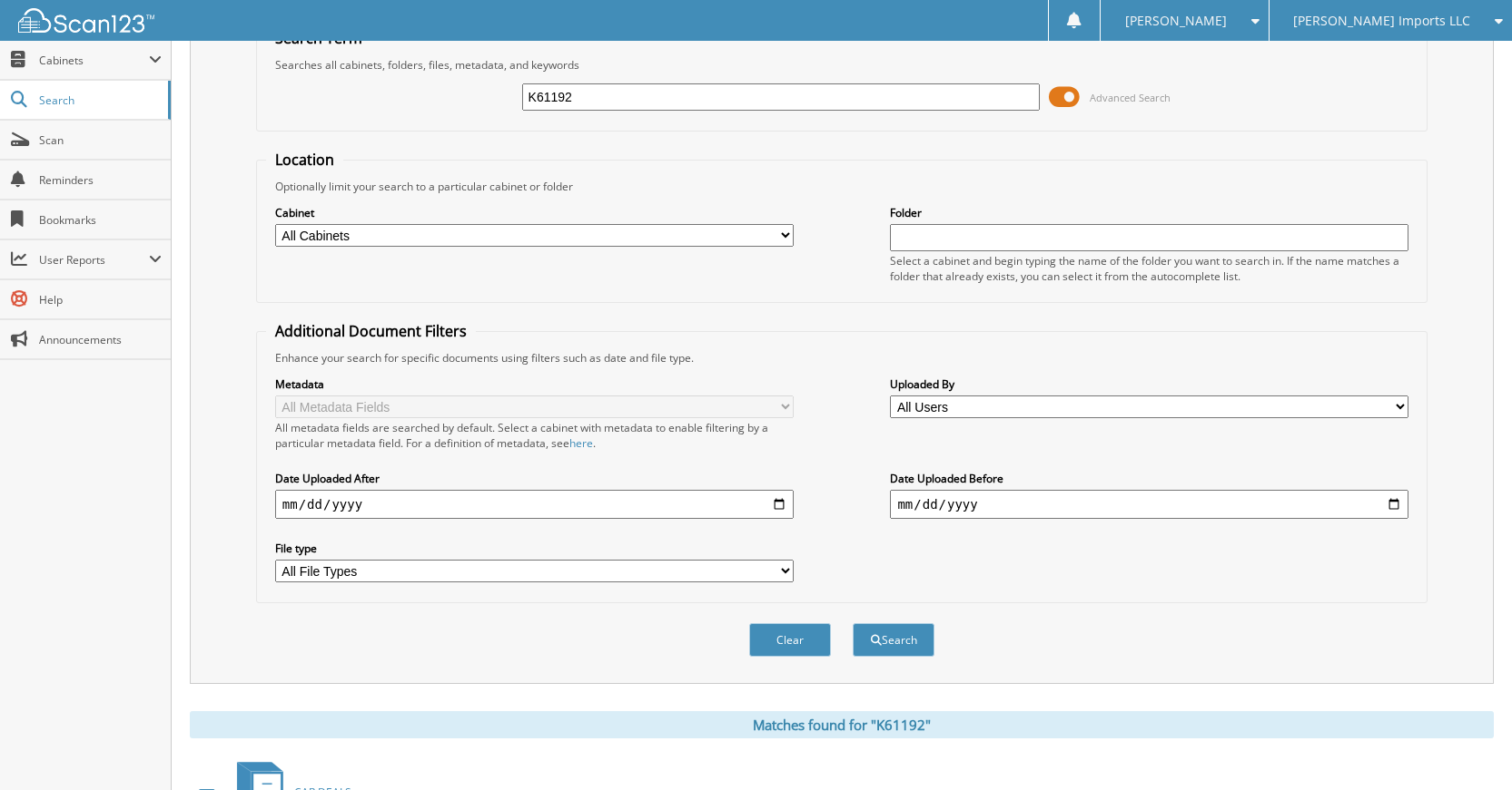
scroll to position [325, 0]
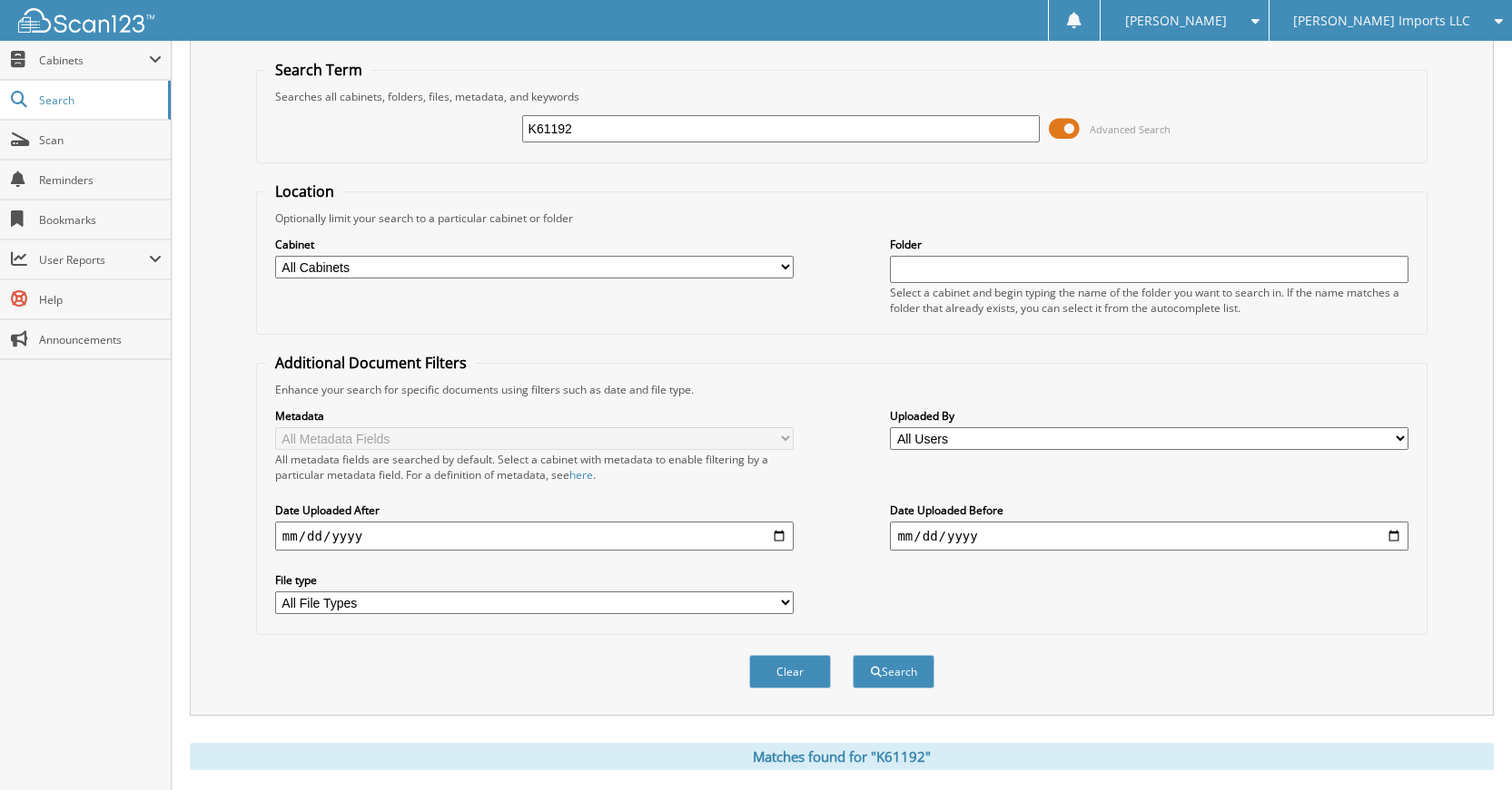
click at [812, 669] on button "Clear" at bounding box center [789, 672] width 81 height 34
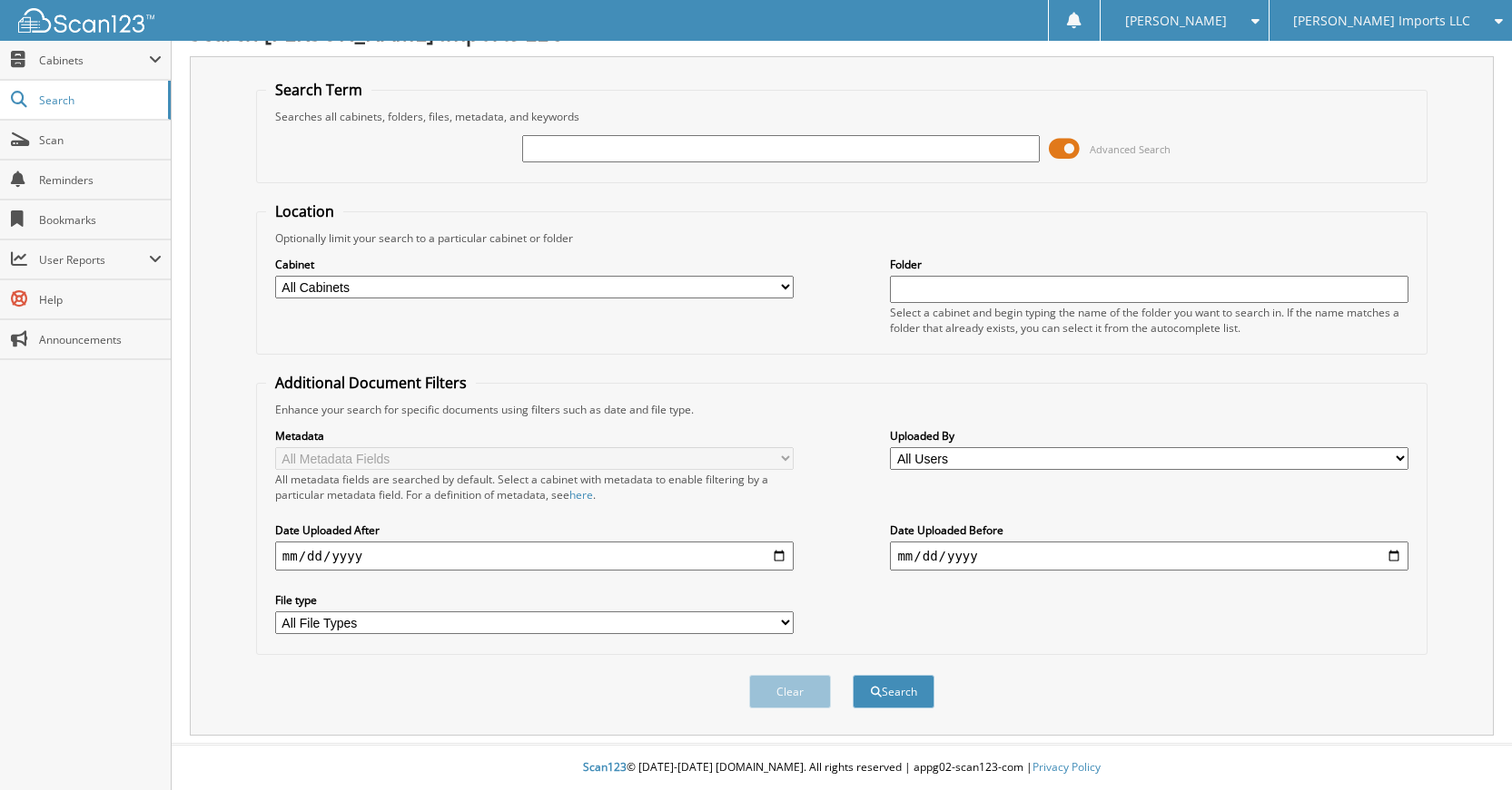
scroll to position [34, 0]
click at [896, 141] on input "text" at bounding box center [782, 149] width 519 height 27
type input "K61193"
click at [852, 675] on button "Search" at bounding box center [893, 691] width 81 height 34
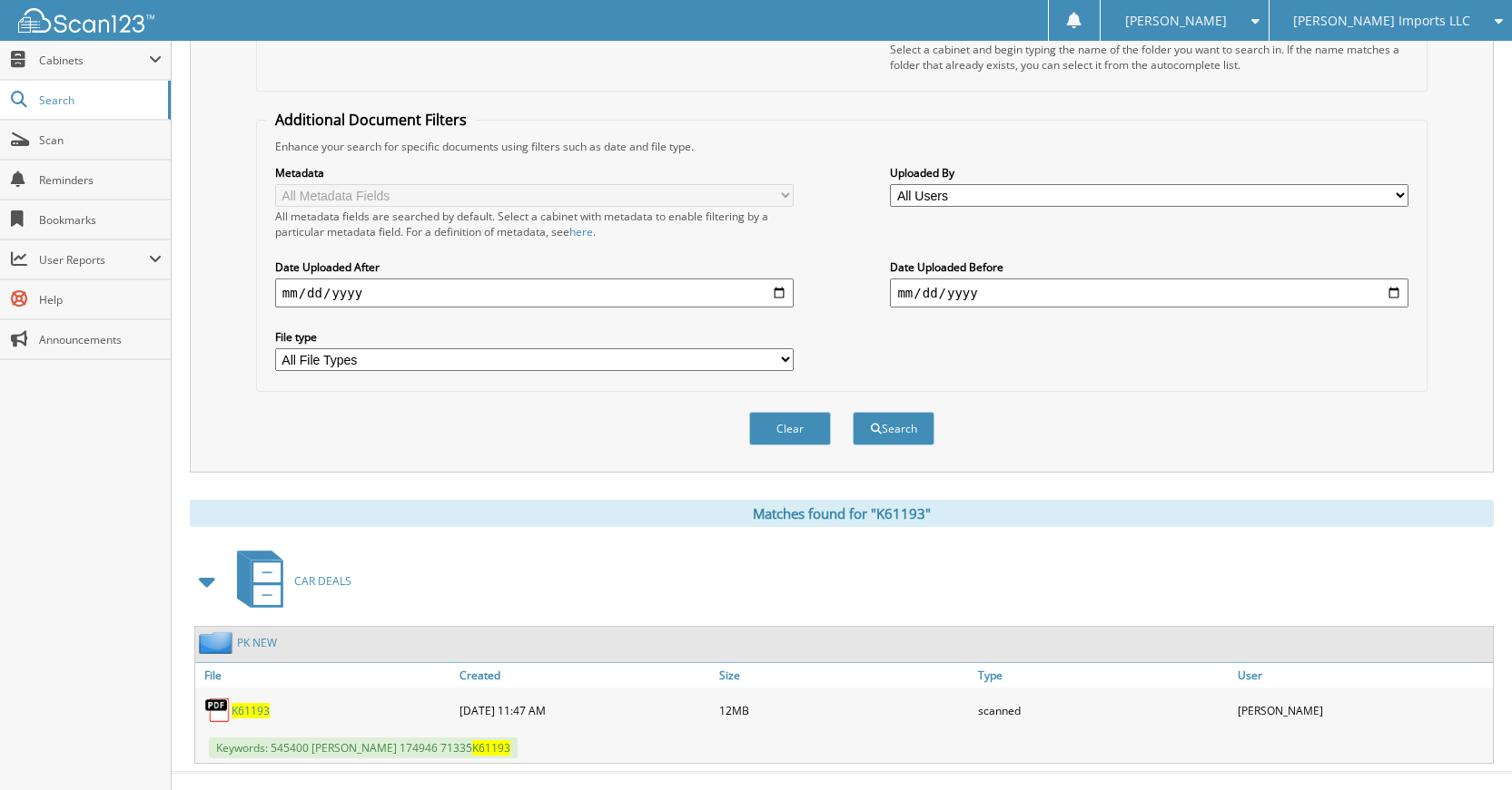
scroll to position [325, 0]
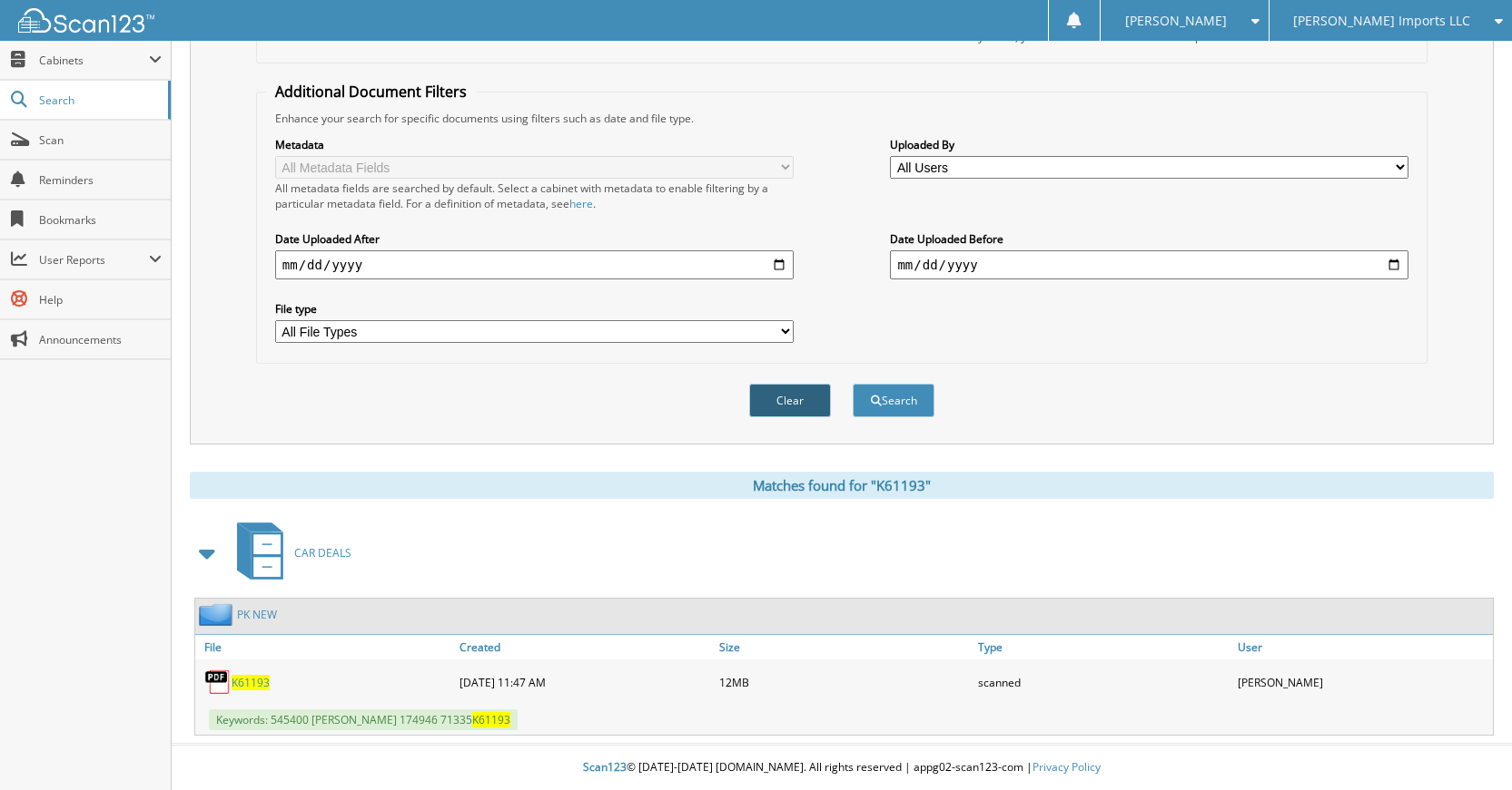
click at [768, 401] on button "Clear" at bounding box center [789, 400] width 81 height 34
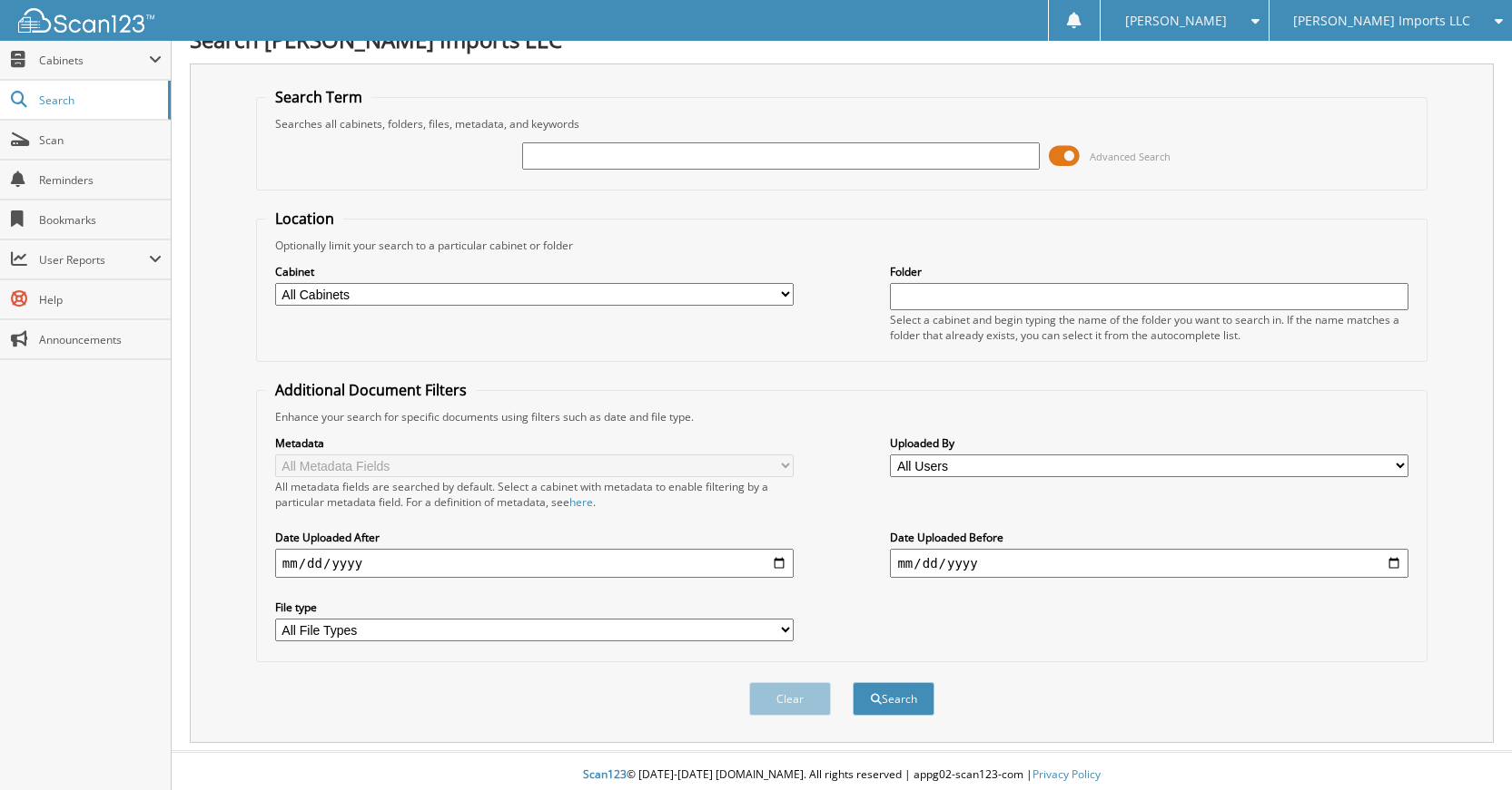
scroll to position [0, 0]
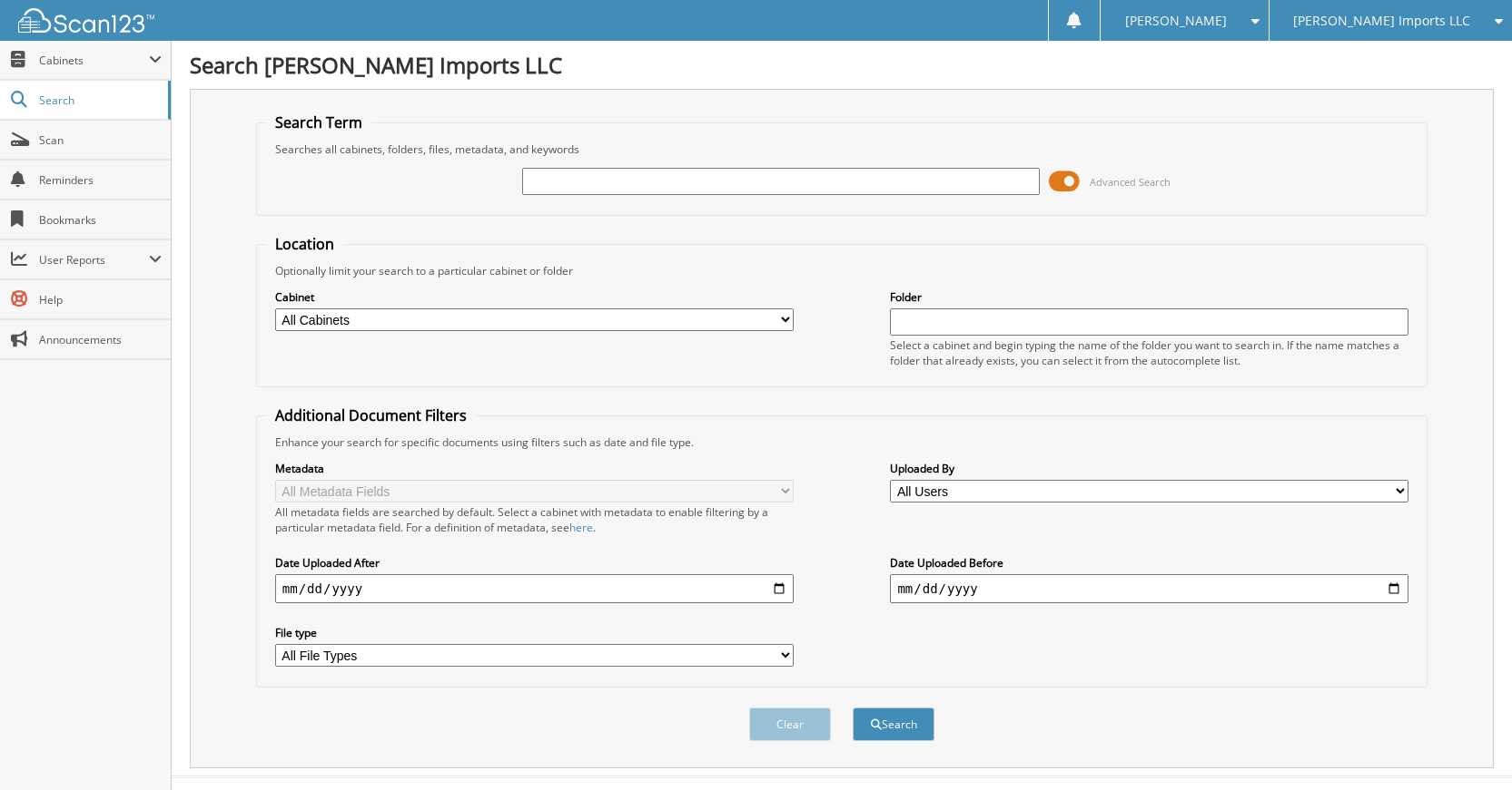
click at [867, 170] on input "text" at bounding box center [782, 182] width 519 height 27
type input "K40034"
click at [852, 708] on button "Search" at bounding box center [893, 724] width 81 height 34
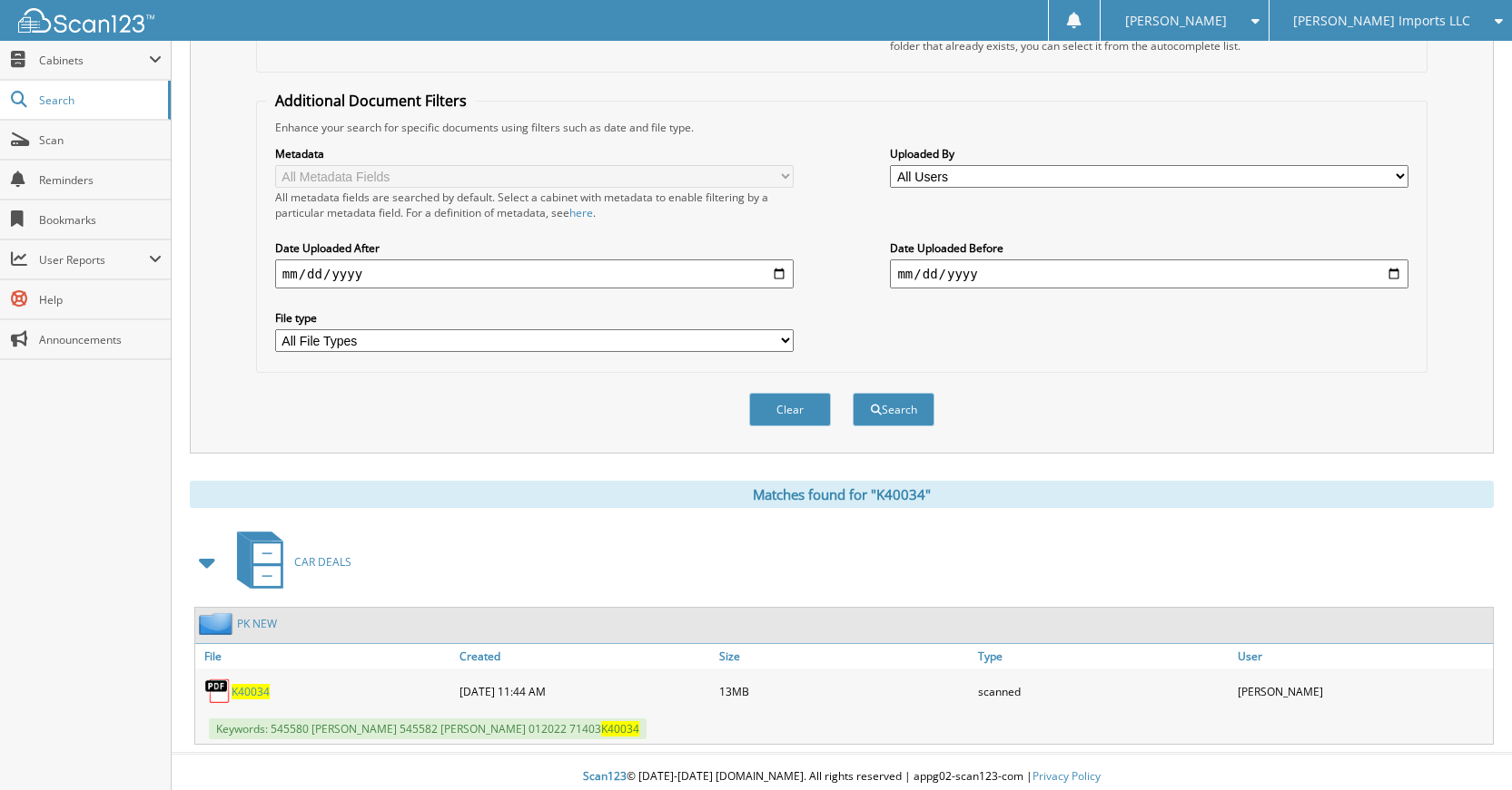
scroll to position [325, 0]
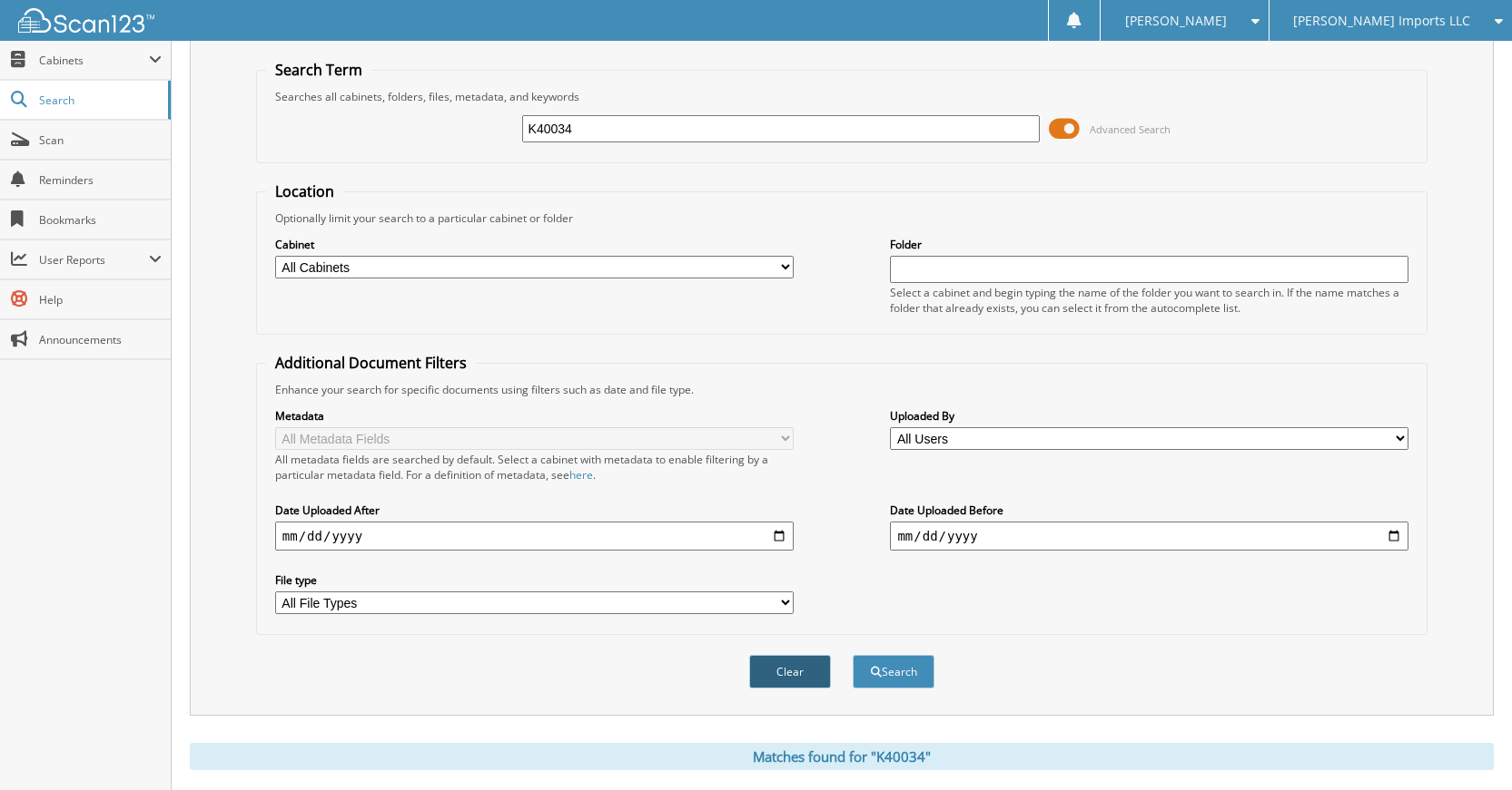
click at [806, 664] on button "Clear" at bounding box center [789, 672] width 81 height 34
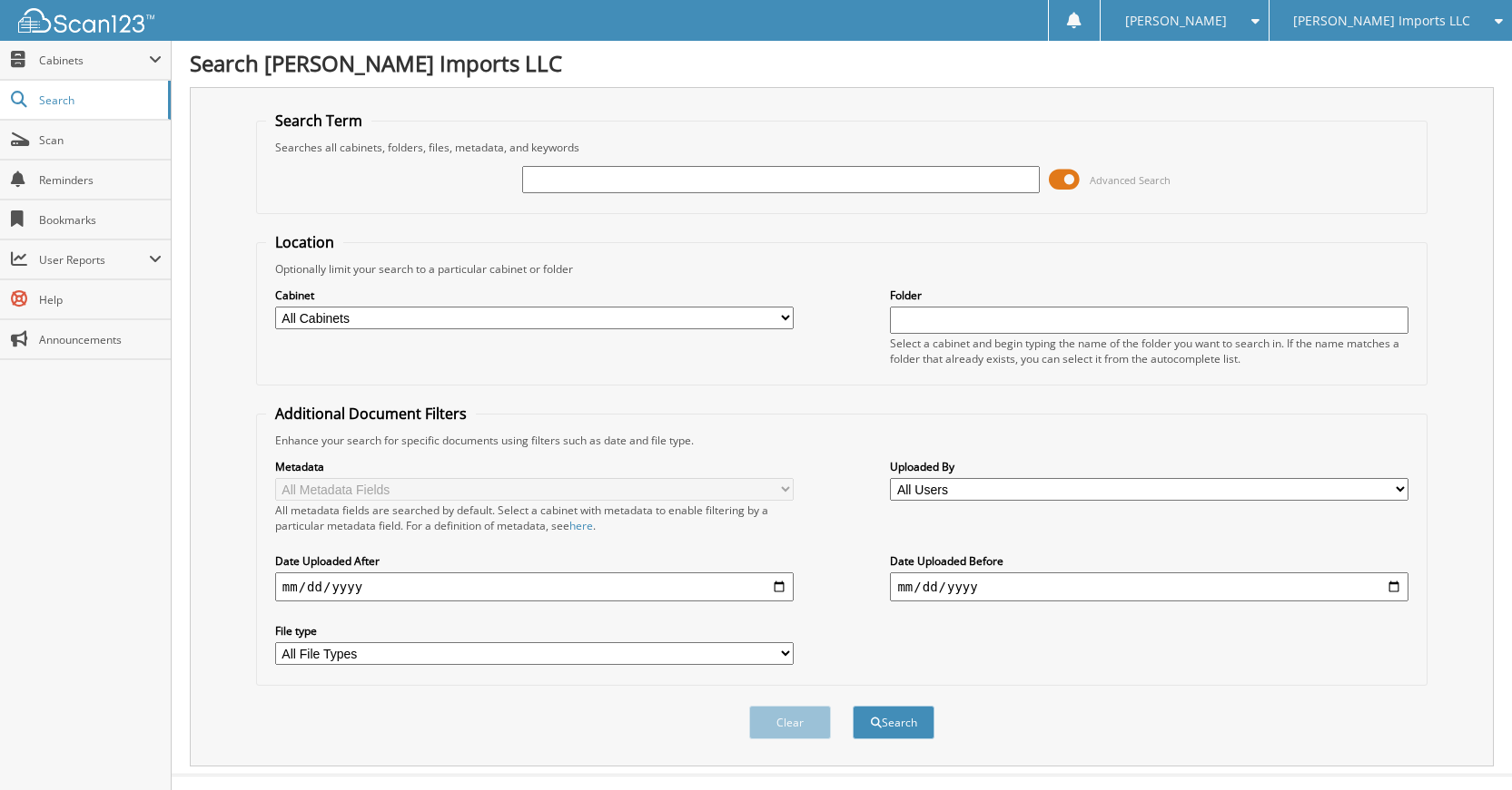
scroll to position [0, 0]
click at [829, 195] on div at bounding box center [782, 182] width 519 height 31
click at [827, 189] on input "text" at bounding box center [782, 182] width 519 height 27
type input "K30263"
click at [852, 708] on button "Search" at bounding box center [893, 724] width 81 height 34
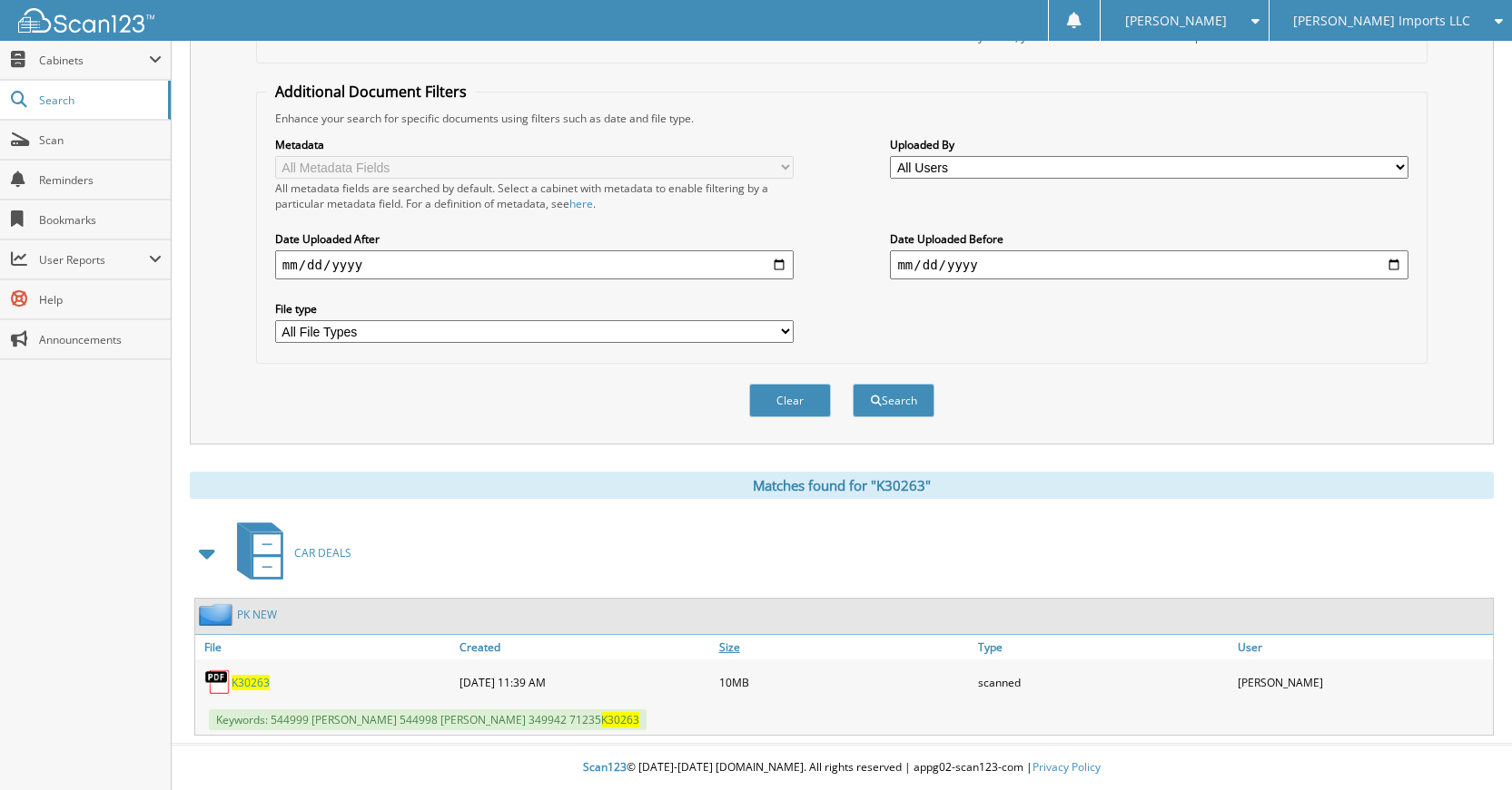
scroll to position [234, 0]
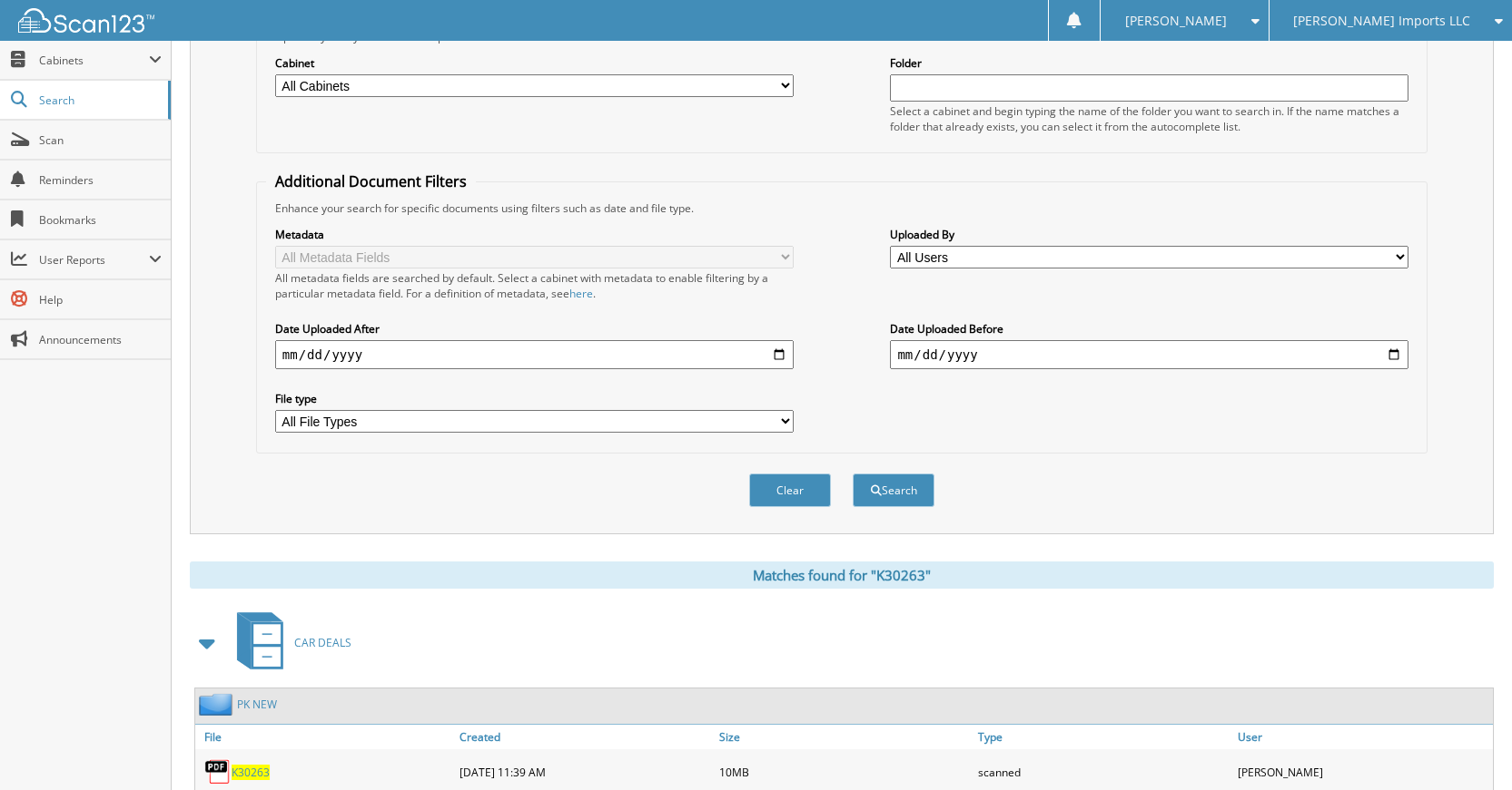
click at [785, 512] on div "Clear Search" at bounding box center [842, 490] width 1171 height 73
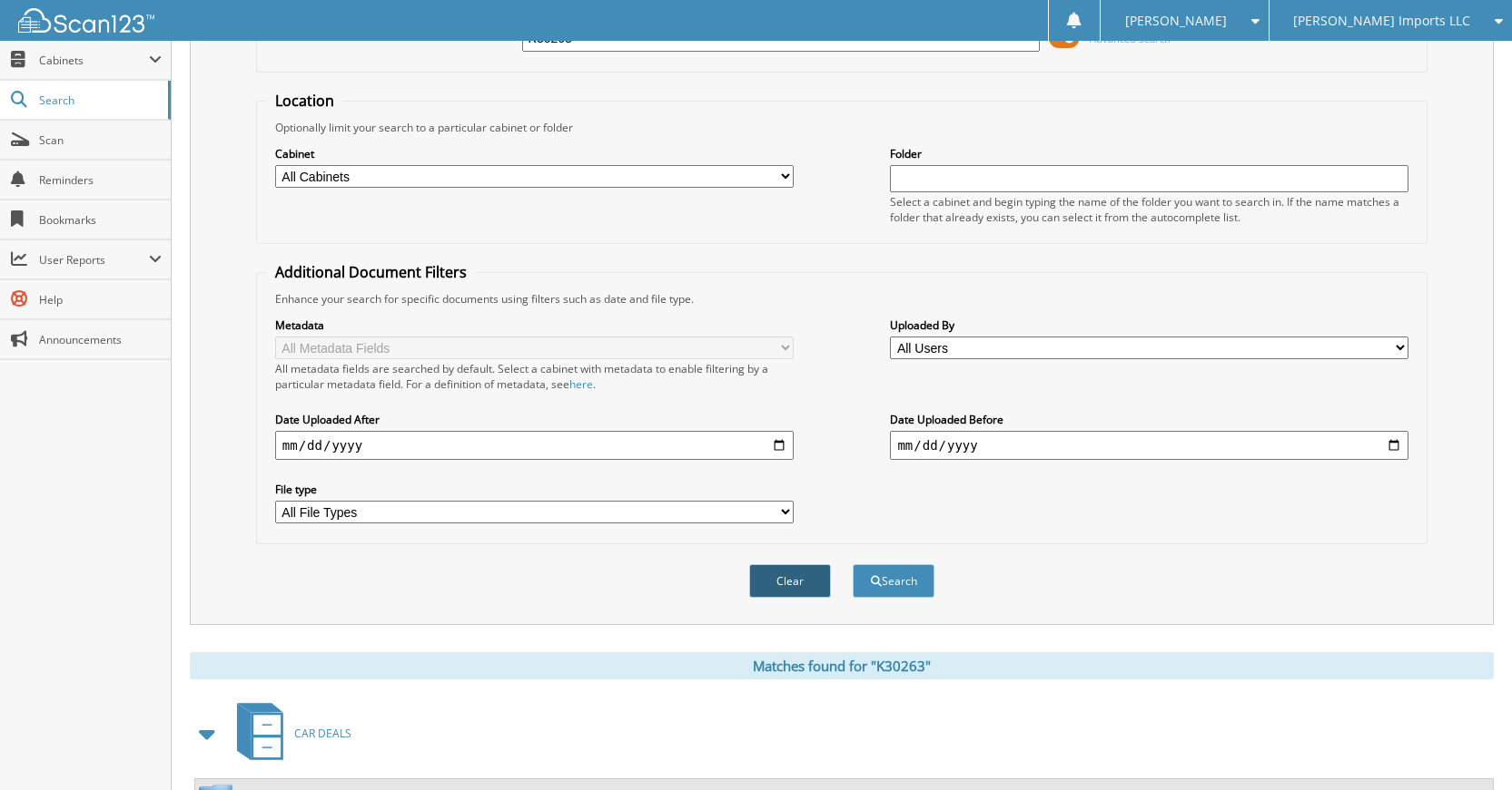
click at [763, 596] on button "Clear" at bounding box center [789, 581] width 81 height 34
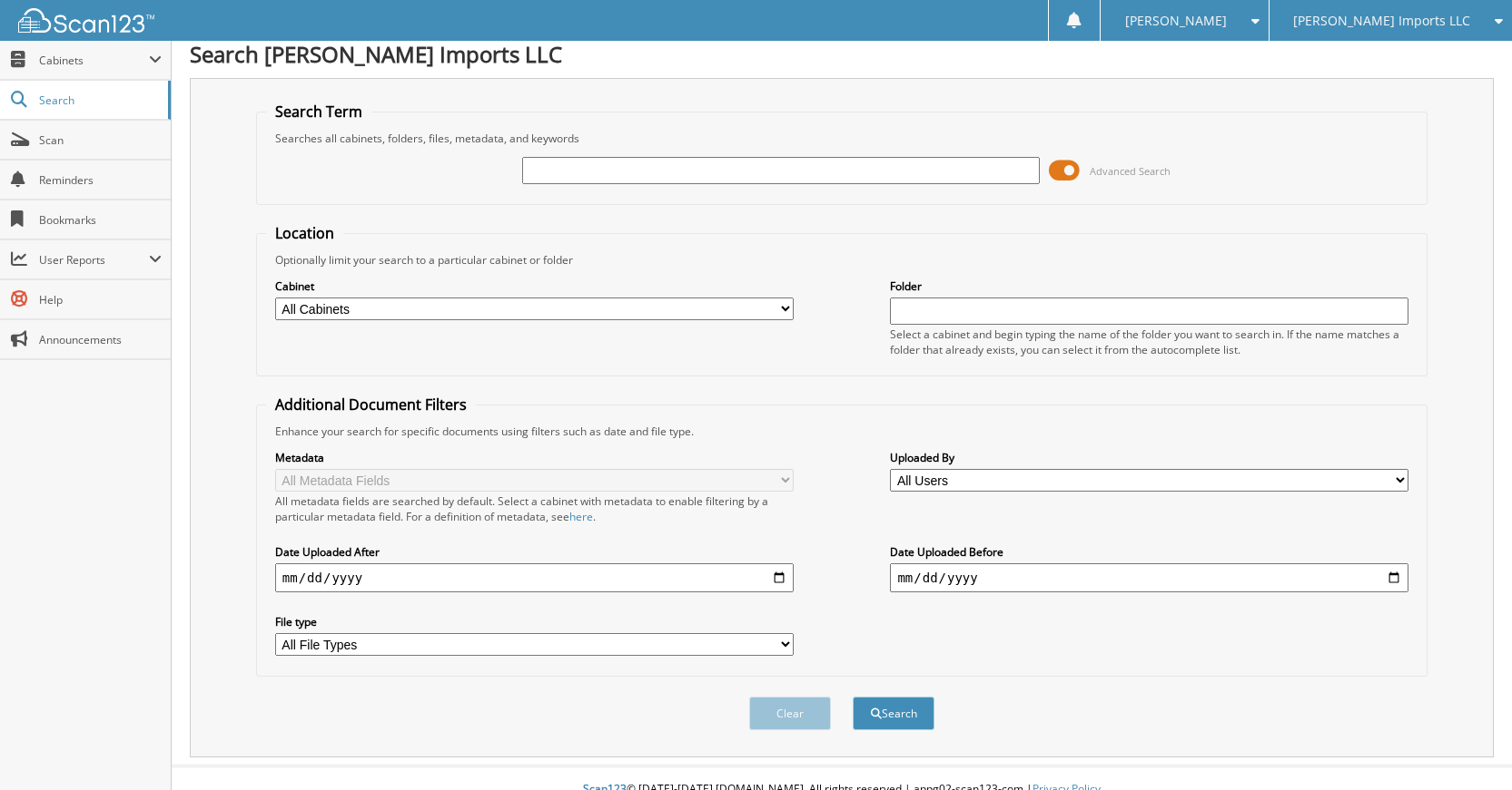
scroll to position [0, 0]
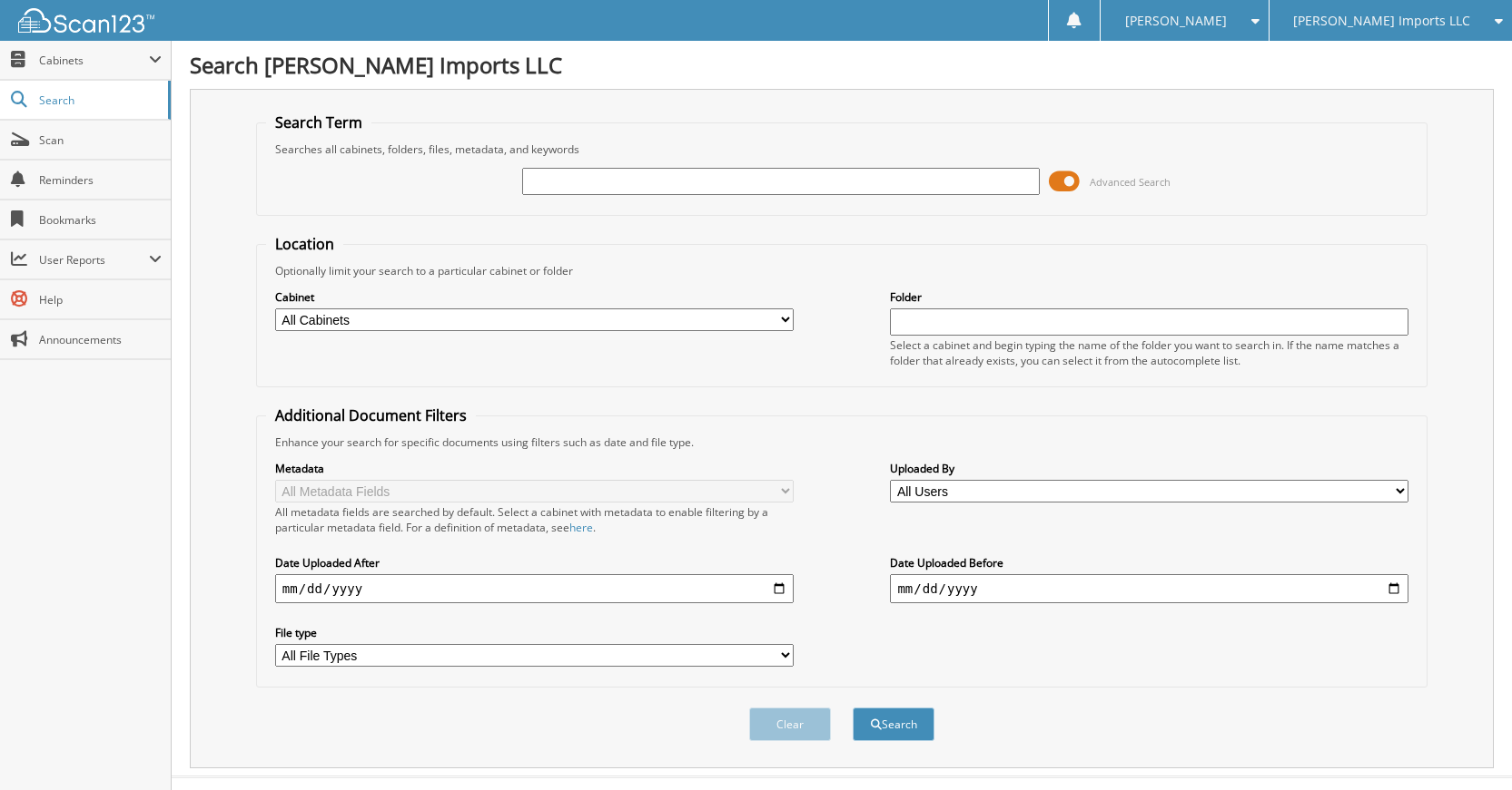
click at [828, 190] on input "text" at bounding box center [782, 182] width 519 height 27
type input "K50340"
click at [852, 708] on button "Search" at bounding box center [893, 724] width 81 height 34
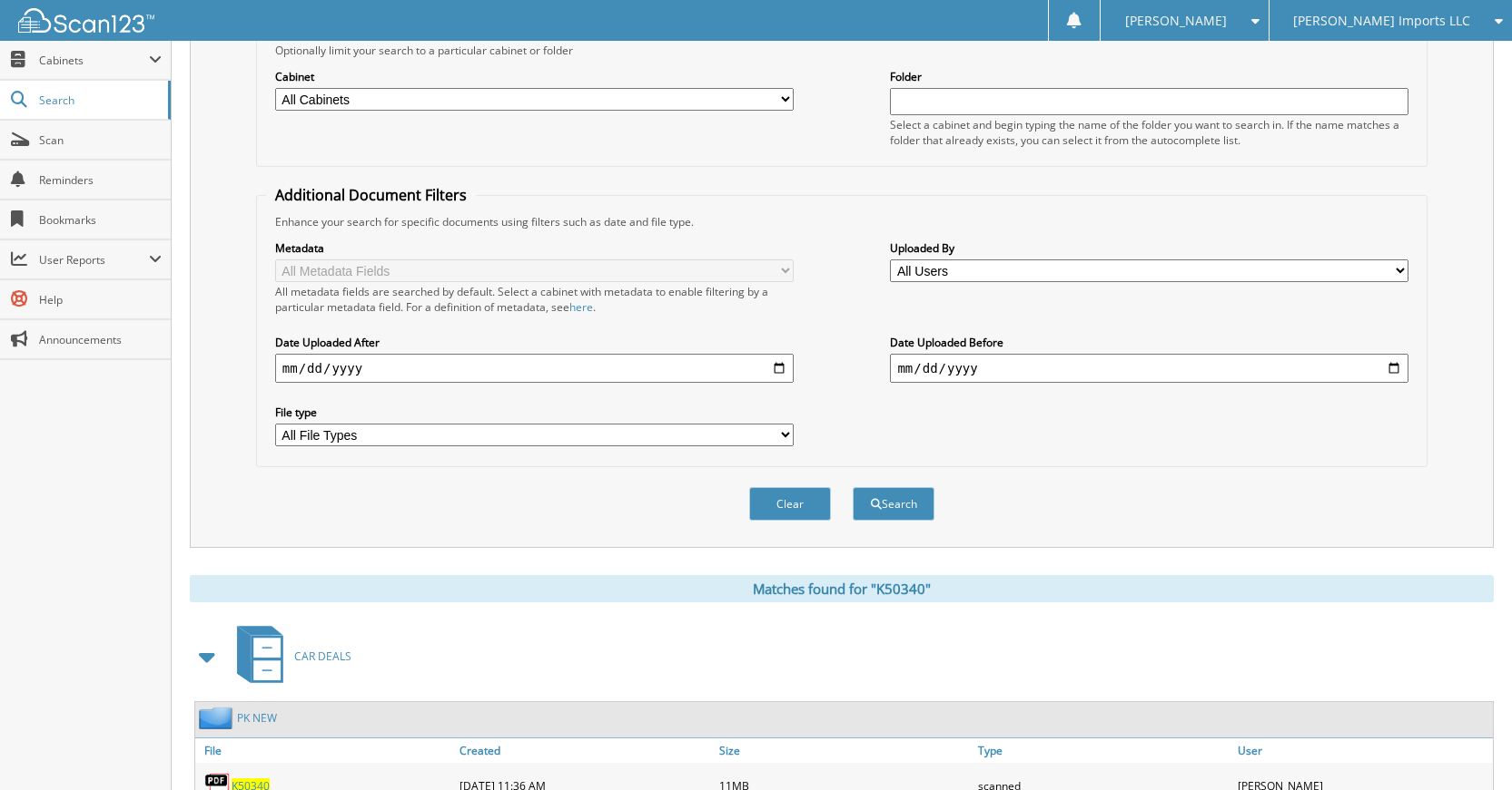
scroll to position [400, 0]
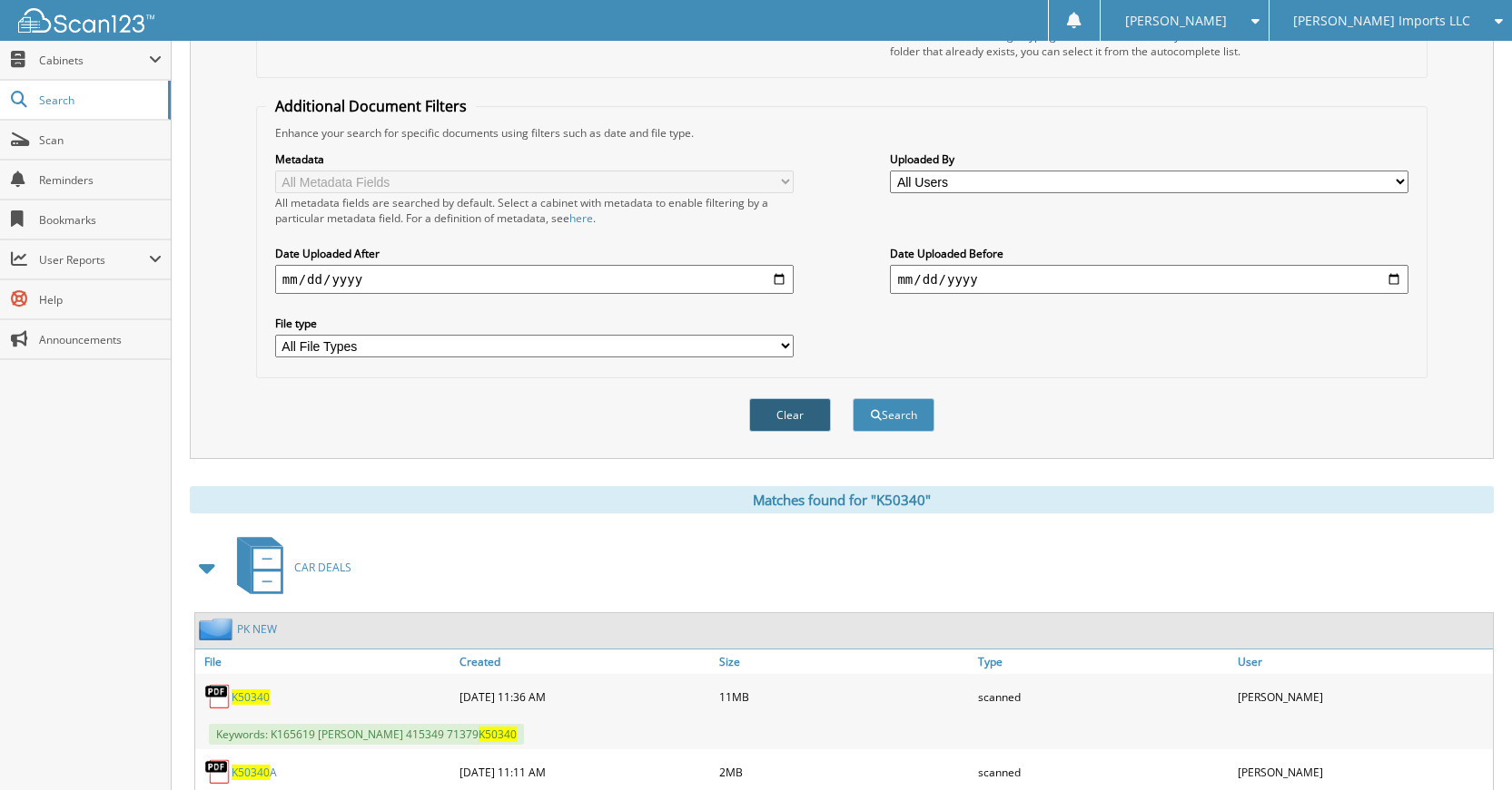
click at [779, 421] on button "Clear" at bounding box center [789, 415] width 81 height 34
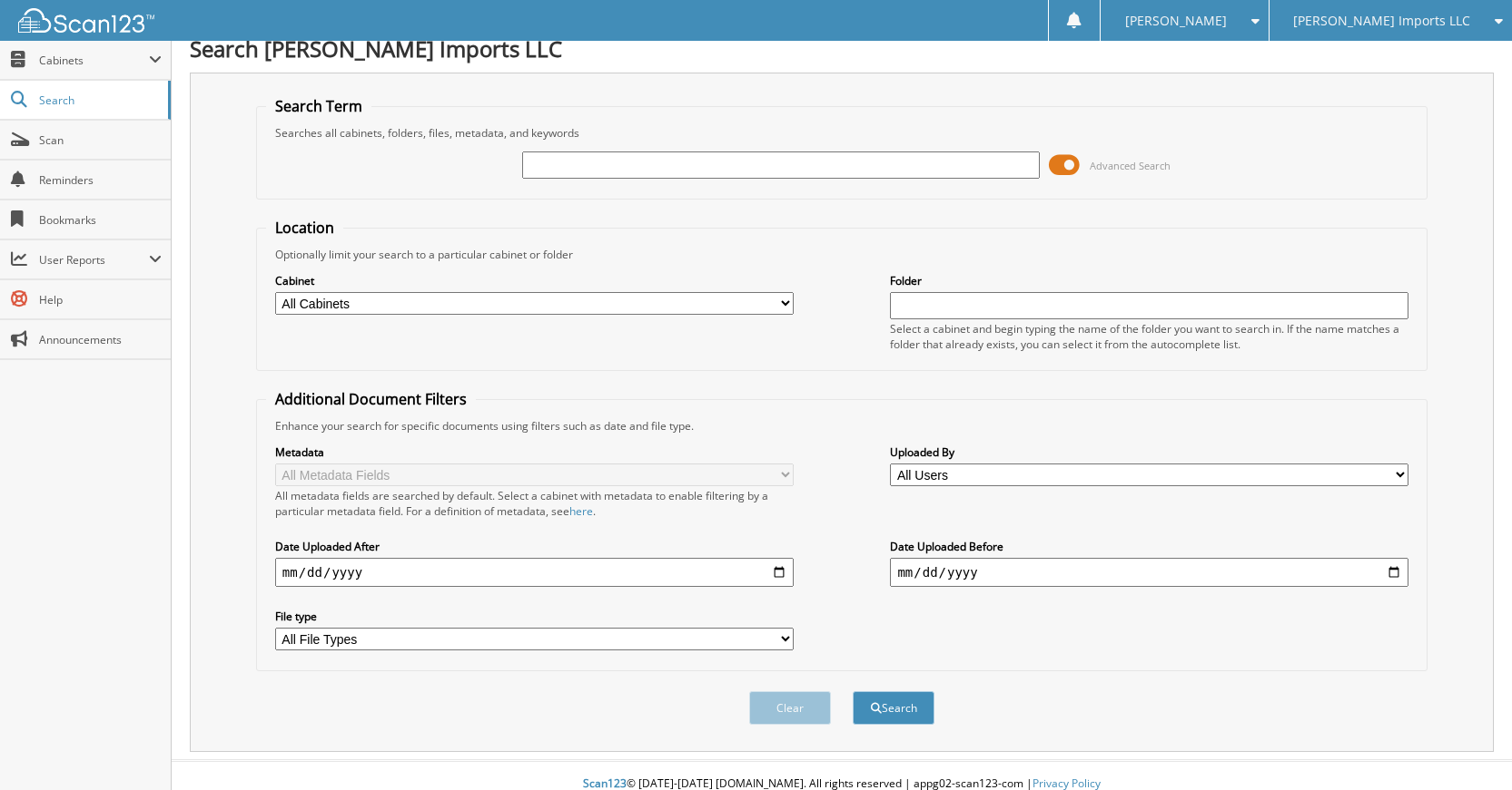
scroll to position [0, 0]
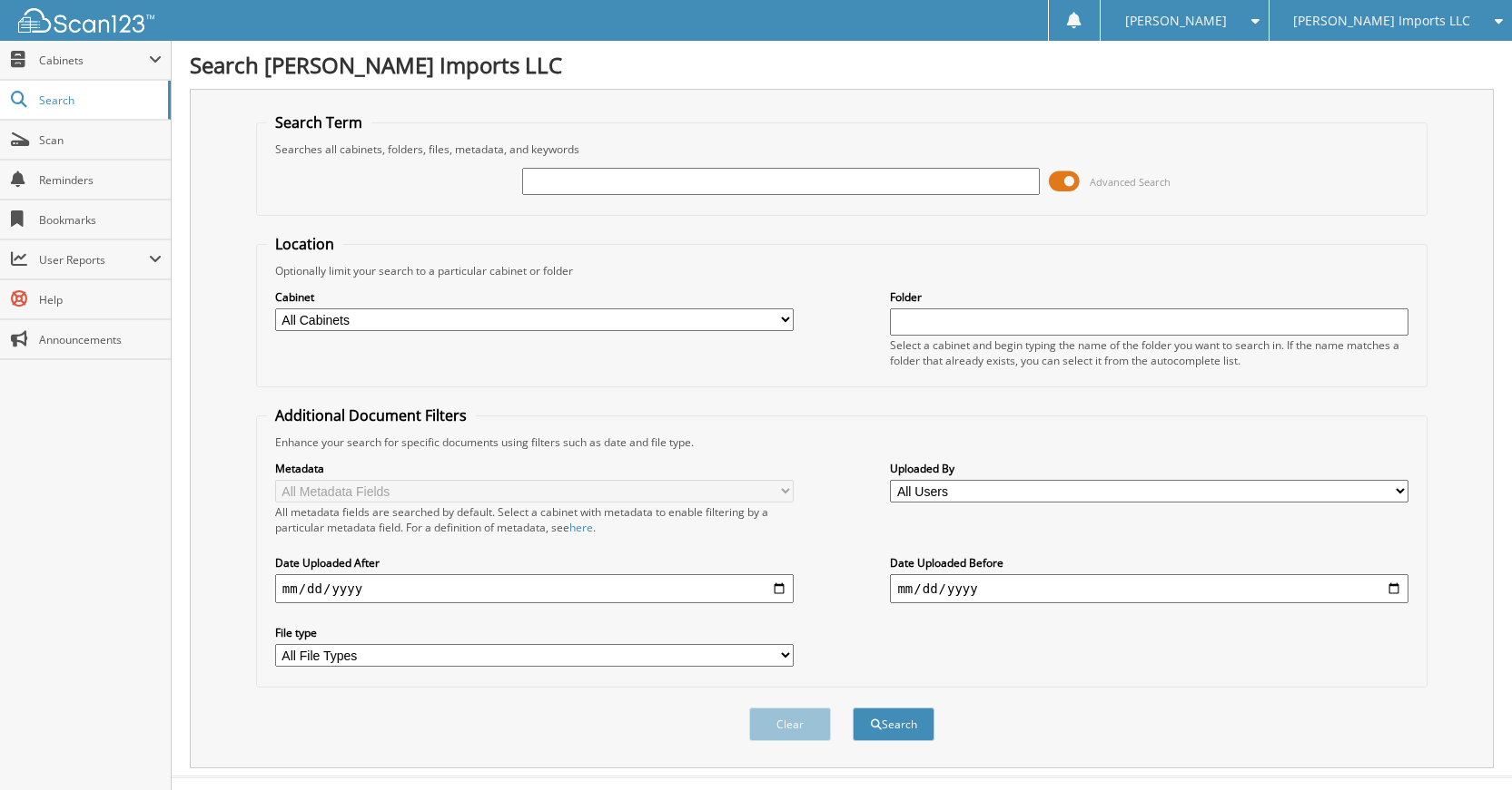
click at [894, 180] on input "text" at bounding box center [782, 182] width 519 height 27
type input "K61142"
click at [852, 708] on button "Search" at bounding box center [893, 724] width 81 height 34
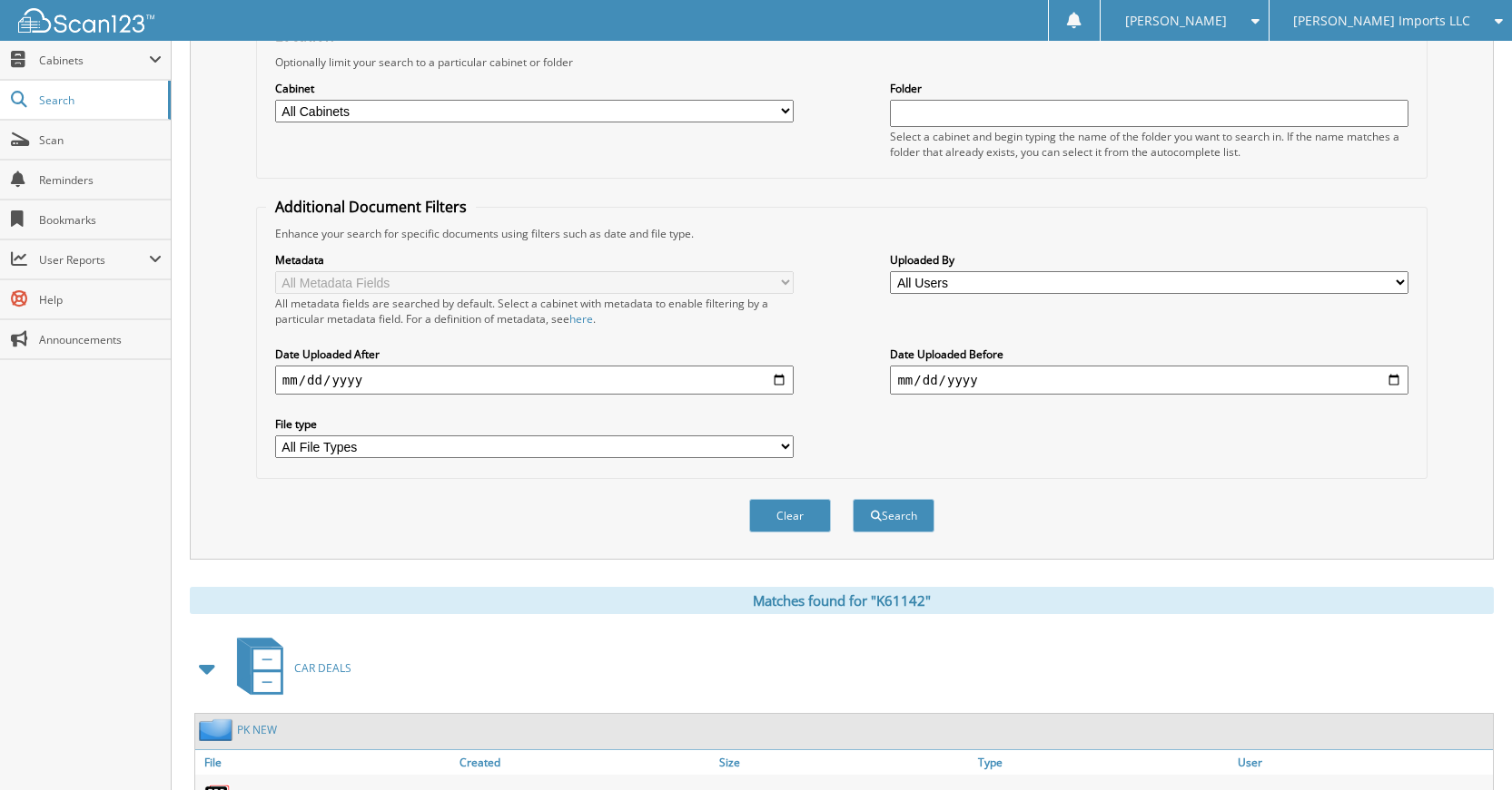
scroll to position [325, 0]
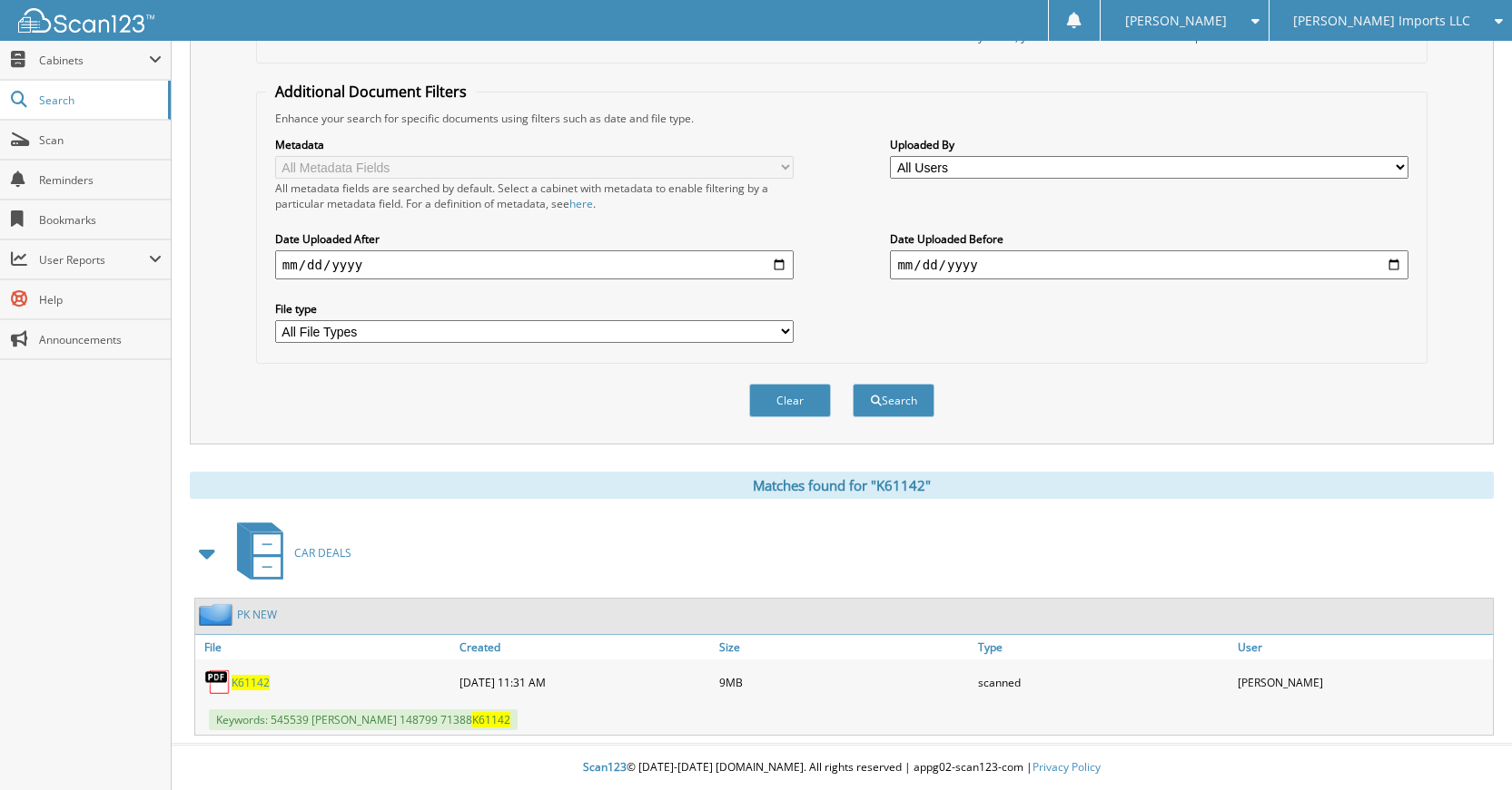
click at [820, 400] on button "Clear" at bounding box center [789, 400] width 81 height 34
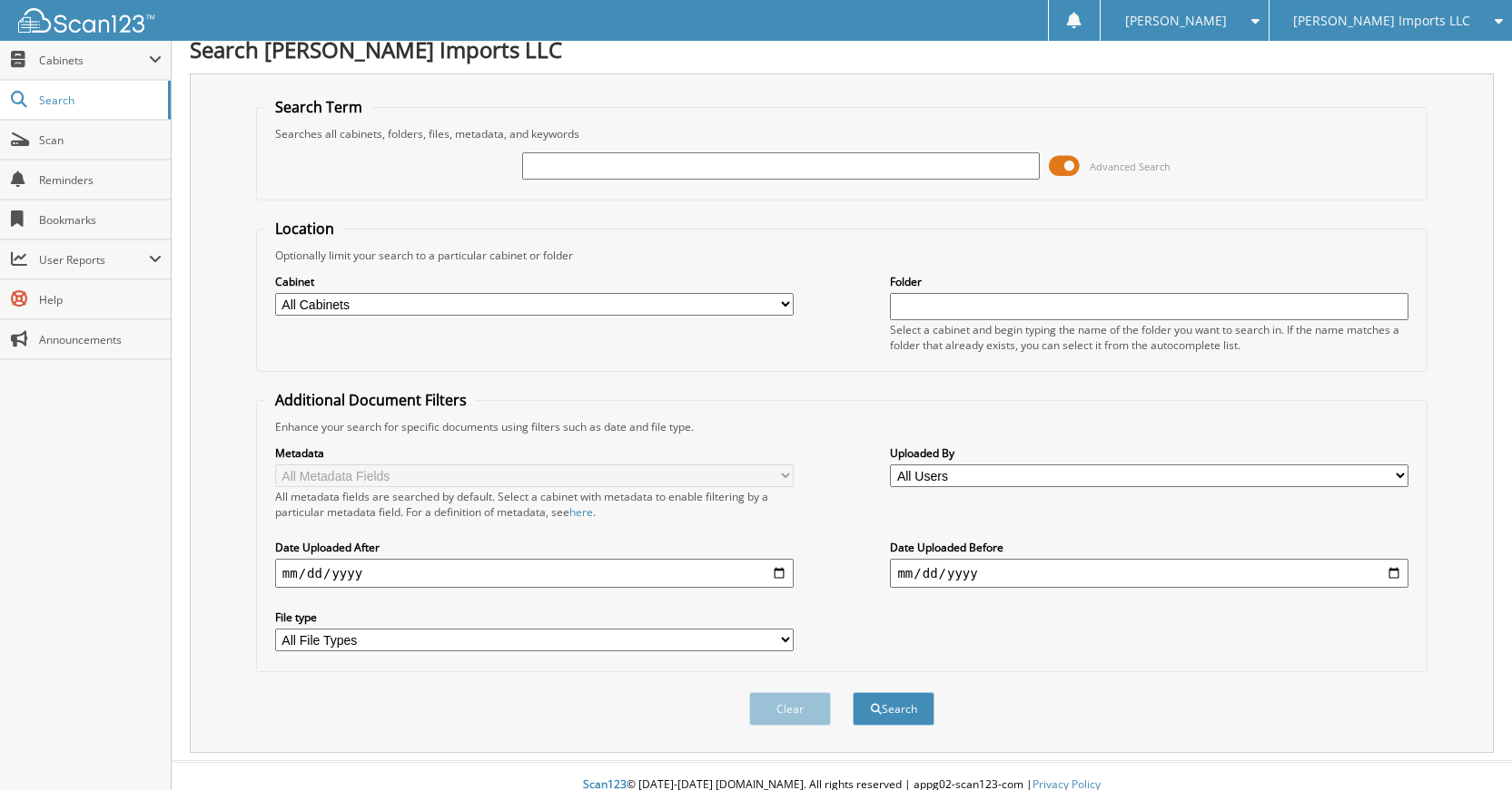
scroll to position [0, 0]
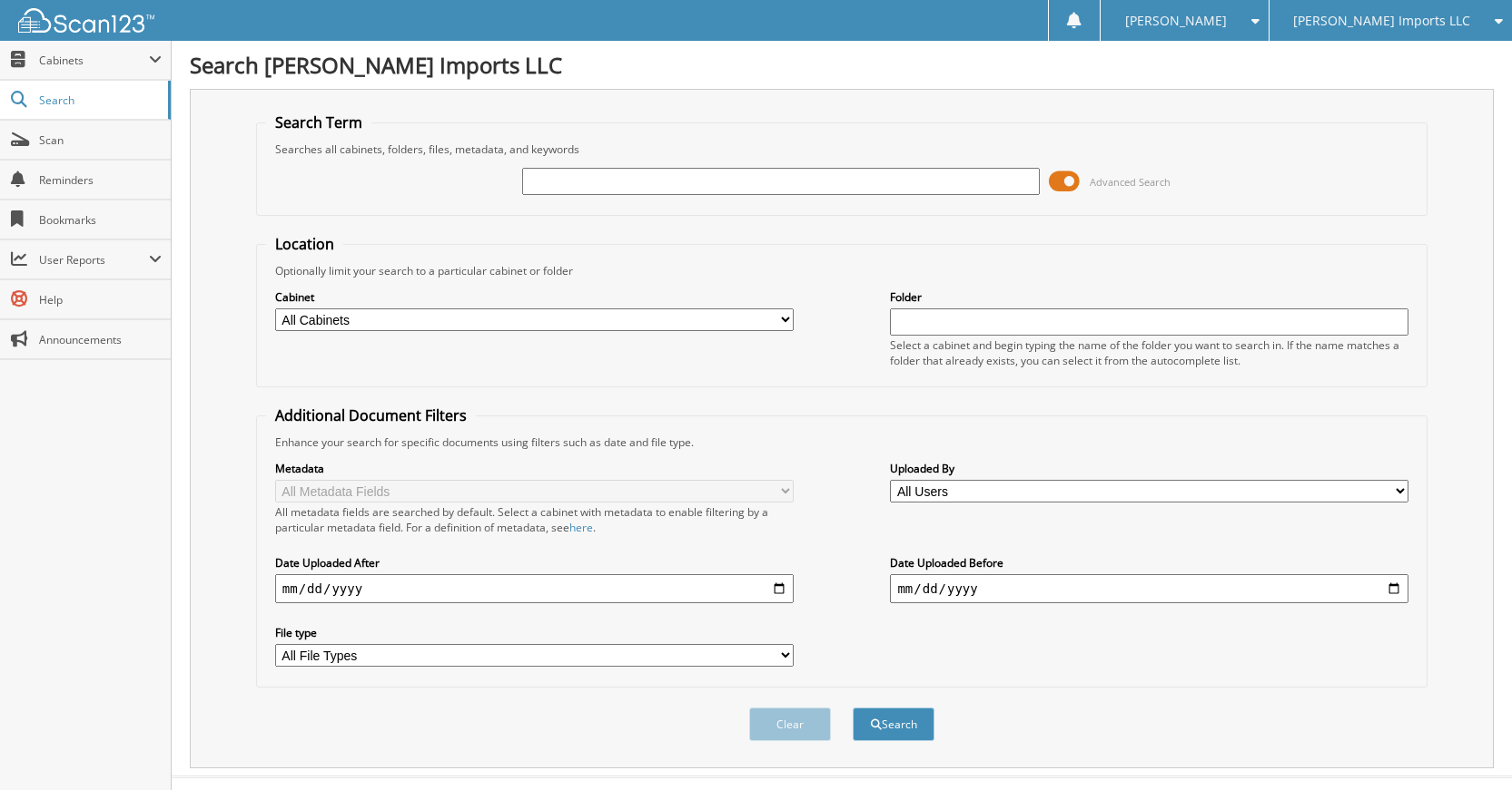
click at [945, 178] on input "text" at bounding box center [782, 182] width 519 height 27
type input "K79144"
click at [852, 708] on button "Search" at bounding box center [893, 724] width 81 height 34
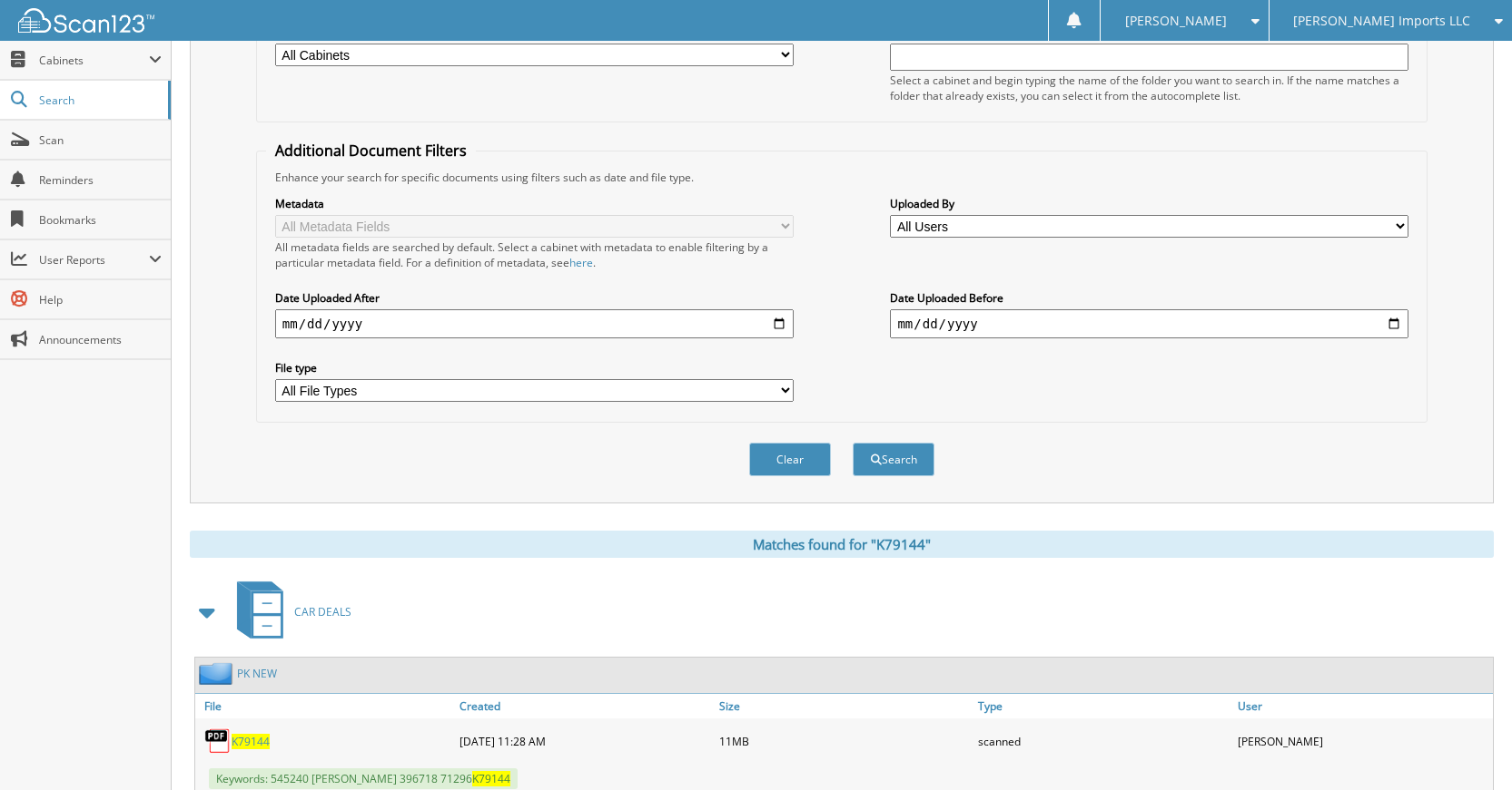
scroll to position [325, 0]
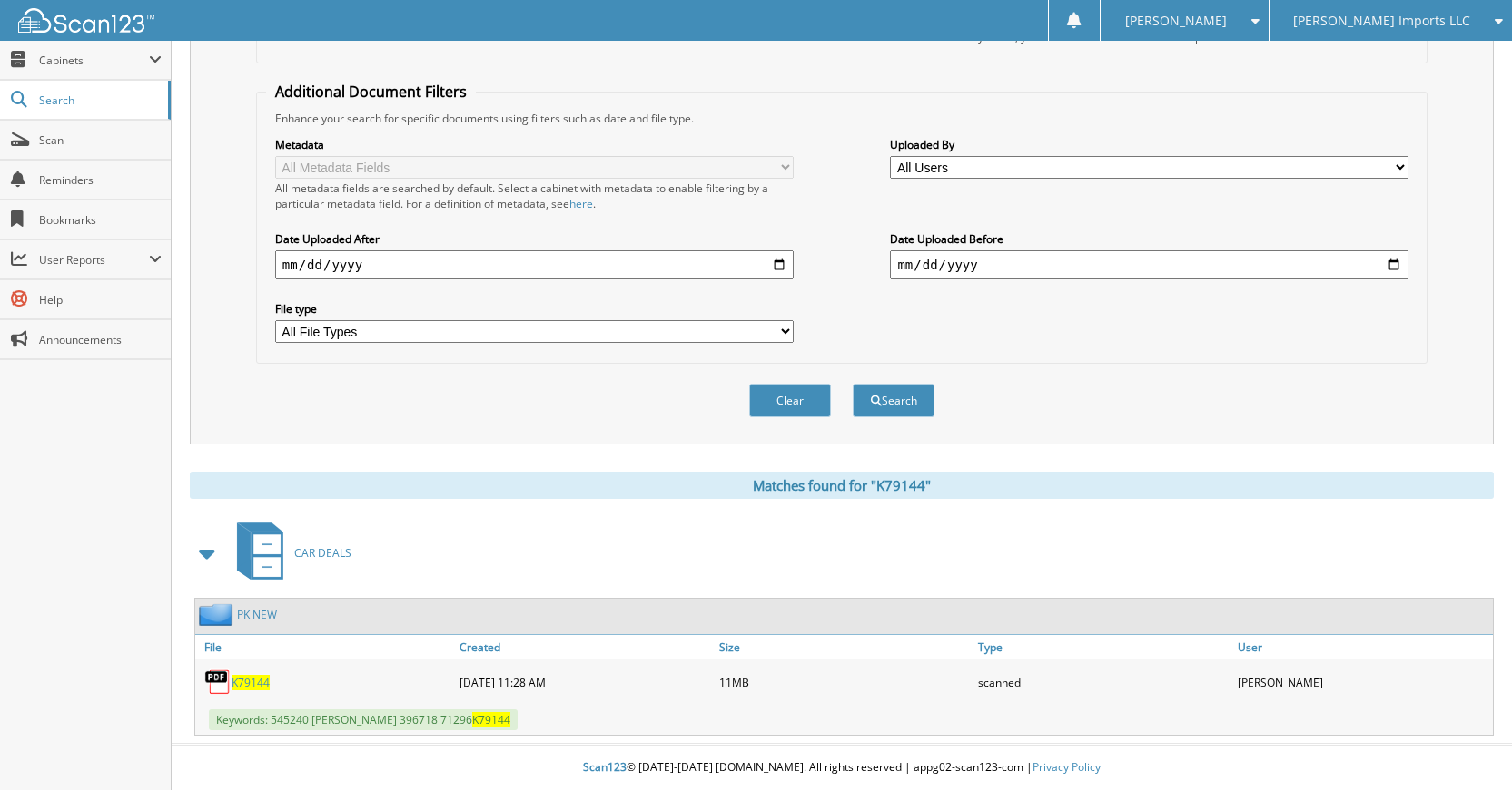
click at [795, 404] on button "Clear" at bounding box center [789, 400] width 81 height 34
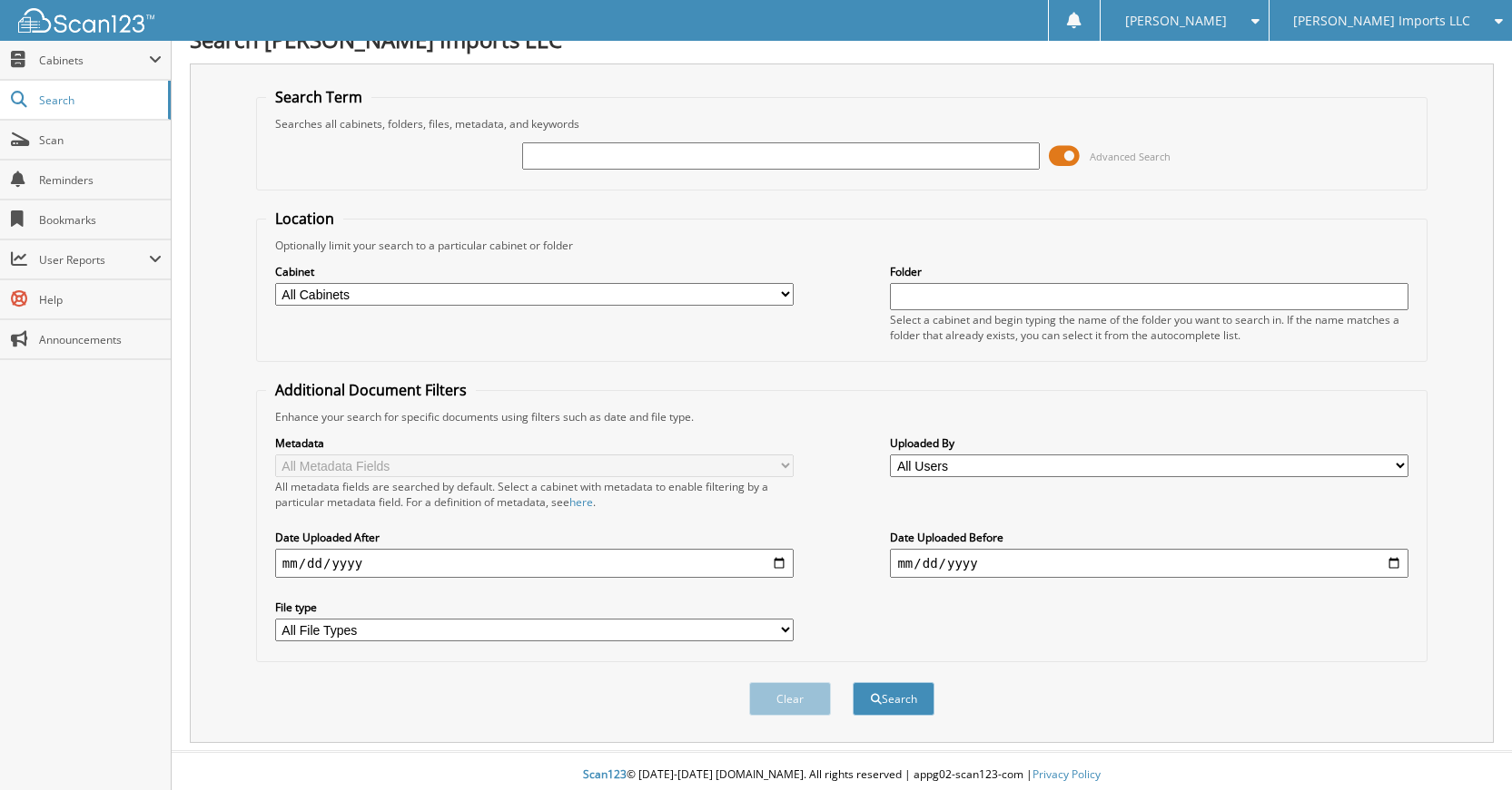
scroll to position [0, 0]
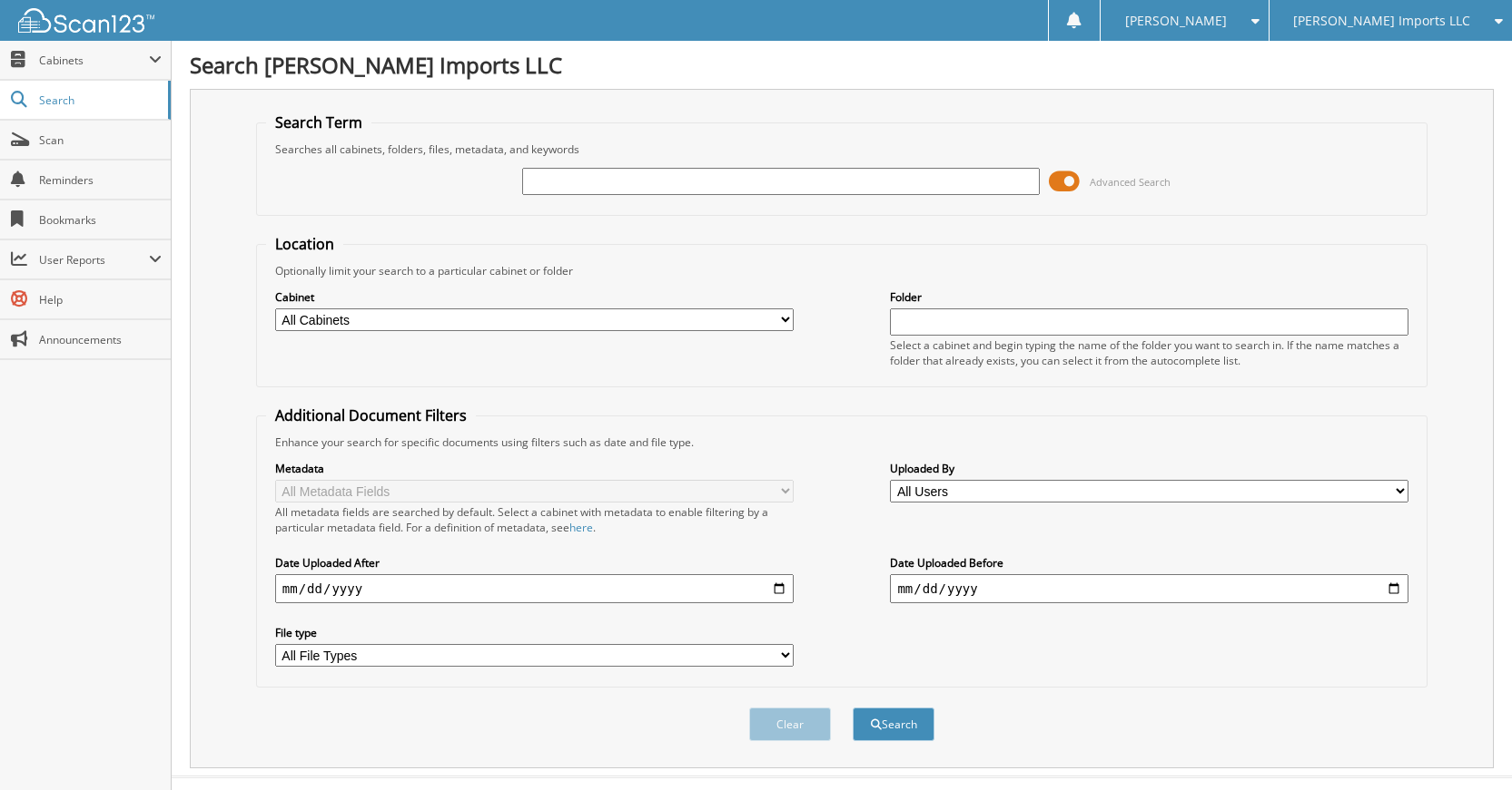
click at [846, 190] on input "text" at bounding box center [782, 182] width 519 height 27
type input "K30161"
click at [852, 708] on button "Search" at bounding box center [893, 724] width 81 height 34
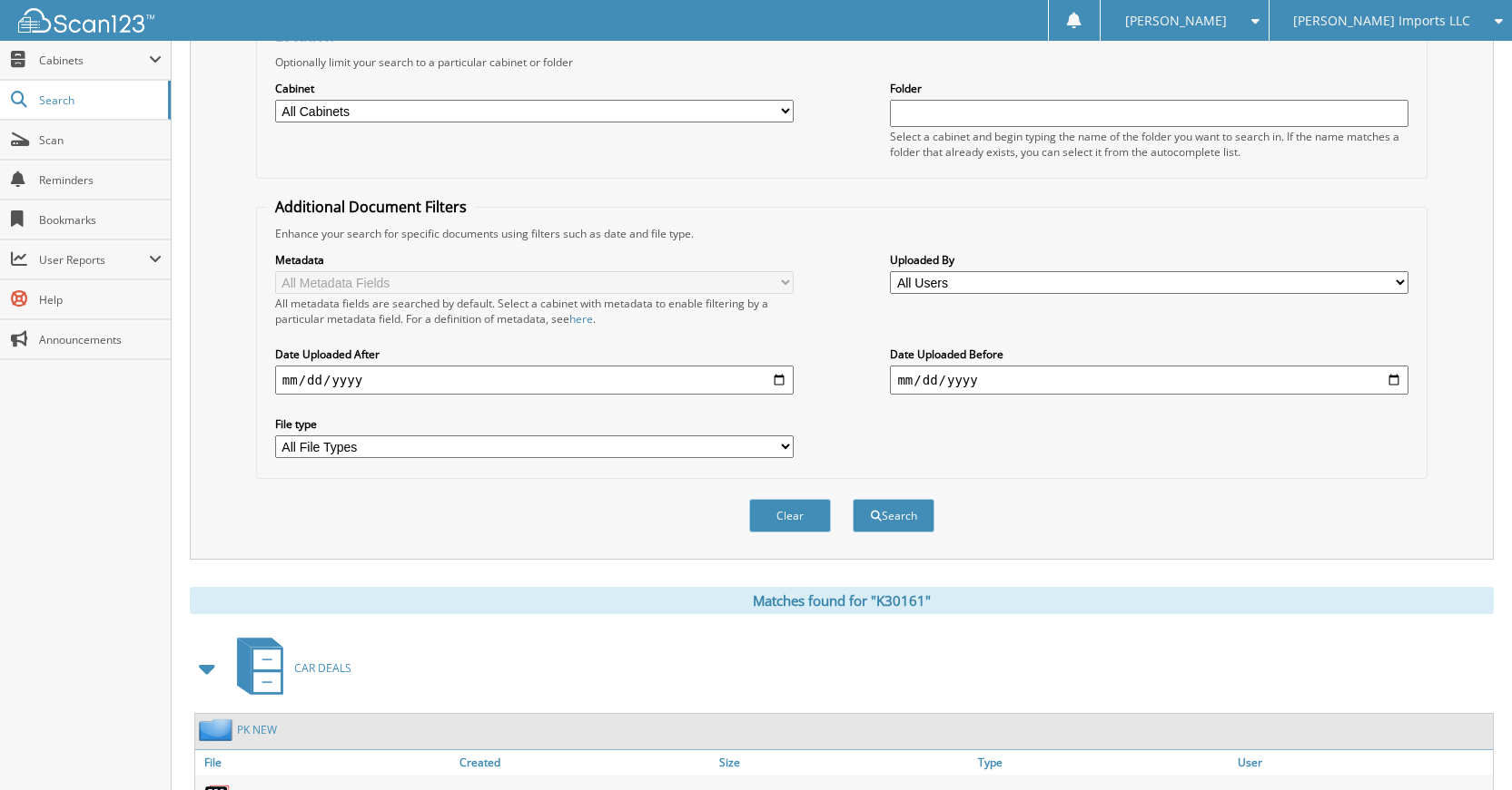
scroll to position [325, 0]
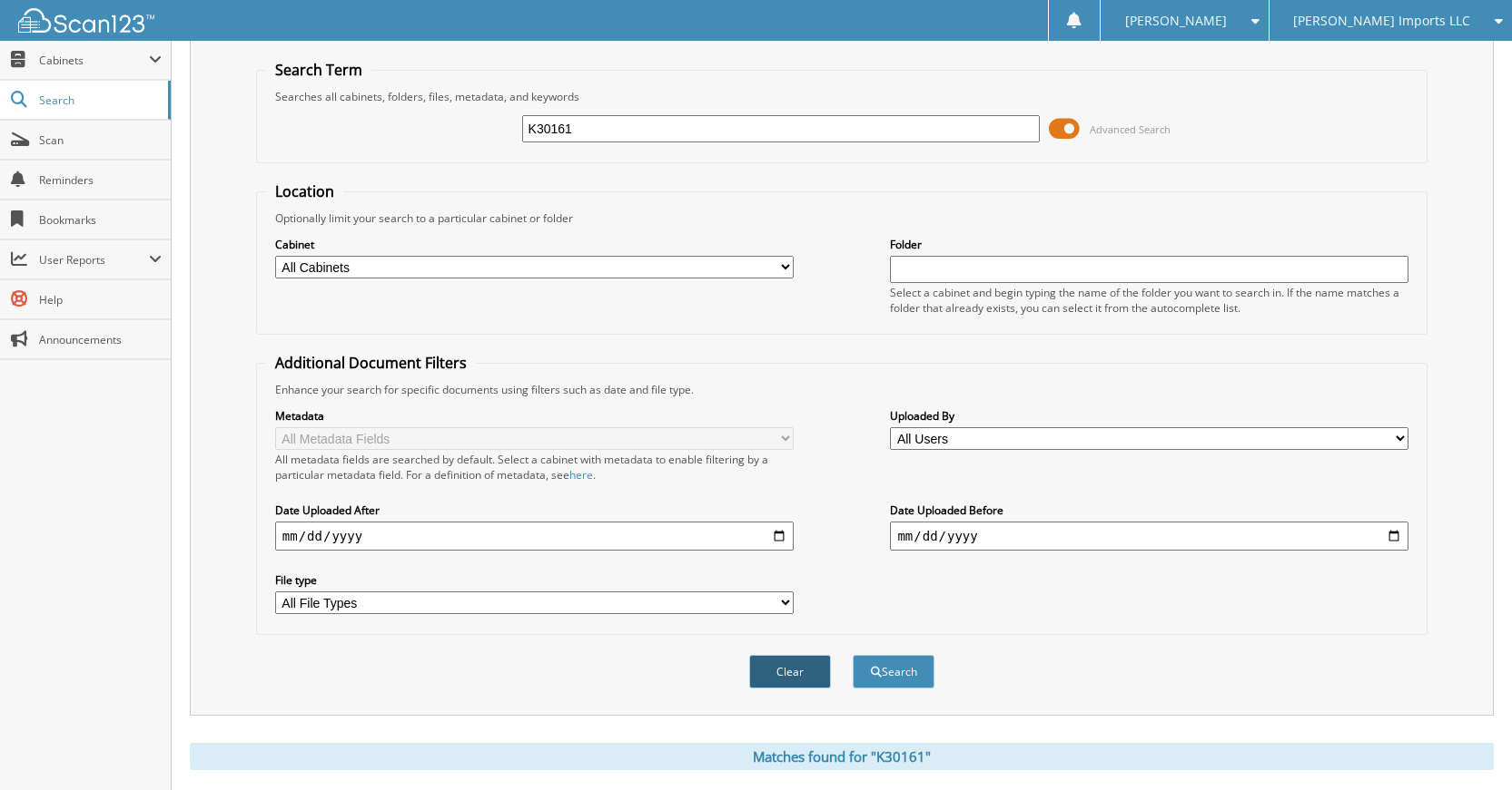
click at [784, 684] on button "Clear" at bounding box center [789, 672] width 81 height 34
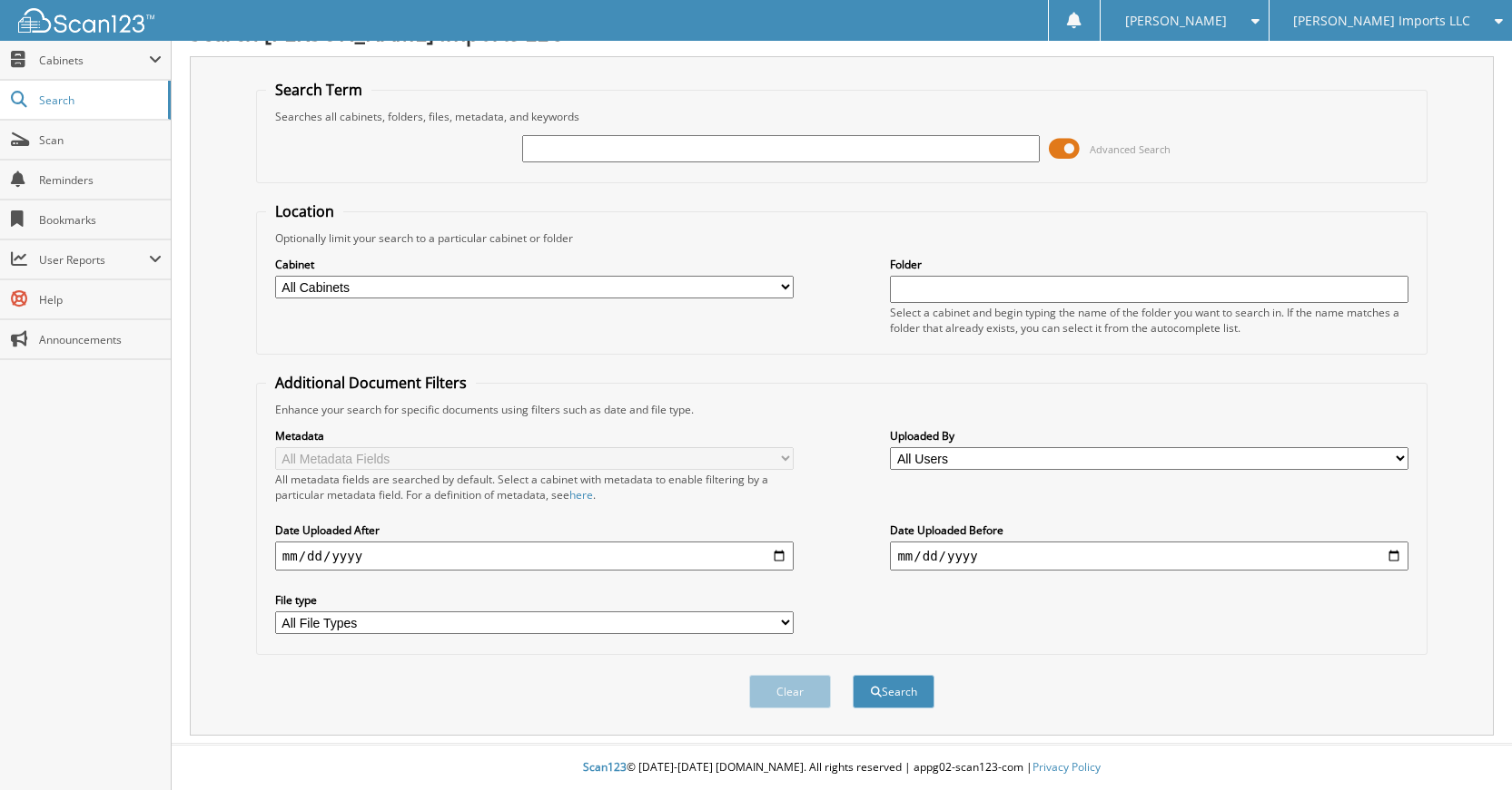
click at [819, 156] on input "text" at bounding box center [782, 149] width 519 height 27
type input "K61139"
click at [852, 675] on button "Search" at bounding box center [893, 691] width 81 height 34
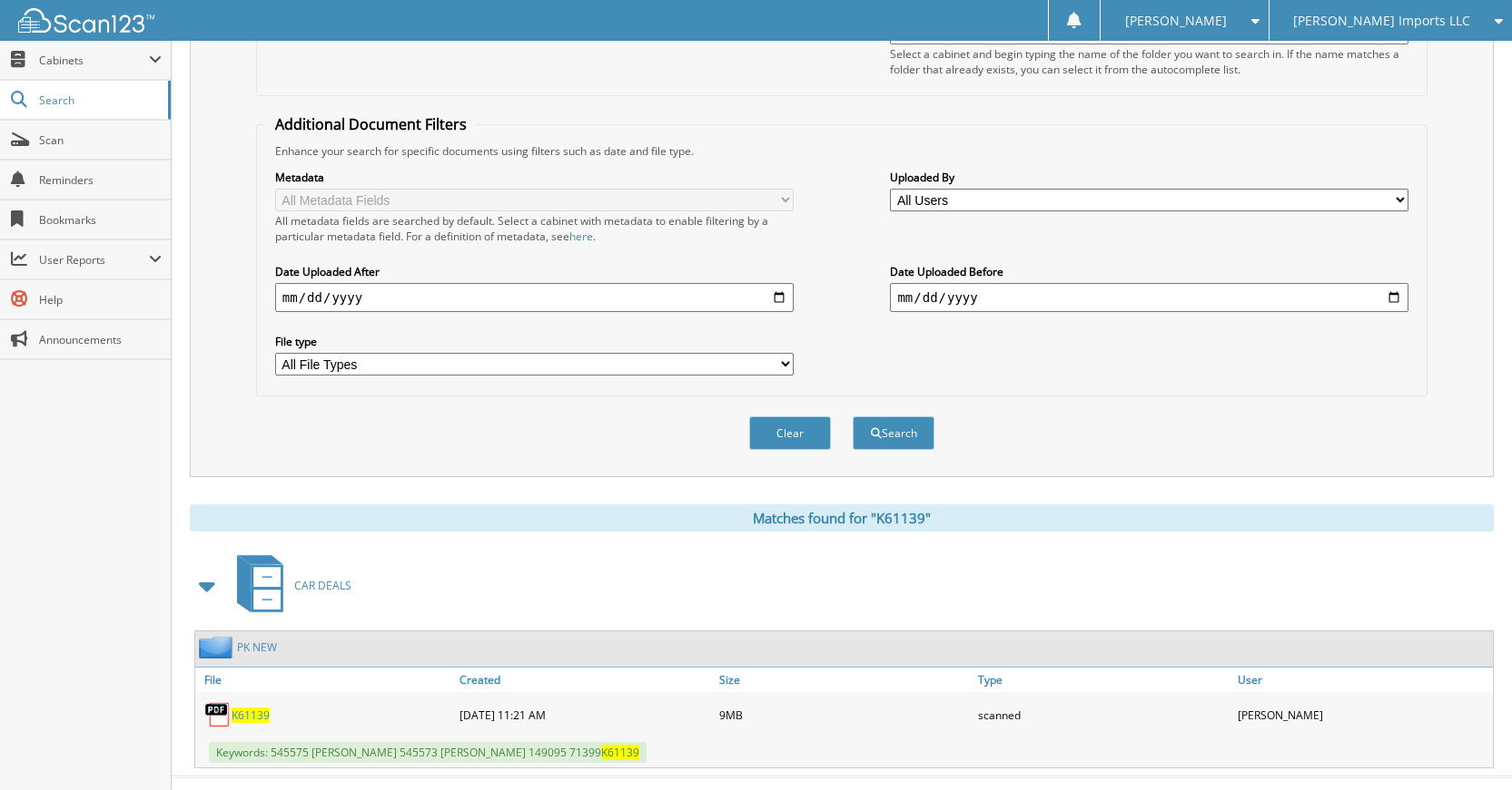
scroll to position [234, 0]
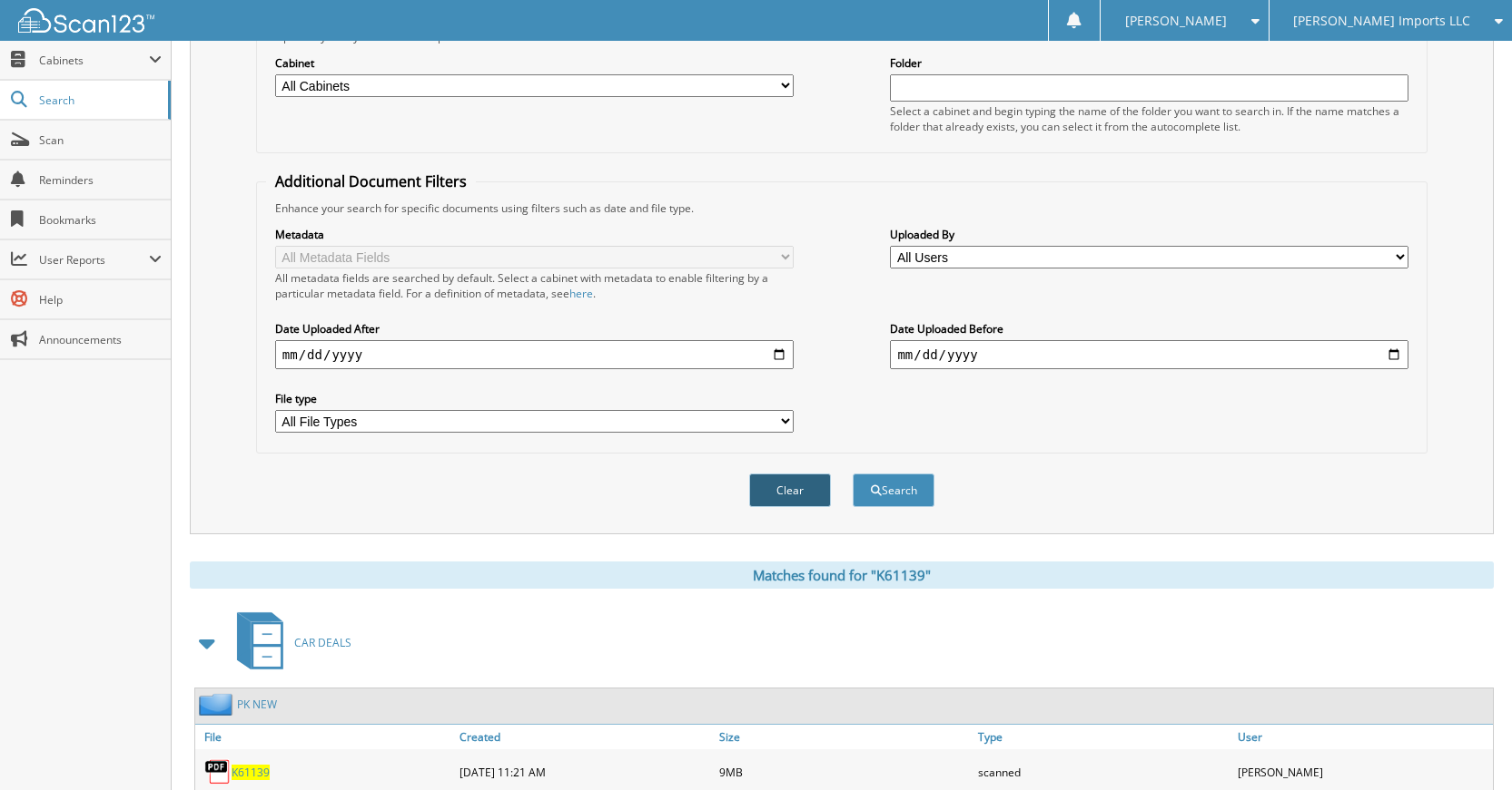
click at [772, 498] on button "Clear" at bounding box center [789, 490] width 81 height 34
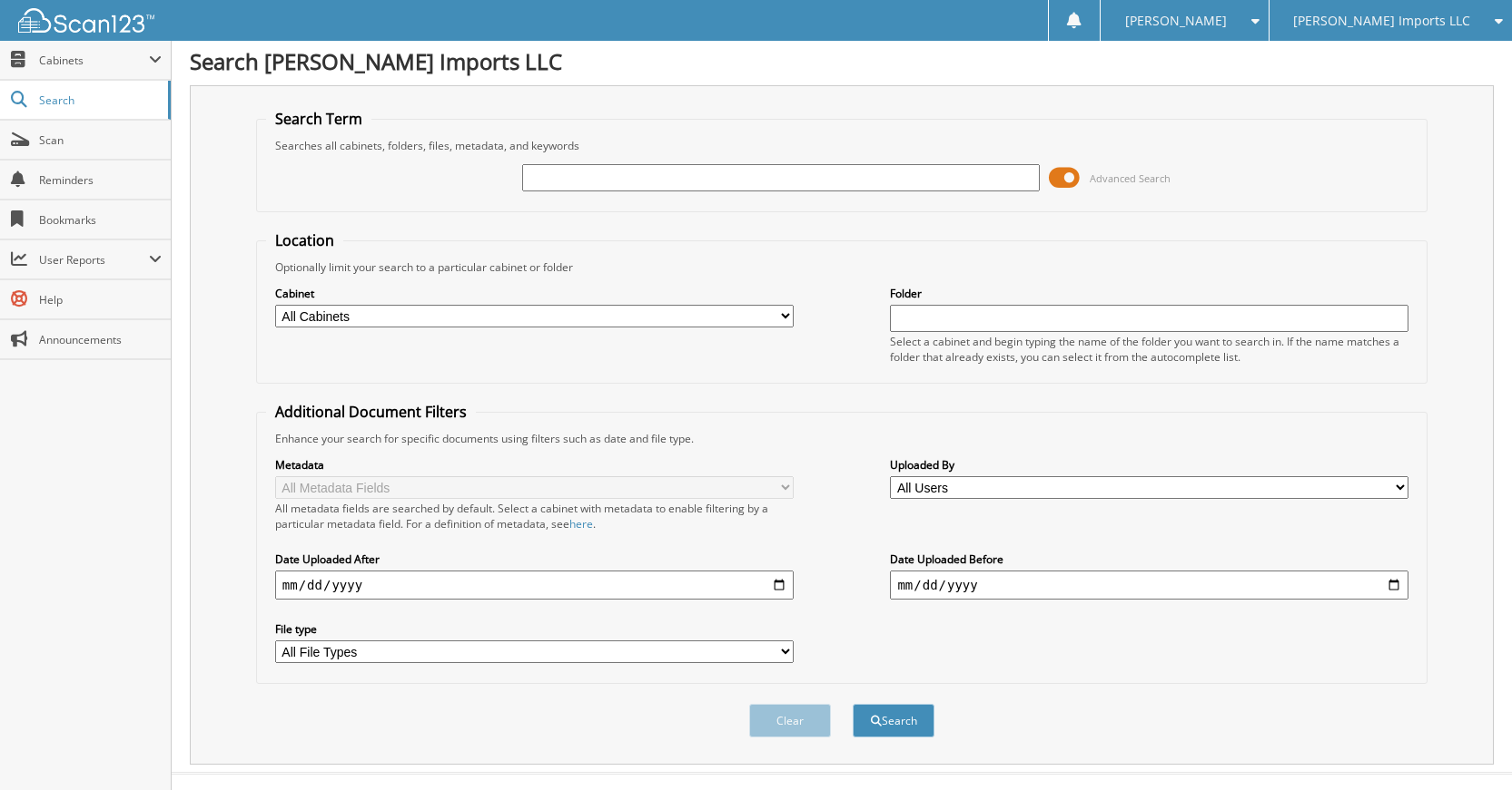
scroll to position [0, 0]
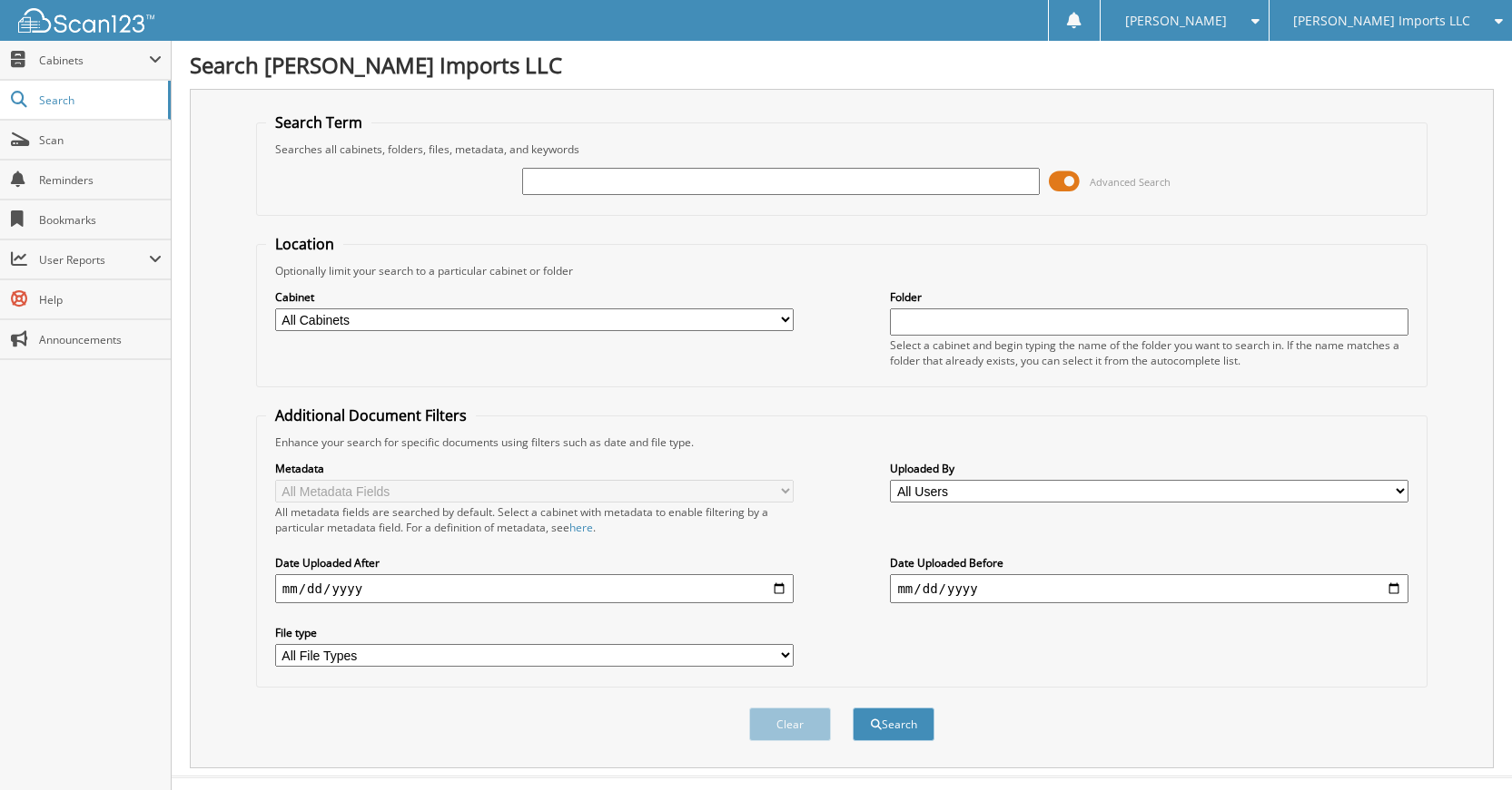
click at [906, 179] on input "text" at bounding box center [782, 182] width 519 height 27
type input "K79108"
click at [852, 708] on button "Search" at bounding box center [893, 724] width 81 height 34
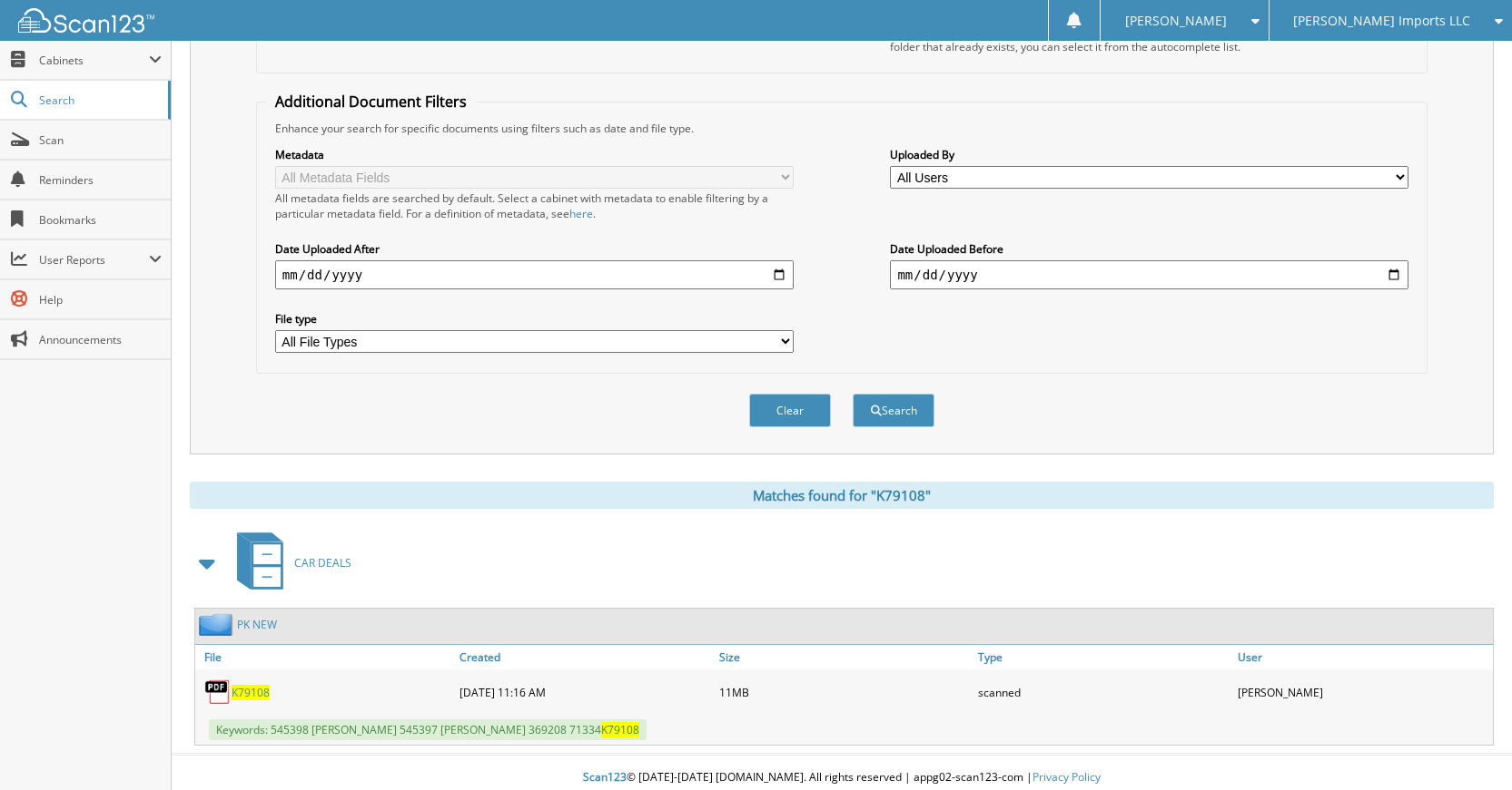
scroll to position [325, 0]
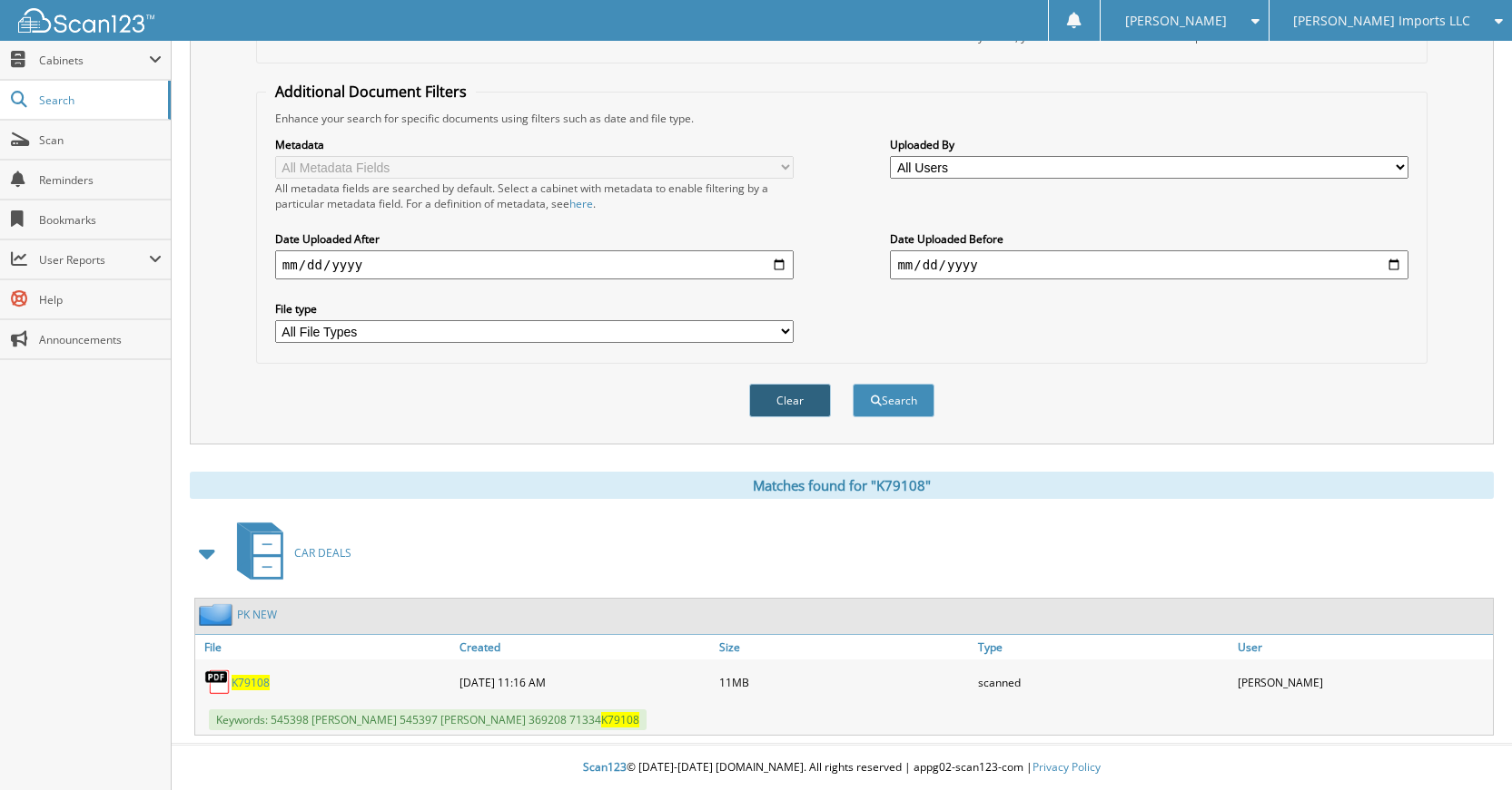
click at [785, 408] on button "Clear" at bounding box center [789, 400] width 81 height 34
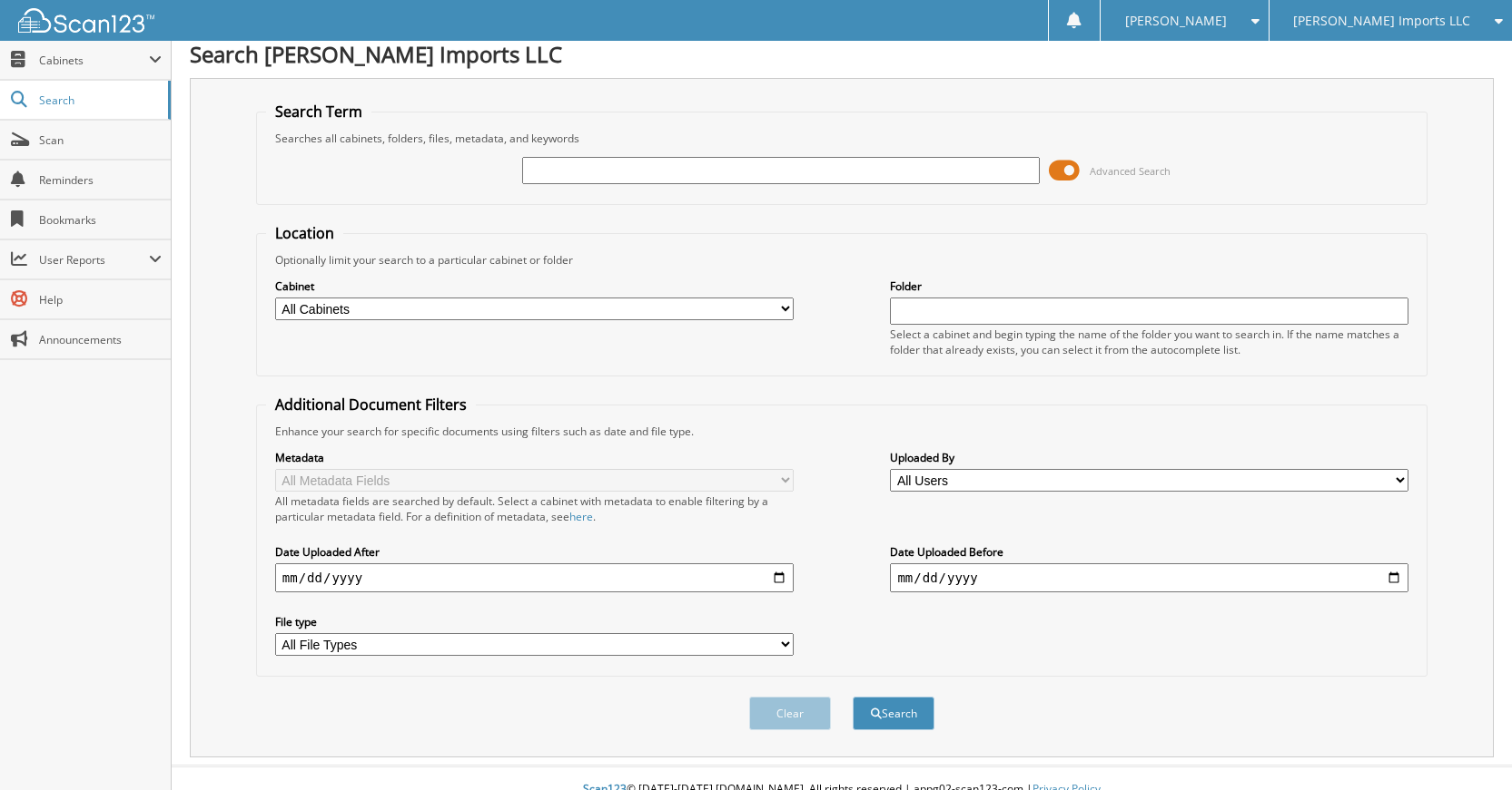
scroll to position [0, 0]
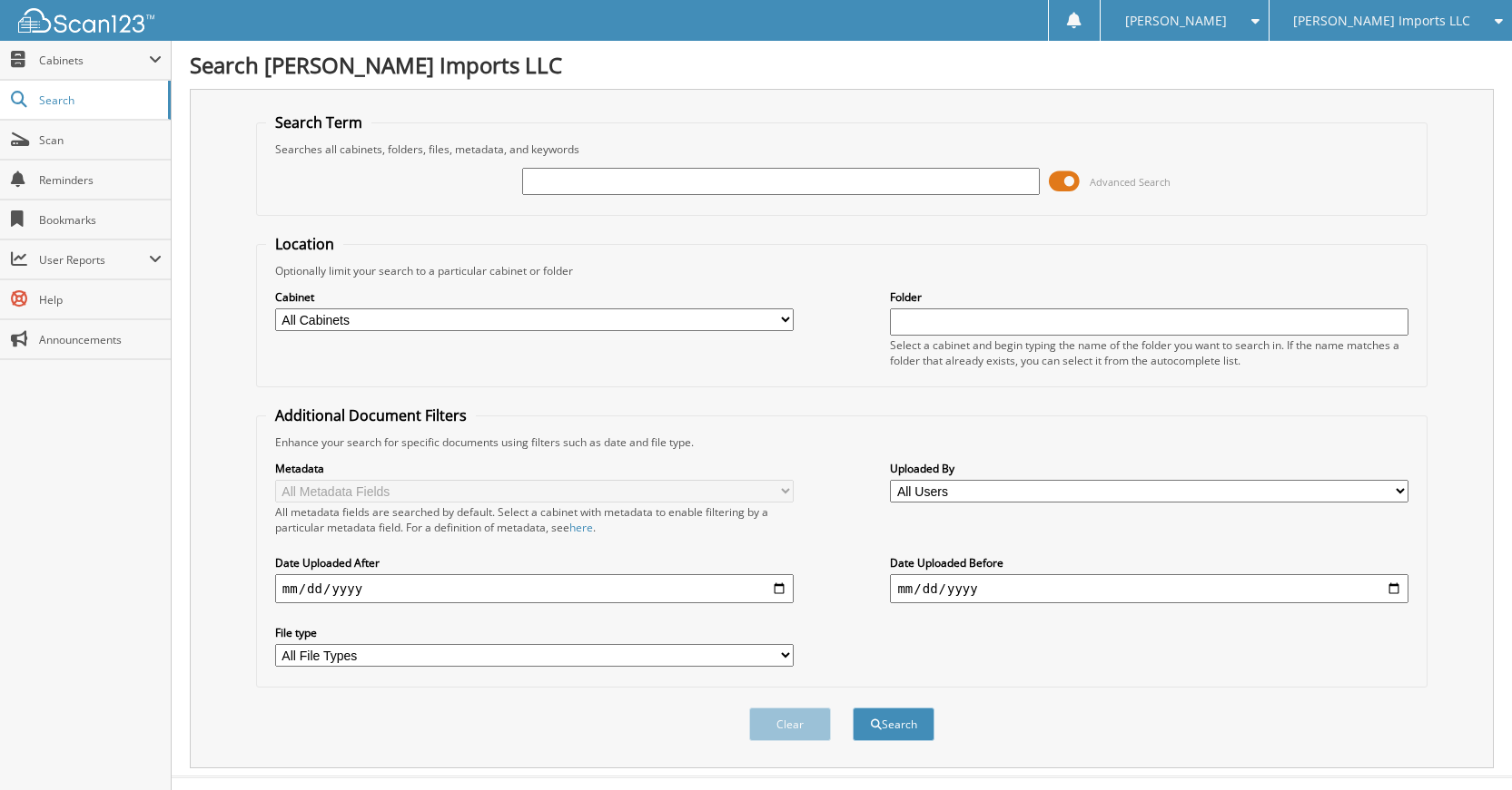
click at [811, 178] on input "text" at bounding box center [782, 182] width 519 height 27
type input "K30227"
click at [852, 708] on button "Search" at bounding box center [893, 724] width 81 height 34
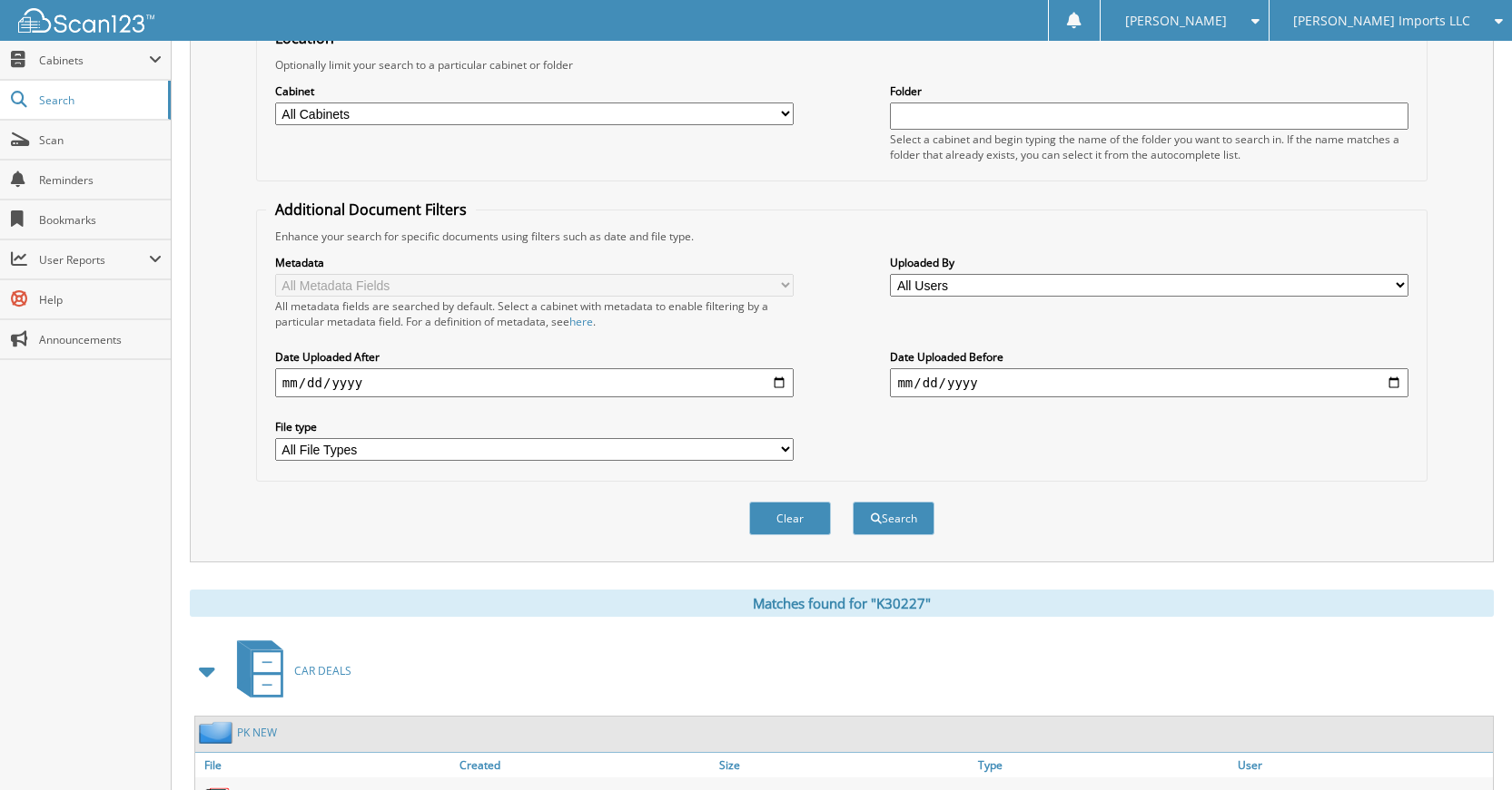
scroll to position [325, 0]
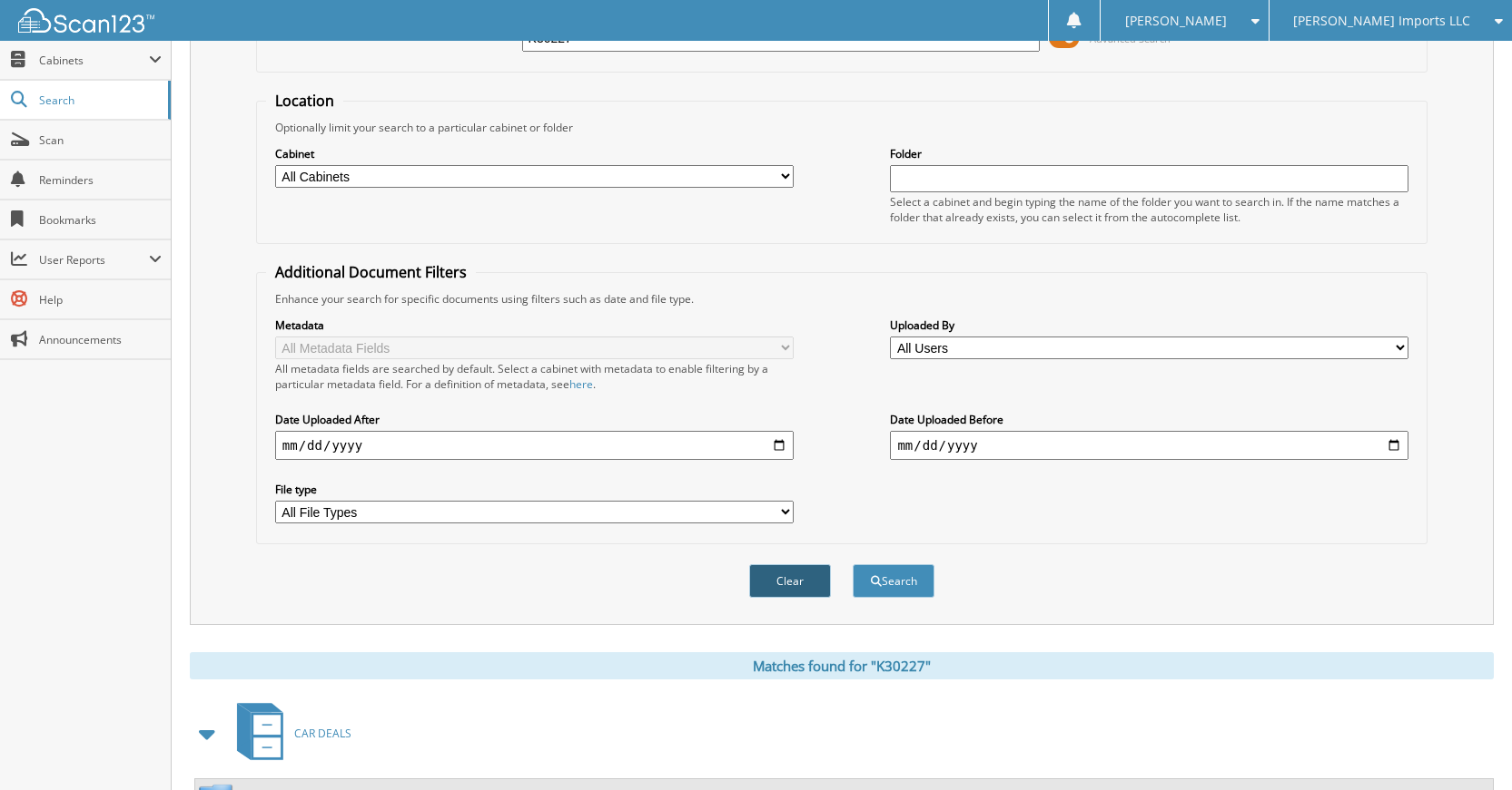
click at [768, 571] on button "Clear" at bounding box center [789, 581] width 81 height 34
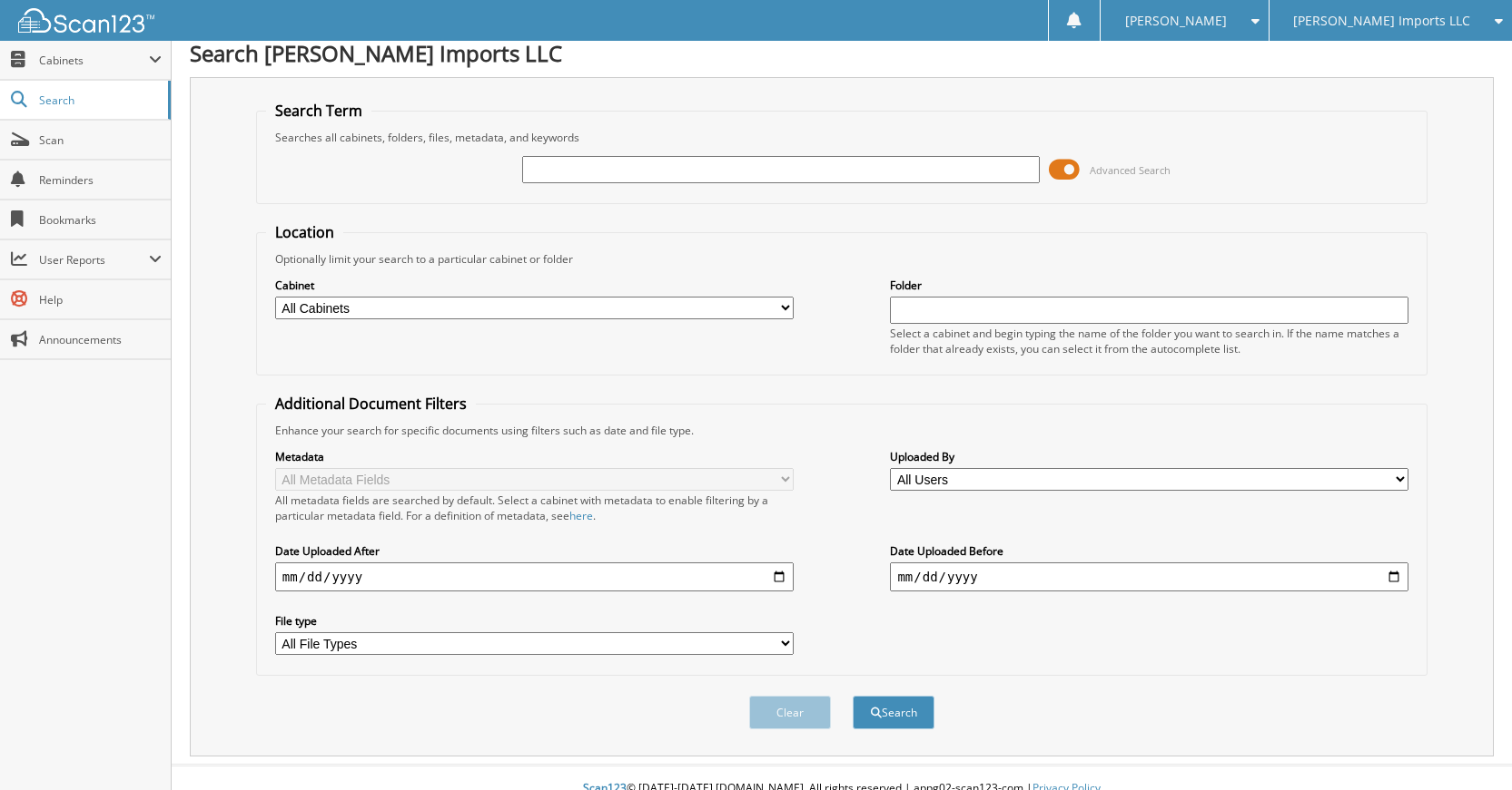
scroll to position [0, 0]
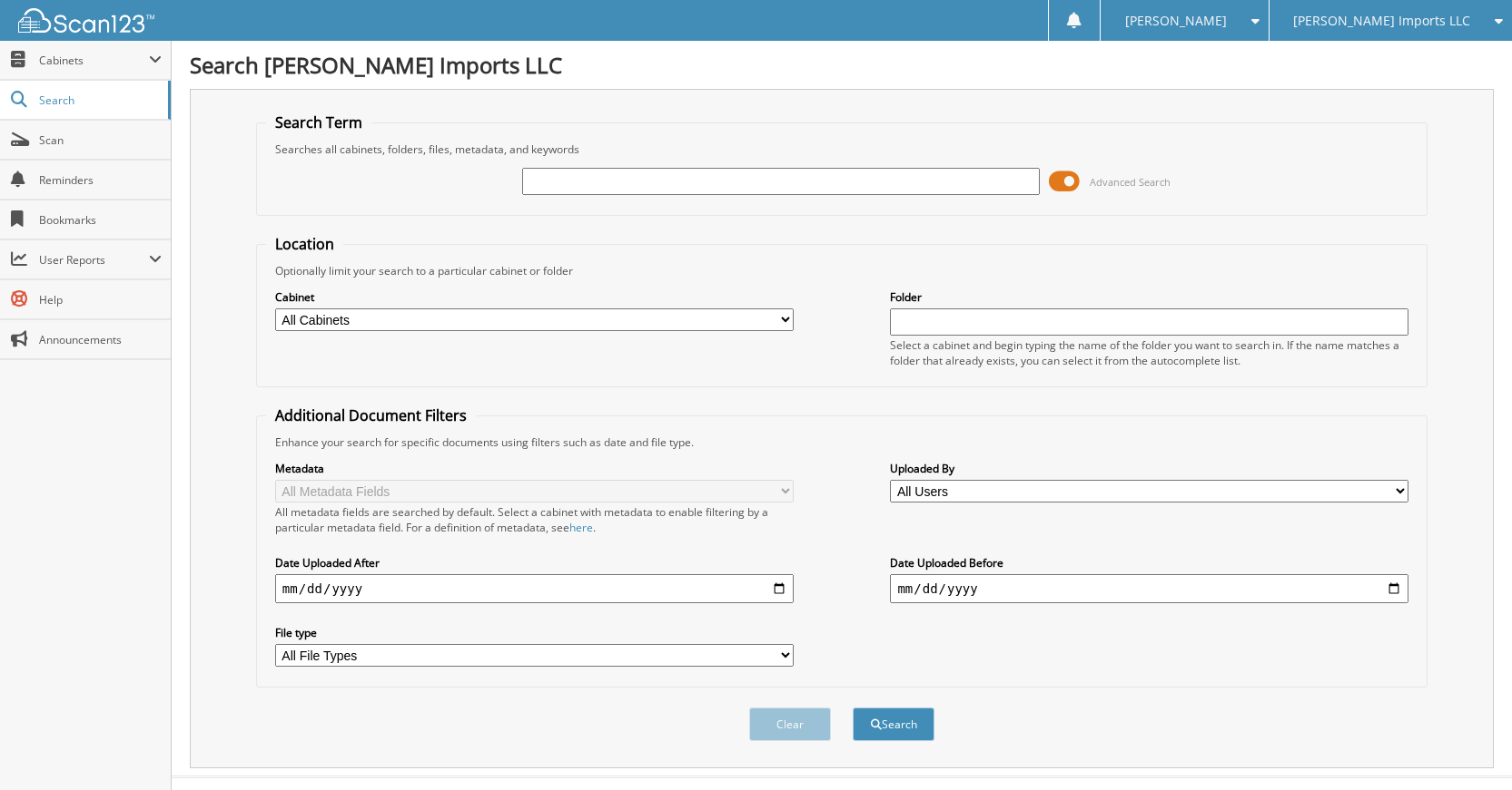
click at [799, 189] on input "text" at bounding box center [782, 182] width 519 height 27
type input "K89170"
click at [852, 708] on button "Search" at bounding box center [893, 724] width 81 height 34
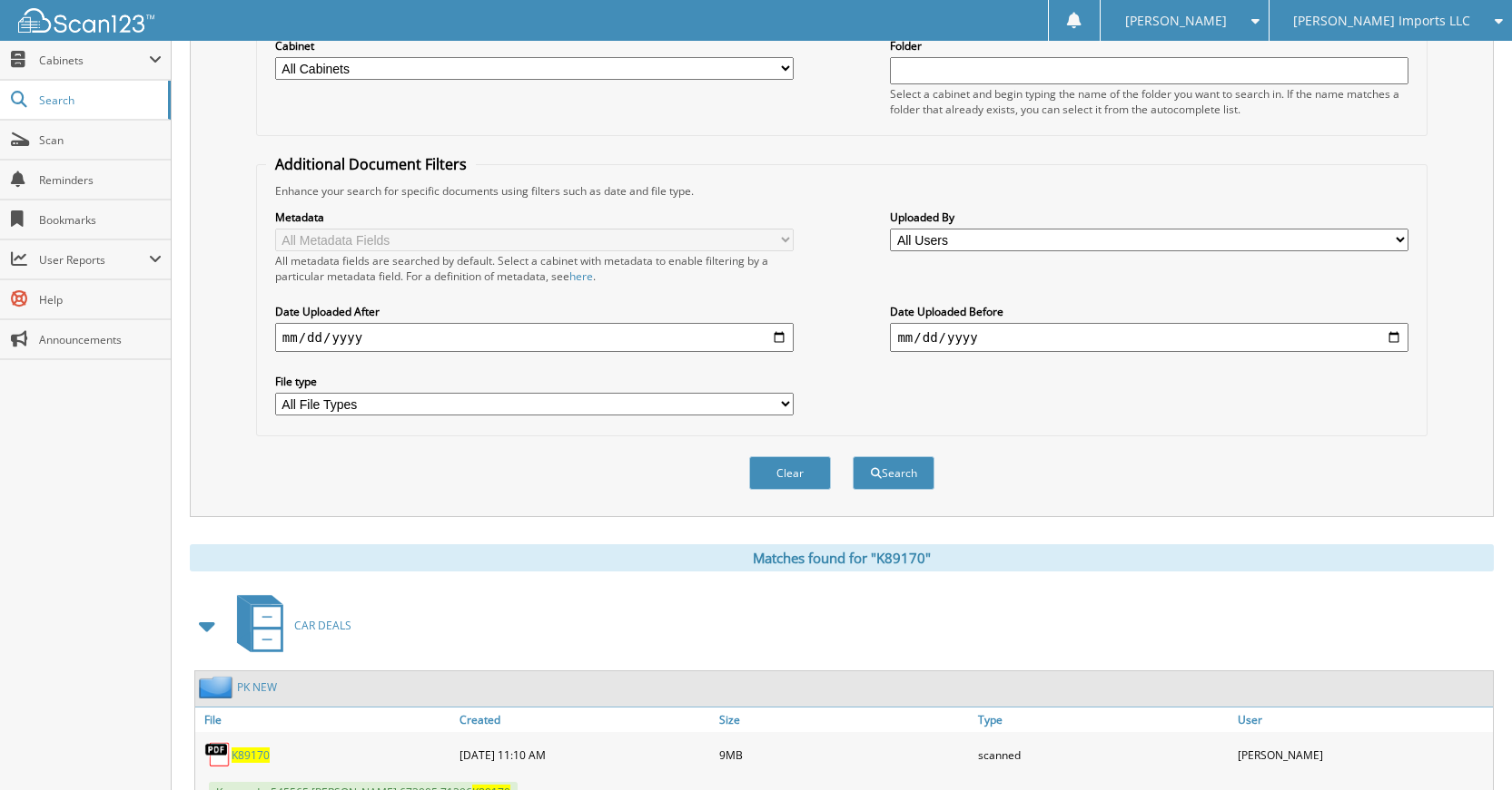
scroll to position [325, 0]
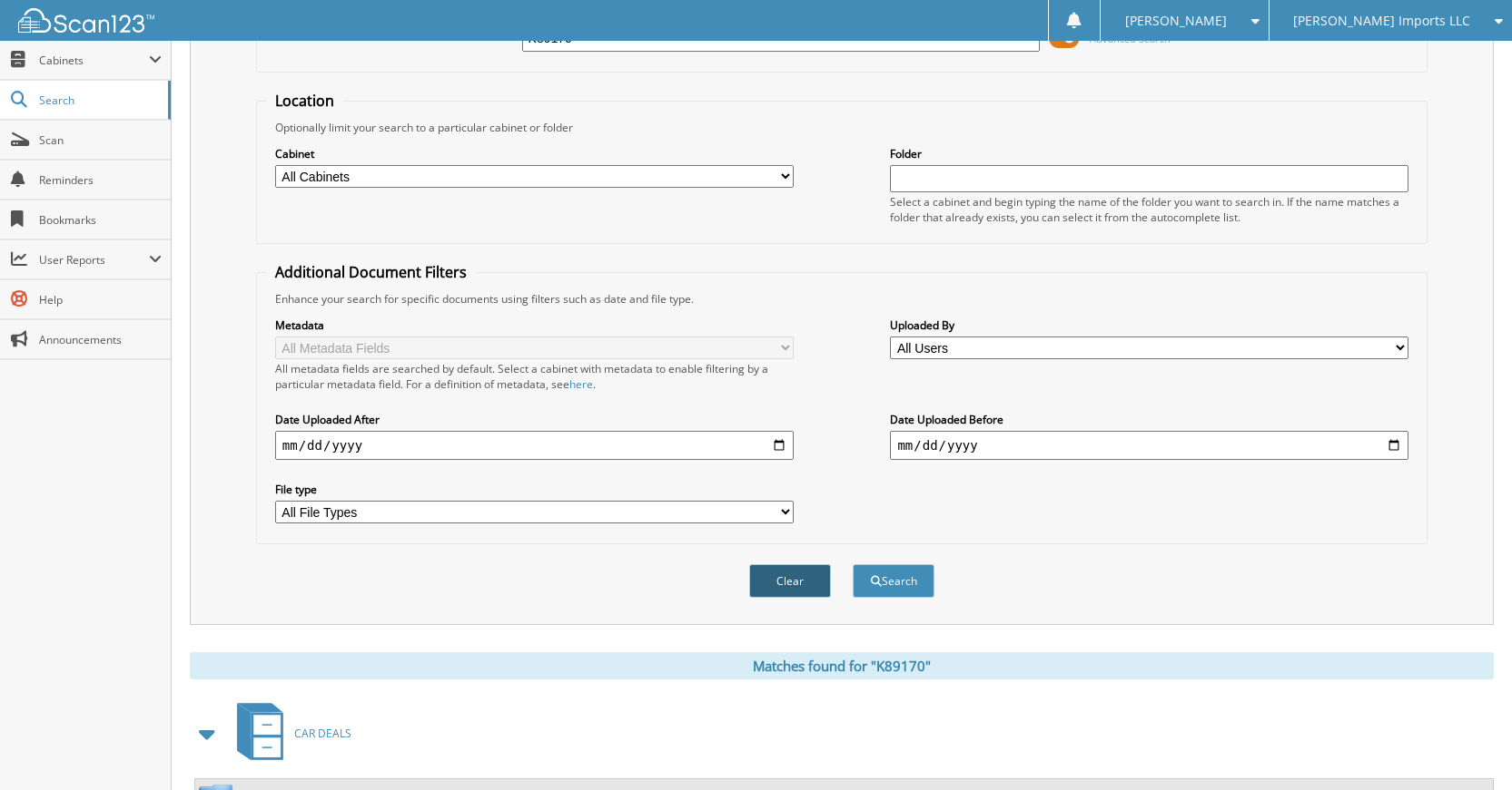
click at [801, 586] on button "Clear" at bounding box center [789, 581] width 81 height 34
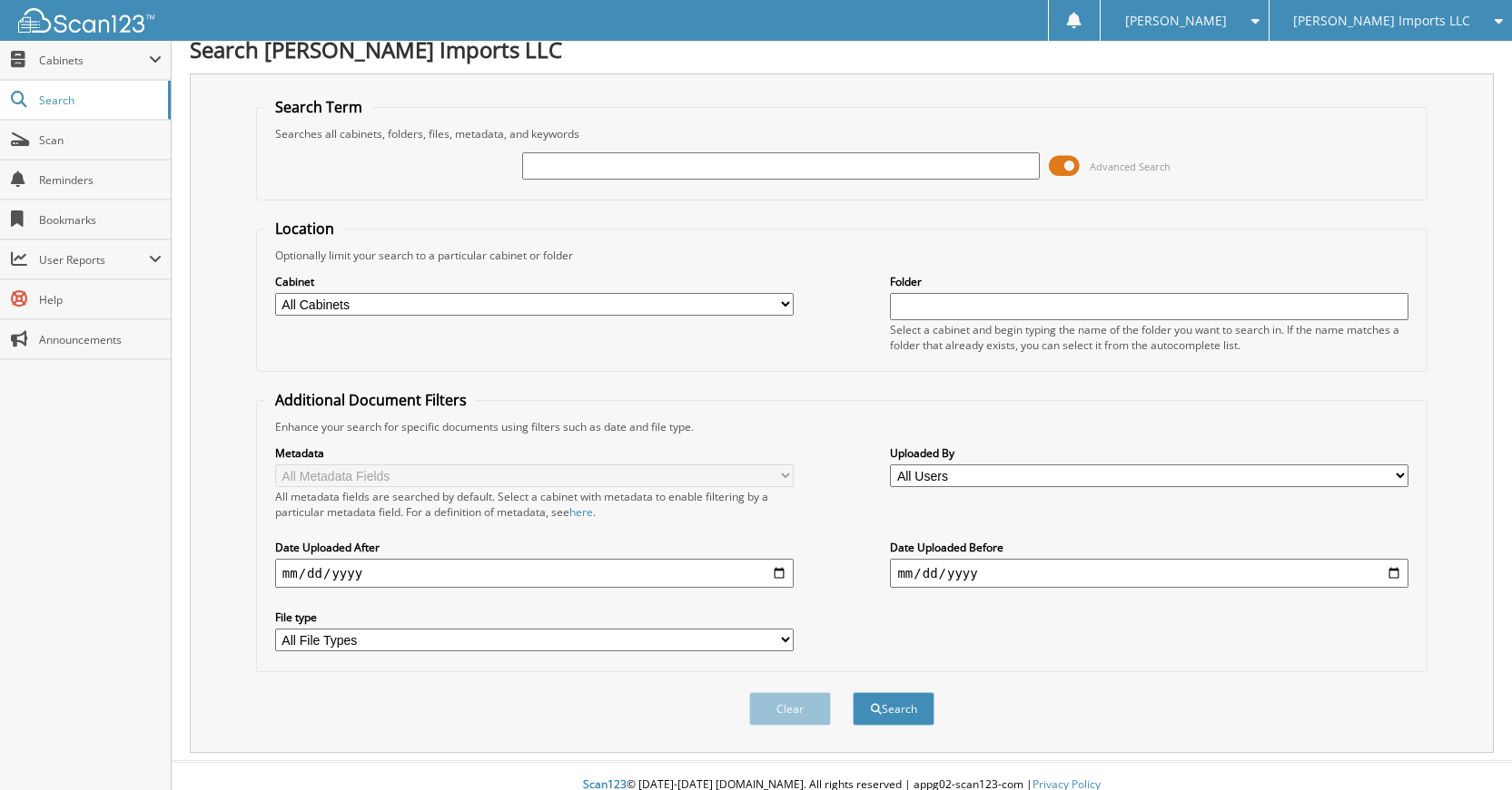
scroll to position [0, 0]
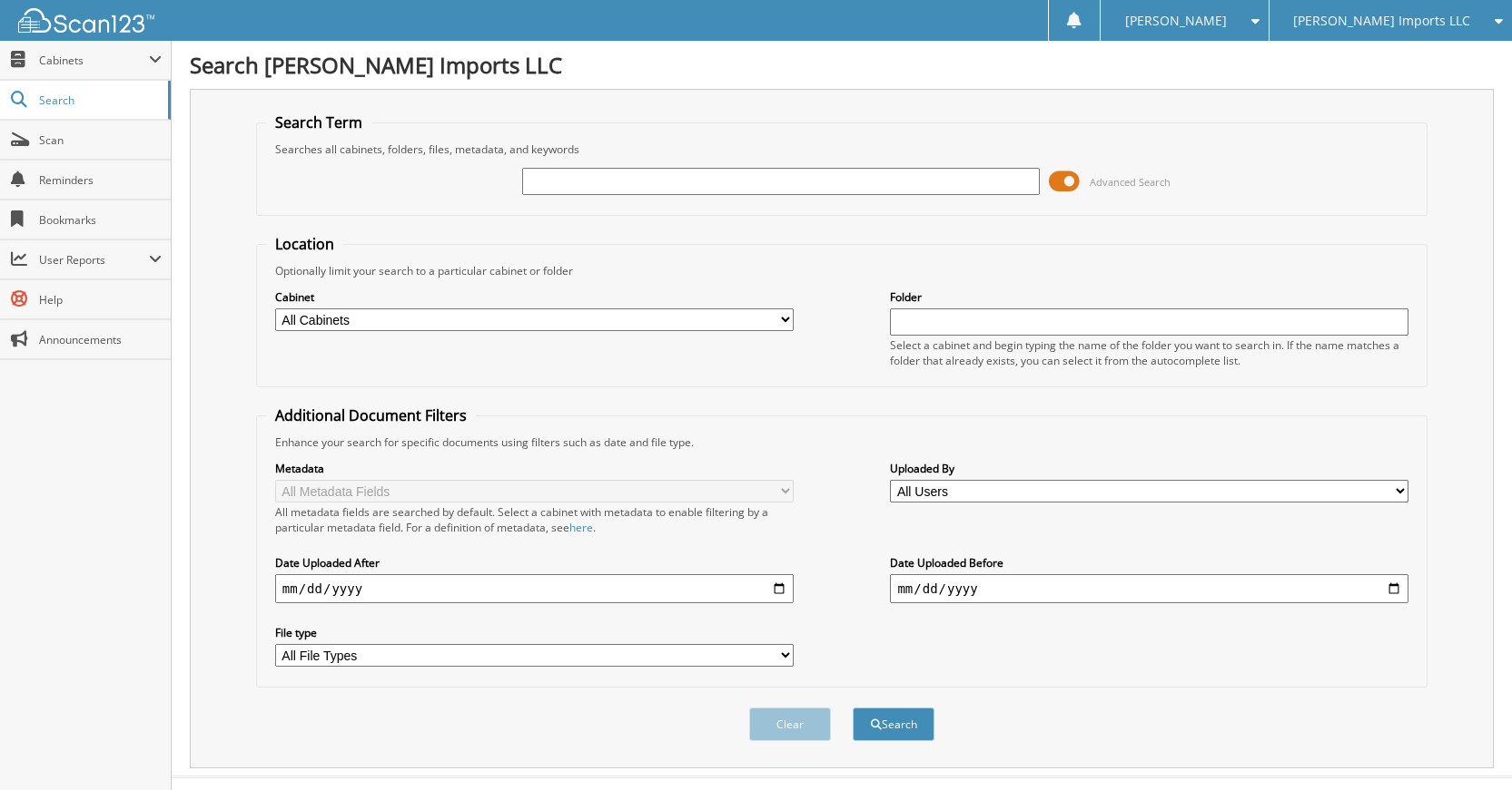
click at [995, 186] on input "text" at bounding box center [782, 182] width 519 height 27
type input "K79191"
click at [852, 708] on button "Search" at bounding box center [893, 724] width 81 height 34
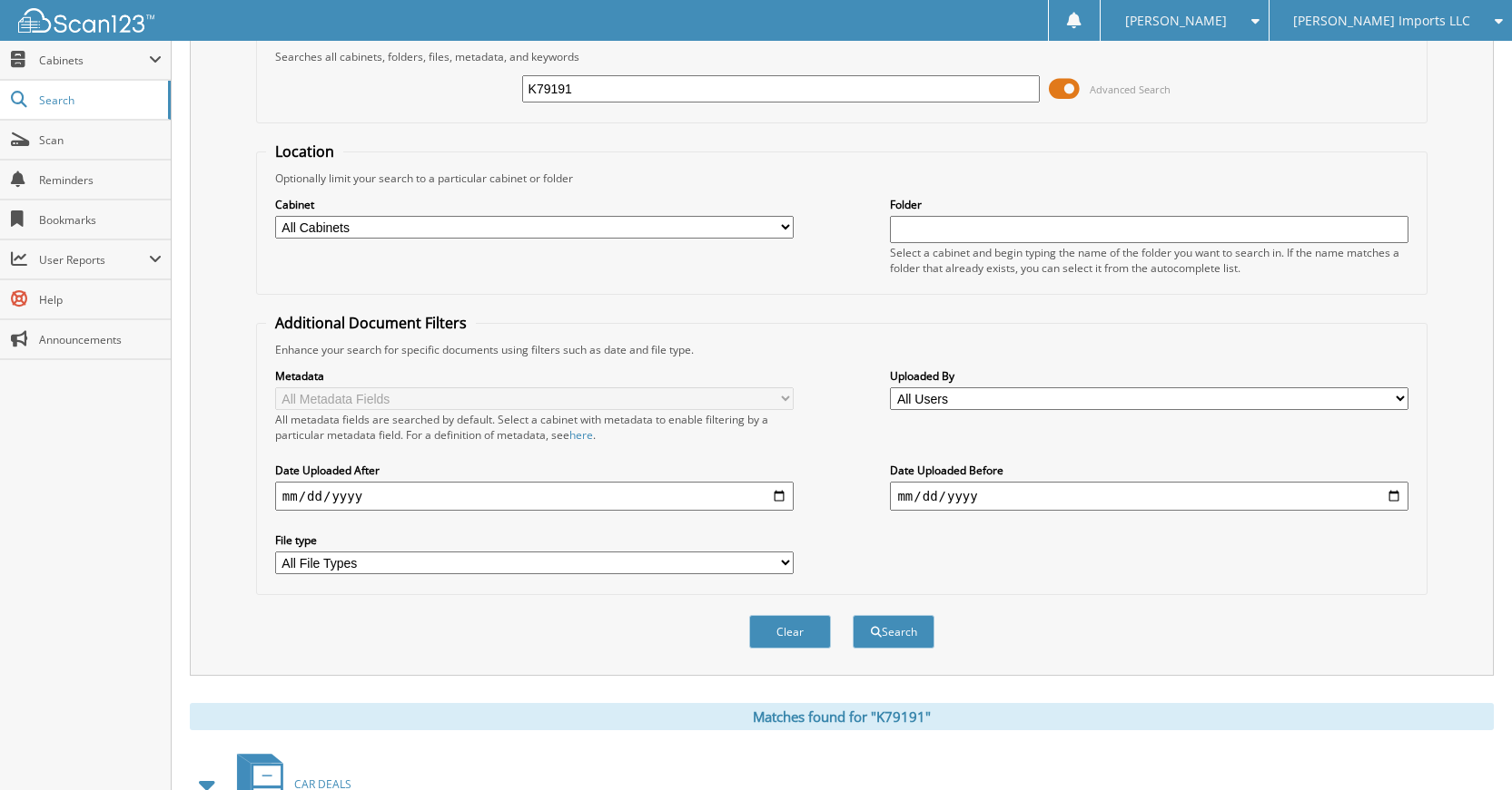
scroll to position [325, 0]
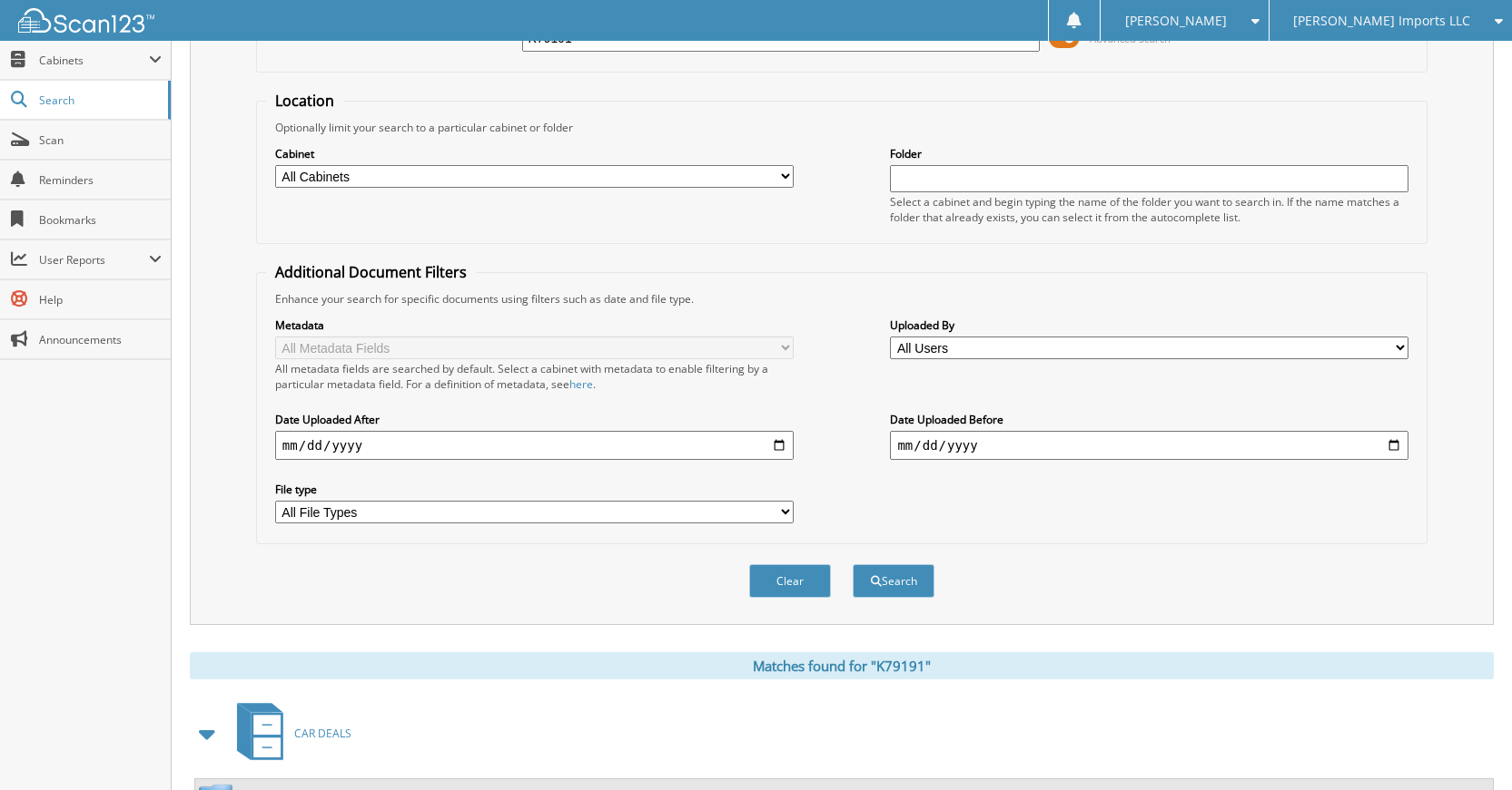
click at [791, 569] on button "Clear" at bounding box center [789, 581] width 81 height 34
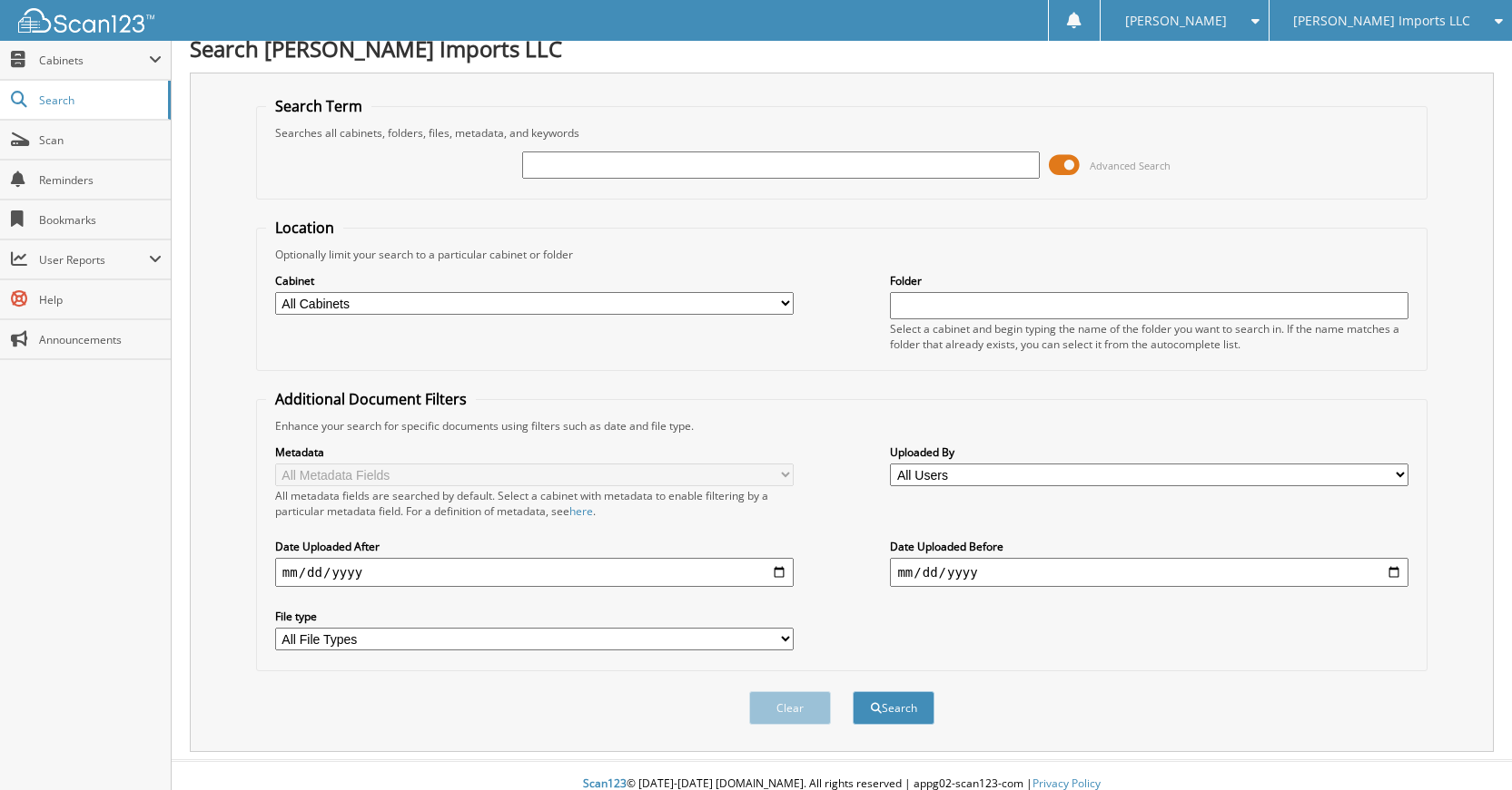
scroll to position [0, 0]
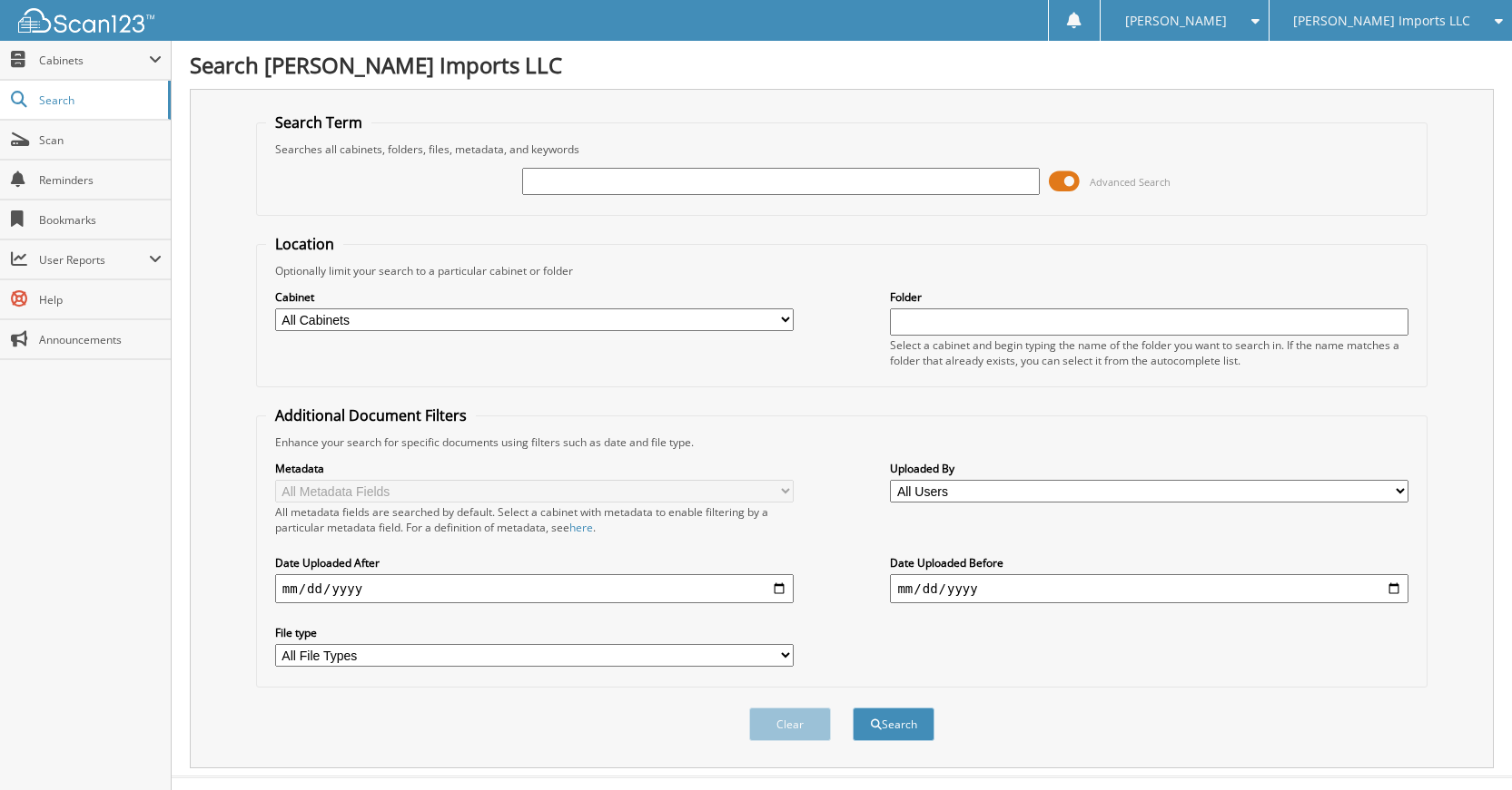
click at [889, 192] on input "text" at bounding box center [782, 182] width 519 height 27
type input "K89188"
click at [852, 708] on button "Search" at bounding box center [893, 724] width 81 height 34
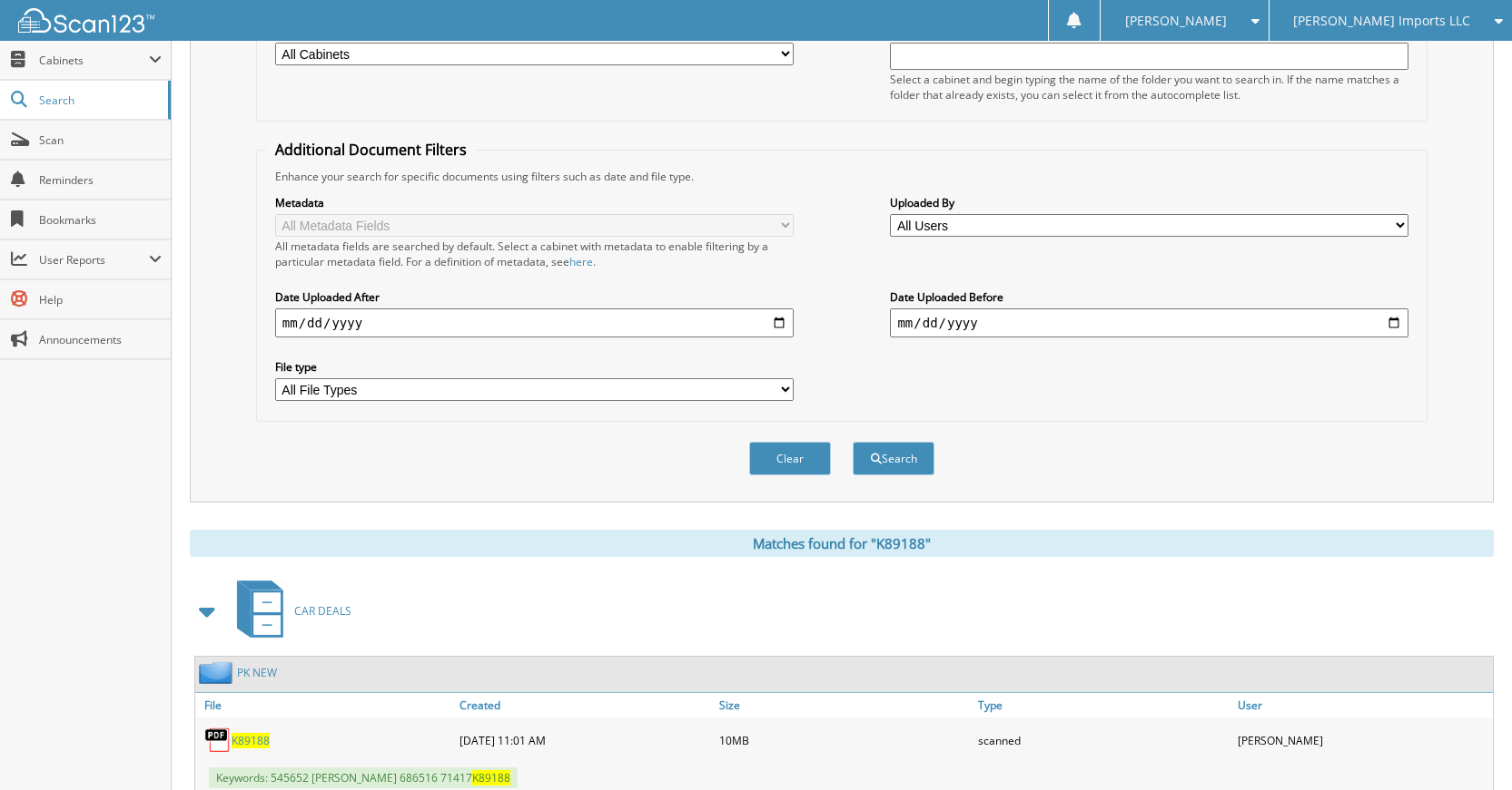
scroll to position [234, 0]
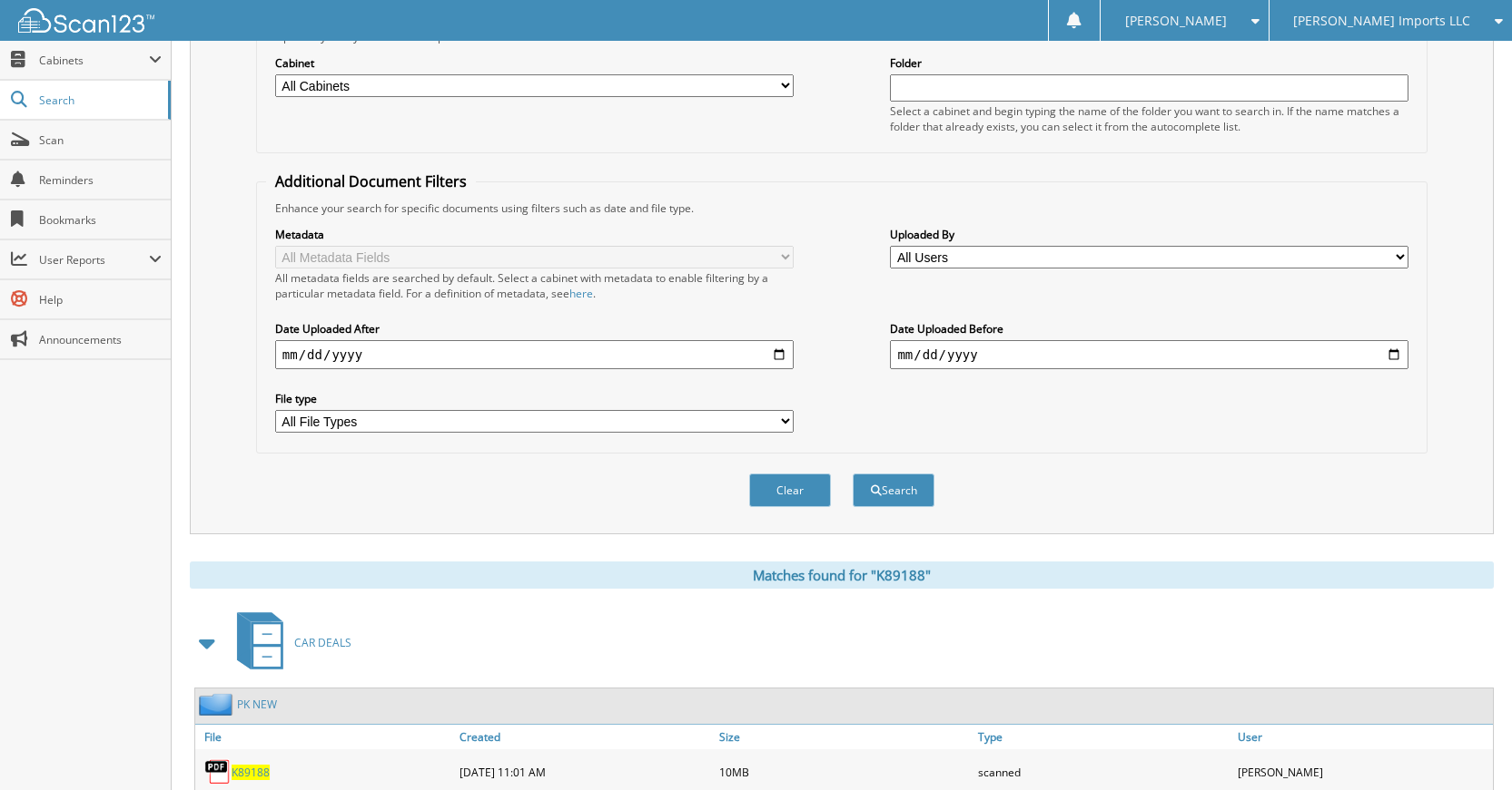
click at [805, 471] on div "Clear Search" at bounding box center [842, 490] width 1171 height 73
drag, startPoint x: 798, startPoint y: 490, endPoint x: 791, endPoint y: 507, distance: 18.4
click at [795, 491] on button "Clear" at bounding box center [789, 490] width 81 height 34
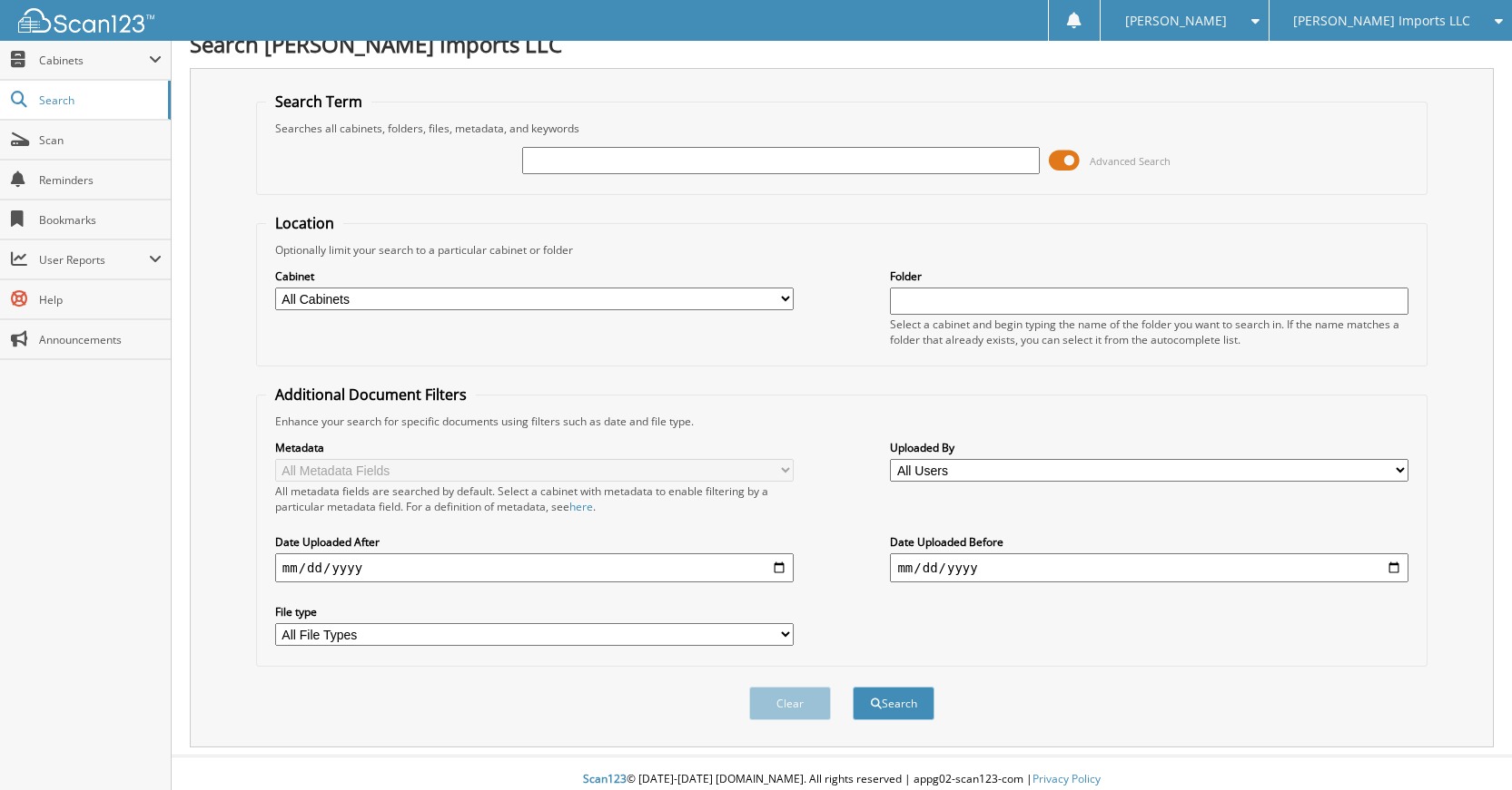
scroll to position [0, 0]
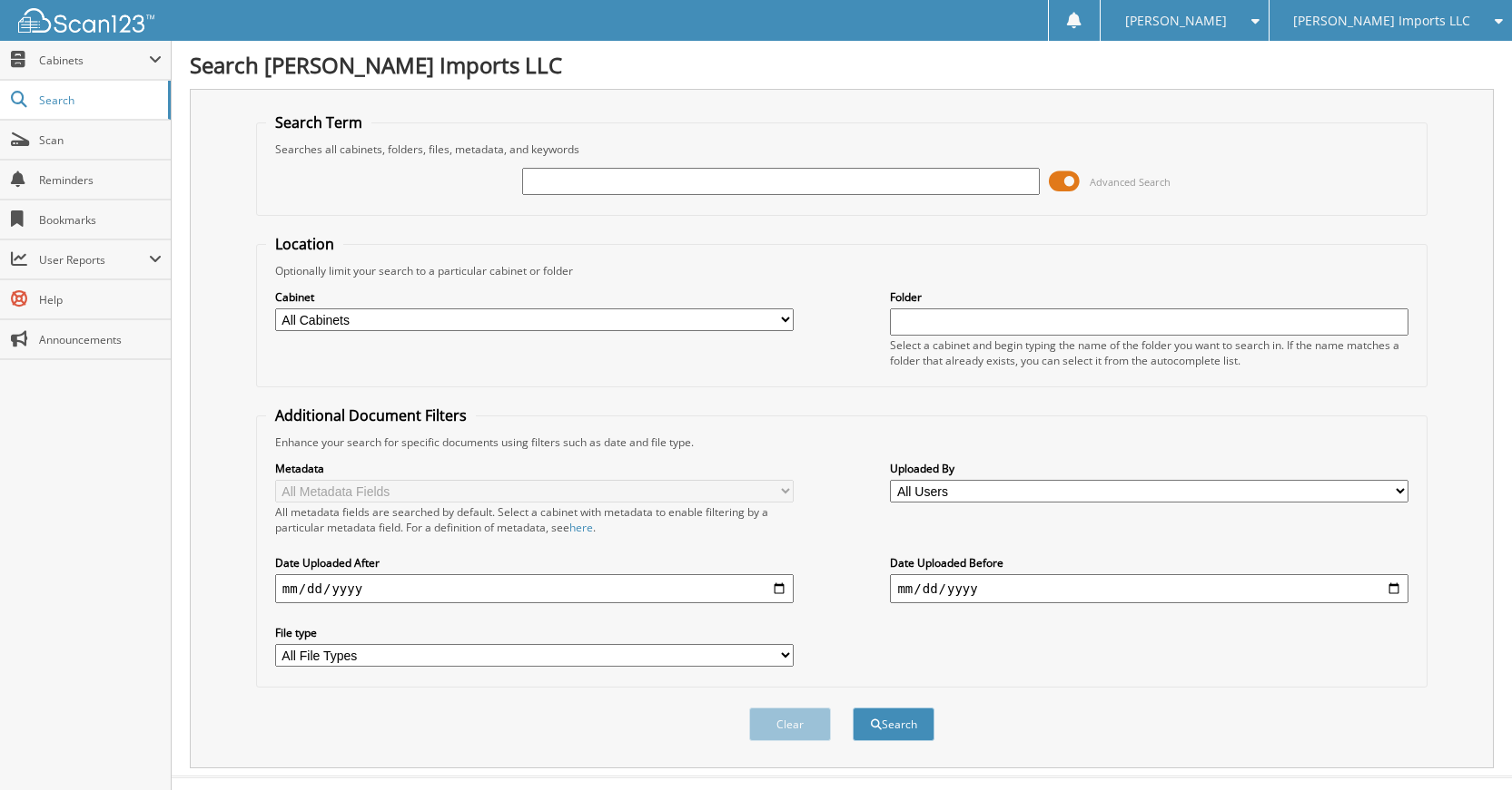
click at [960, 184] on input "text" at bounding box center [782, 182] width 519 height 27
type input "K89185"
click at [852, 708] on button "Search" at bounding box center [893, 724] width 81 height 34
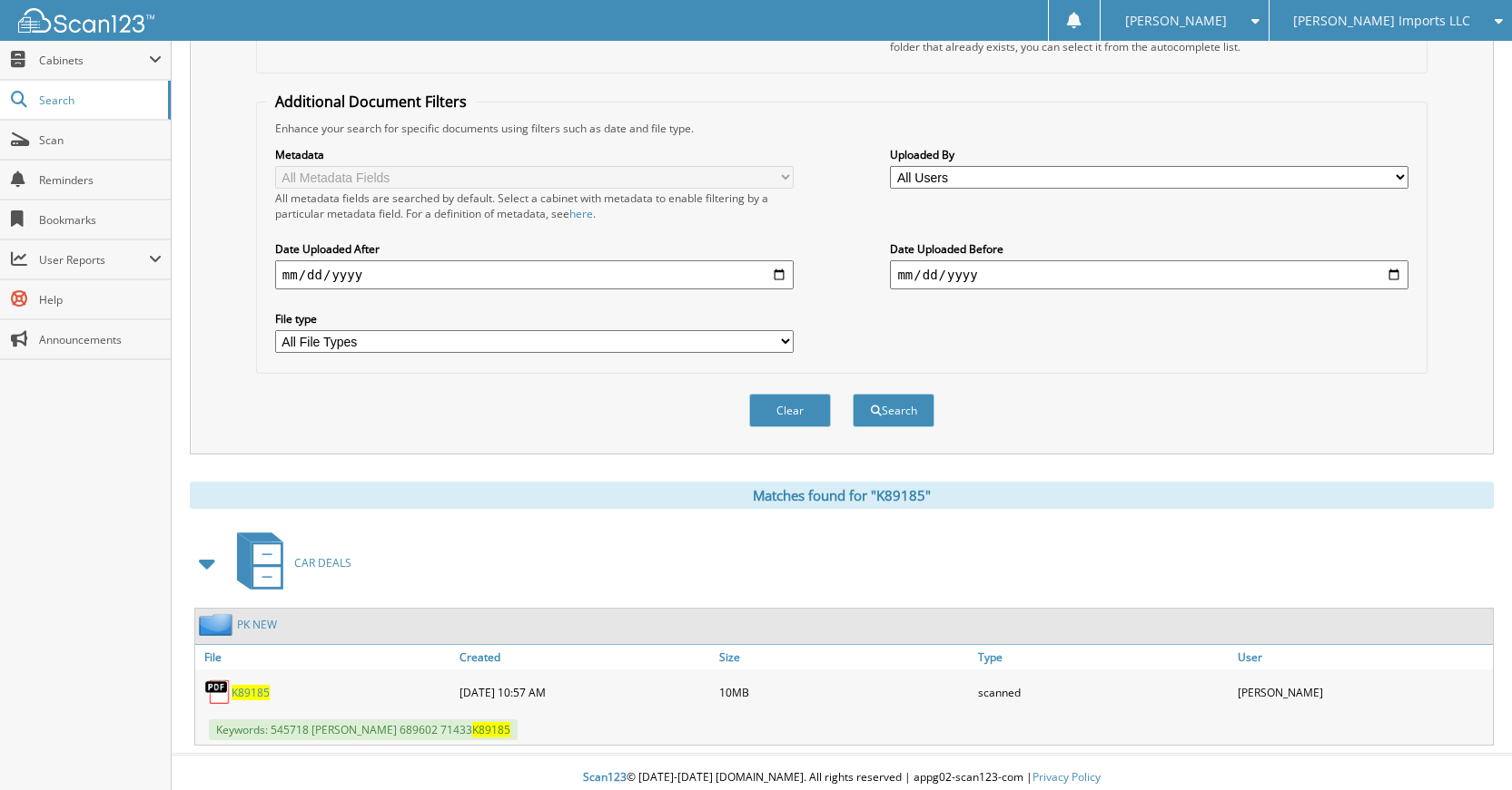
scroll to position [325, 0]
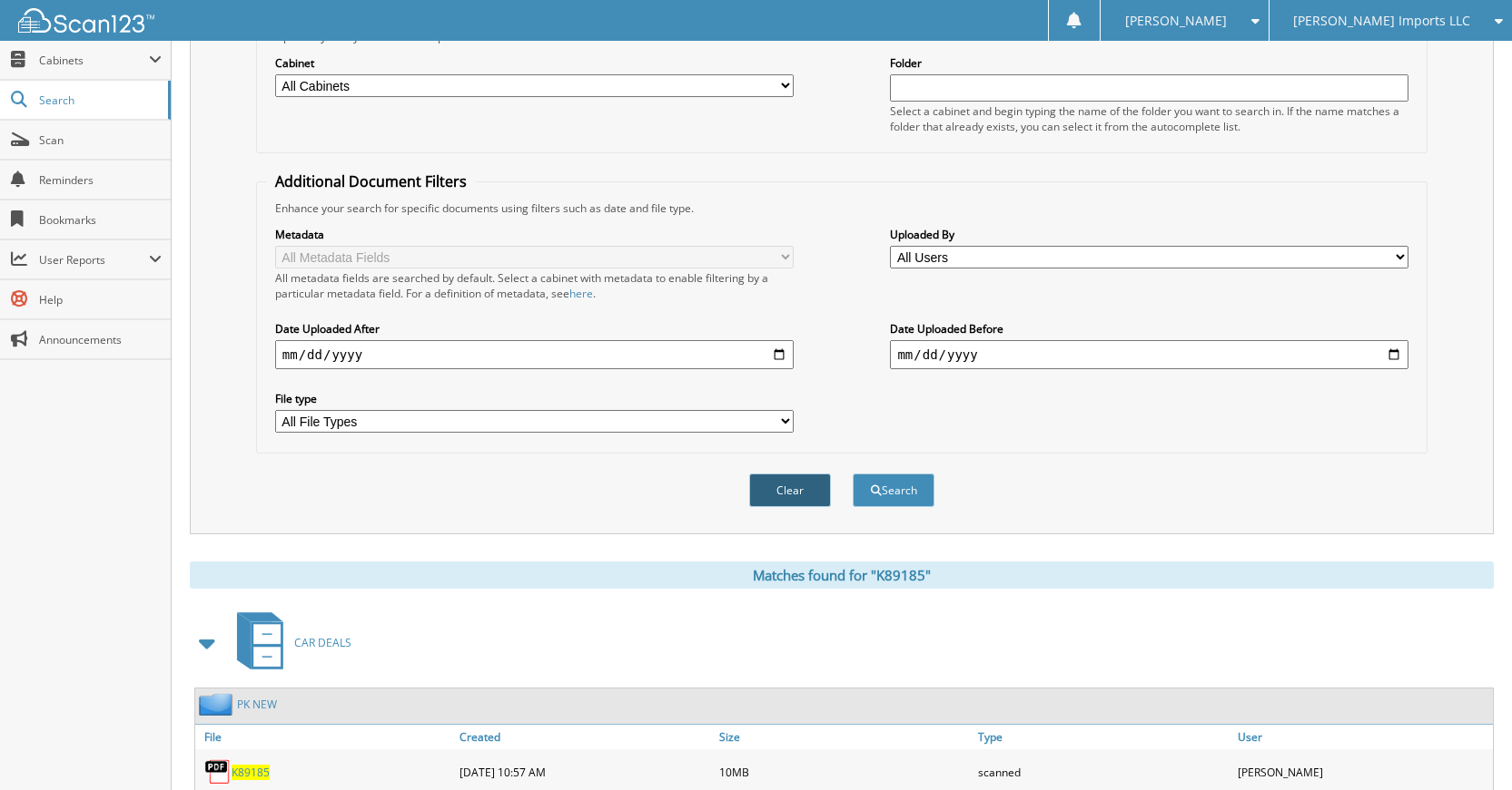
click at [773, 499] on button "Clear" at bounding box center [789, 490] width 81 height 34
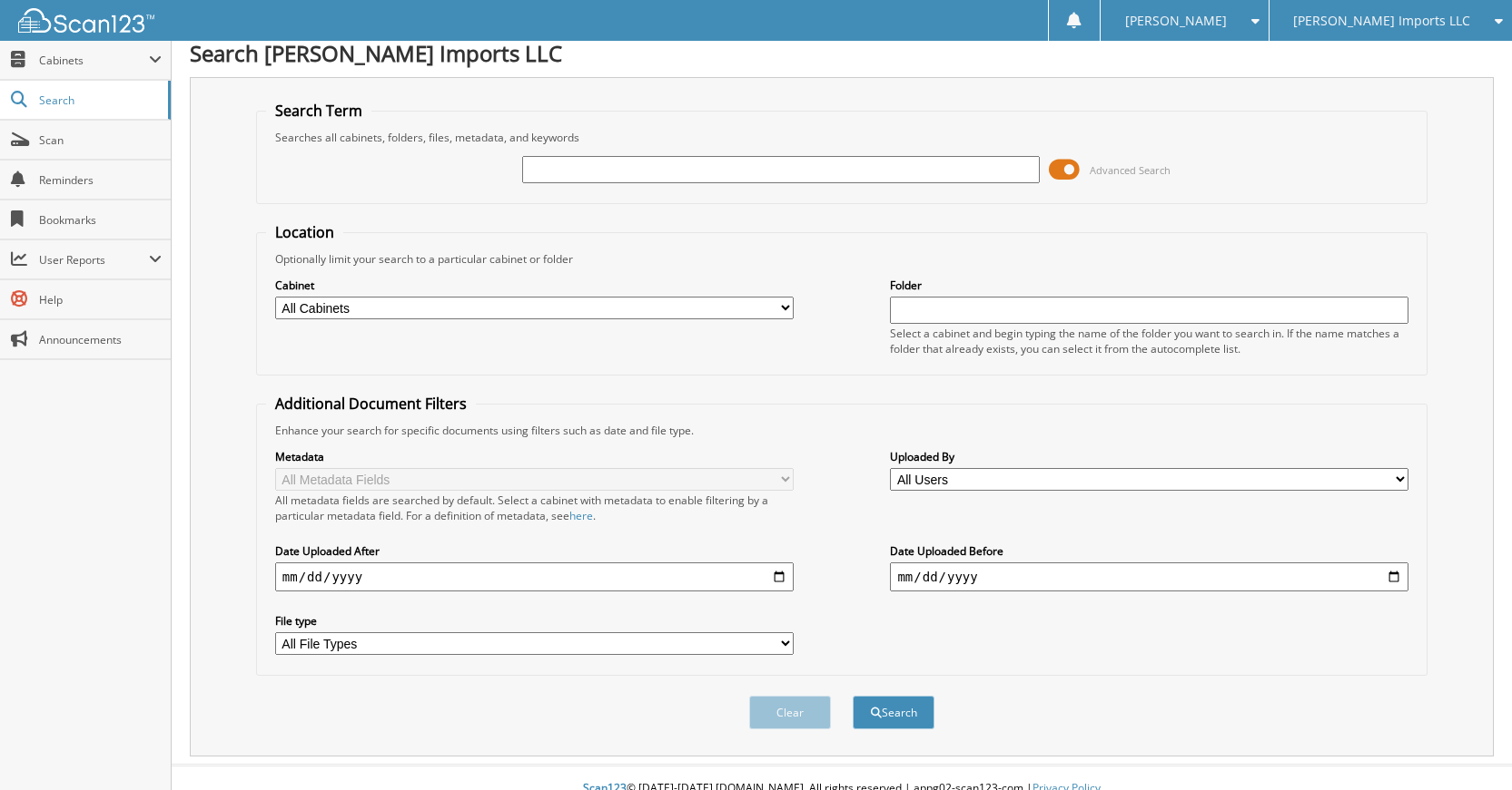
scroll to position [0, 0]
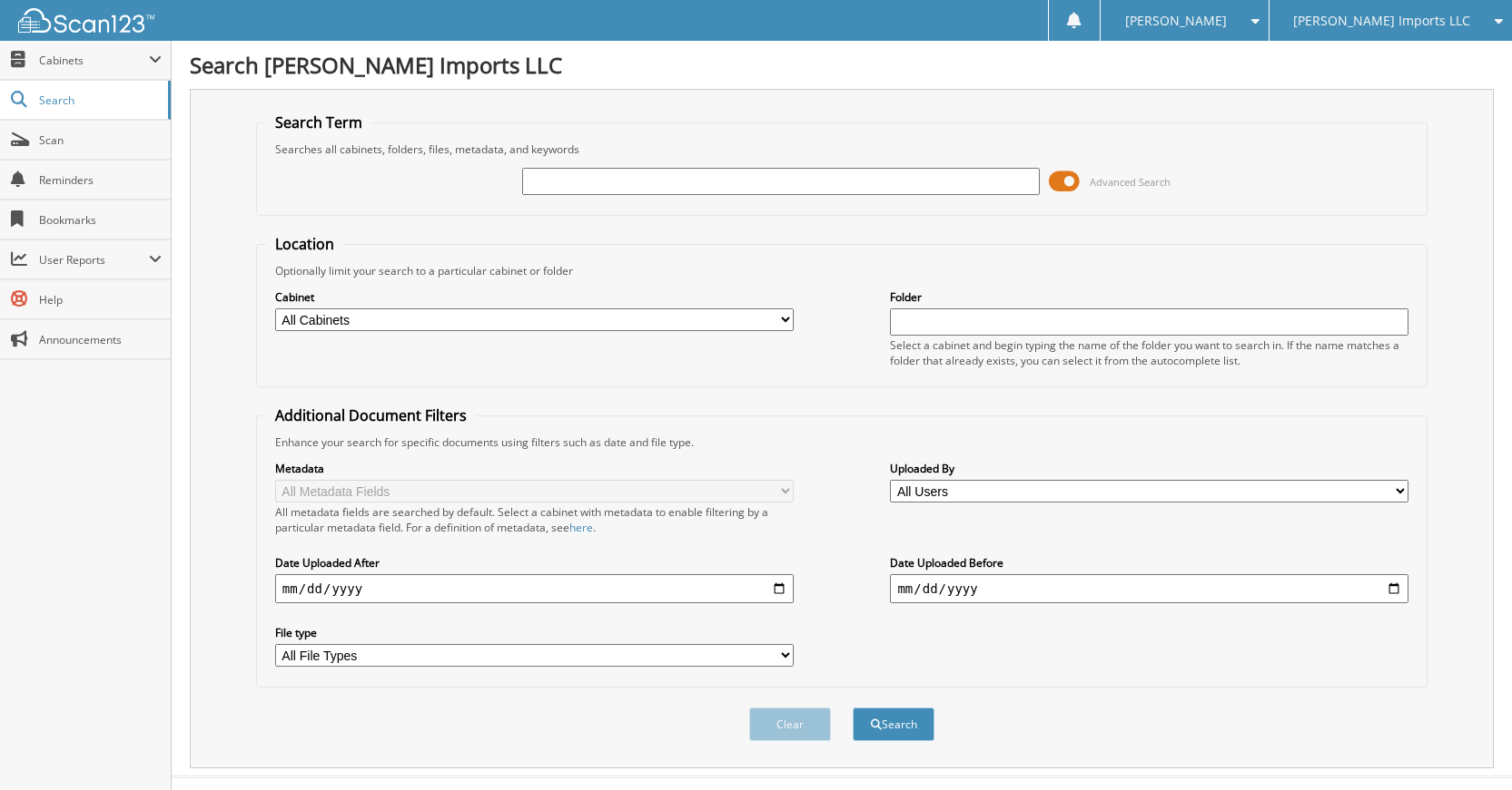
click at [908, 190] on input "text" at bounding box center [782, 182] width 519 height 27
type input "K79165"
click at [852, 708] on button "Search" at bounding box center [893, 724] width 81 height 34
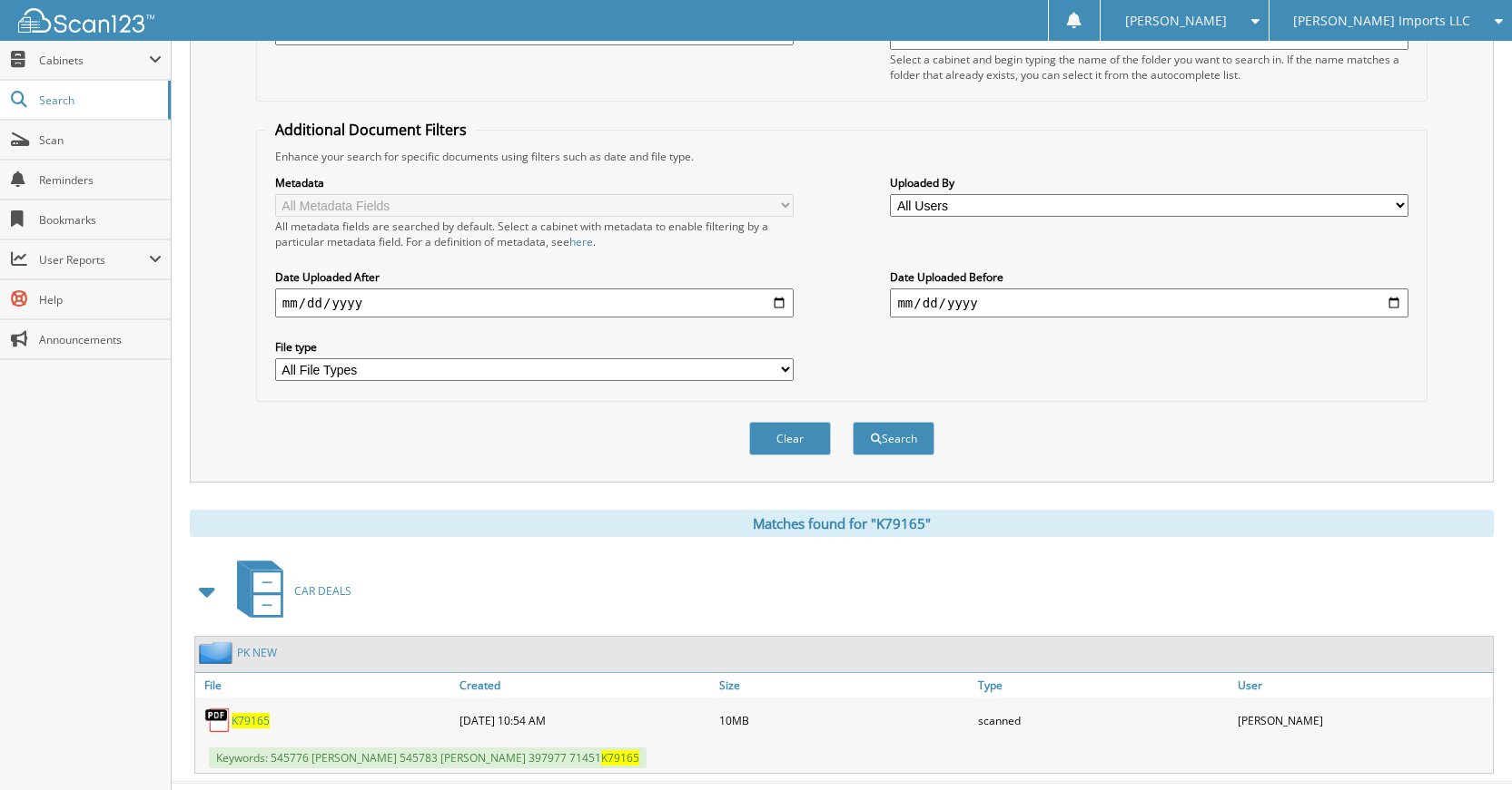
scroll to position [325, 0]
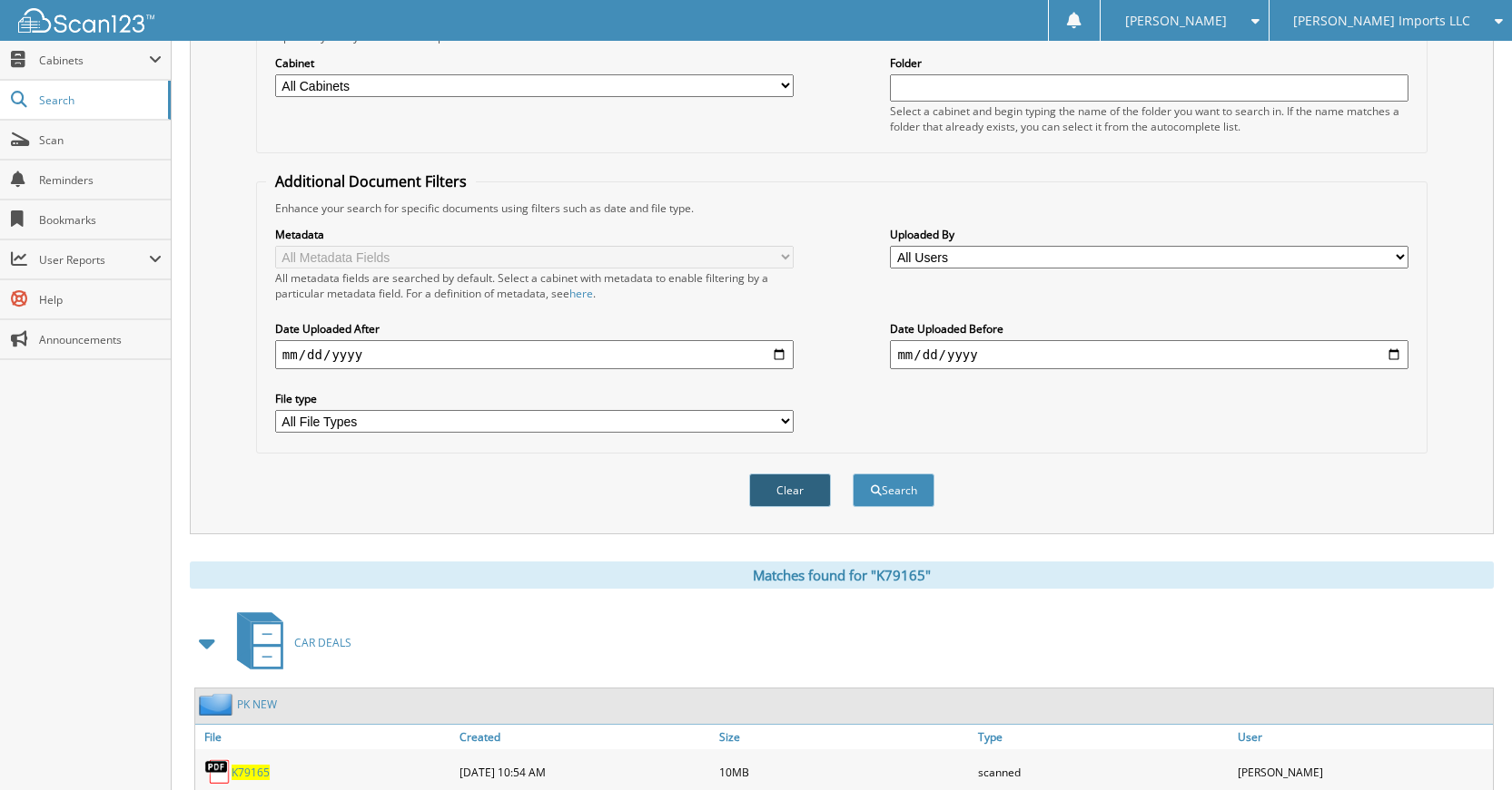
click at [803, 496] on button "Clear" at bounding box center [789, 490] width 81 height 34
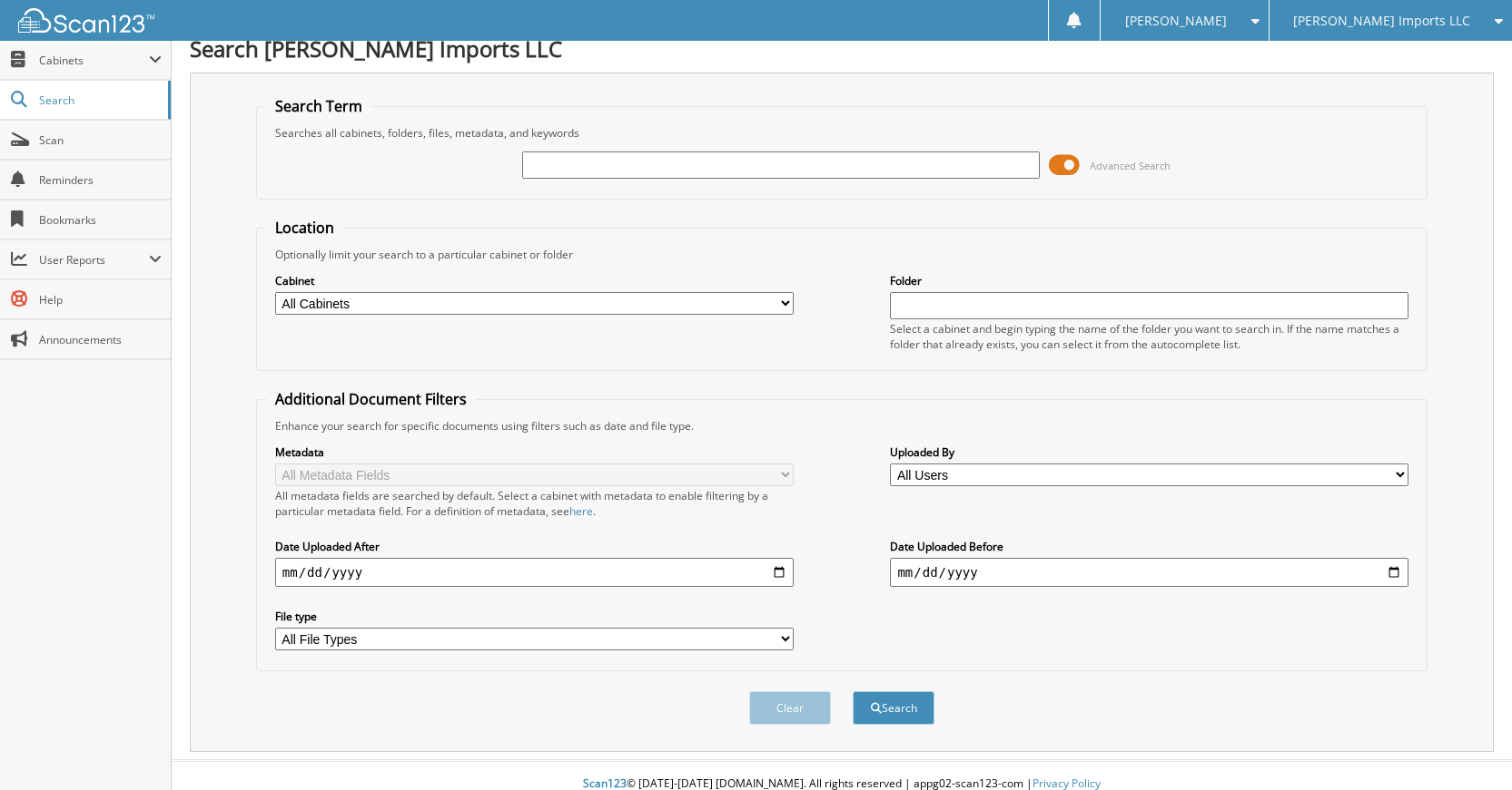
scroll to position [0, 0]
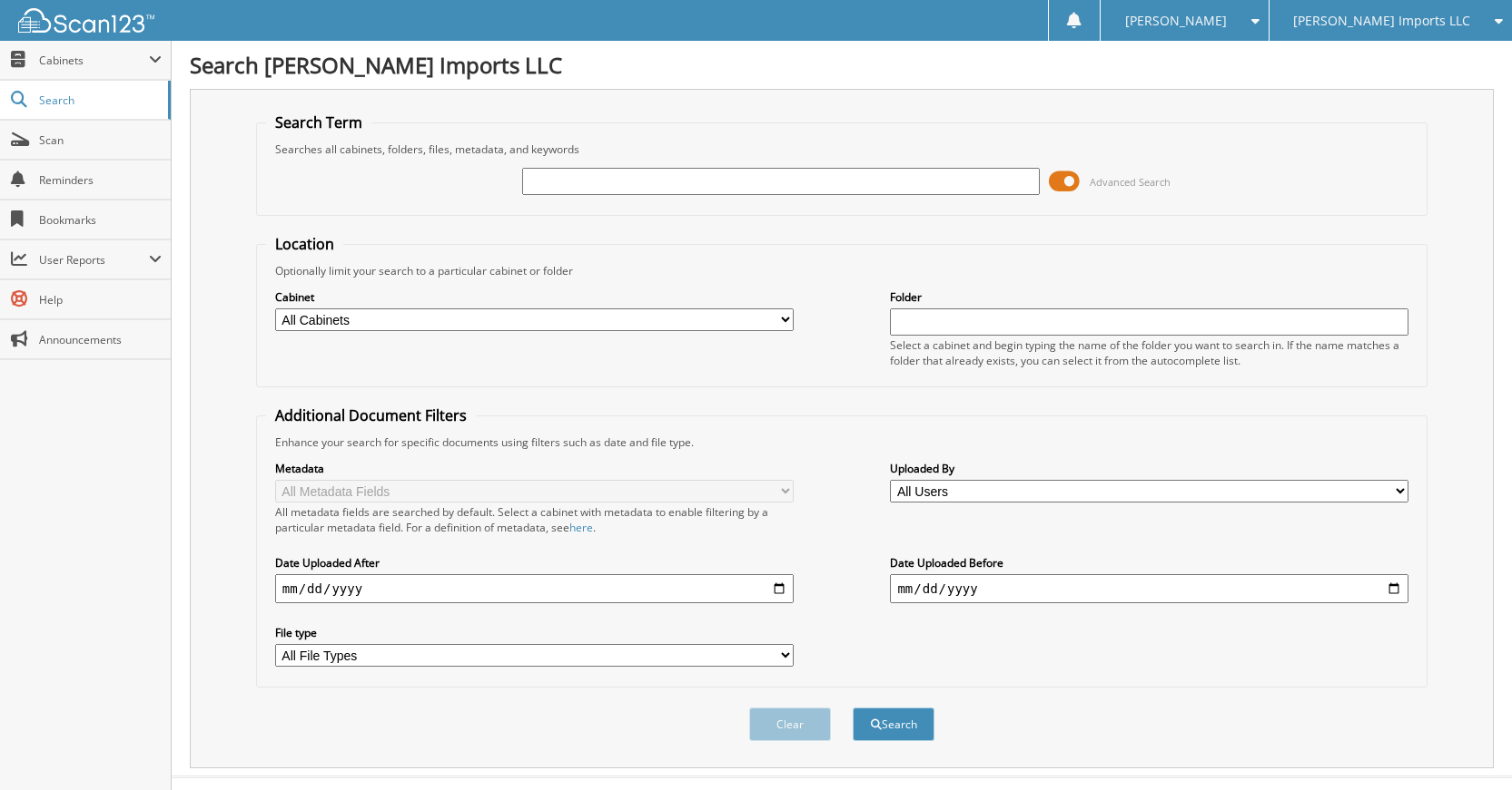
click at [778, 190] on input "text" at bounding box center [782, 182] width 519 height 27
type input "K5461"
click at [852, 708] on button "Search" at bounding box center [893, 724] width 81 height 34
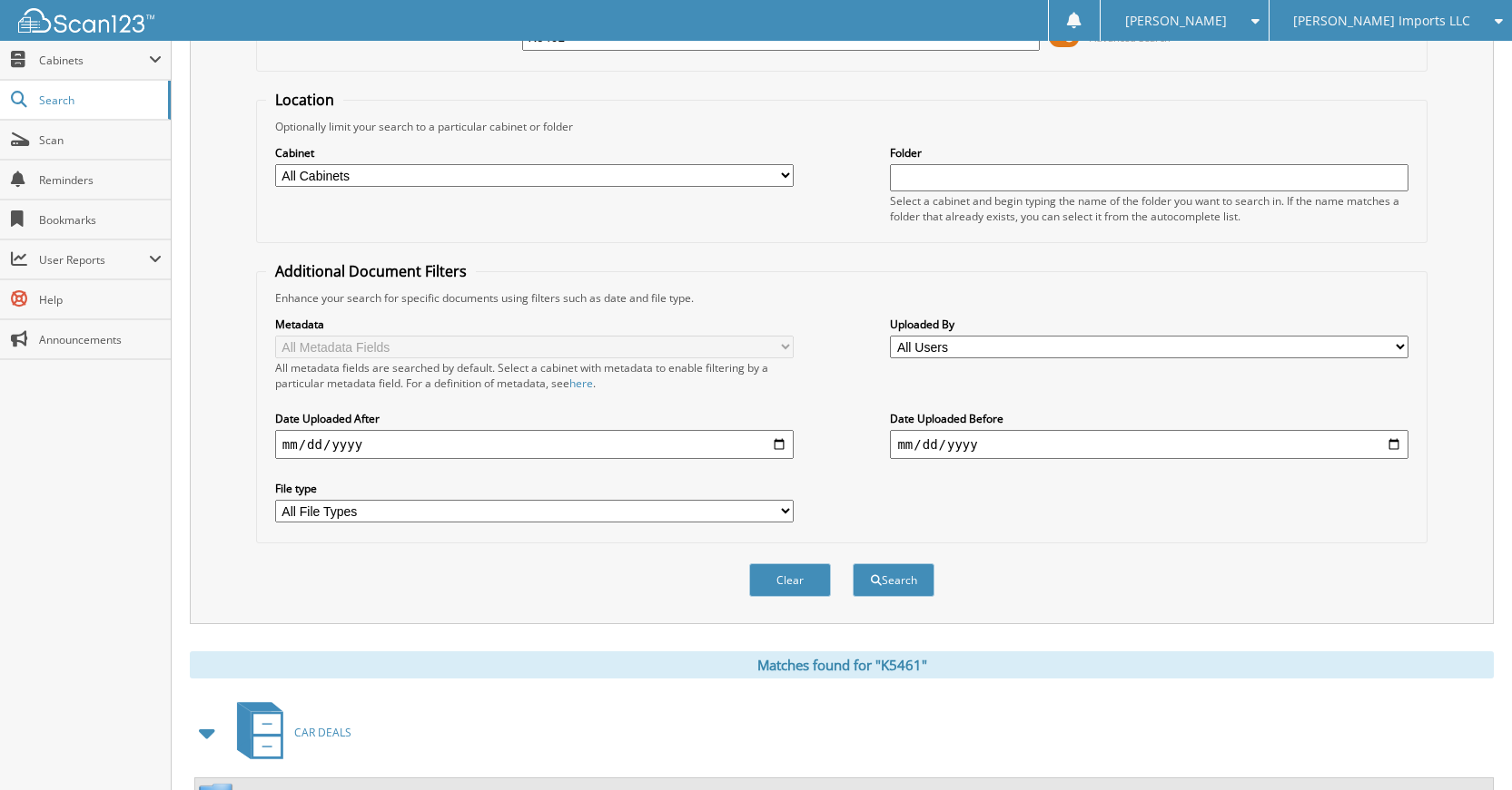
scroll to position [325, 0]
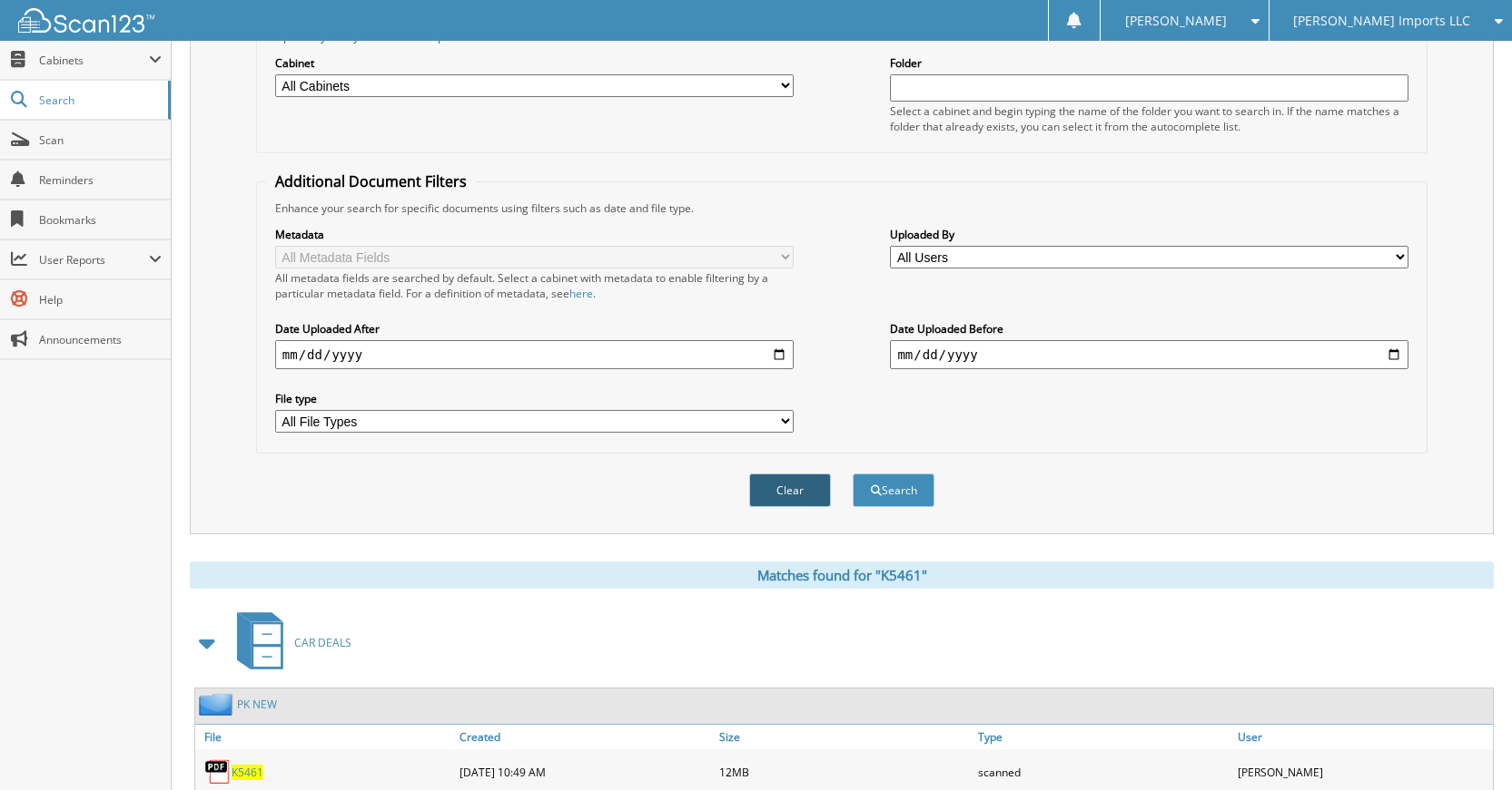
click at [772, 492] on button "Clear" at bounding box center [789, 490] width 81 height 34
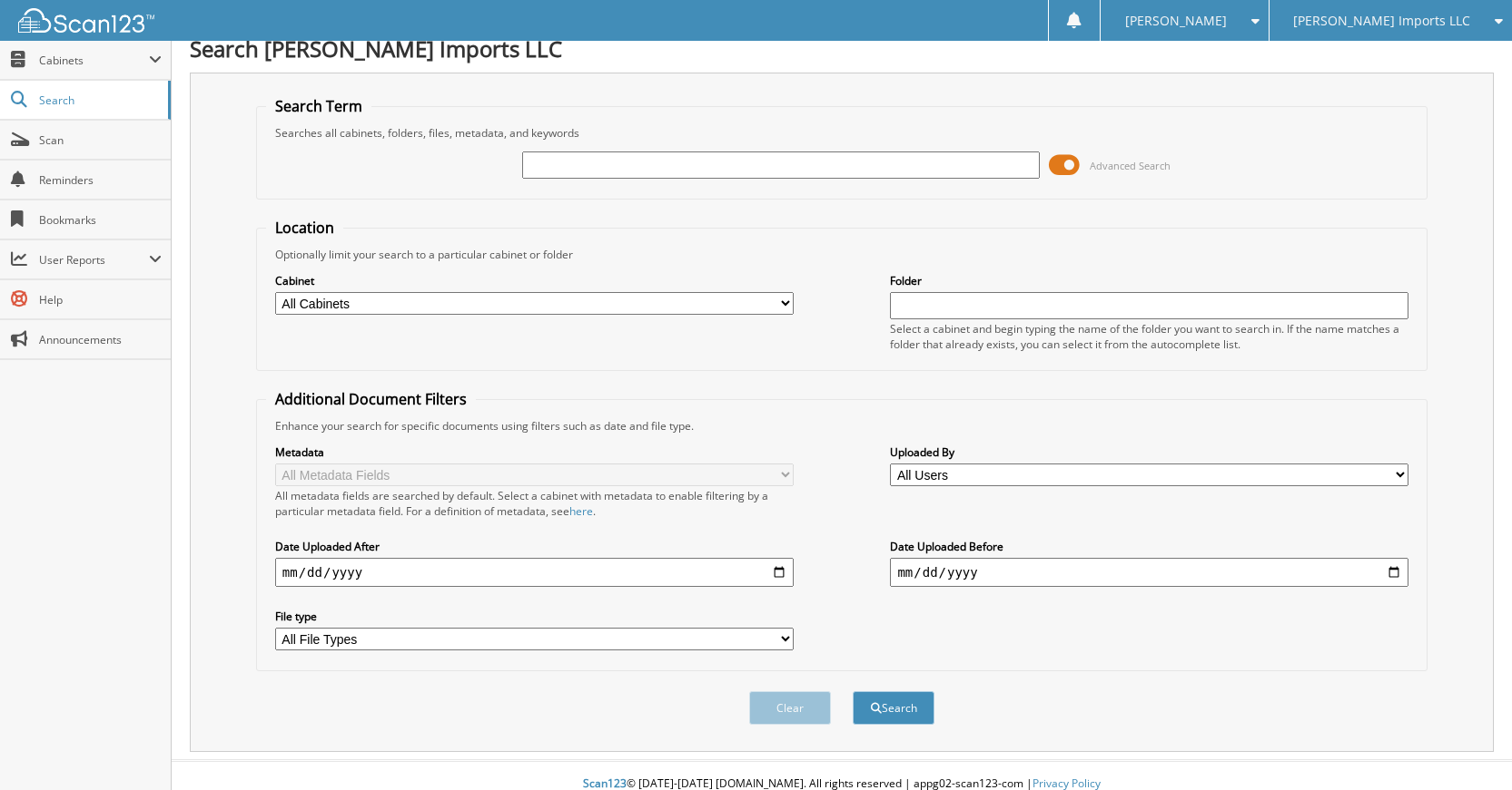
scroll to position [0, 0]
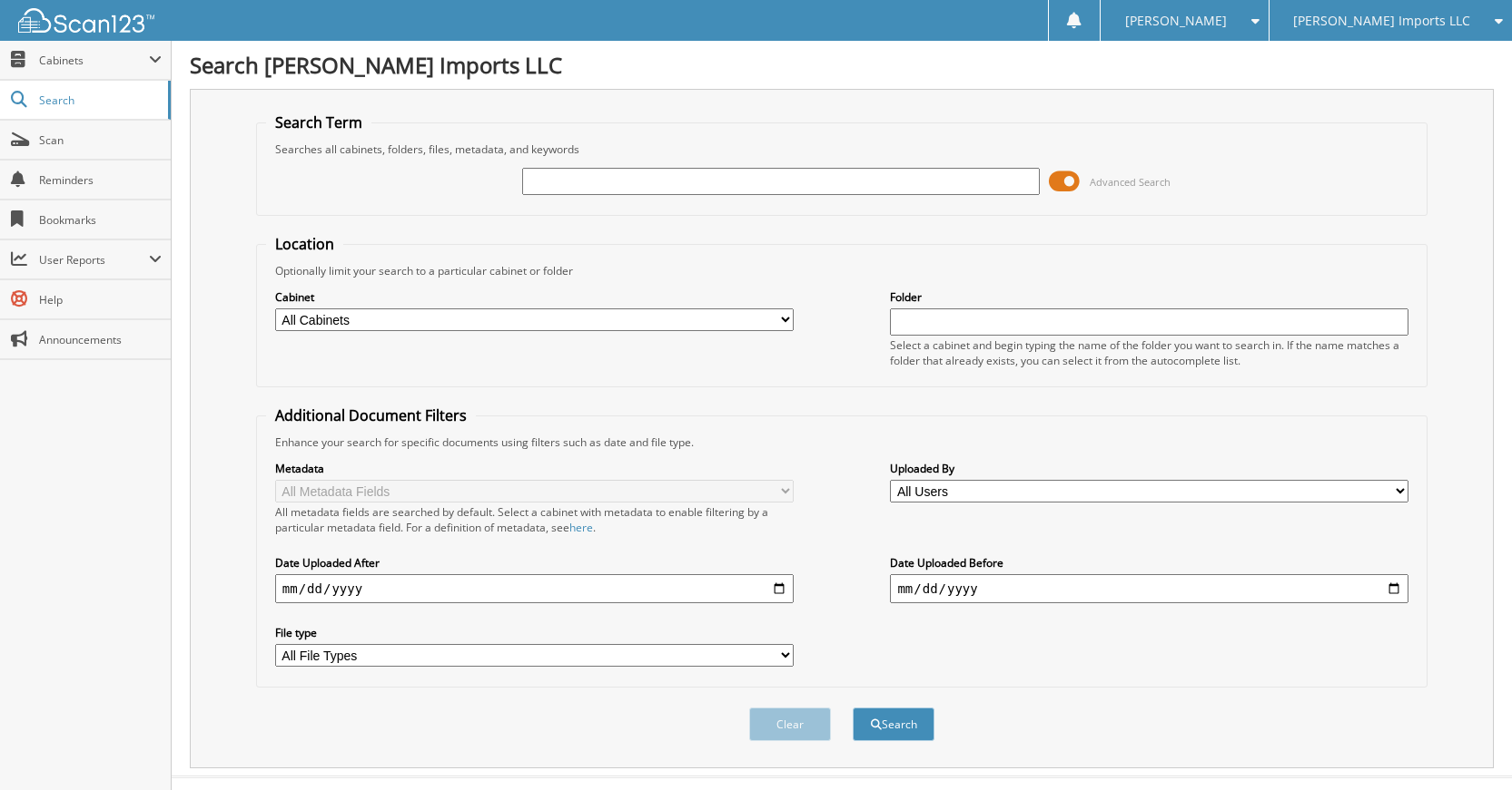
click at [864, 184] on input "text" at bounding box center [782, 182] width 519 height 27
type input "K5439"
click at [852, 708] on button "Search" at bounding box center [893, 724] width 81 height 34
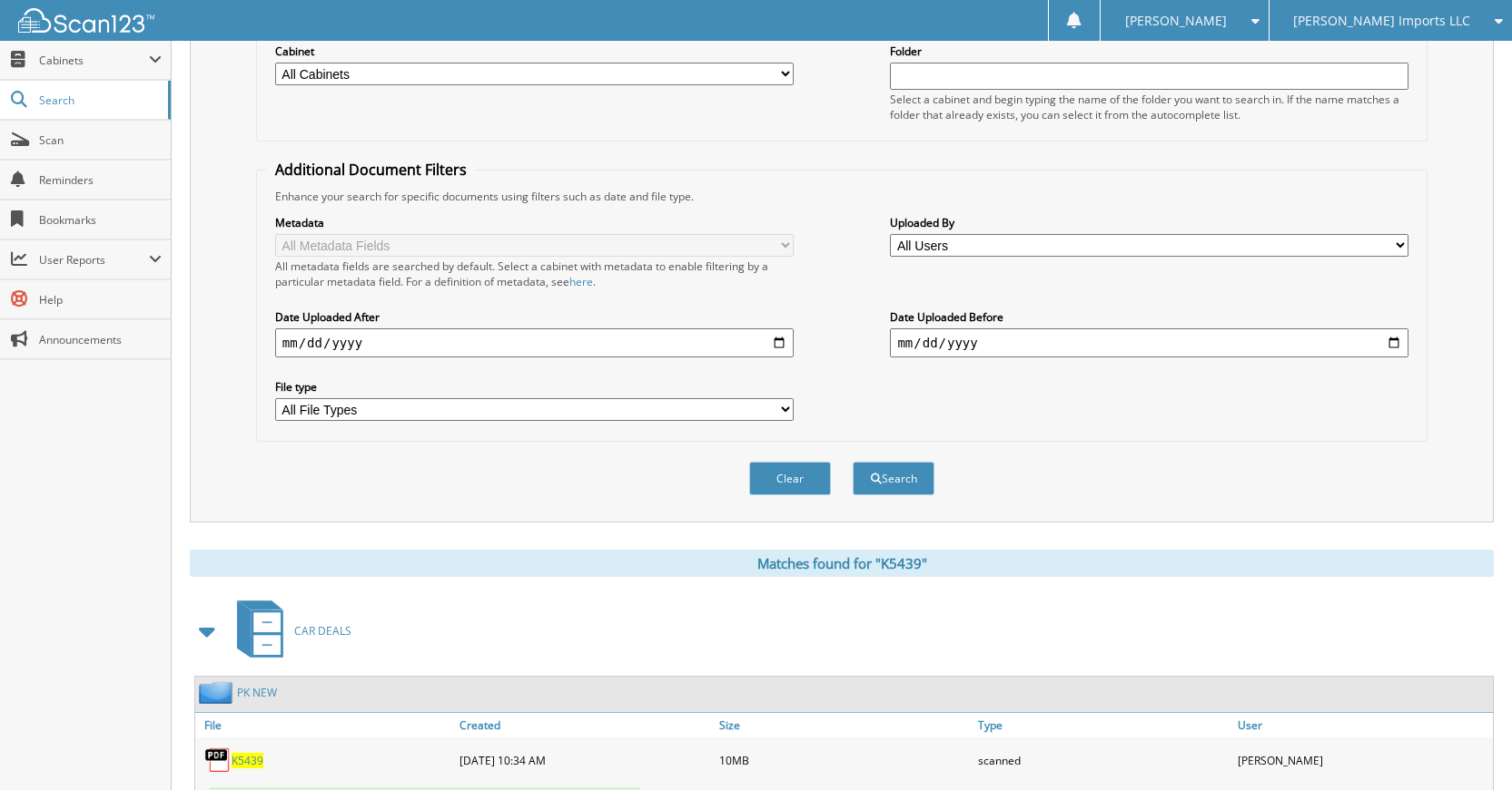
scroll to position [325, 0]
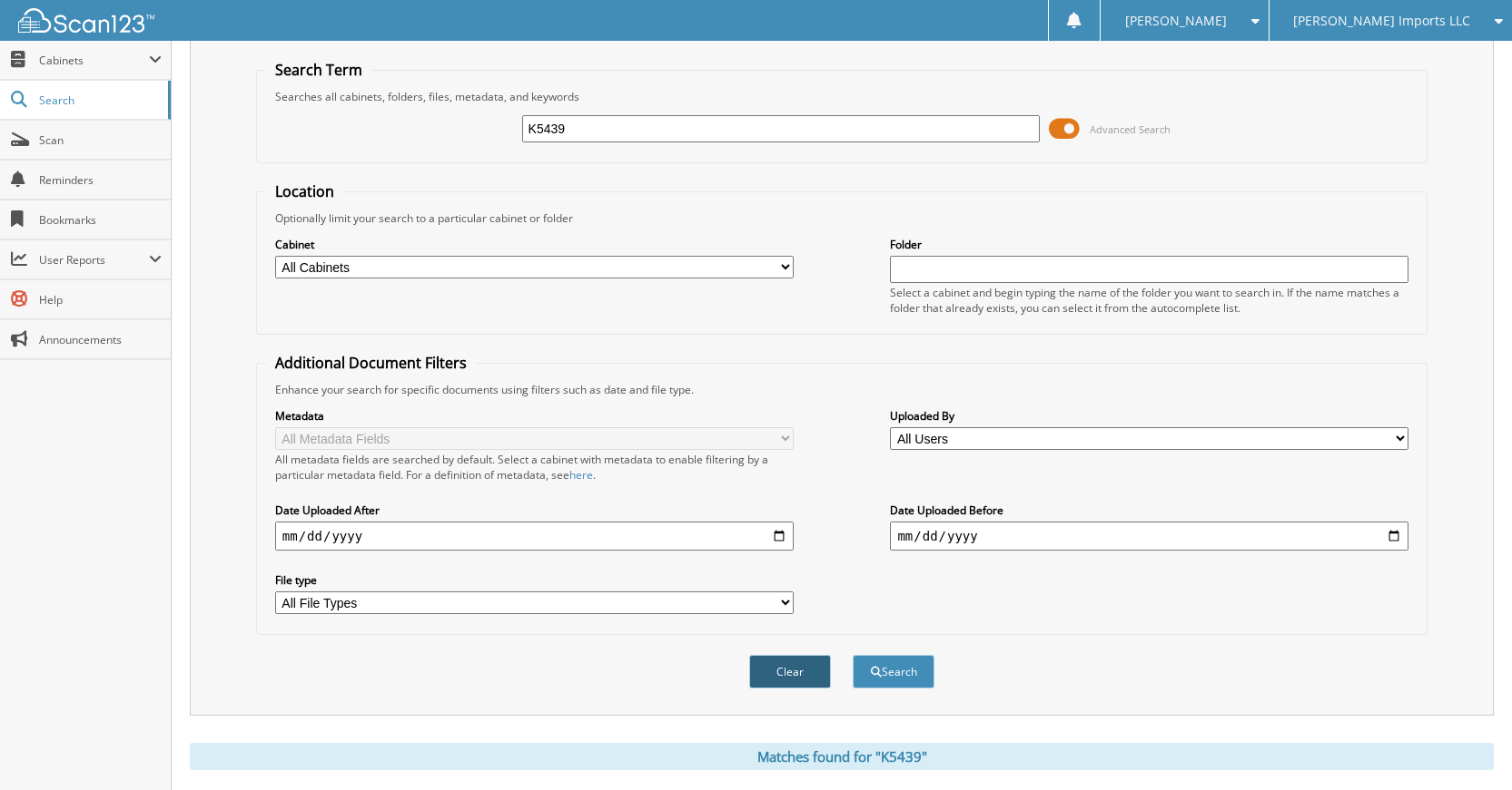
click at [776, 684] on button "Clear" at bounding box center [789, 672] width 81 height 34
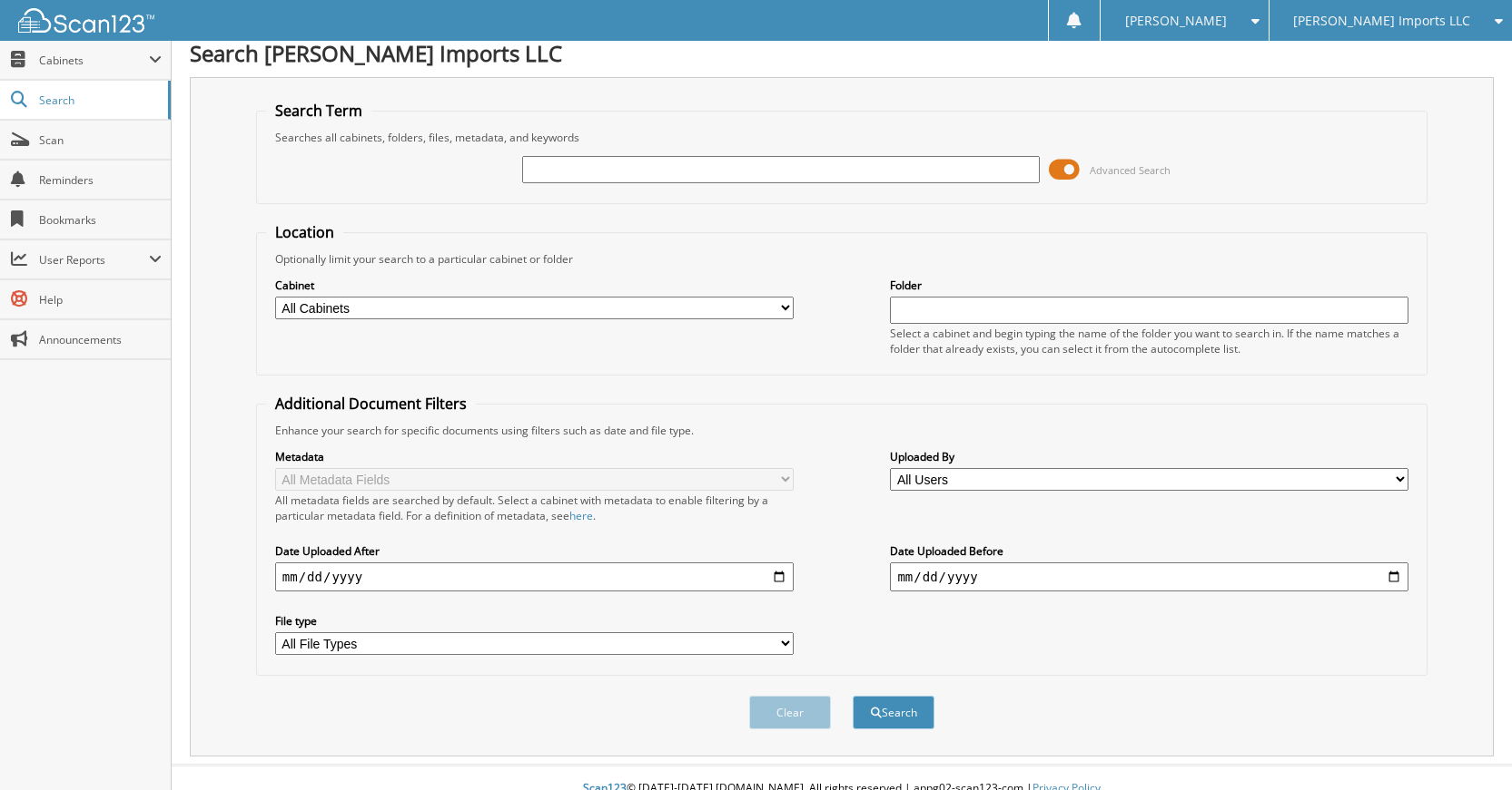
scroll to position [0, 0]
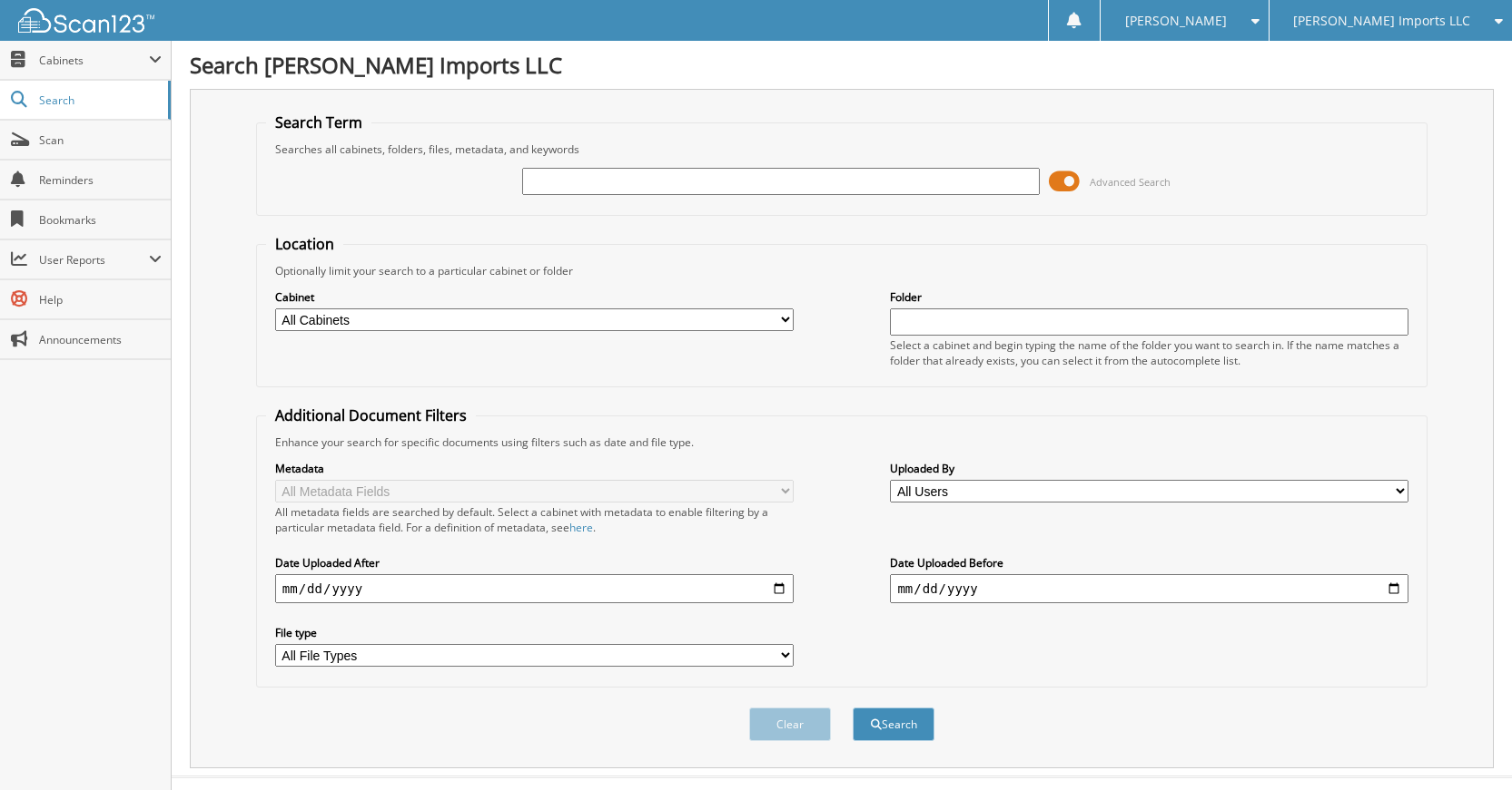
click at [779, 192] on input "text" at bounding box center [782, 182] width 519 height 27
type input "K61201"
click at [852, 708] on button "Search" at bounding box center [893, 724] width 81 height 34
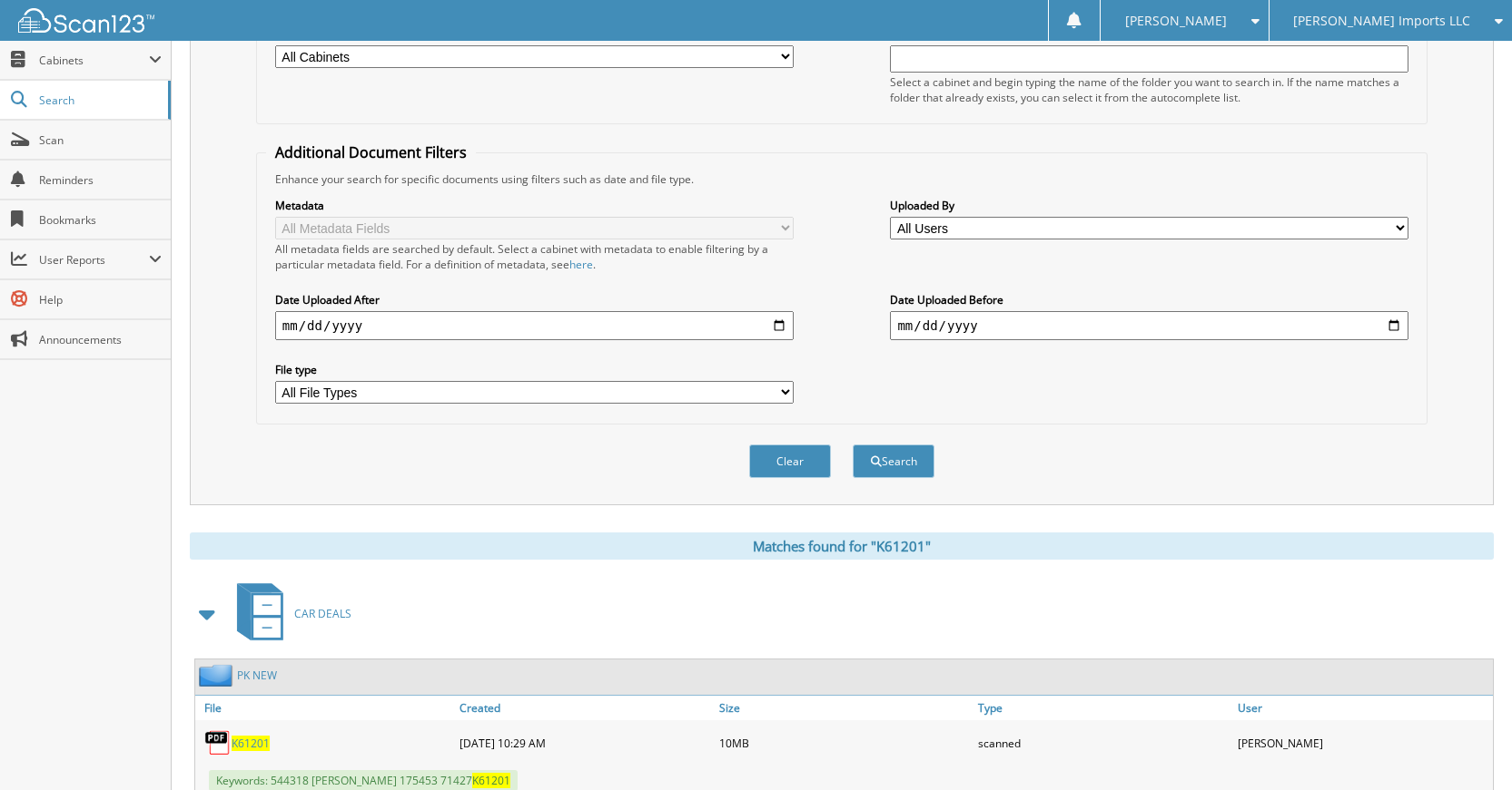
scroll to position [234, 0]
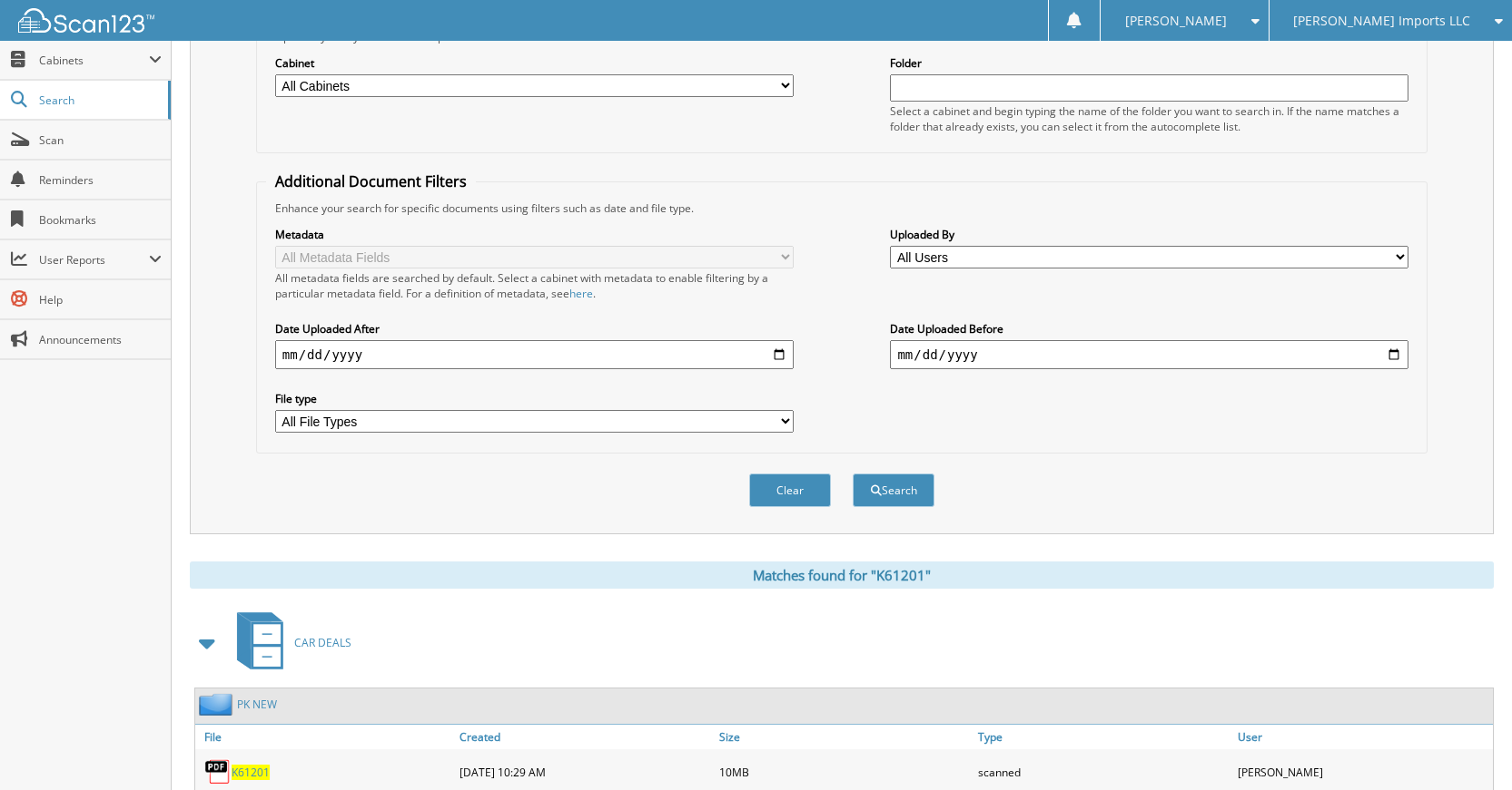
click at [784, 485] on button "Clear" at bounding box center [789, 490] width 81 height 34
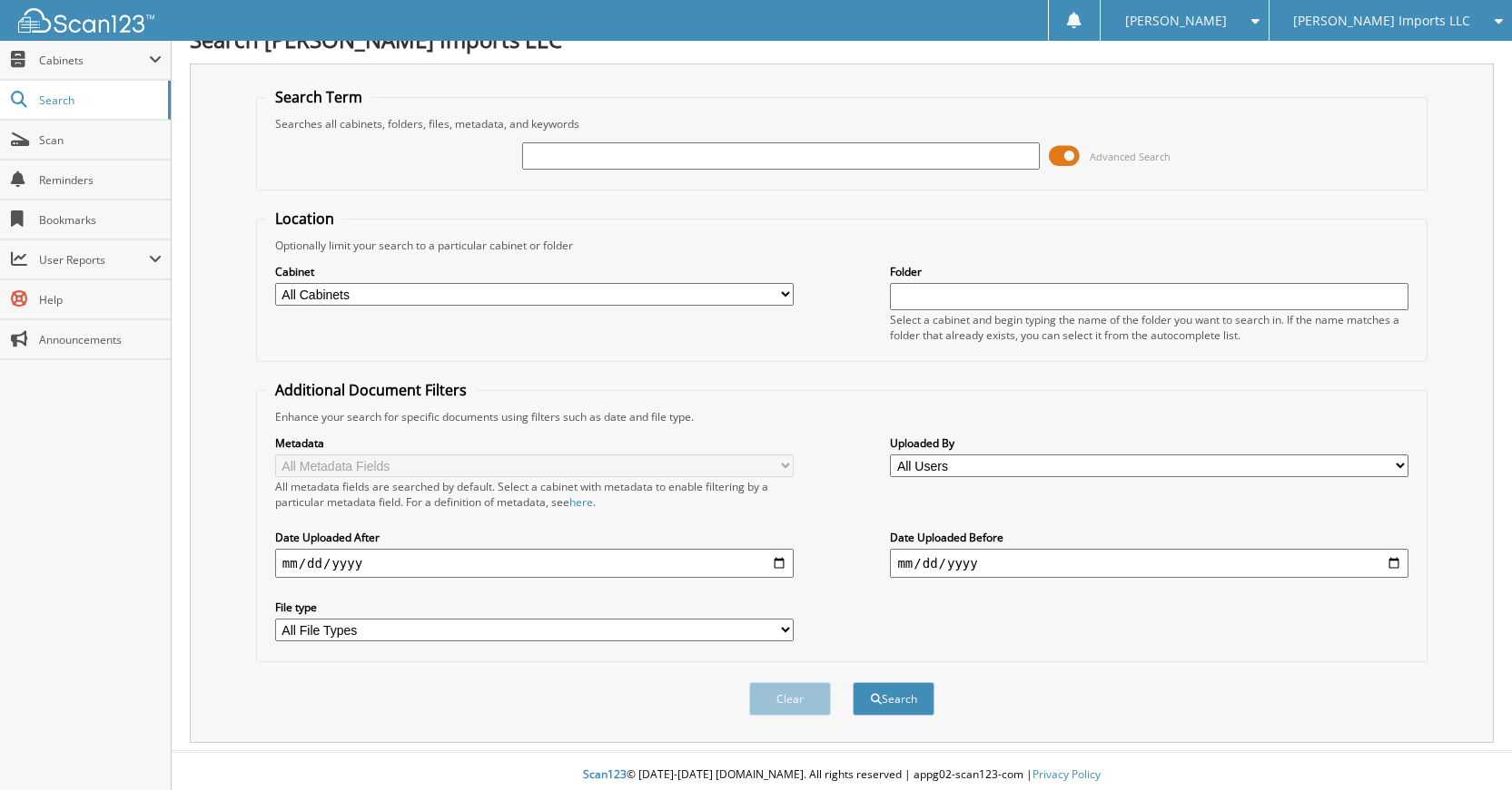
scroll to position [0, 0]
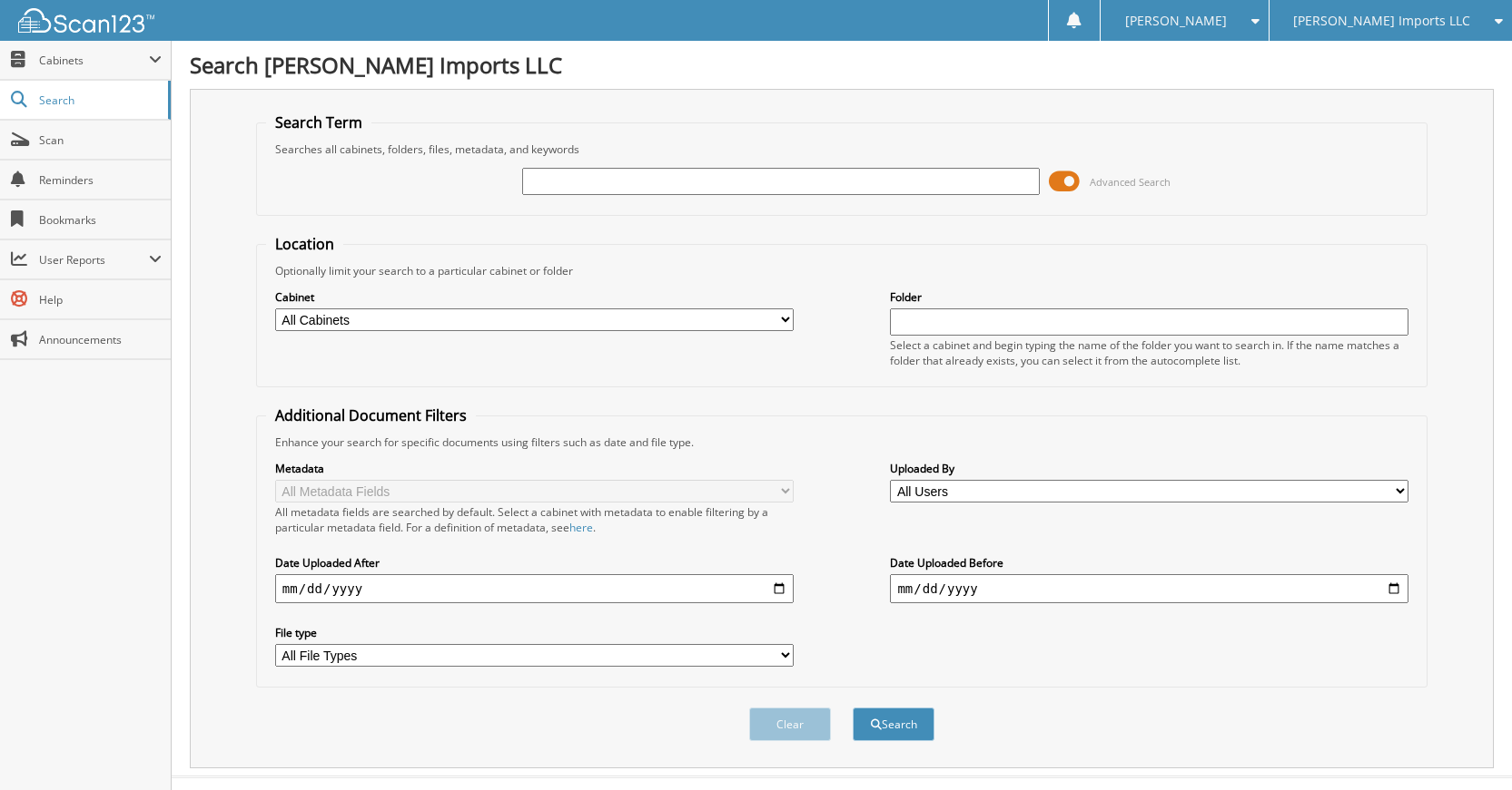
click at [846, 178] on input "text" at bounding box center [782, 182] width 519 height 27
type input "K30268"
click at [852, 708] on button "Search" at bounding box center [893, 724] width 81 height 34
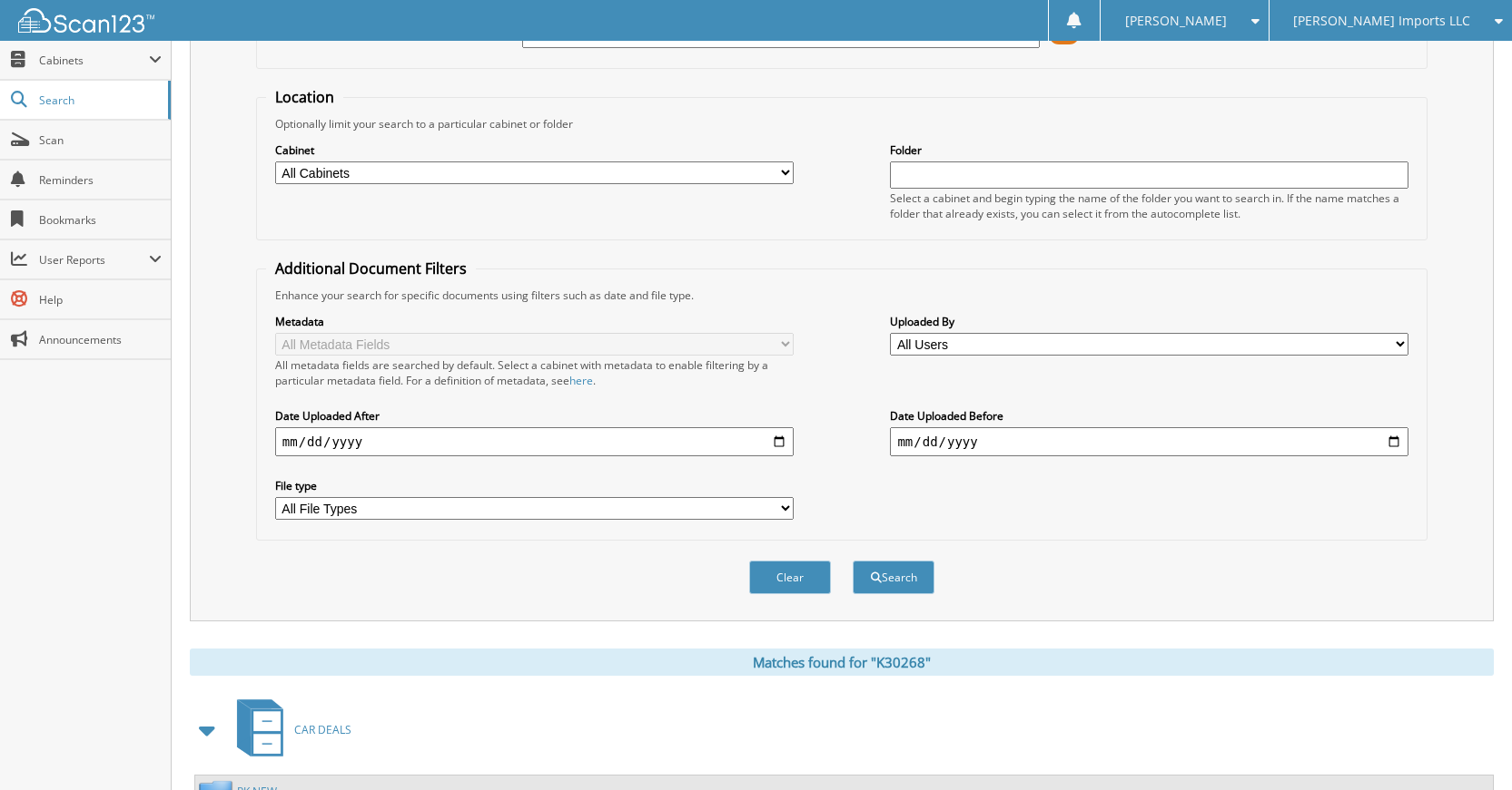
scroll to position [325, 0]
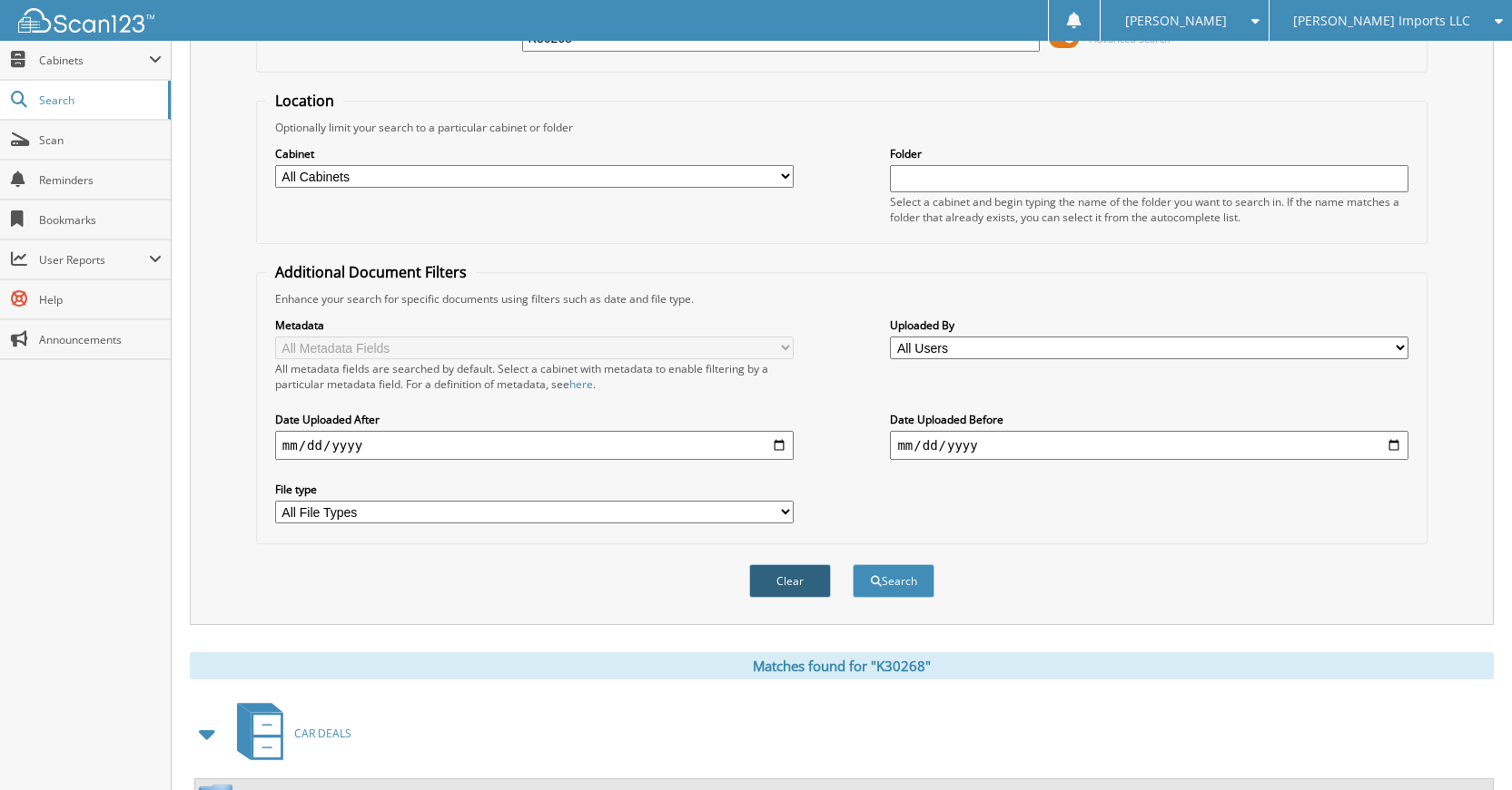
click at [815, 585] on button "Clear" at bounding box center [789, 581] width 81 height 34
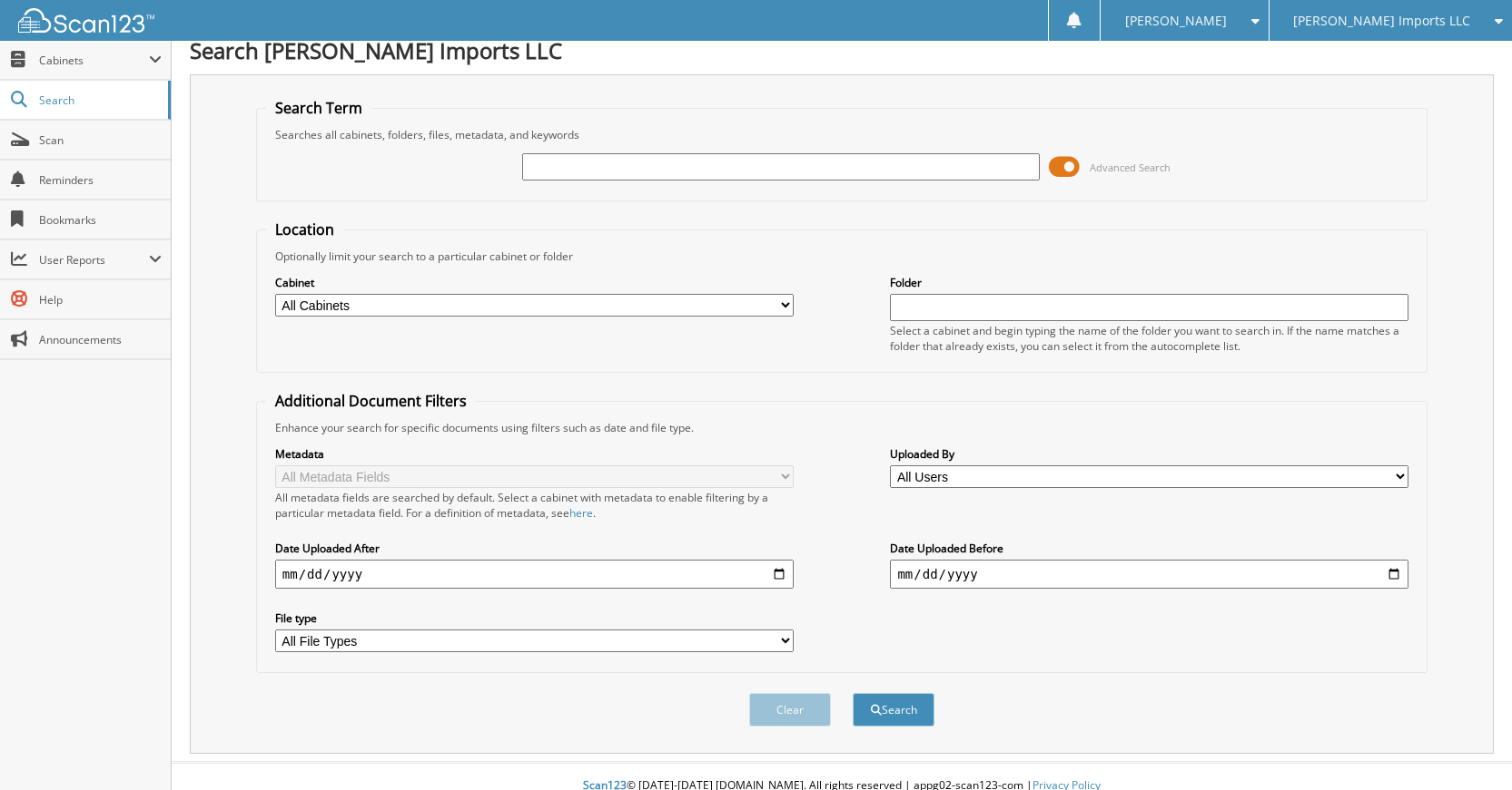
scroll to position [0, 0]
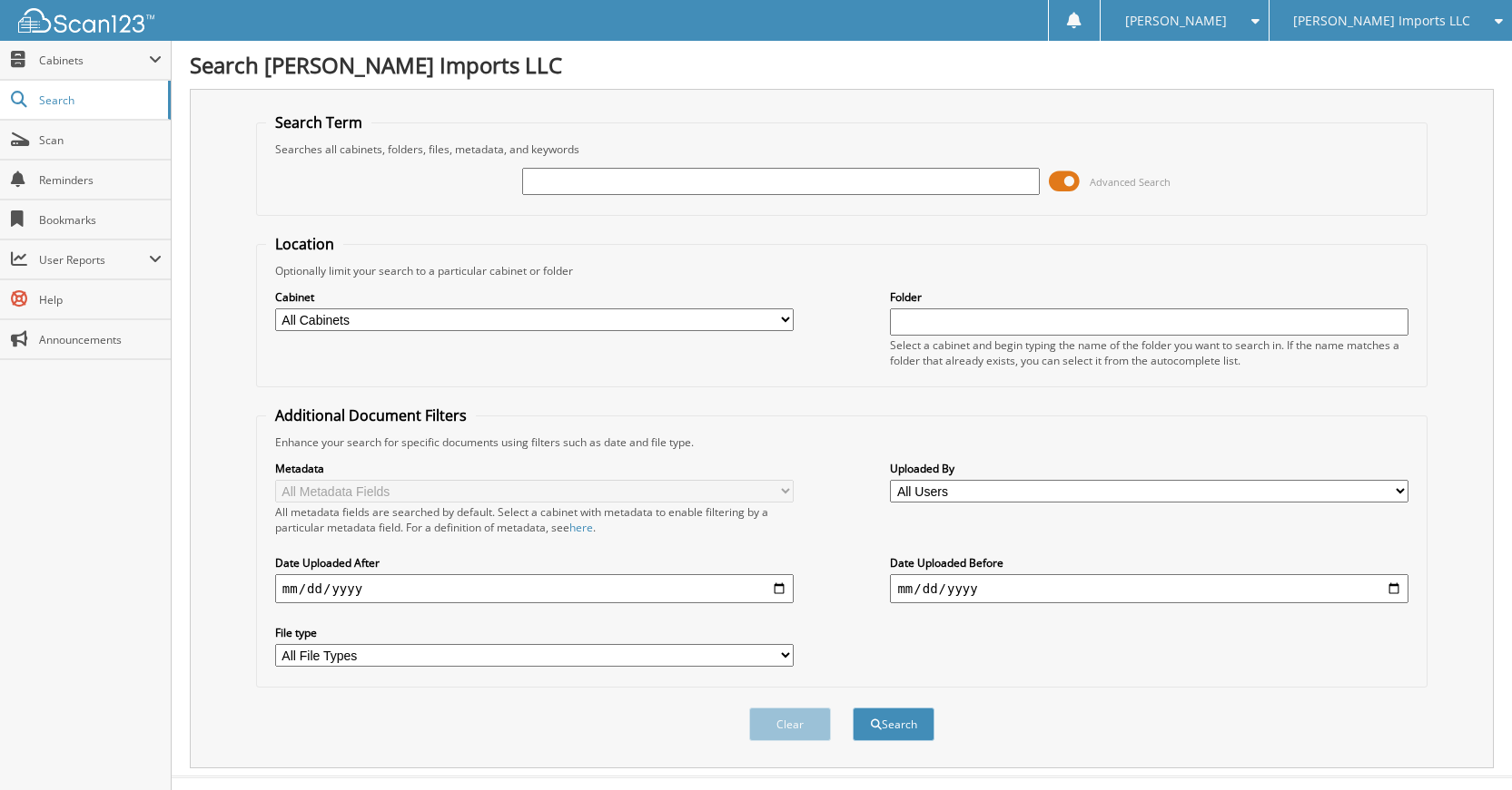
click at [846, 190] on input "text" at bounding box center [782, 182] width 519 height 27
click at [832, 224] on form "Search Term Searches all cabinets, folders, files, metadata, and keywords Advan…" at bounding box center [842, 436] width 1171 height 649
drag, startPoint x: 1271, startPoint y: 12, endPoint x: 1256, endPoint y: 35, distance: 27.5
click at [1227, 15] on span "[PERSON_NAME]" at bounding box center [1175, 20] width 102 height 11
click at [1264, 89] on link "Logout" at bounding box center [1184, 88] width 167 height 32
